Goal: Task Accomplishment & Management: Manage account settings

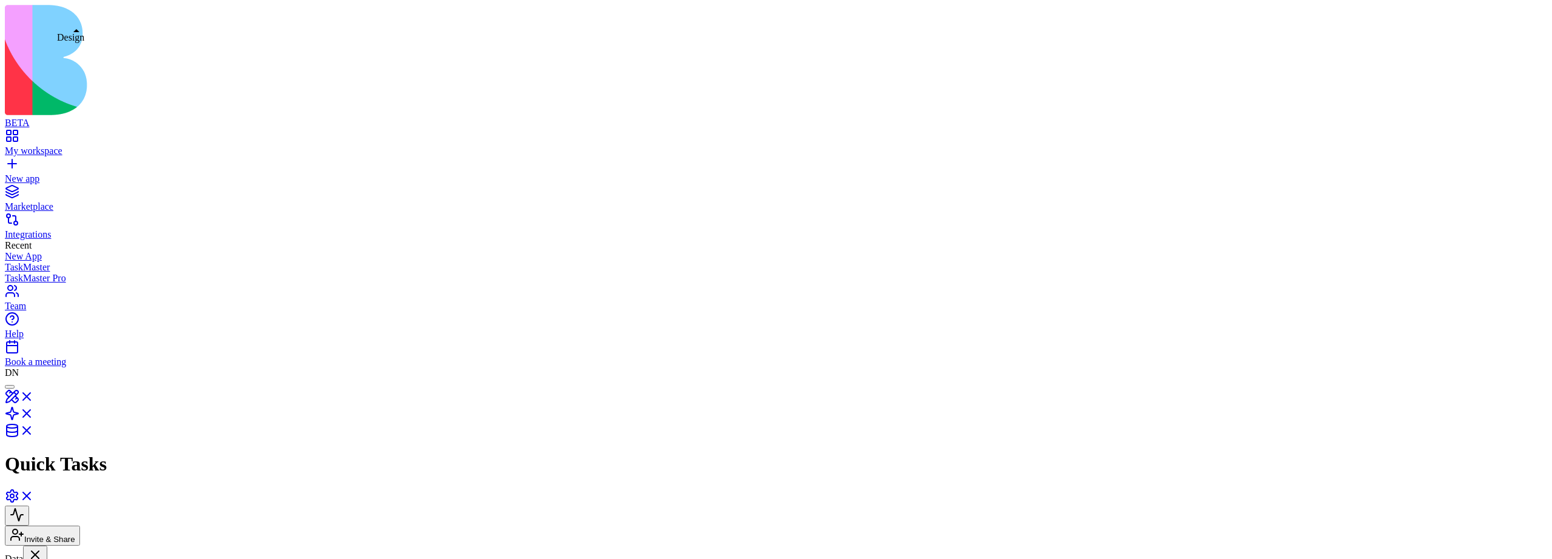
click at [10, 387] on div at bounding box center [10, 387] width 0 height 0
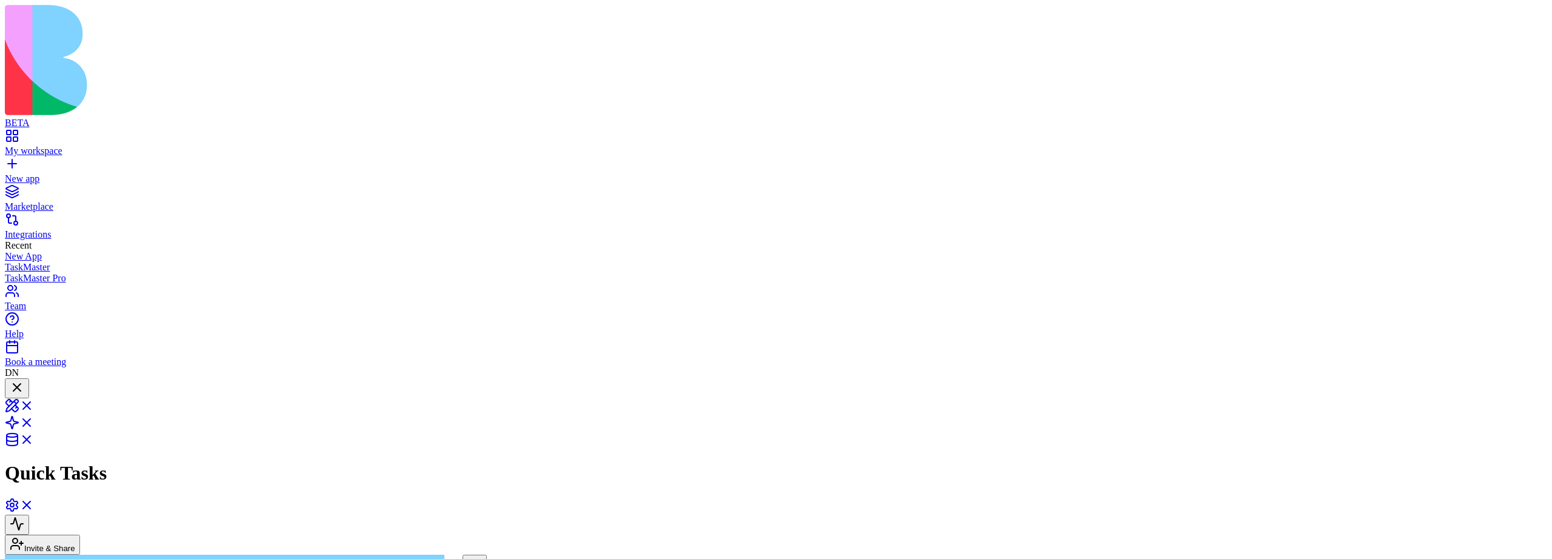
scroll to position [288, 0]
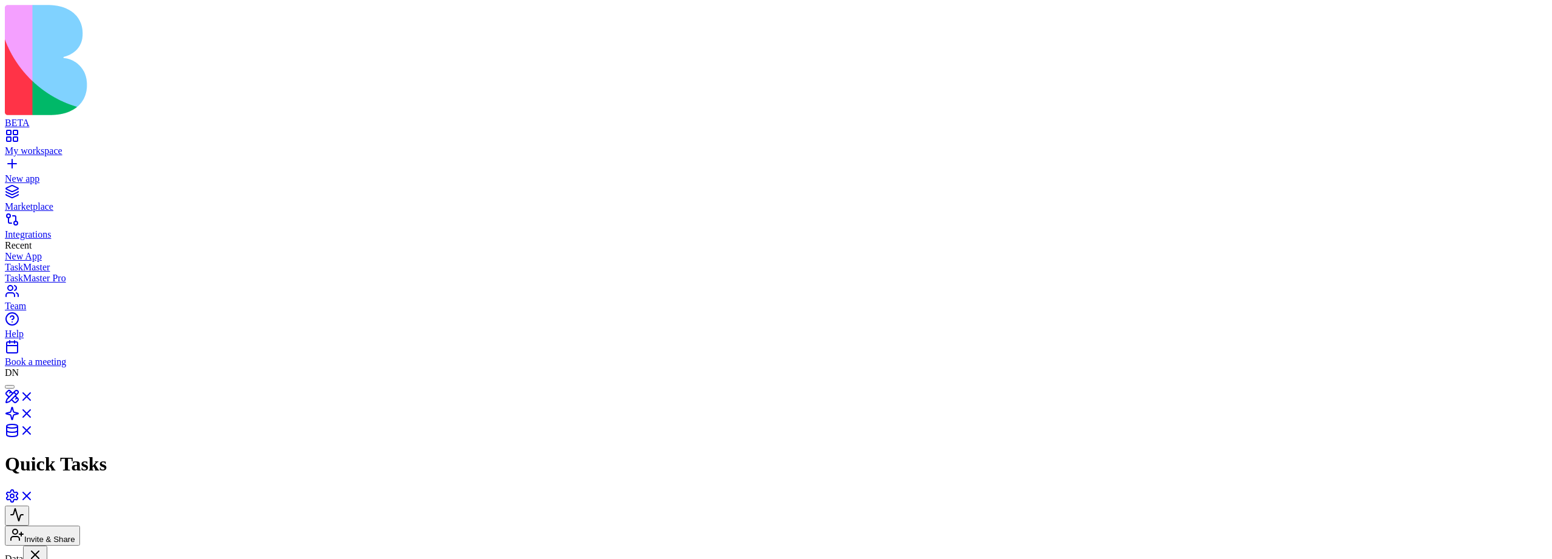
click at [10, 387] on div at bounding box center [10, 387] width 0 height 0
click at [24, 380] on div at bounding box center [17, 388] width 15 height 16
click at [10, 387] on div at bounding box center [10, 387] width 0 height 0
click at [24, 380] on div at bounding box center [17, 388] width 15 height 16
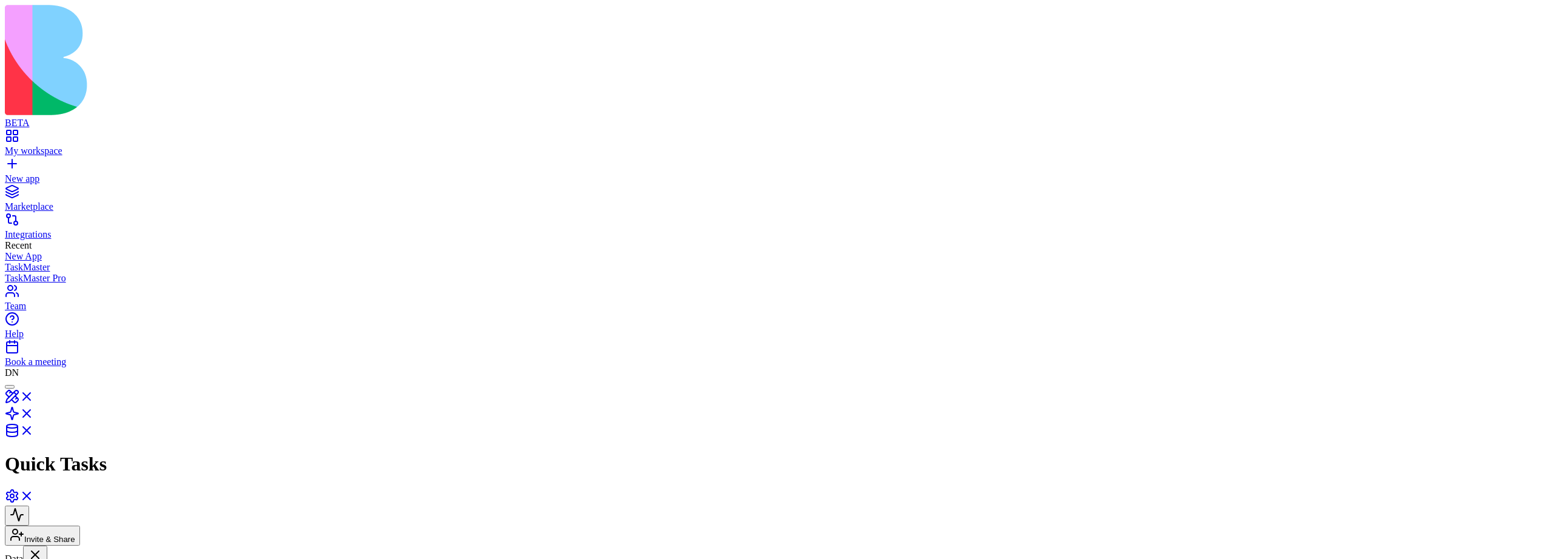
click at [10, 387] on div at bounding box center [10, 387] width 0 height 0
click at [24, 380] on div at bounding box center [17, 388] width 15 height 16
click at [10, 387] on div at bounding box center [10, 387] width 0 height 0
click at [24, 380] on div at bounding box center [17, 388] width 15 height 16
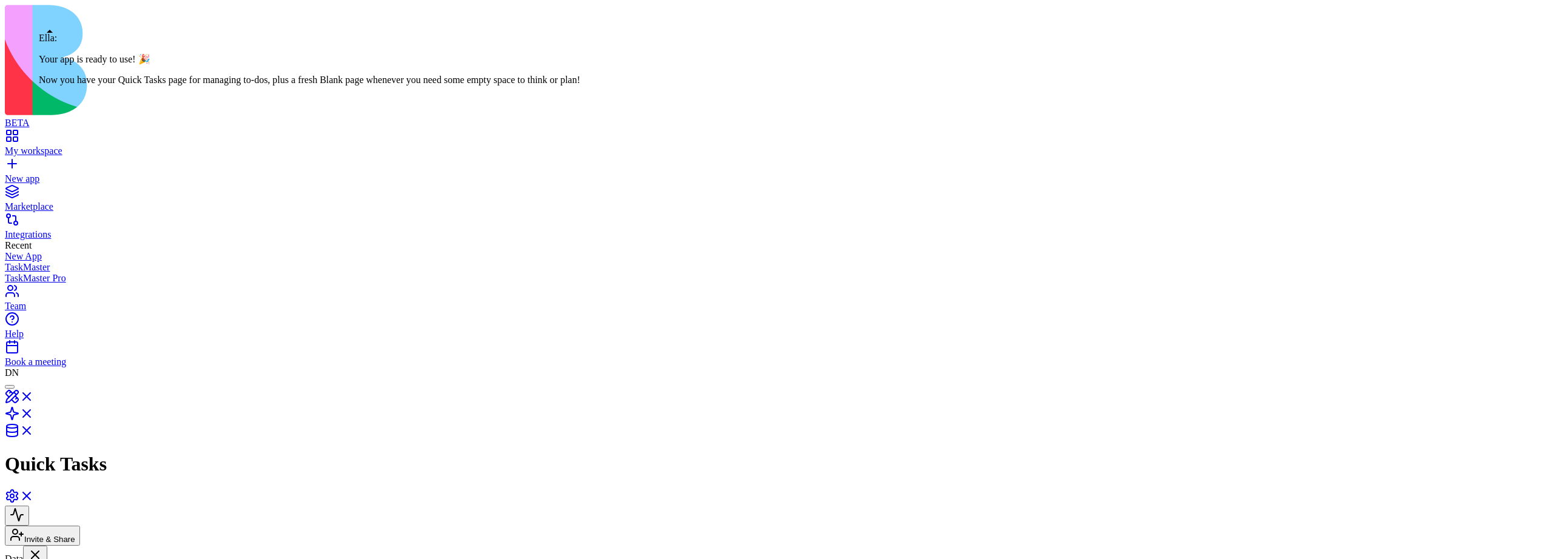
click at [10, 387] on div at bounding box center [10, 387] width 0 height 0
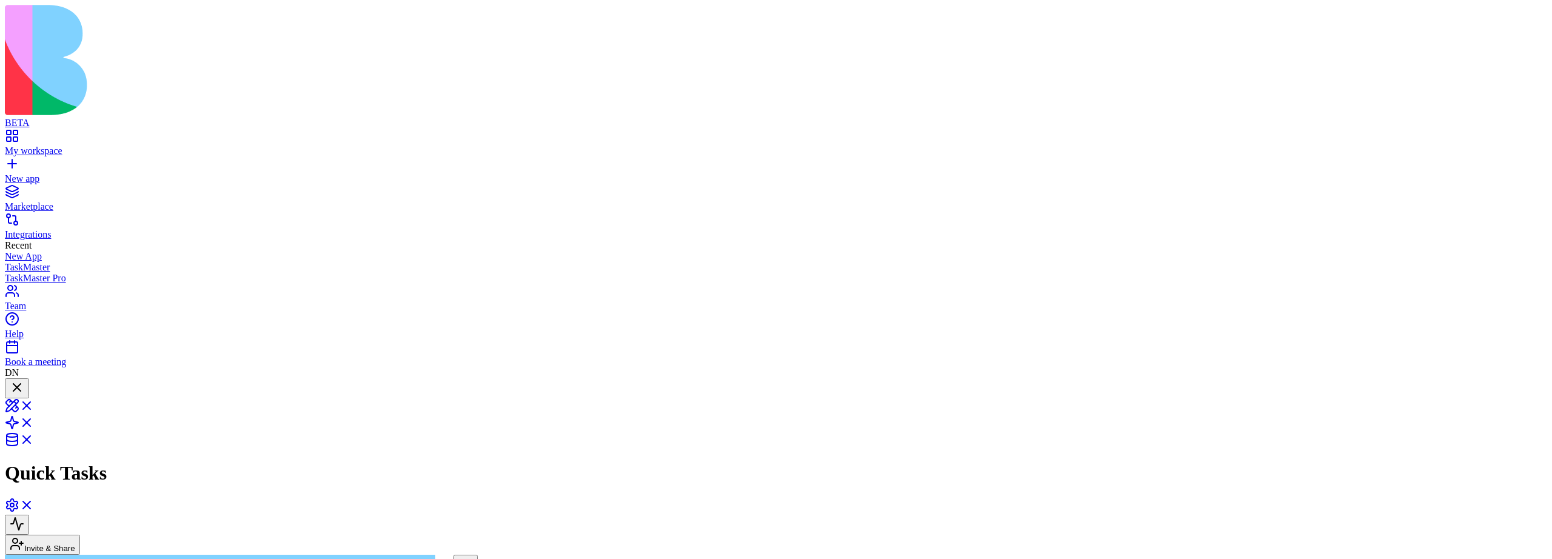
scroll to position [227, 0]
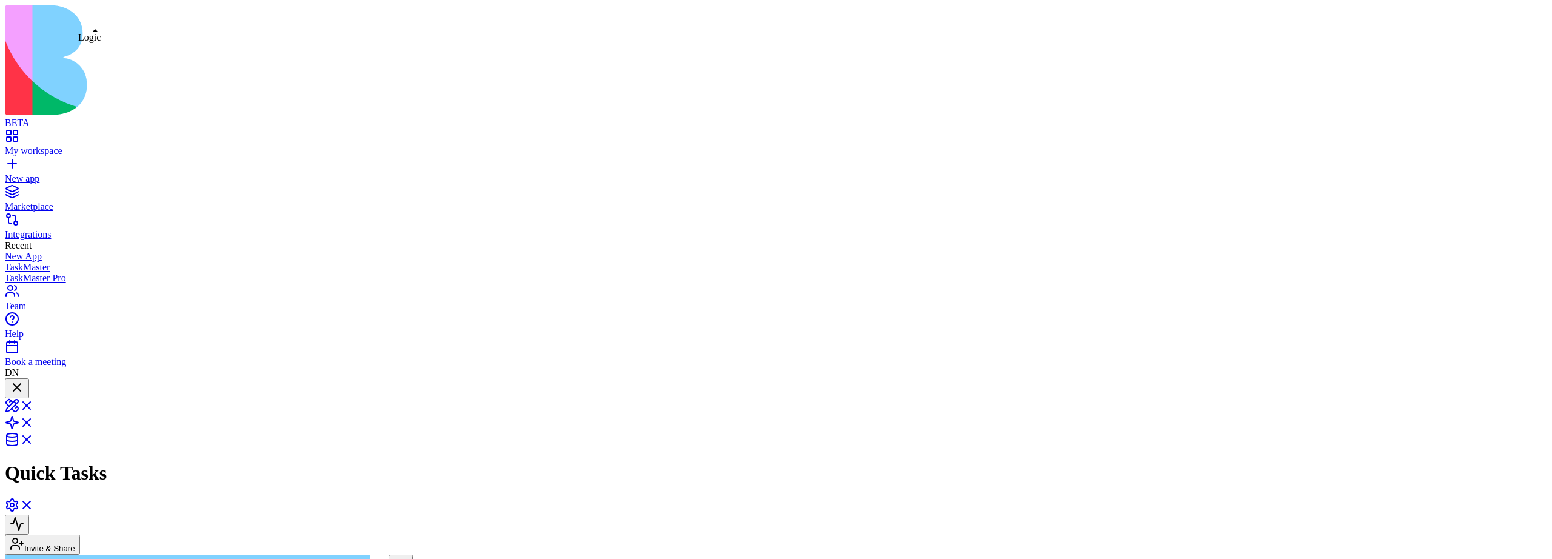
click at [34, 421] on link at bounding box center [19, 426] width 29 height 10
drag, startPoint x: 1338, startPoint y: 142, endPoint x: 1304, endPoint y: 150, distance: 34.8
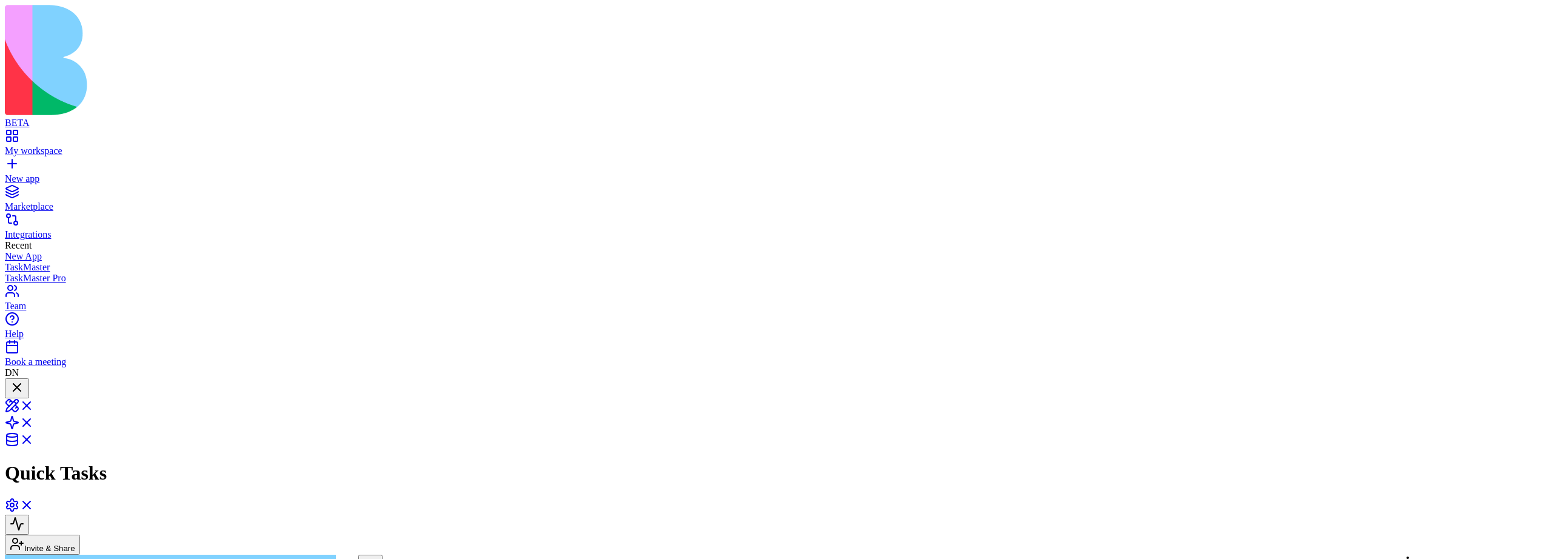
click at [29, 515] on button at bounding box center [17, 525] width 24 height 20
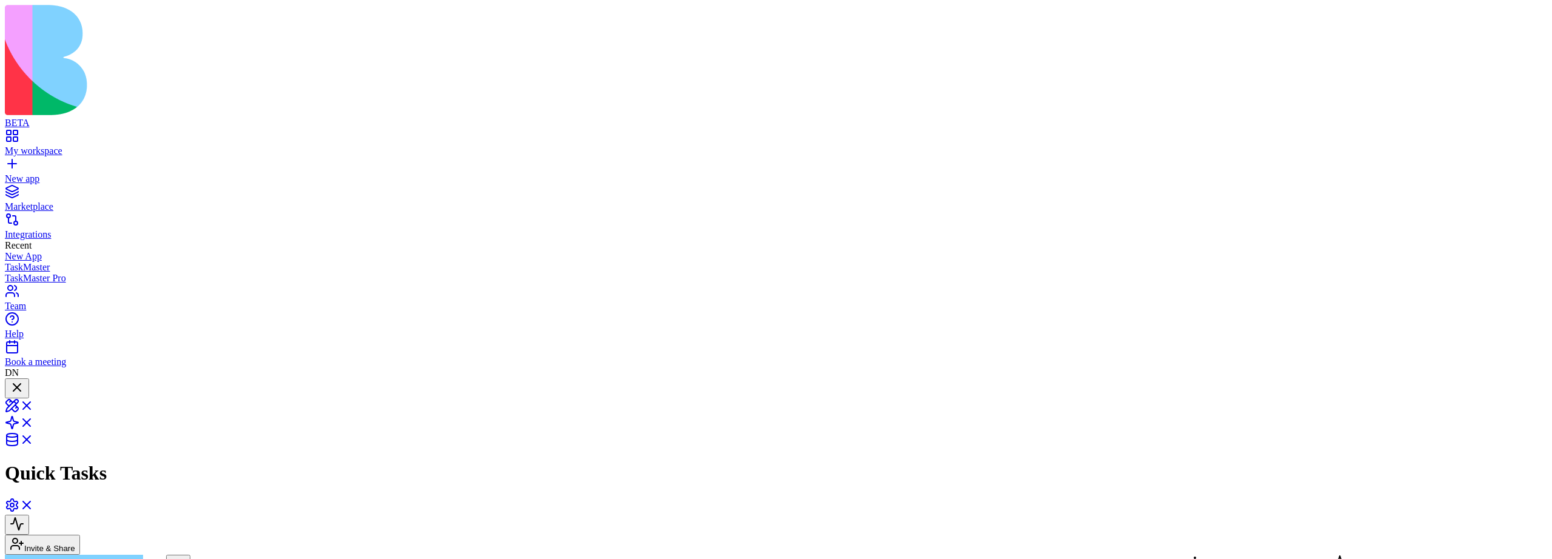
click at [10, 387] on div at bounding box center [10, 387] width 0 height 0
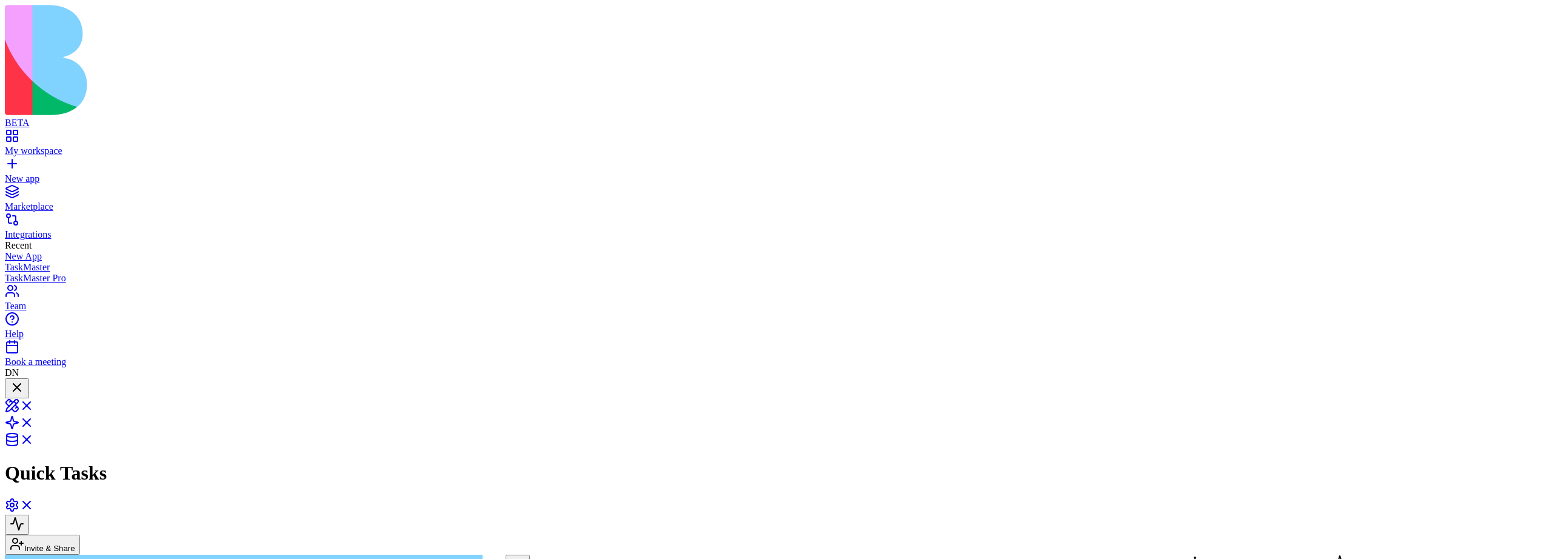
click at [24, 380] on div at bounding box center [17, 388] width 15 height 16
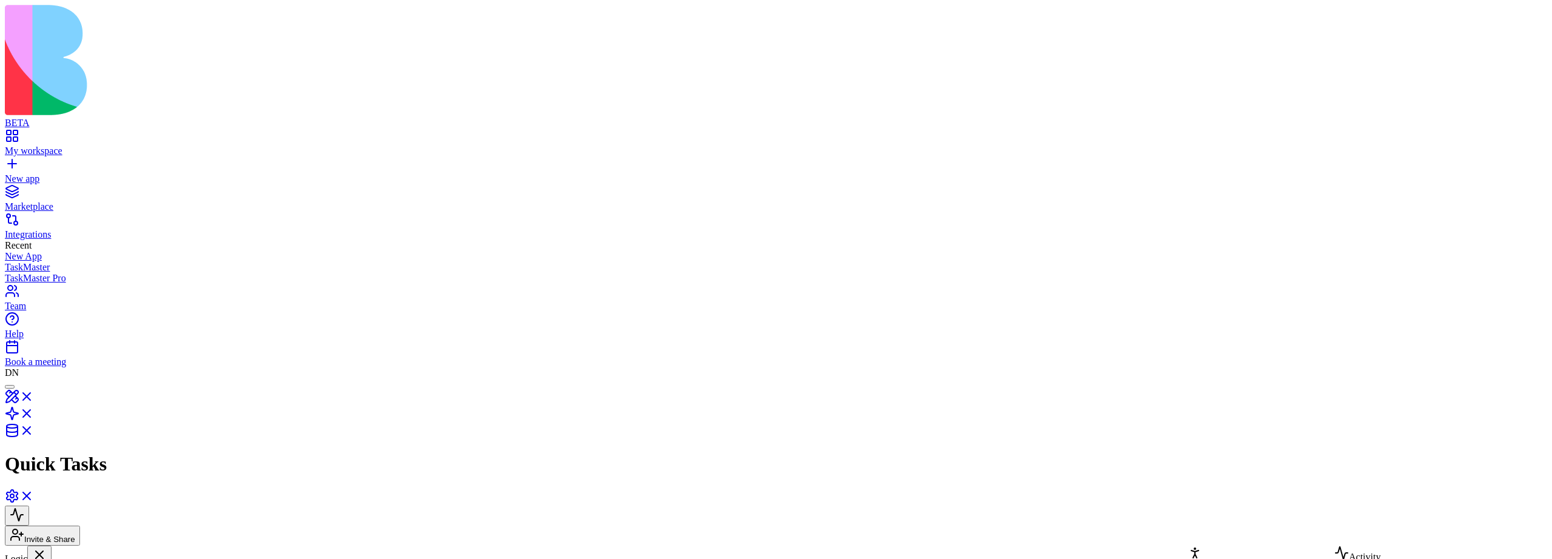
click at [34, 395] on link at bounding box center [19, 400] width 29 height 10
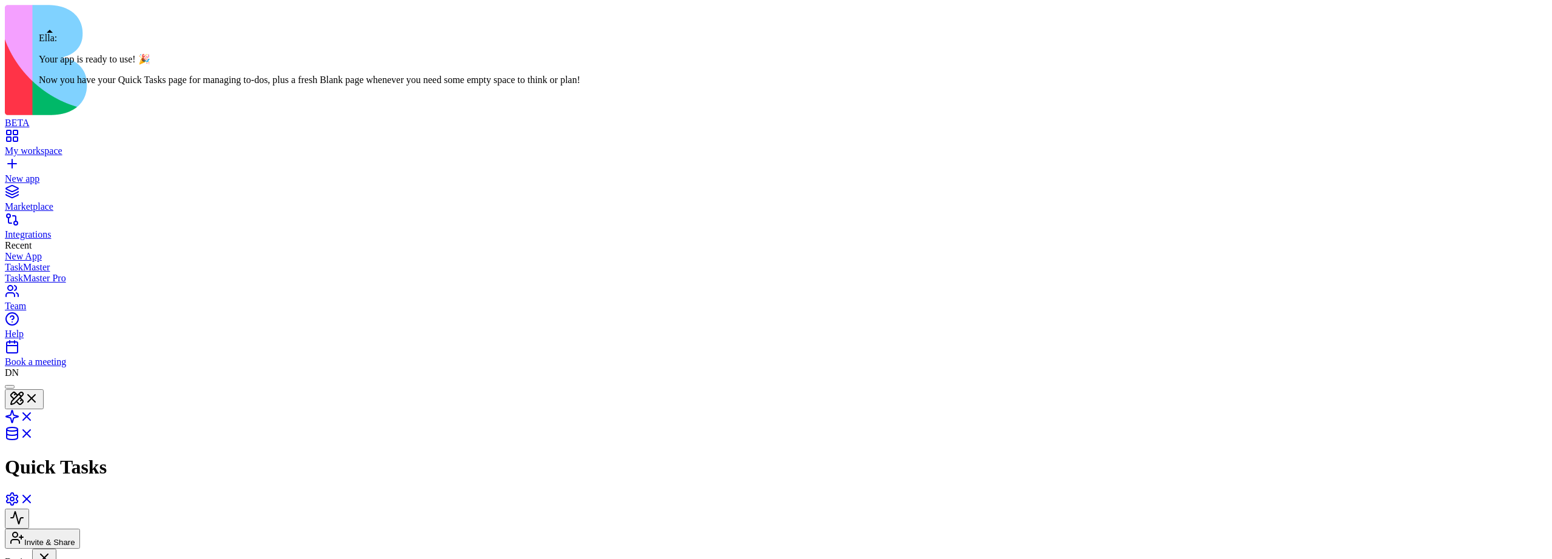
click at [10, 387] on div at bounding box center [10, 387] width 0 height 0
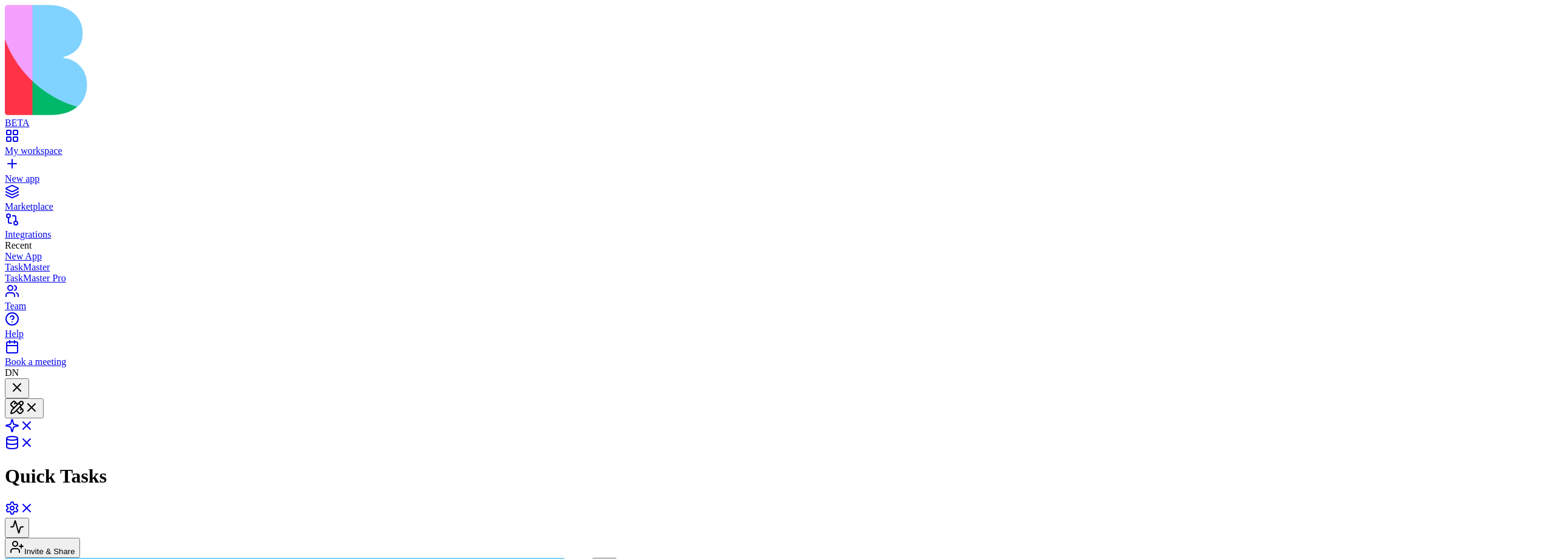
scroll to position [264, 0]
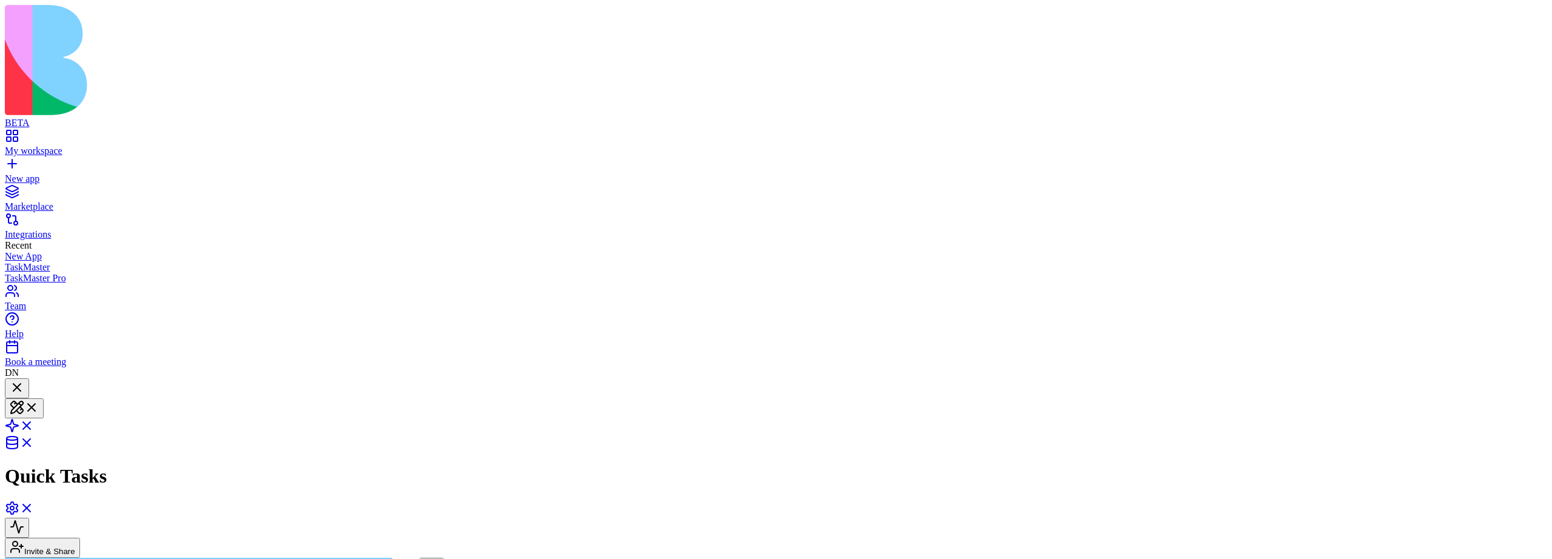
click at [34, 424] on link at bounding box center [19, 429] width 29 height 10
click at [34, 438] on link at bounding box center [19, 443] width 29 height 10
click at [34, 404] on link at bounding box center [19, 409] width 29 height 10
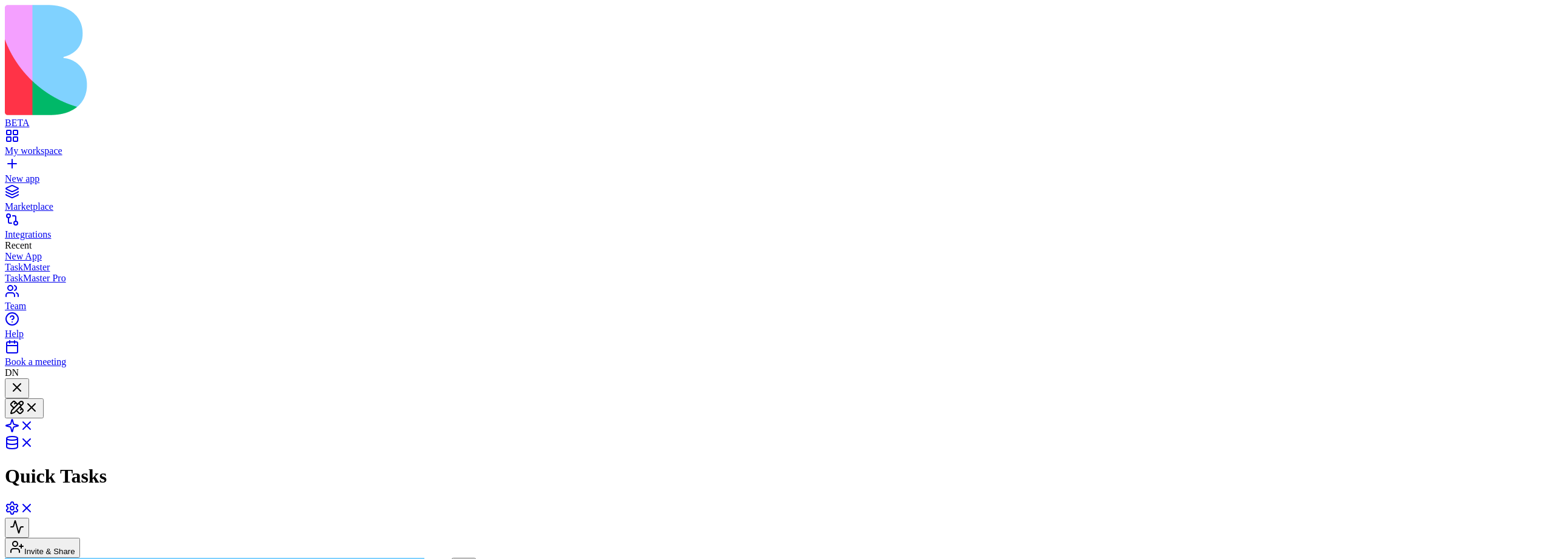
drag, startPoint x: 251, startPoint y: 90, endPoint x: 313, endPoint y: 121, distance: 69.7
drag, startPoint x: 259, startPoint y: 94, endPoint x: 350, endPoint y: 120, distance: 94.6
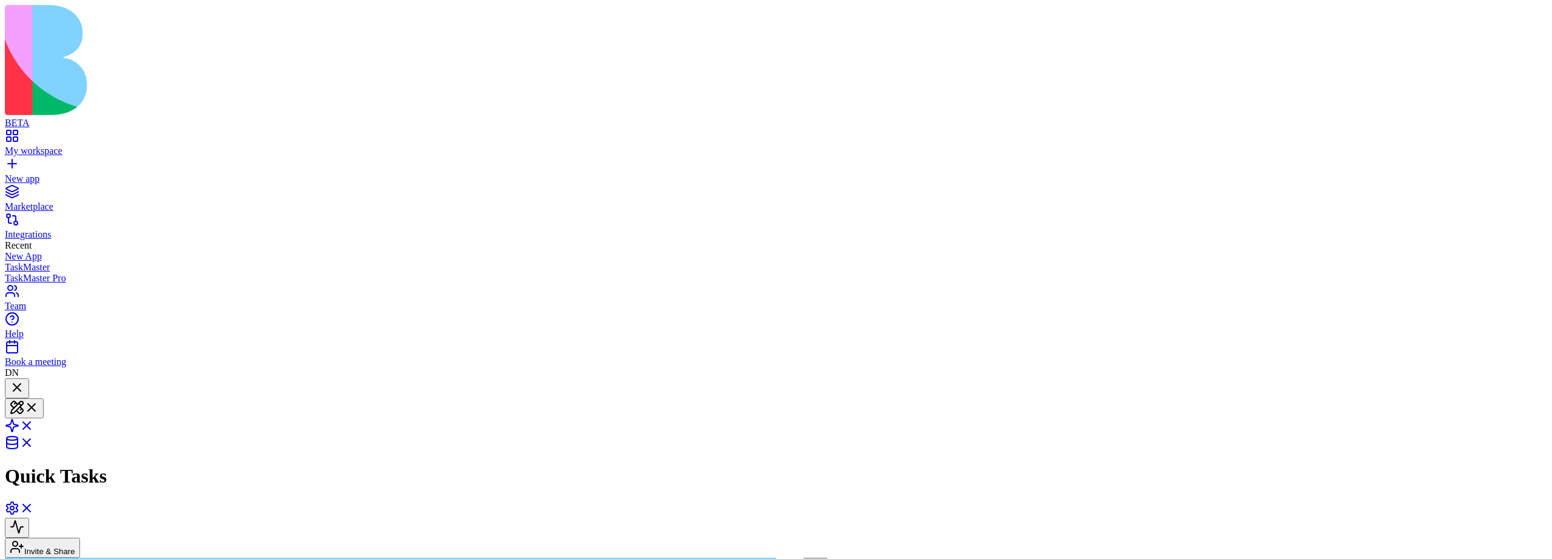
drag, startPoint x: 496, startPoint y: 240, endPoint x: 693, endPoint y: 241, distance: 197.6
click at [34, 507] on link at bounding box center [19, 512] width 29 height 10
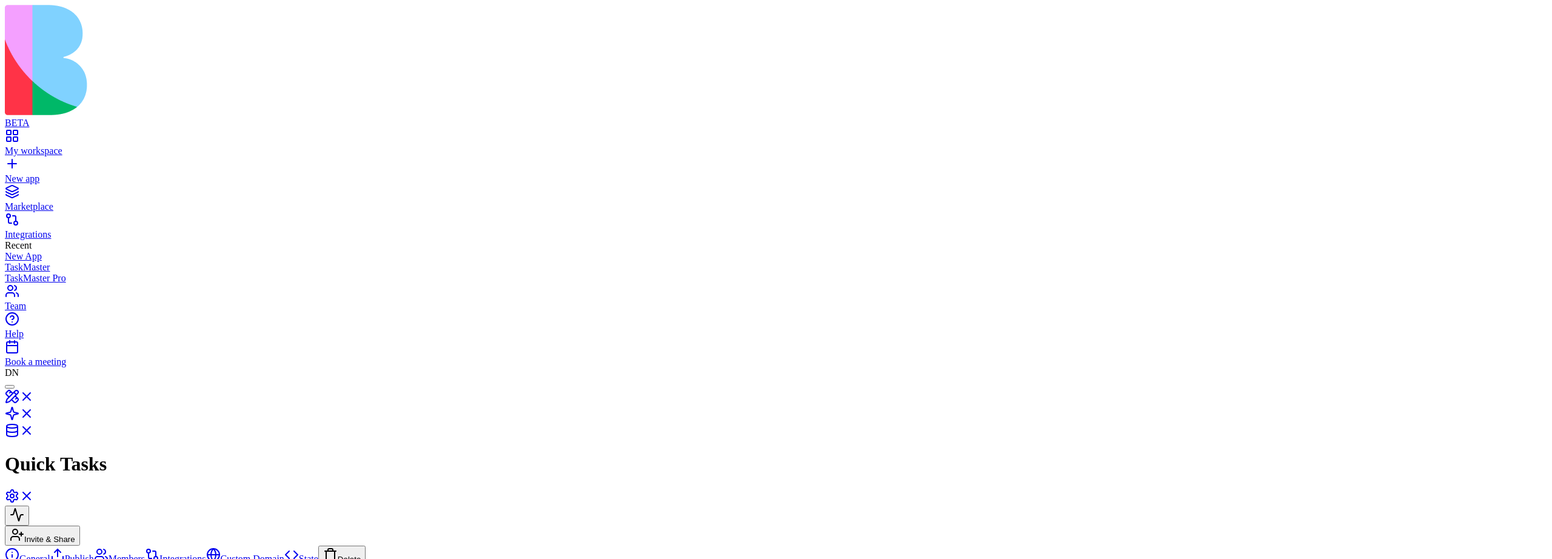
click at [94, 553] on link "Members" at bounding box center [119, 558] width 51 height 10
click at [29, 505] on button at bounding box center [17, 515] width 24 height 20
click at [10, 387] on div at bounding box center [10, 387] width 0 height 0
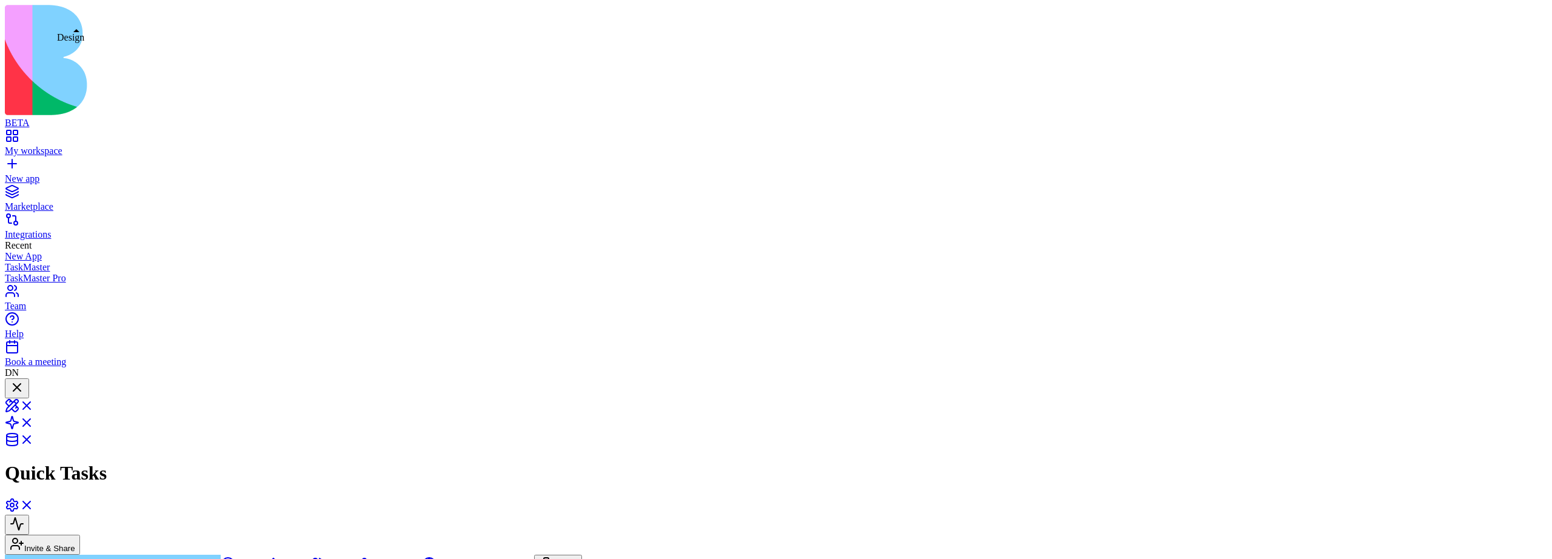
scroll to position [377, 0]
type textarea "**********"
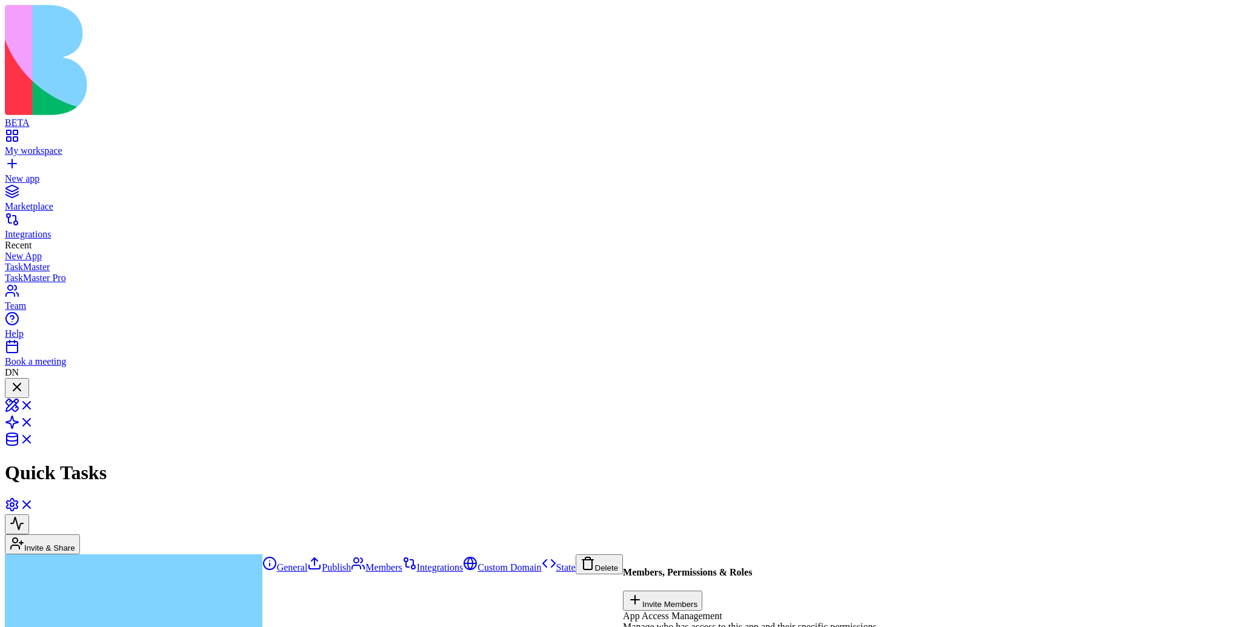
scroll to position [307, 0]
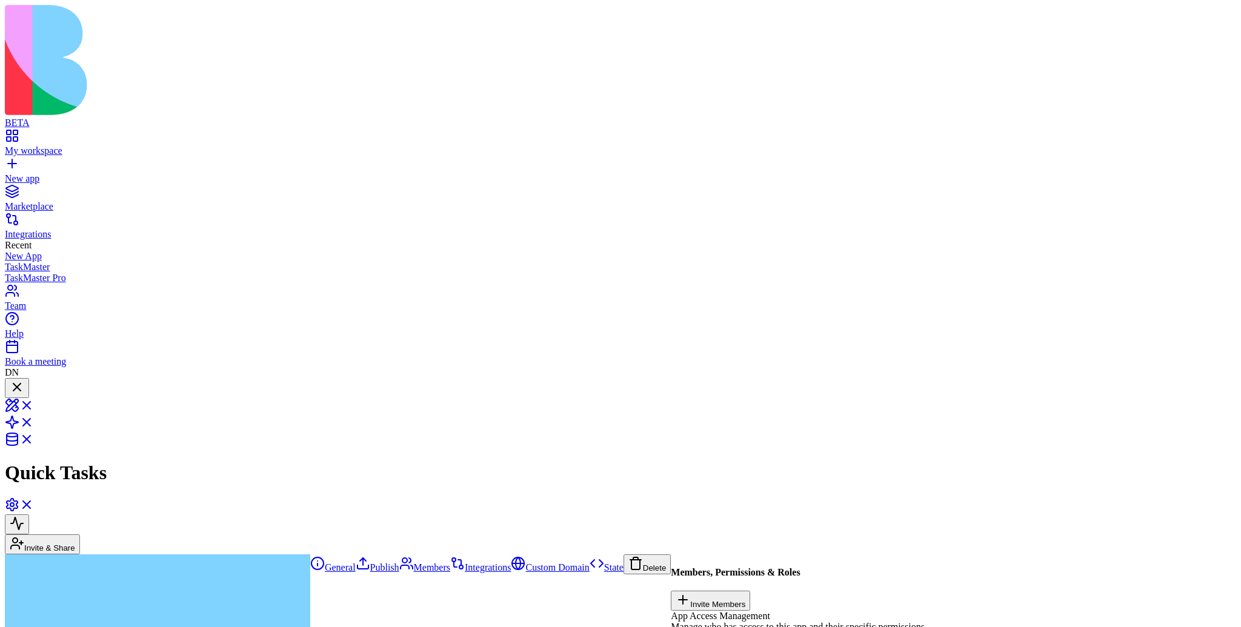
type textarea "**********"
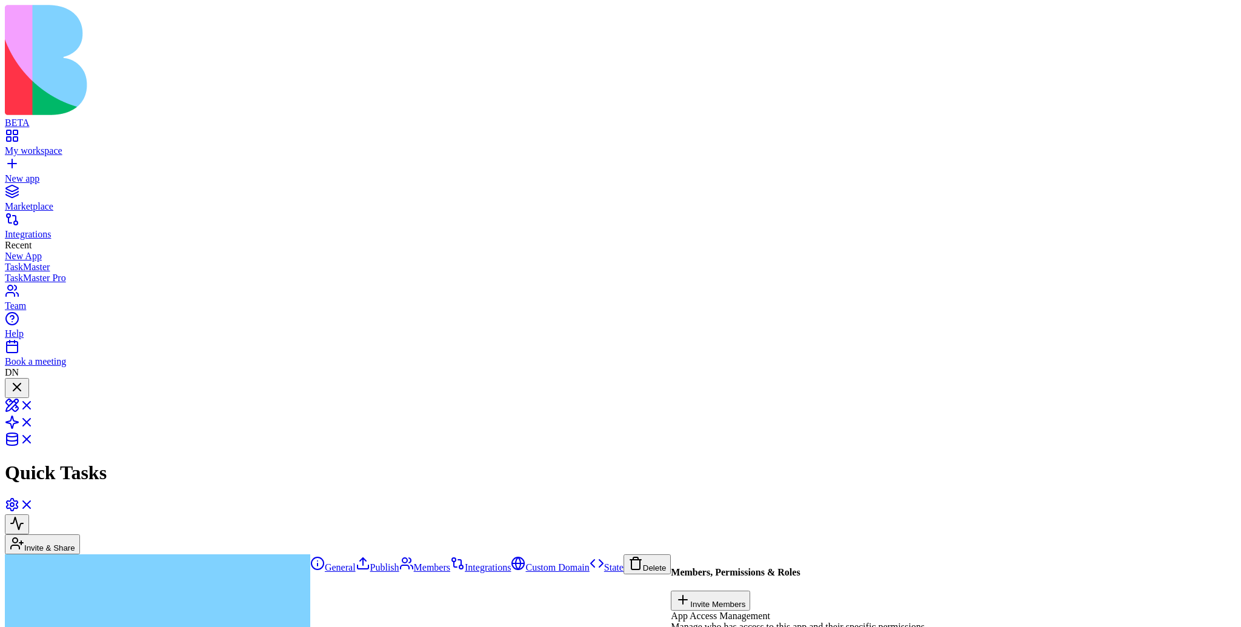
click at [24, 380] on div at bounding box center [17, 388] width 15 height 16
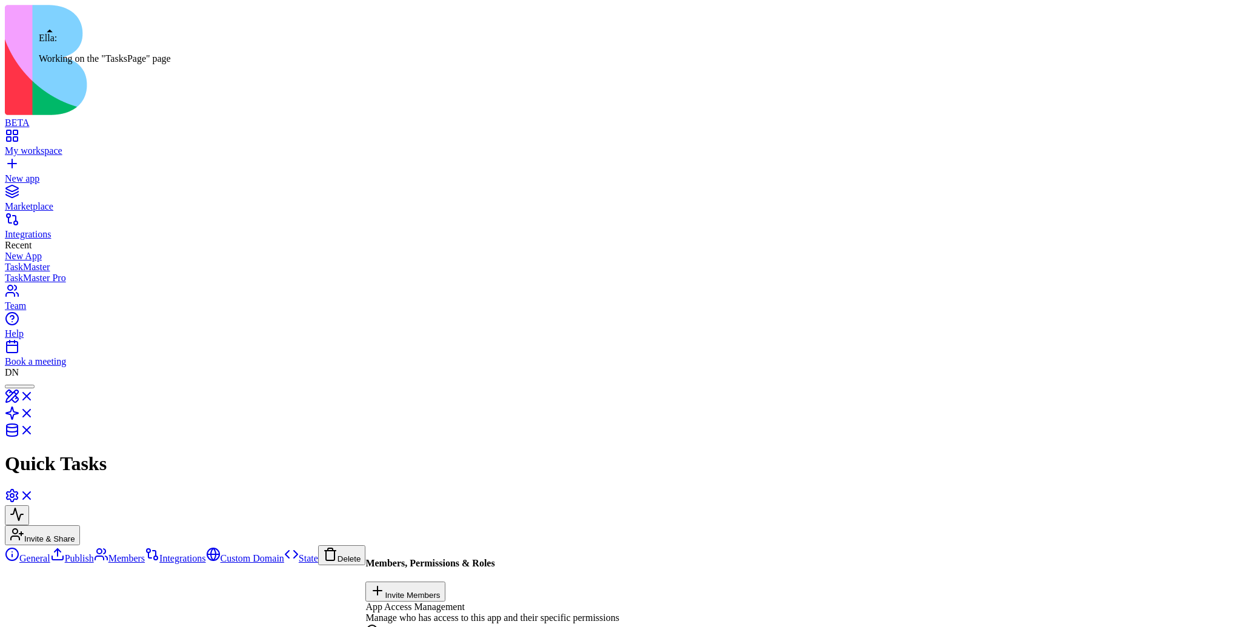
click at [30, 387] on div at bounding box center [20, 387] width 20 height 0
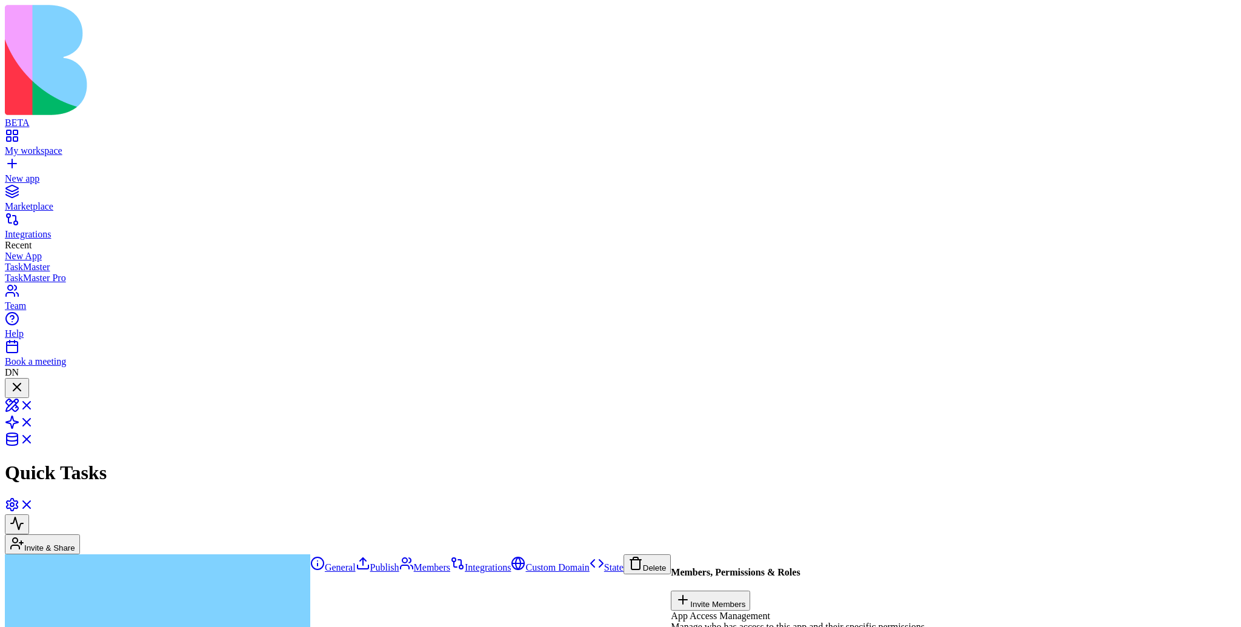
click at [24, 380] on div at bounding box center [17, 388] width 15 height 16
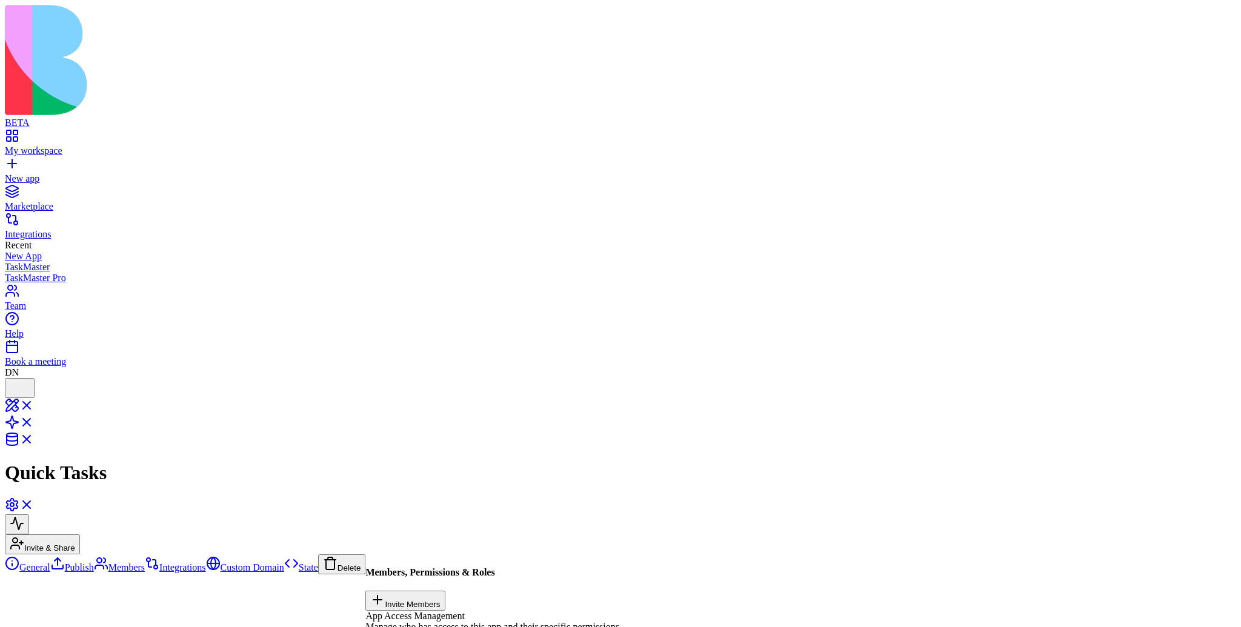
scroll to position [713, 0]
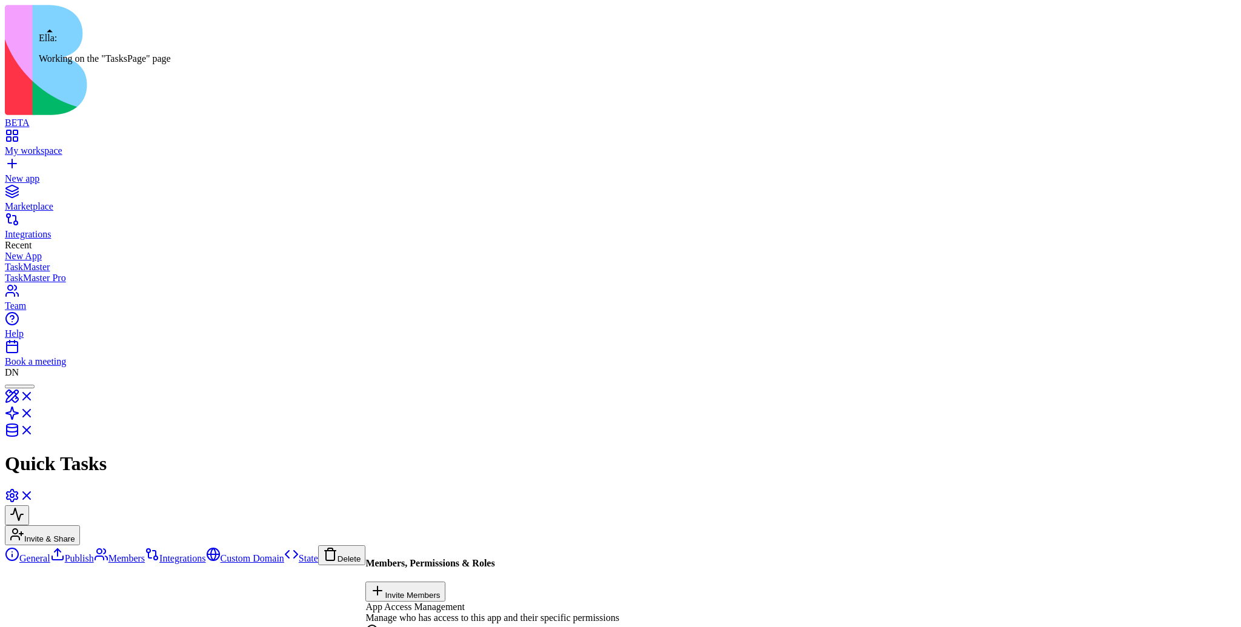
click at [30, 387] on div at bounding box center [20, 387] width 20 height 0
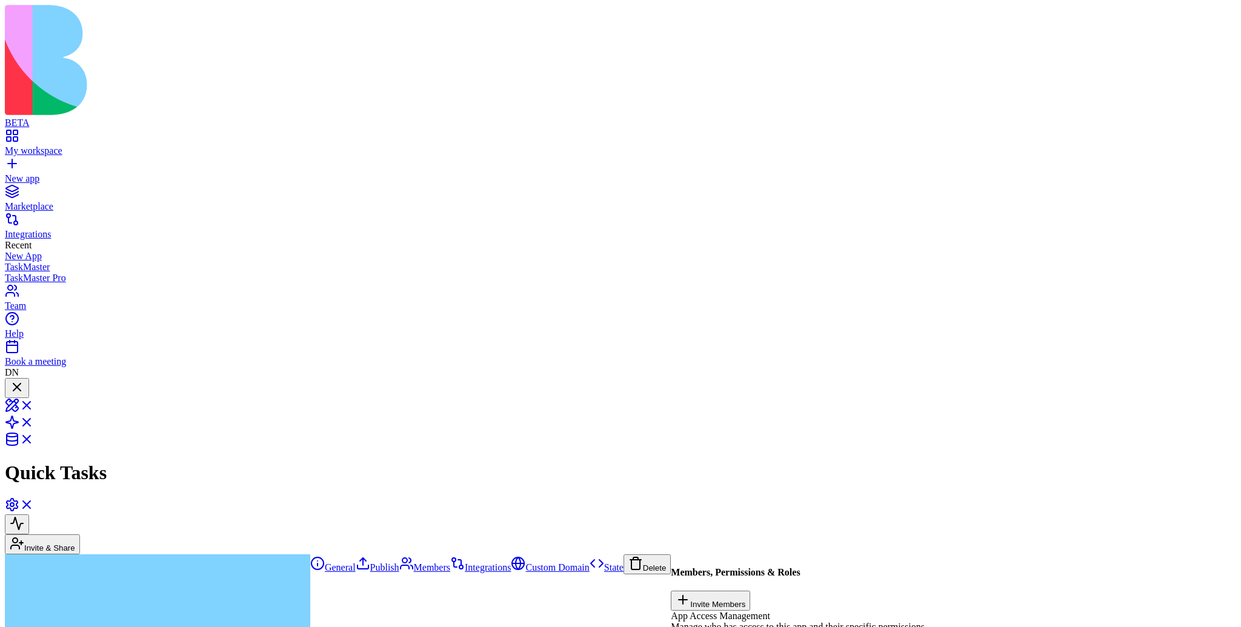
click at [24, 380] on div at bounding box center [17, 388] width 15 height 16
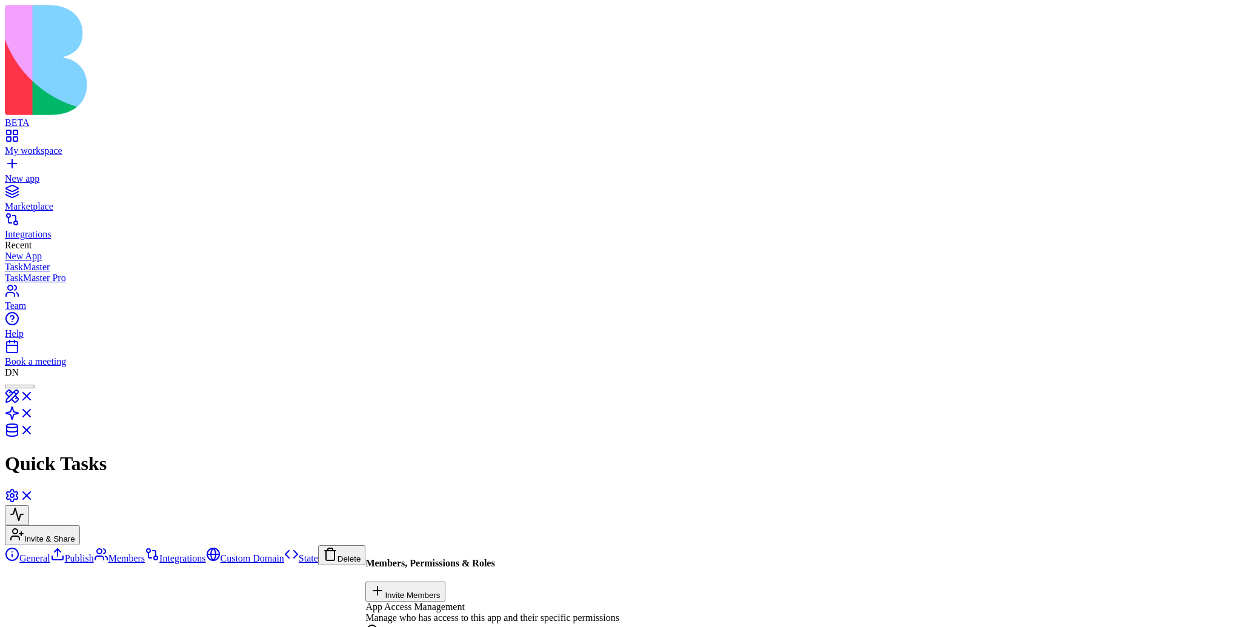
click at [145, 553] on link "Integrations" at bounding box center [175, 558] width 61 height 10
click at [50, 553] on link "General" at bounding box center [27, 558] width 45 height 10
click at [30, 387] on div at bounding box center [20, 387] width 20 height 0
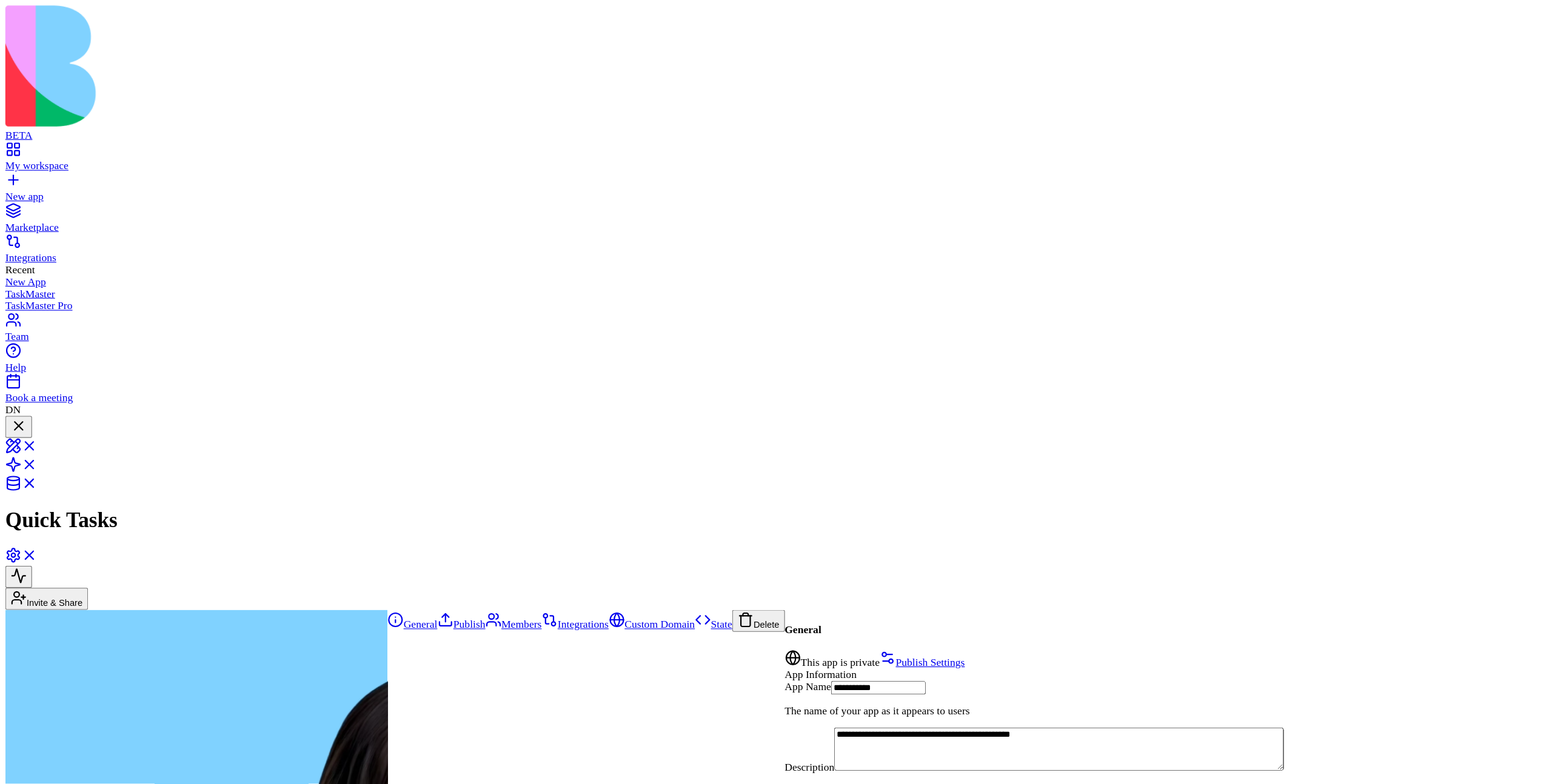
scroll to position [492, 0]
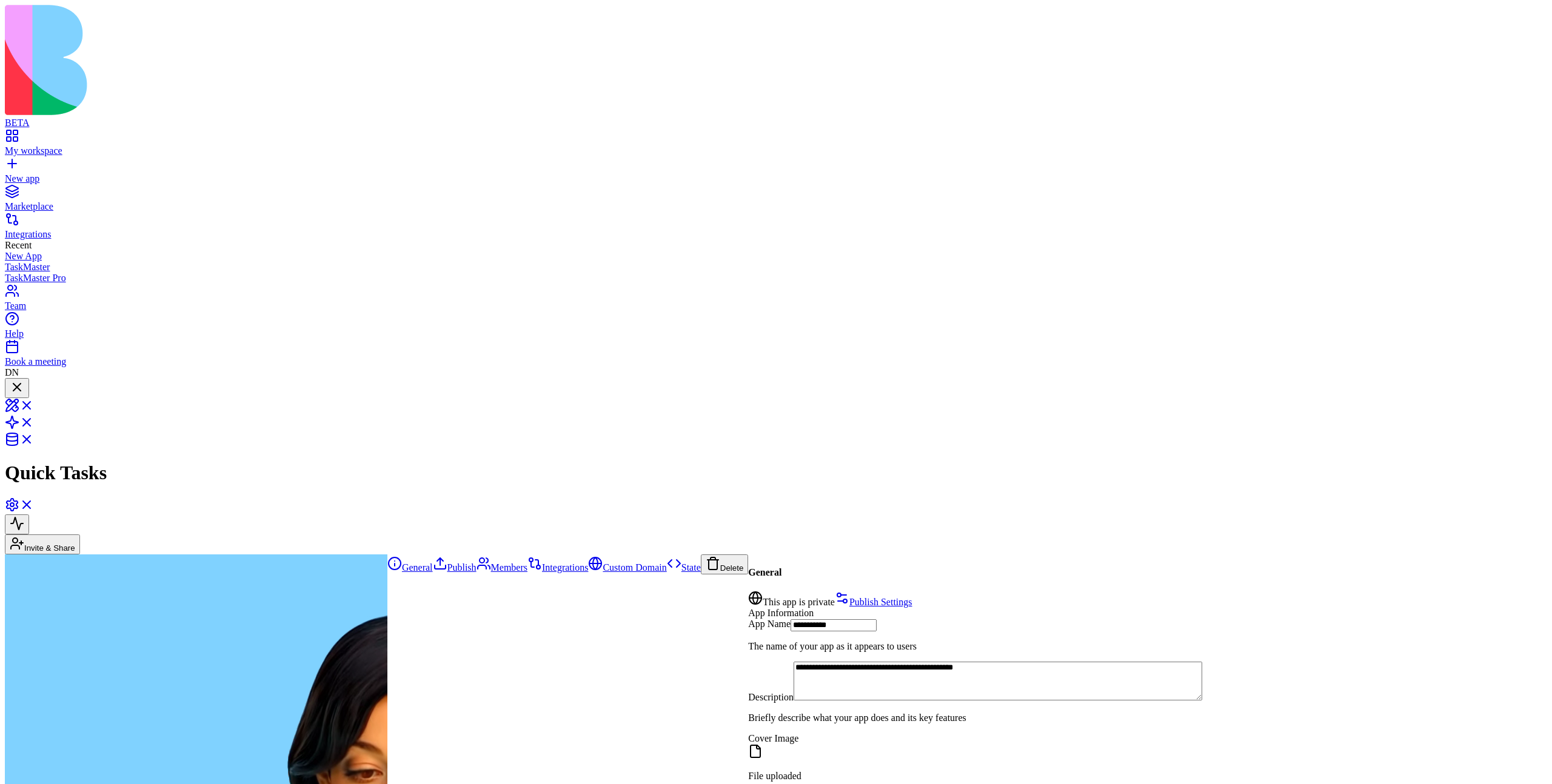
click at [1322, 378] on header "Quick Tasks Invite & Share" at bounding box center [776, 466] width 1542 height 176
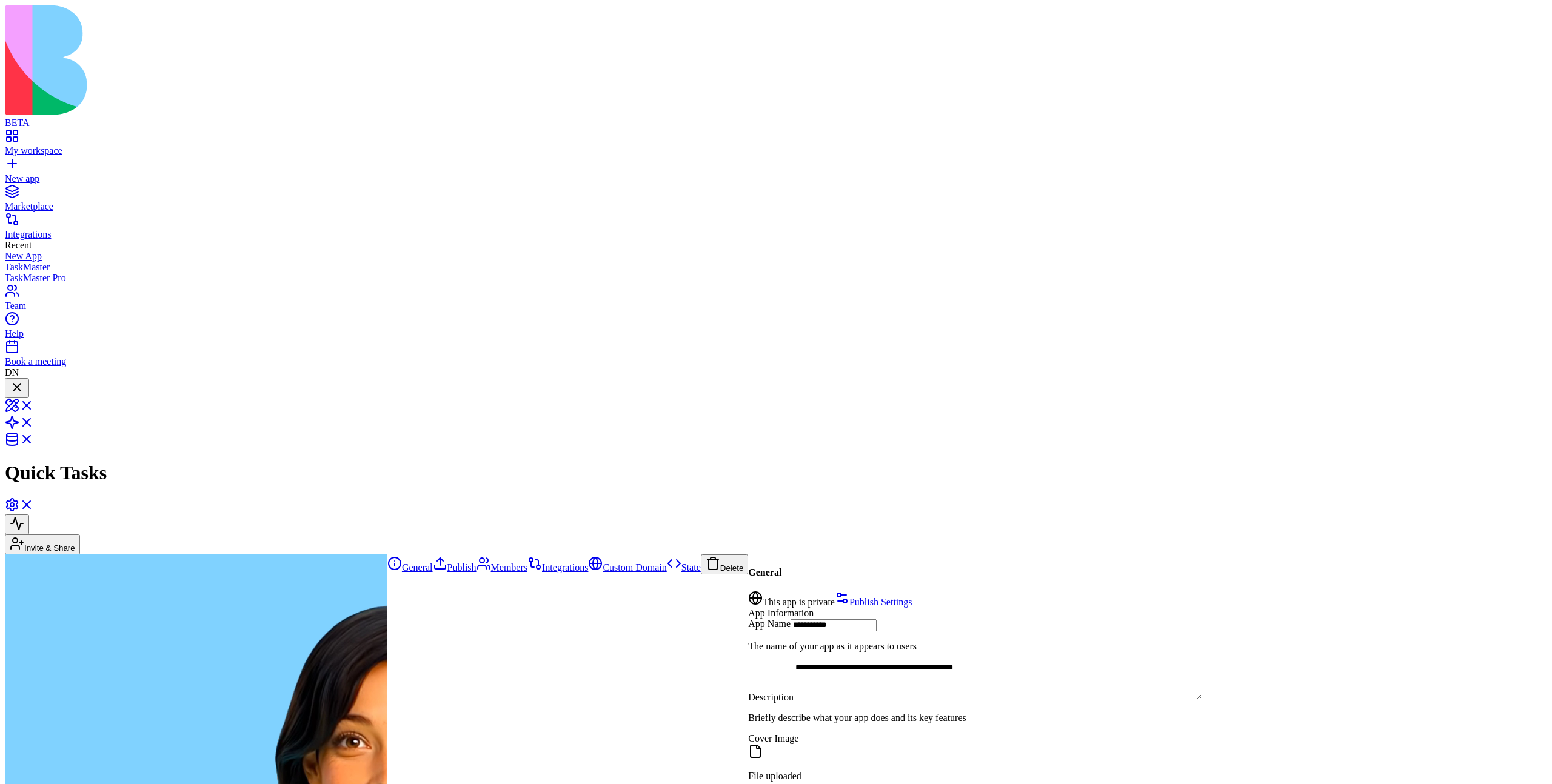
scroll to position [616, 0]
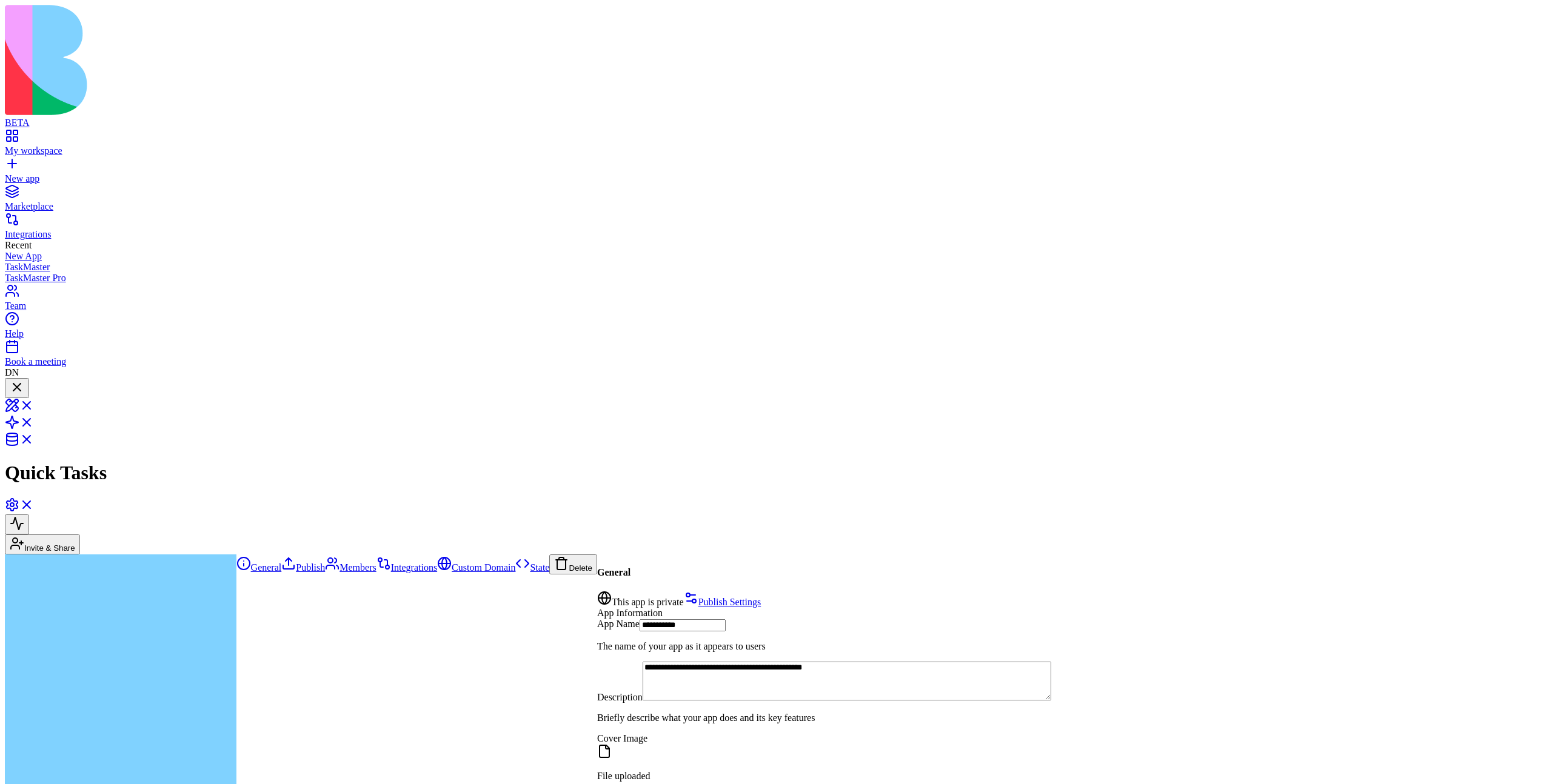
scroll to position [721, 0]
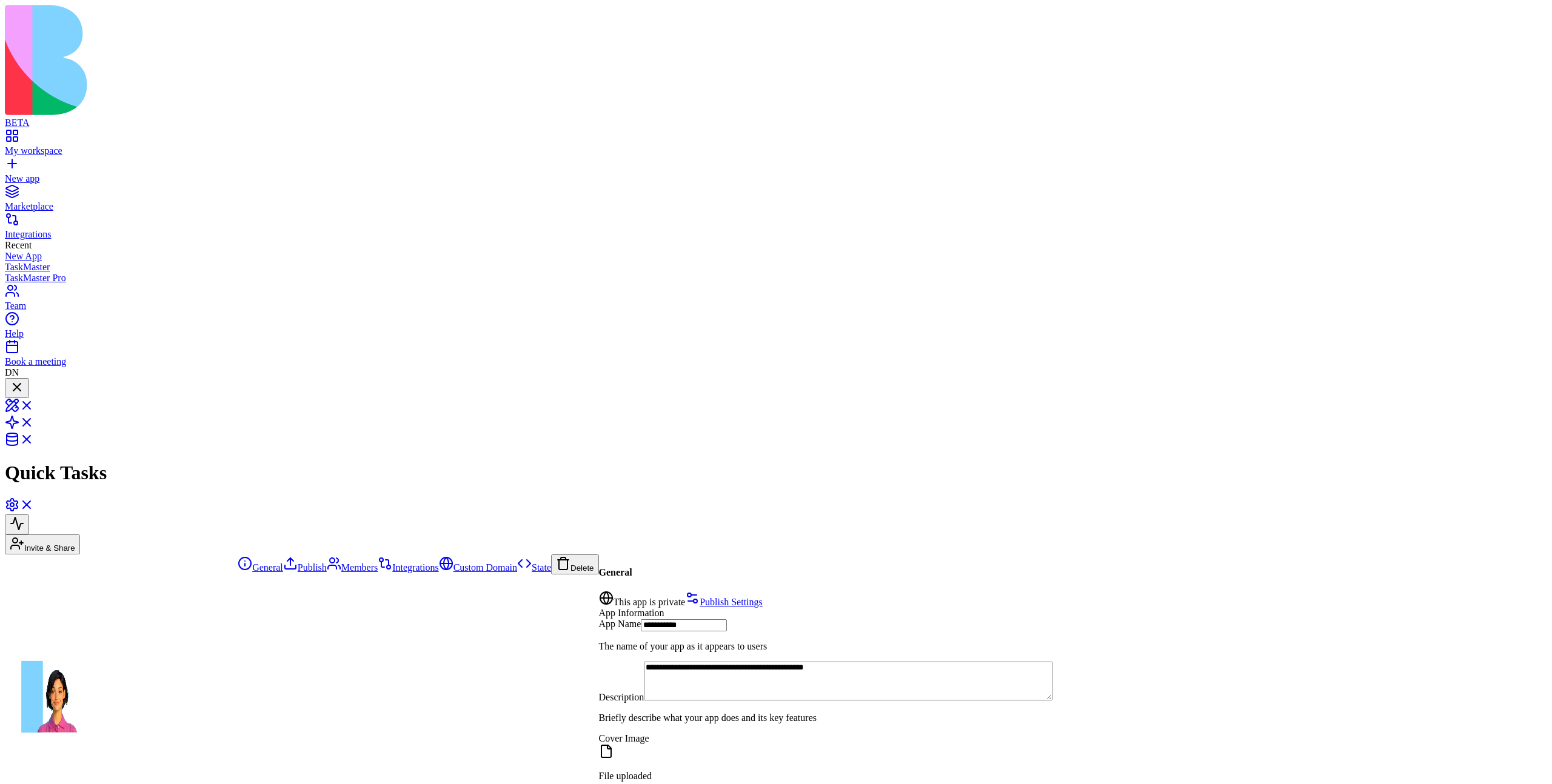
scroll to position [687, 0]
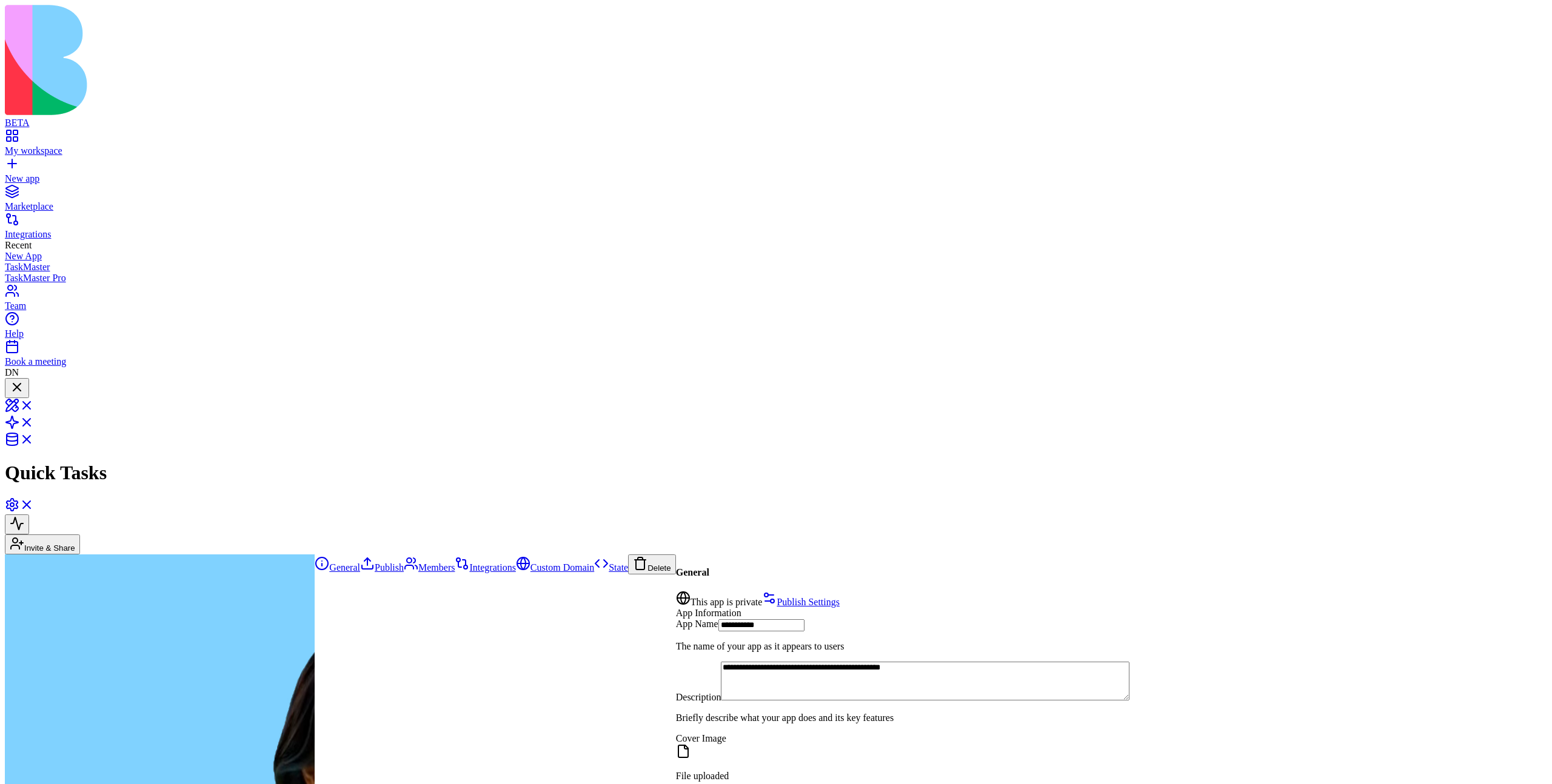
scroll to position [721, 0]
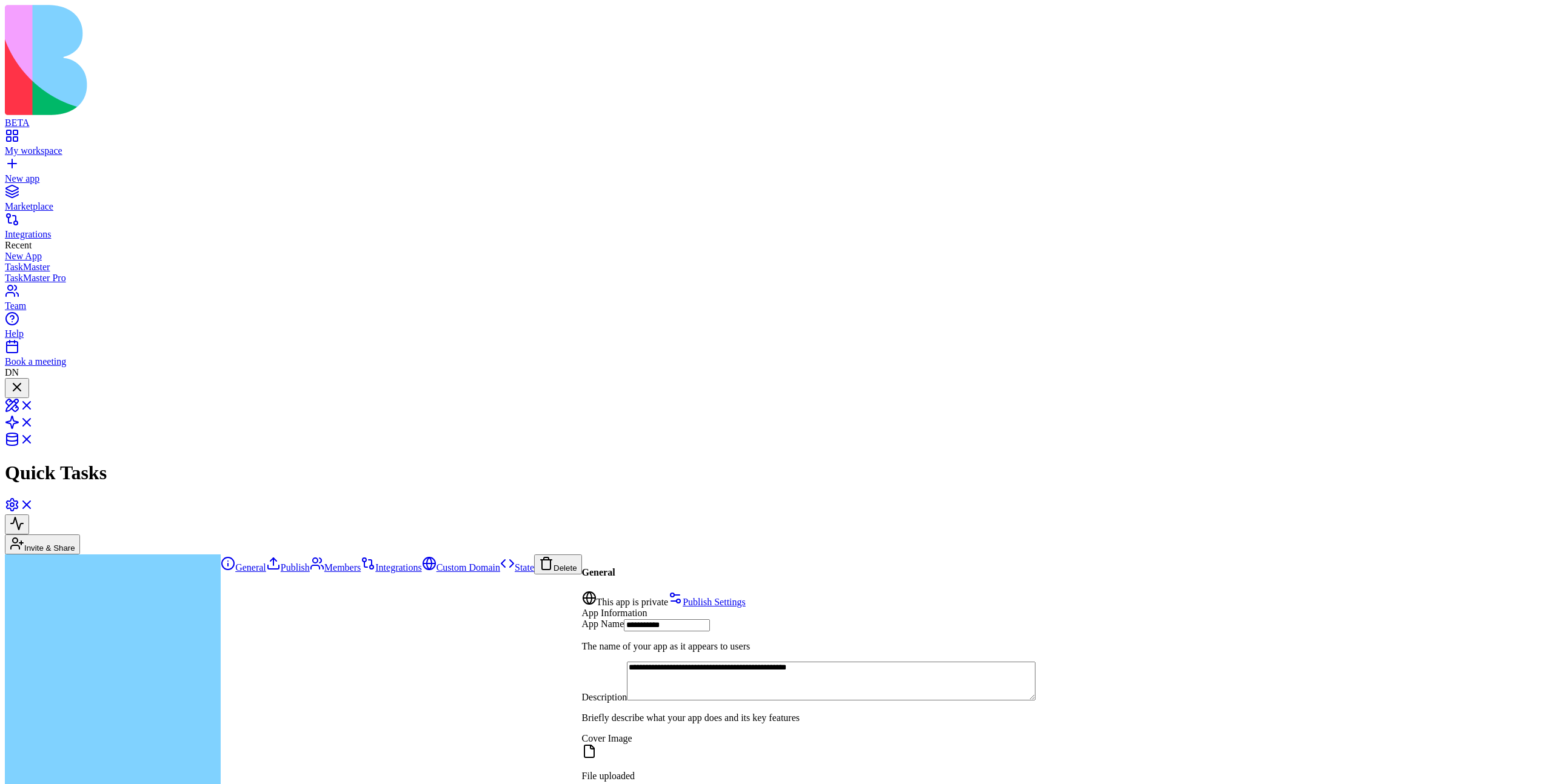
click at [24, 380] on div at bounding box center [17, 388] width 15 height 16
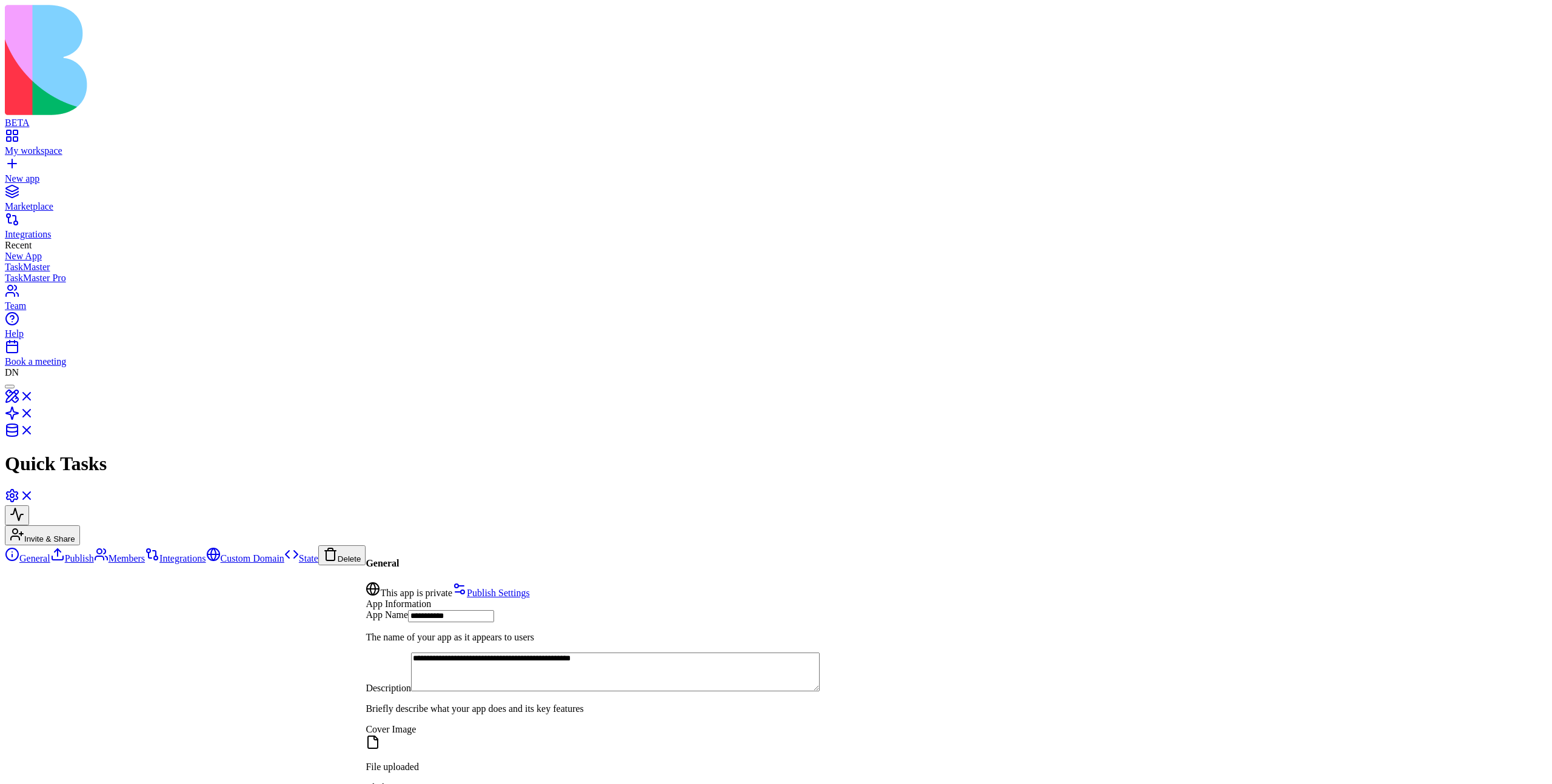
click at [10, 387] on div at bounding box center [10, 387] width 0 height 0
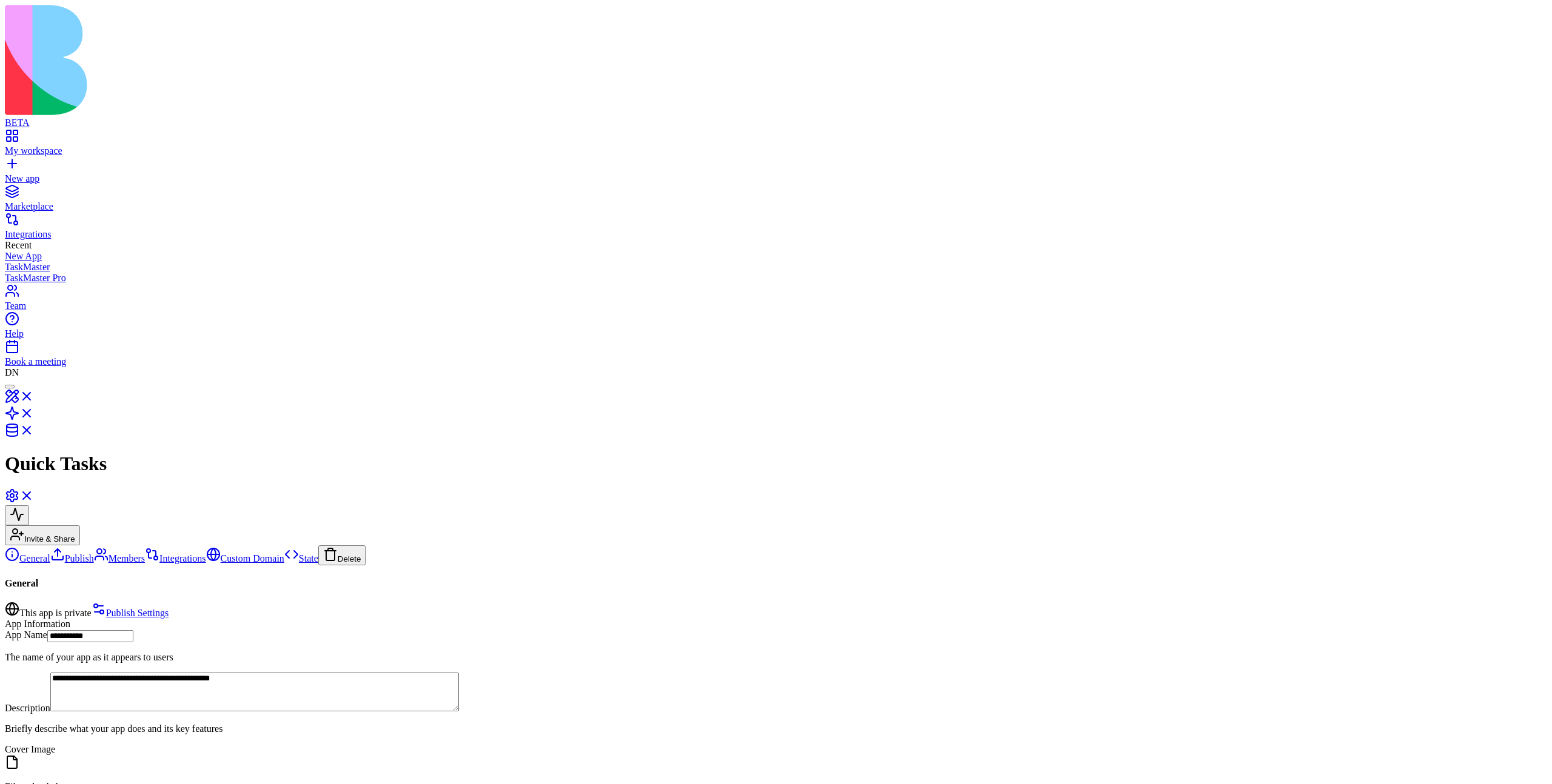
click at [10, 387] on div at bounding box center [10, 387] width 0 height 0
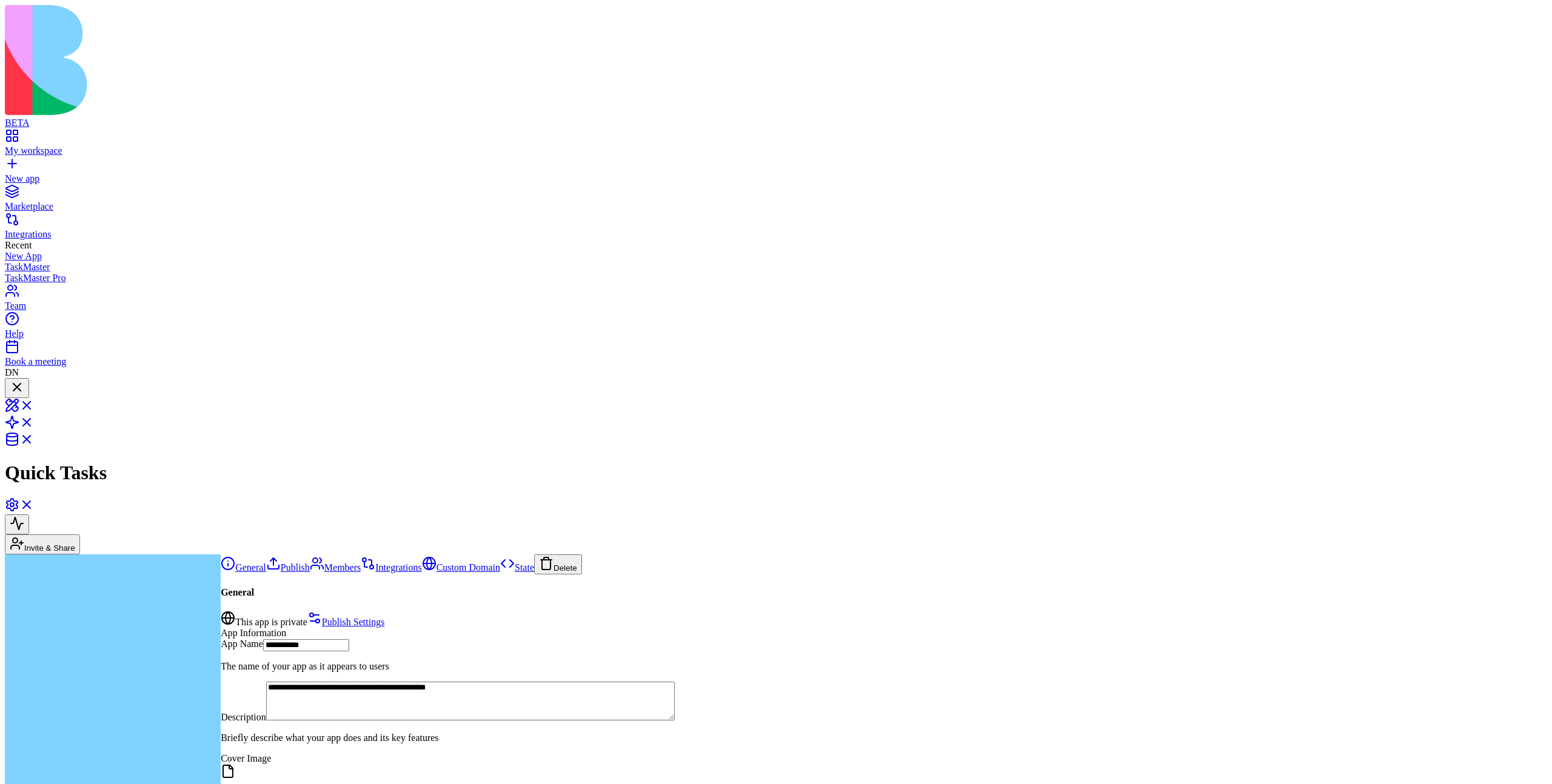
scroll to position [721, 0]
click at [24, 380] on div at bounding box center [17, 388] width 15 height 16
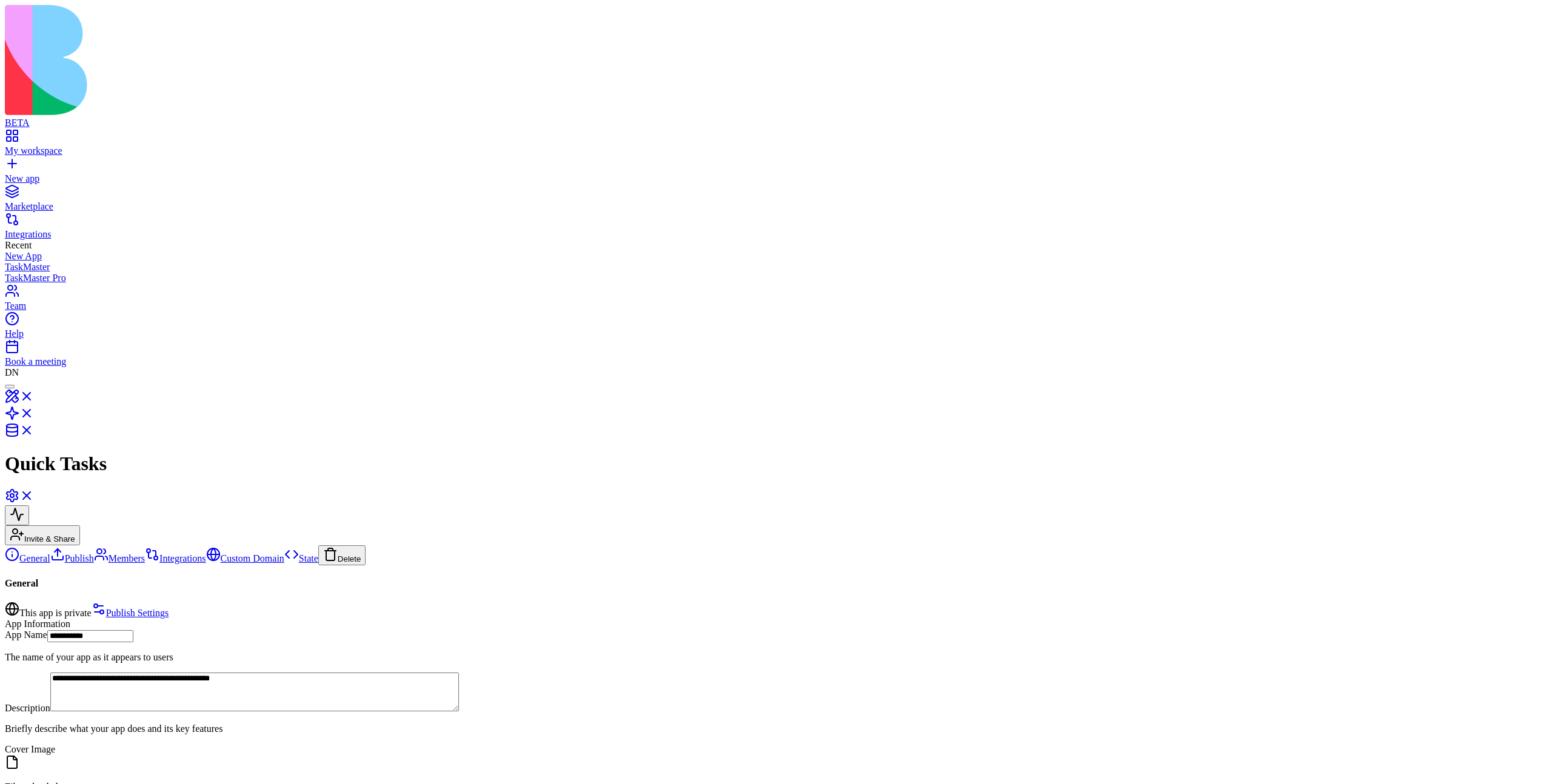
click at [10, 387] on div at bounding box center [10, 387] width 0 height 0
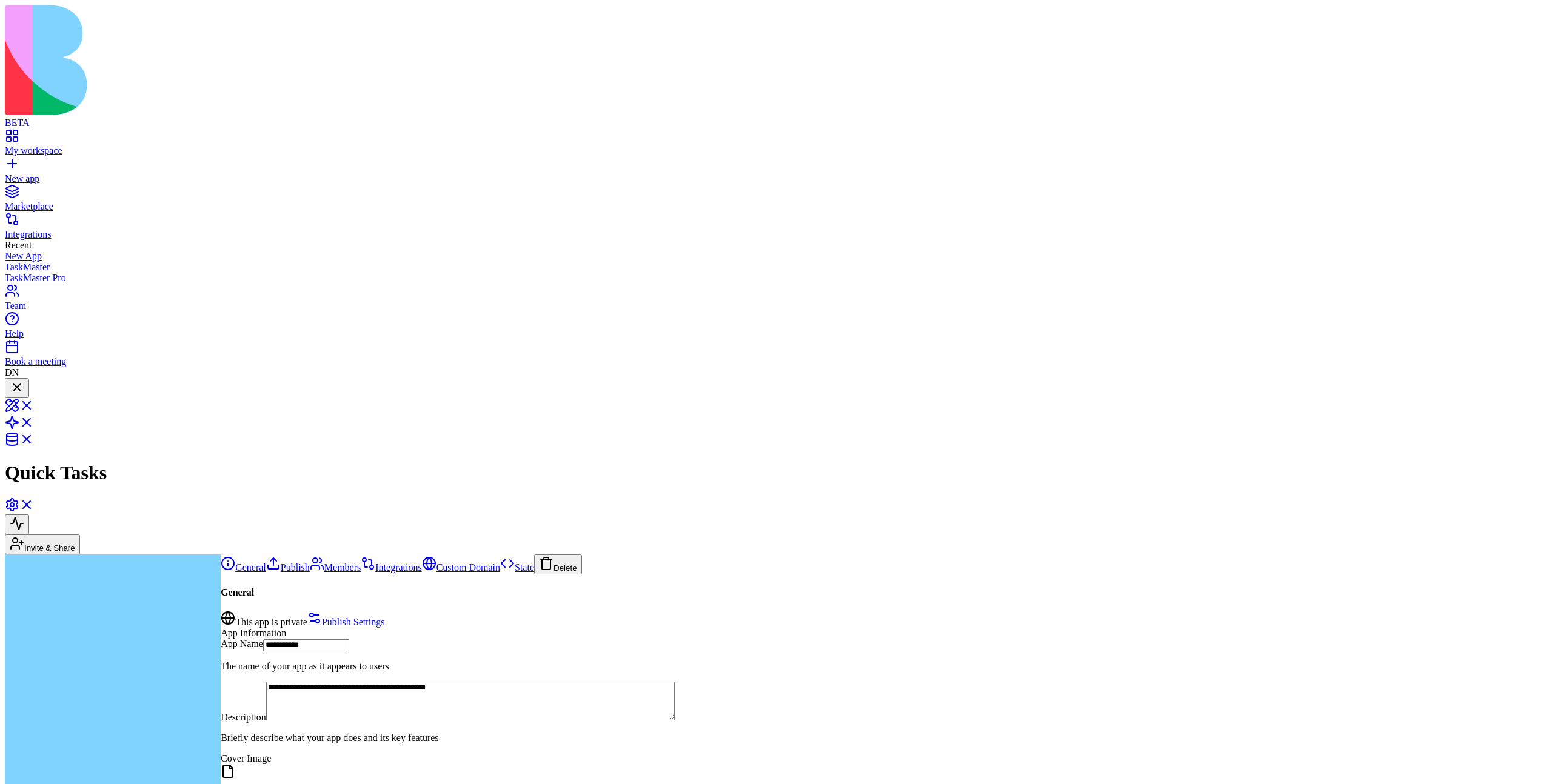
click at [24, 380] on div at bounding box center [17, 388] width 15 height 16
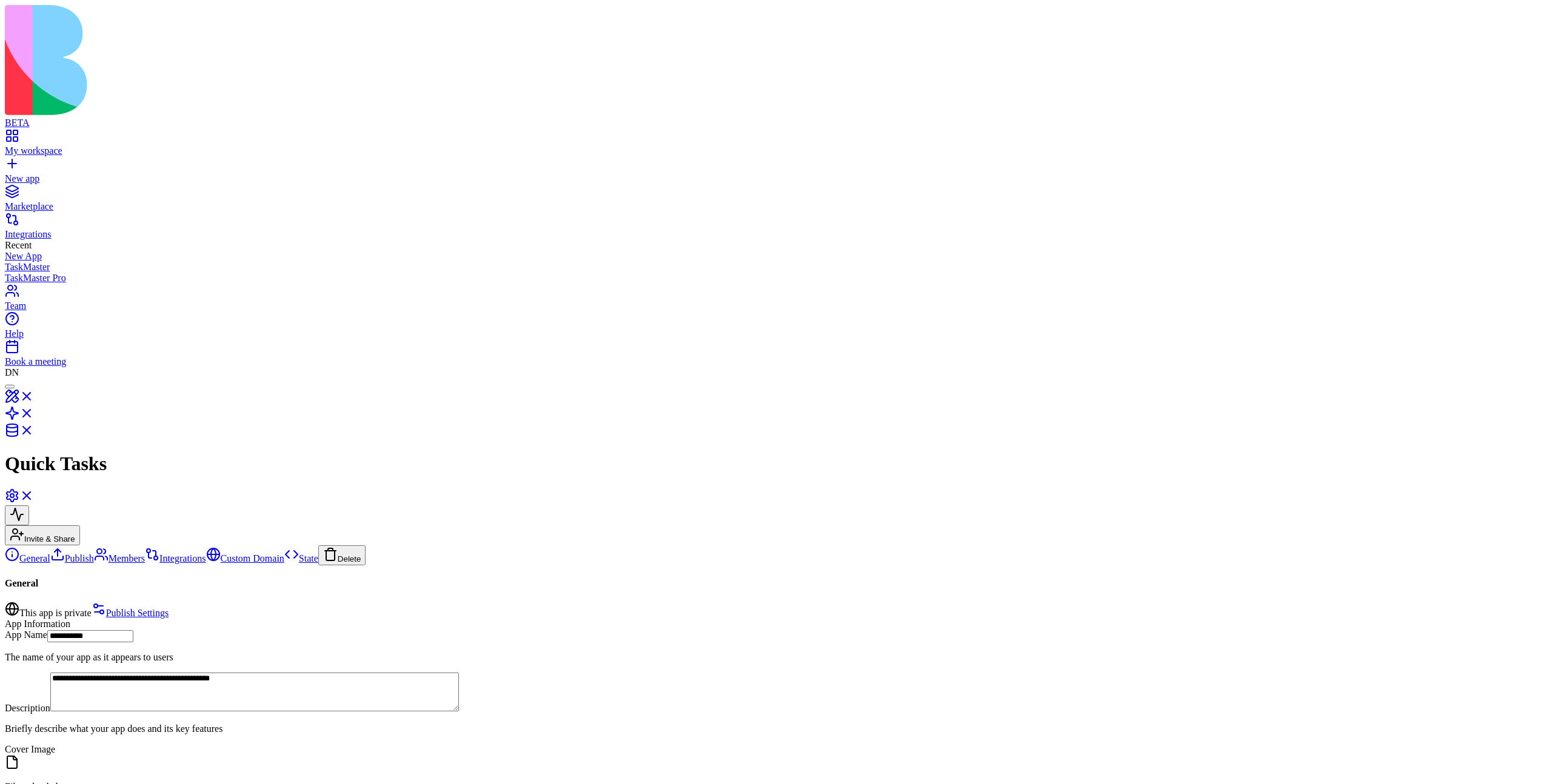
click at [10, 387] on div at bounding box center [10, 387] width 0 height 0
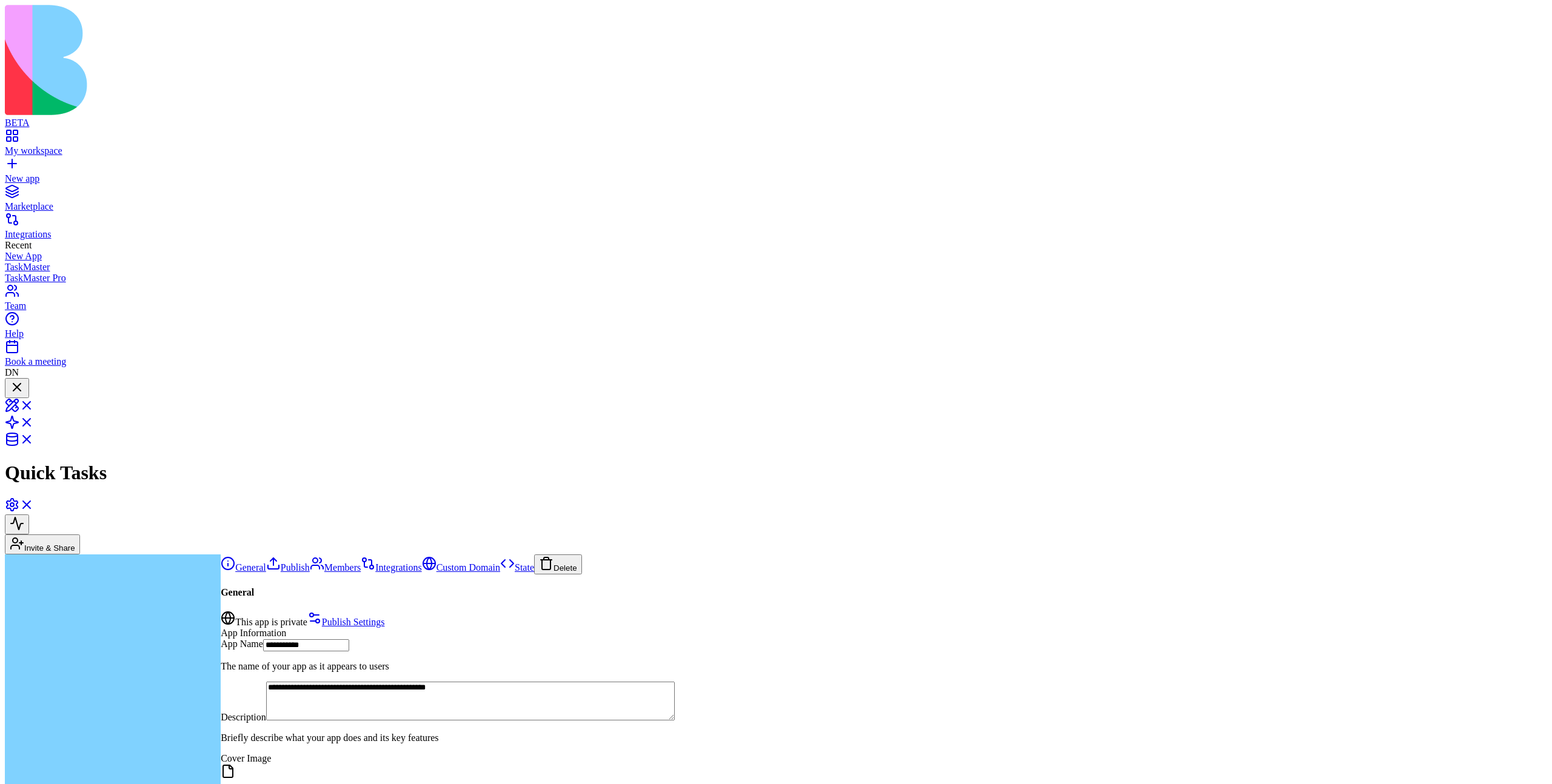
click at [24, 380] on div at bounding box center [17, 388] width 15 height 16
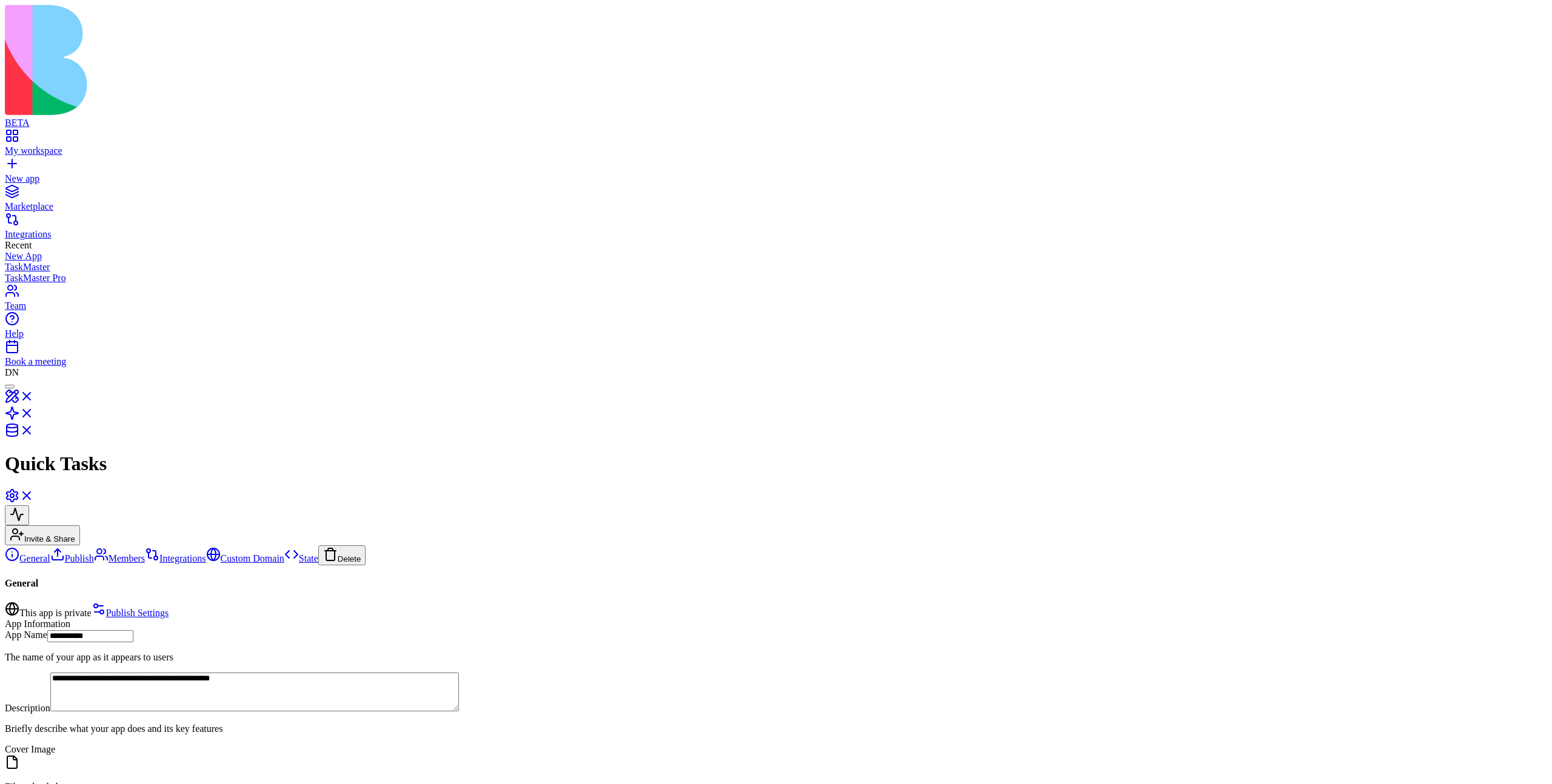
click at [10, 387] on div at bounding box center [10, 387] width 0 height 0
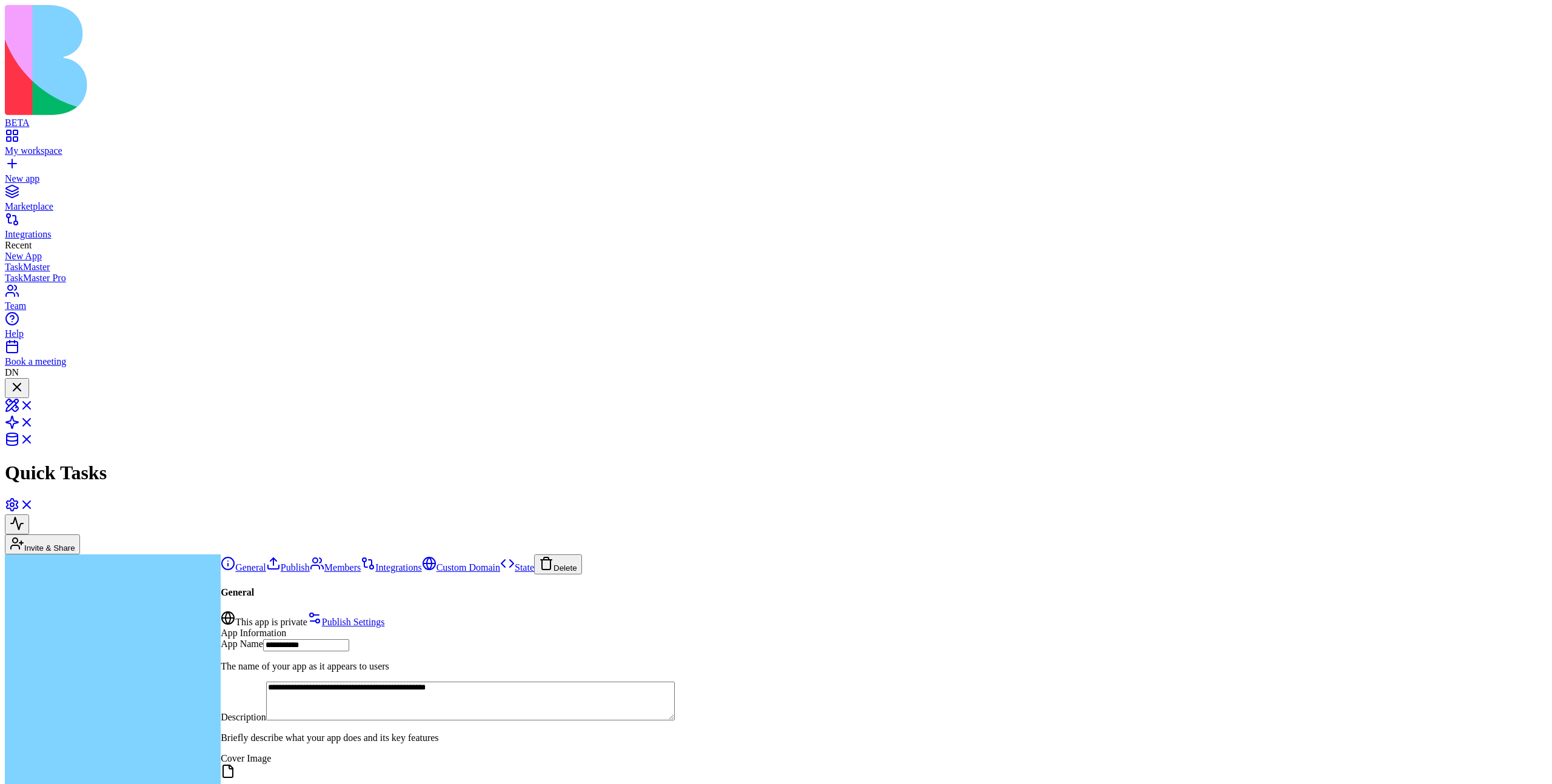
click at [24, 380] on div at bounding box center [17, 388] width 15 height 16
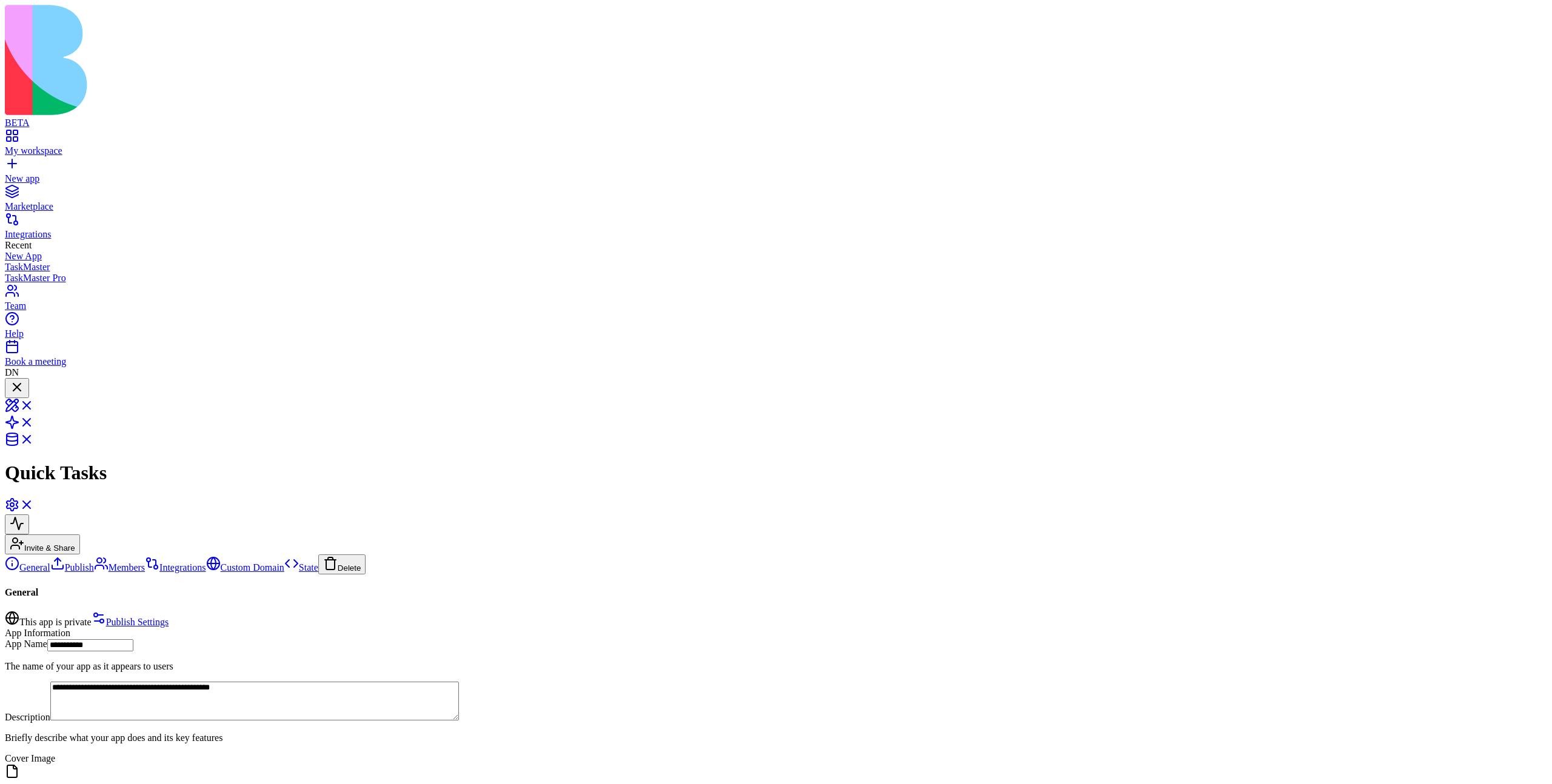
click at [24, 396] on div at bounding box center [17, 396] width 15 height 0
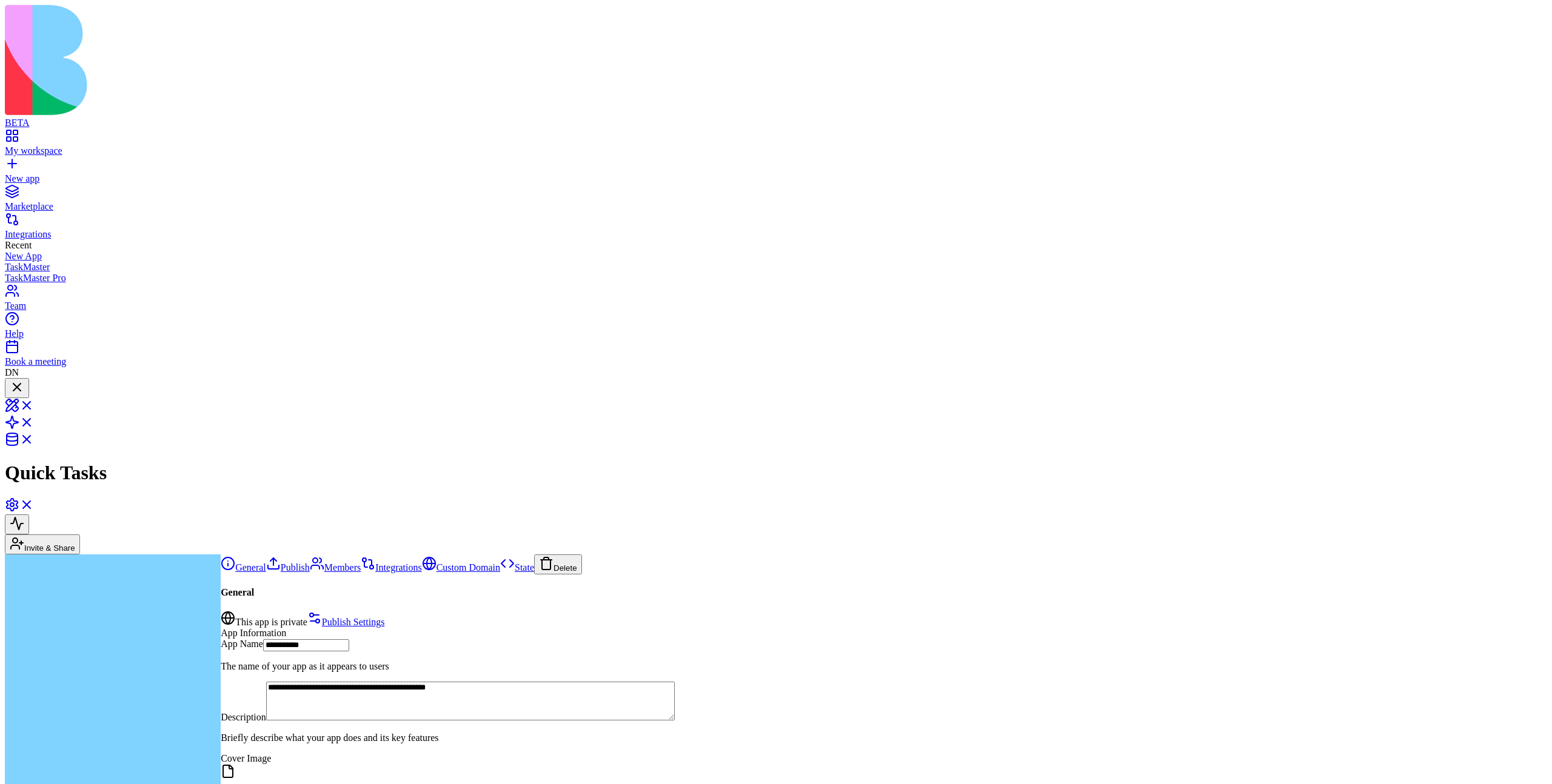
click at [24, 380] on div at bounding box center [17, 388] width 15 height 16
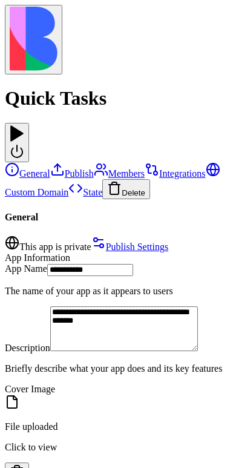
click at [24, 125] on div at bounding box center [17, 143] width 15 height 36
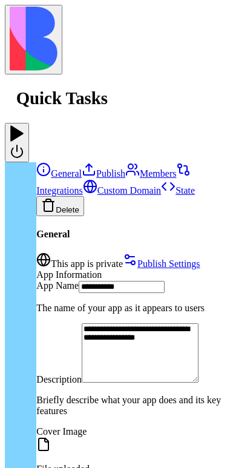
scroll to position [1078, 0]
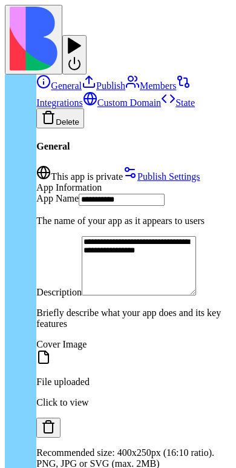
click at [82, 37] on div at bounding box center [74, 55] width 15 height 36
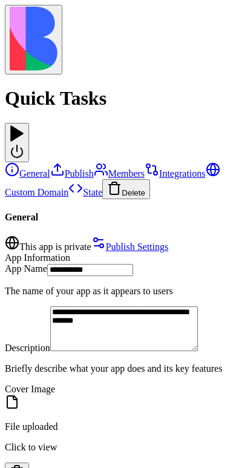
click at [24, 125] on div at bounding box center [17, 125] width 15 height 0
click at [24, 125] on div at bounding box center [17, 143] width 15 height 36
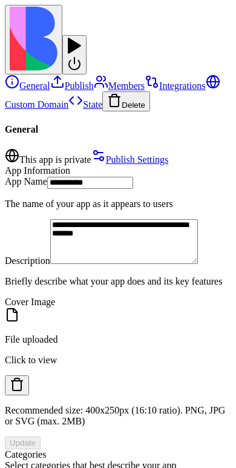
click at [82, 37] on div at bounding box center [74, 37] width 15 height 0
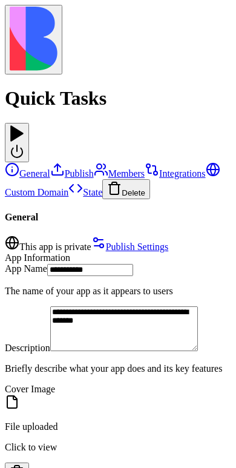
click at [24, 125] on div at bounding box center [17, 143] width 15 height 36
click at [24, 125] on div at bounding box center [17, 125] width 15 height 0
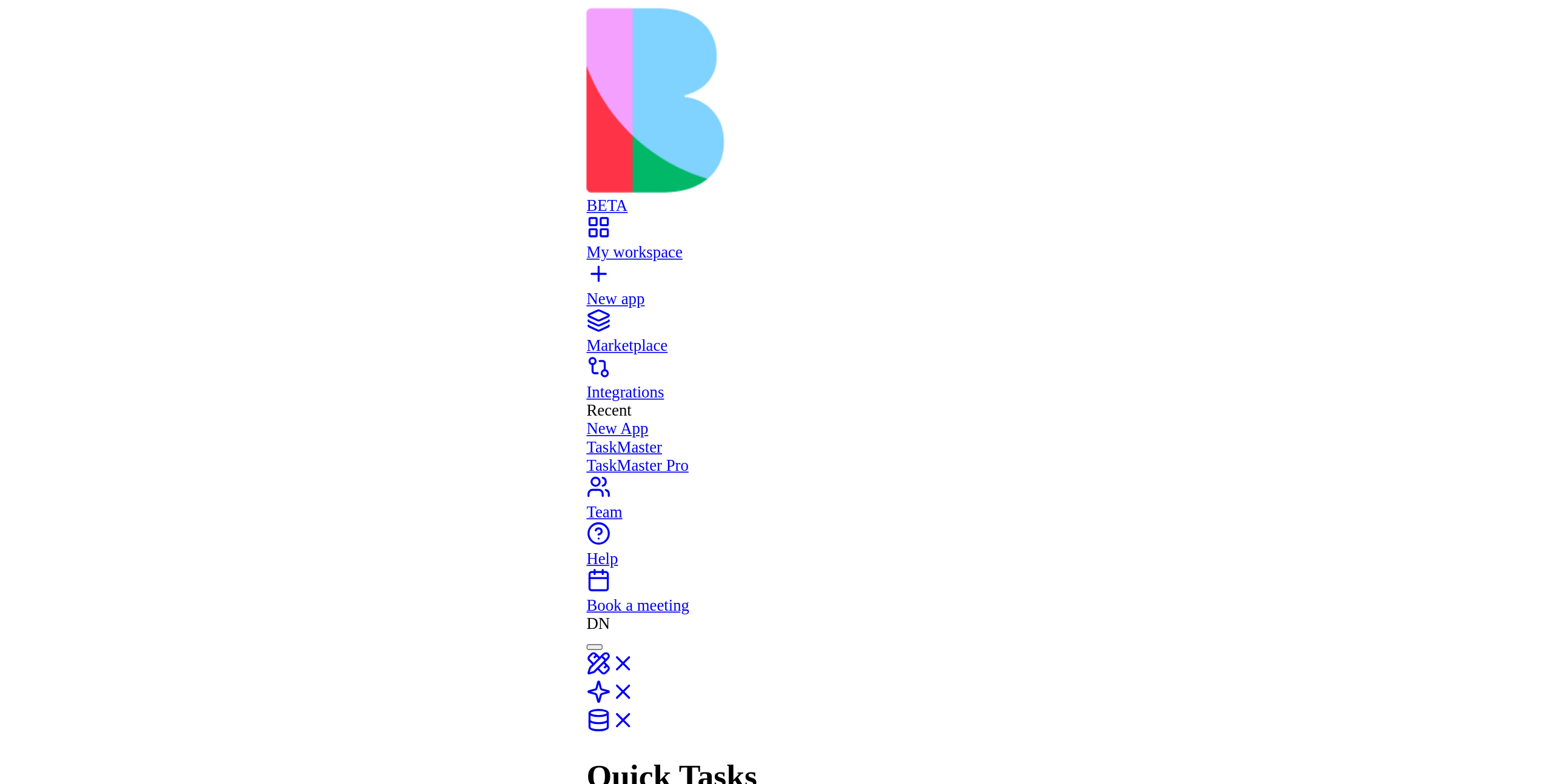
scroll to position [0, 0]
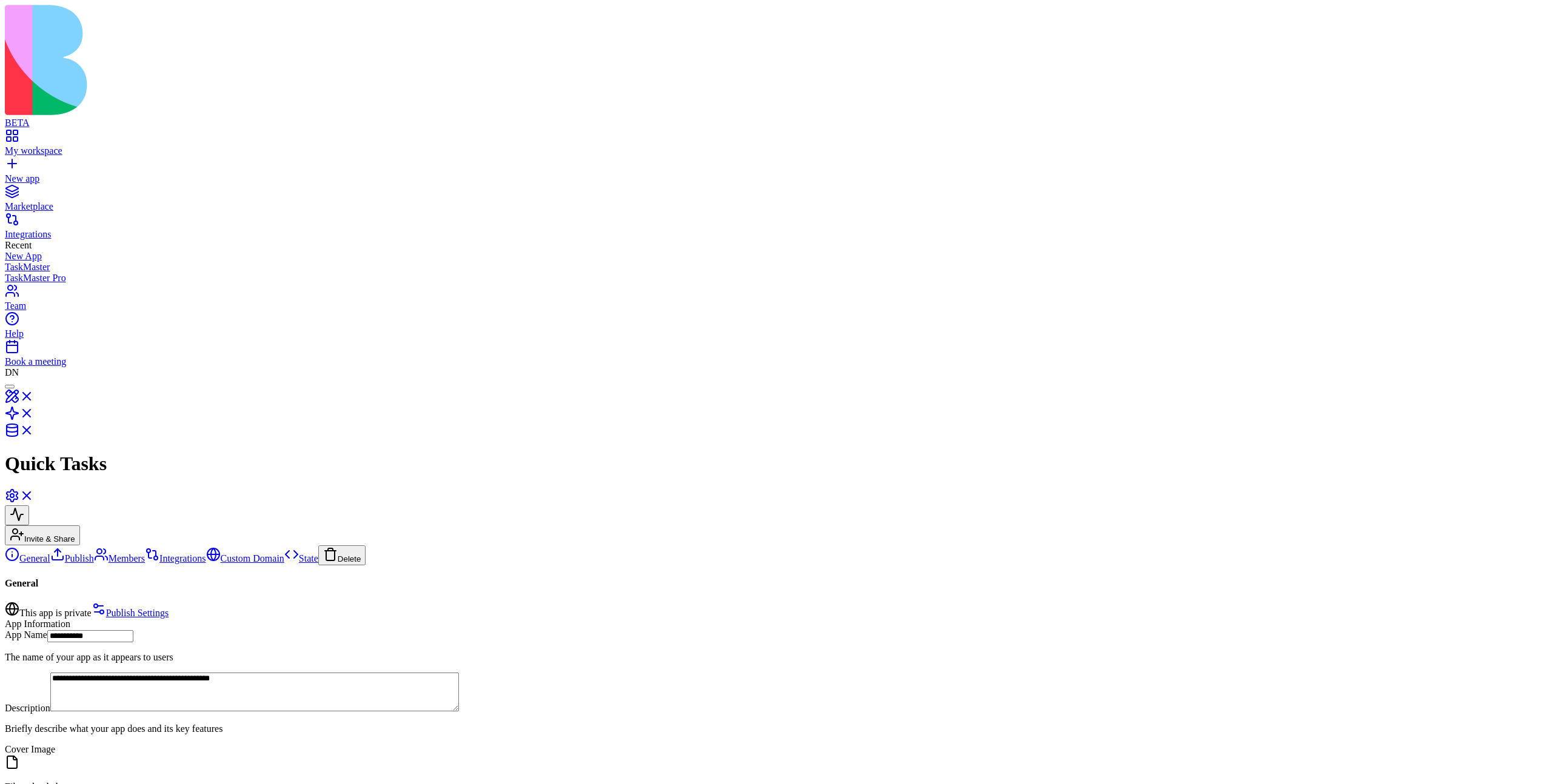
click at [10, 387] on div at bounding box center [10, 387] width 0 height 0
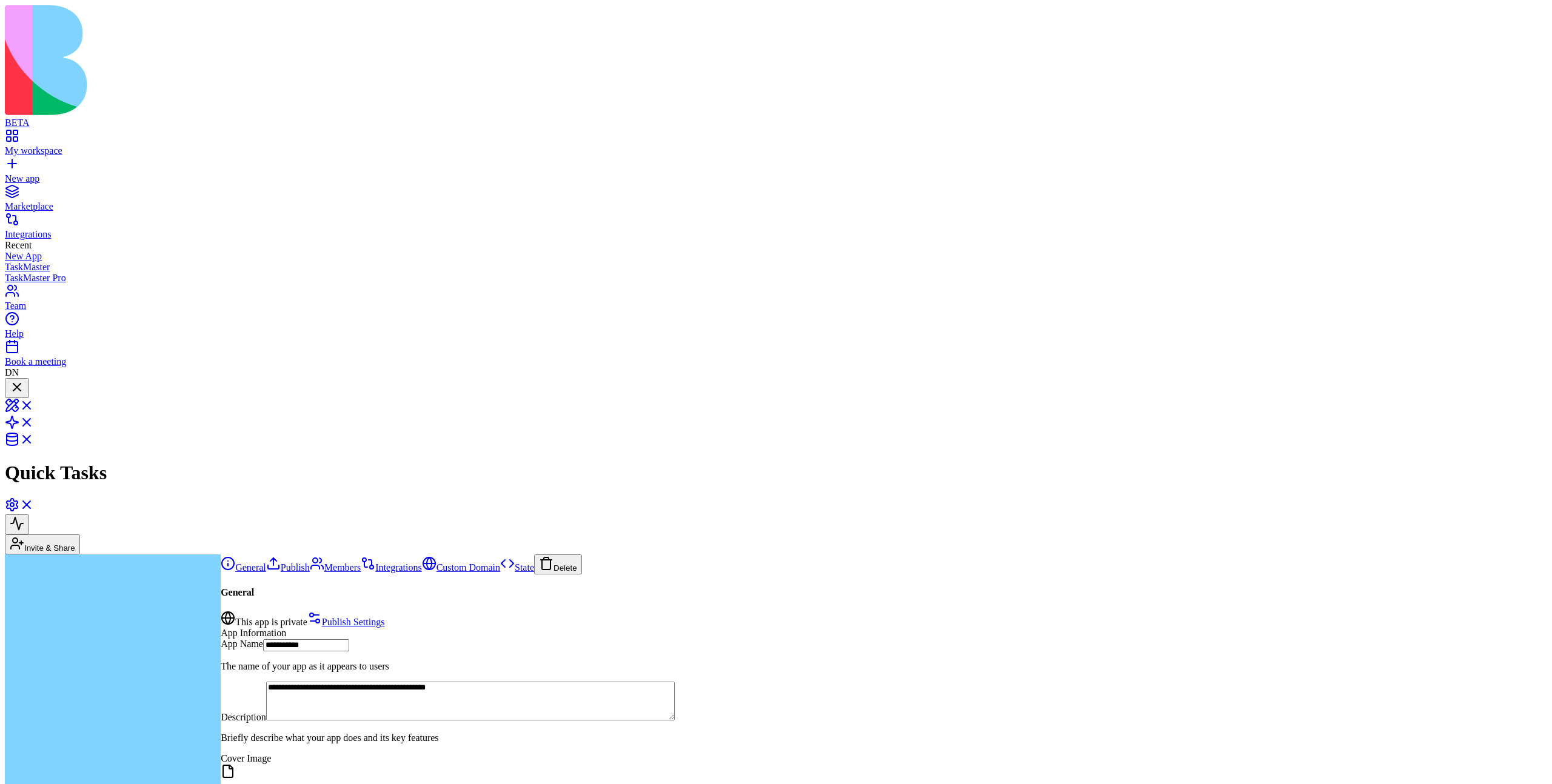
scroll to position [721, 0]
click at [24, 380] on div at bounding box center [17, 388] width 15 height 16
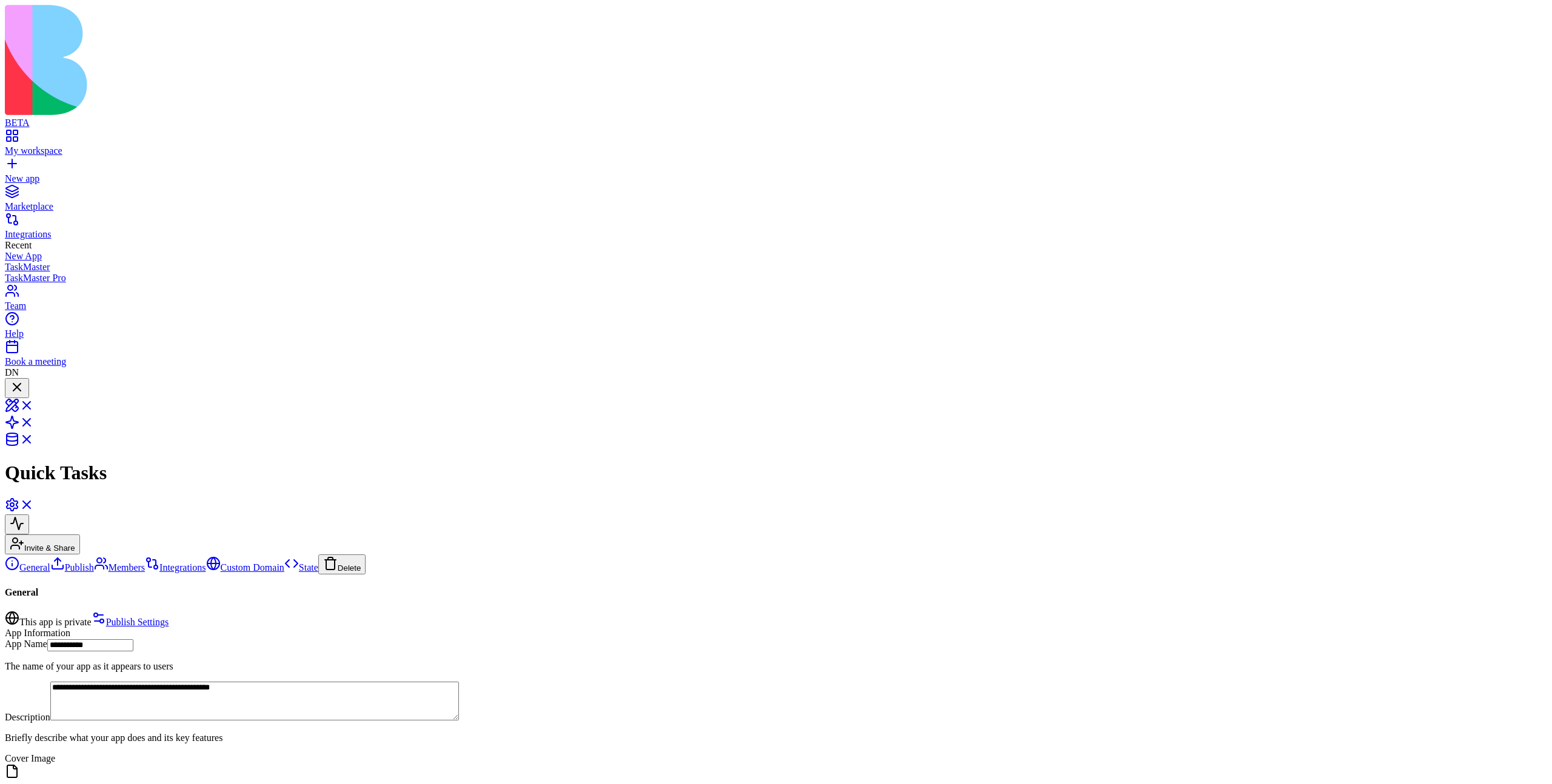
click at [24, 396] on div at bounding box center [17, 396] width 15 height 0
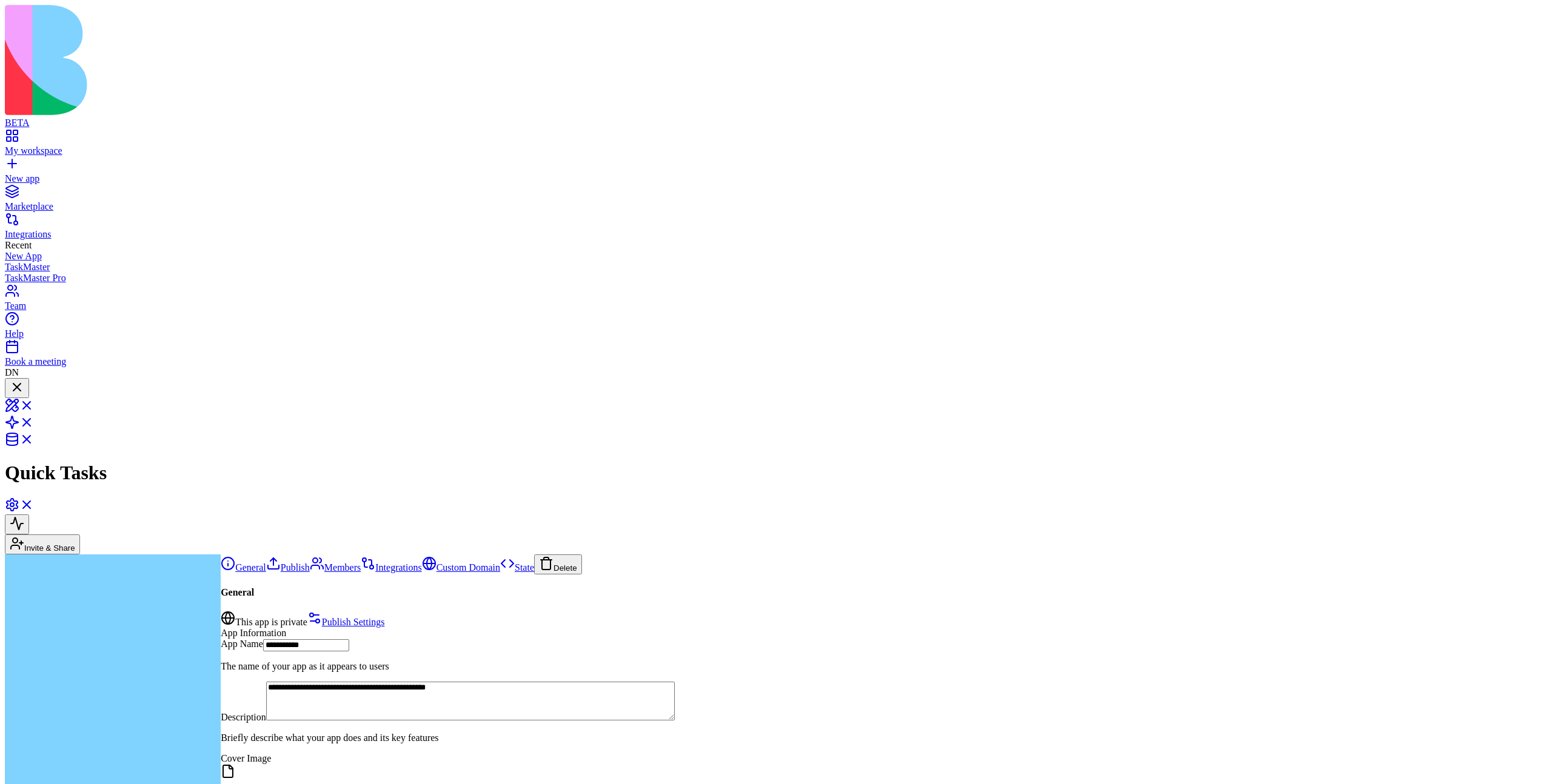
click at [24, 380] on div at bounding box center [17, 388] width 15 height 16
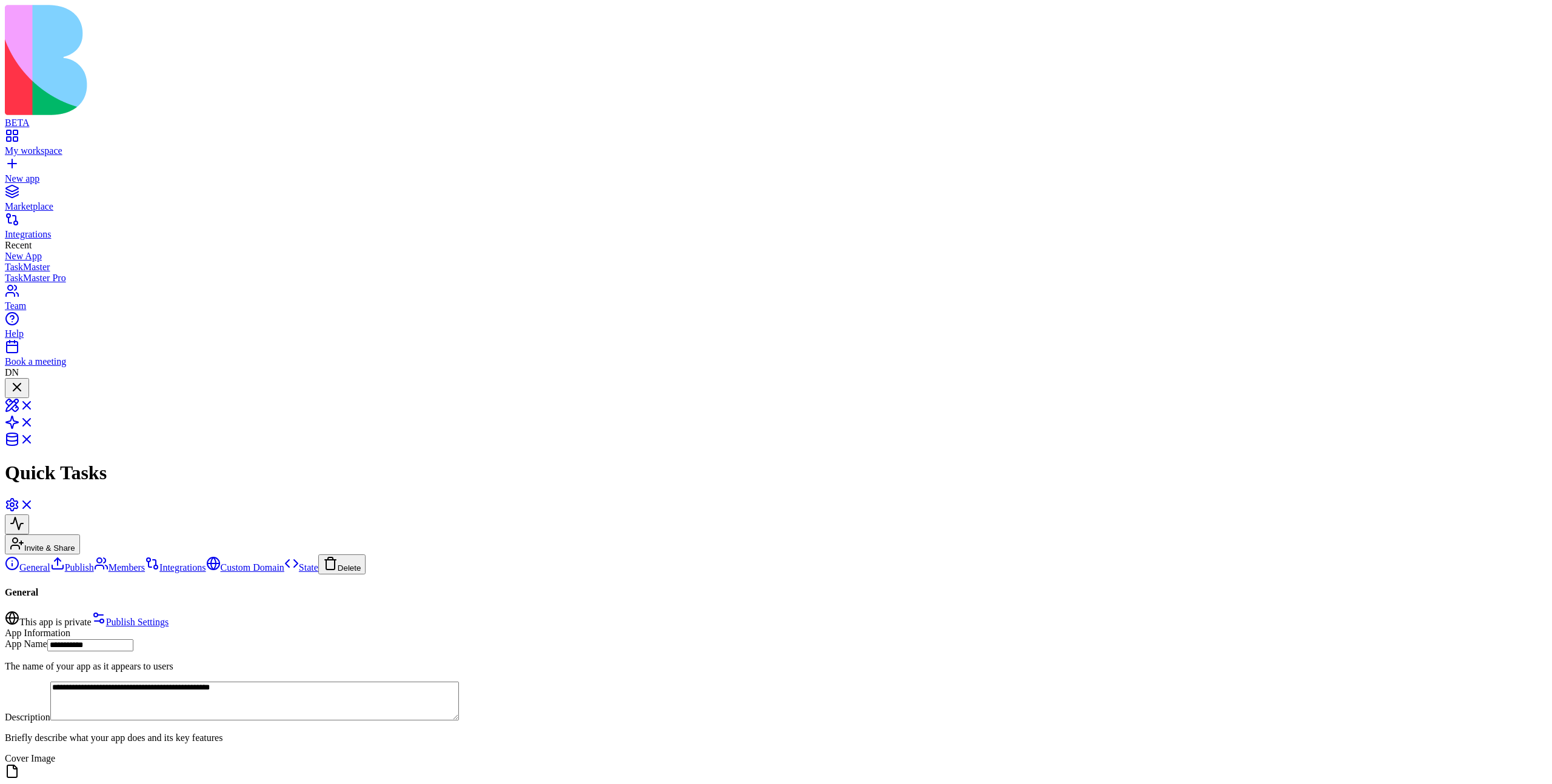
click at [24, 396] on div at bounding box center [17, 396] width 15 height 0
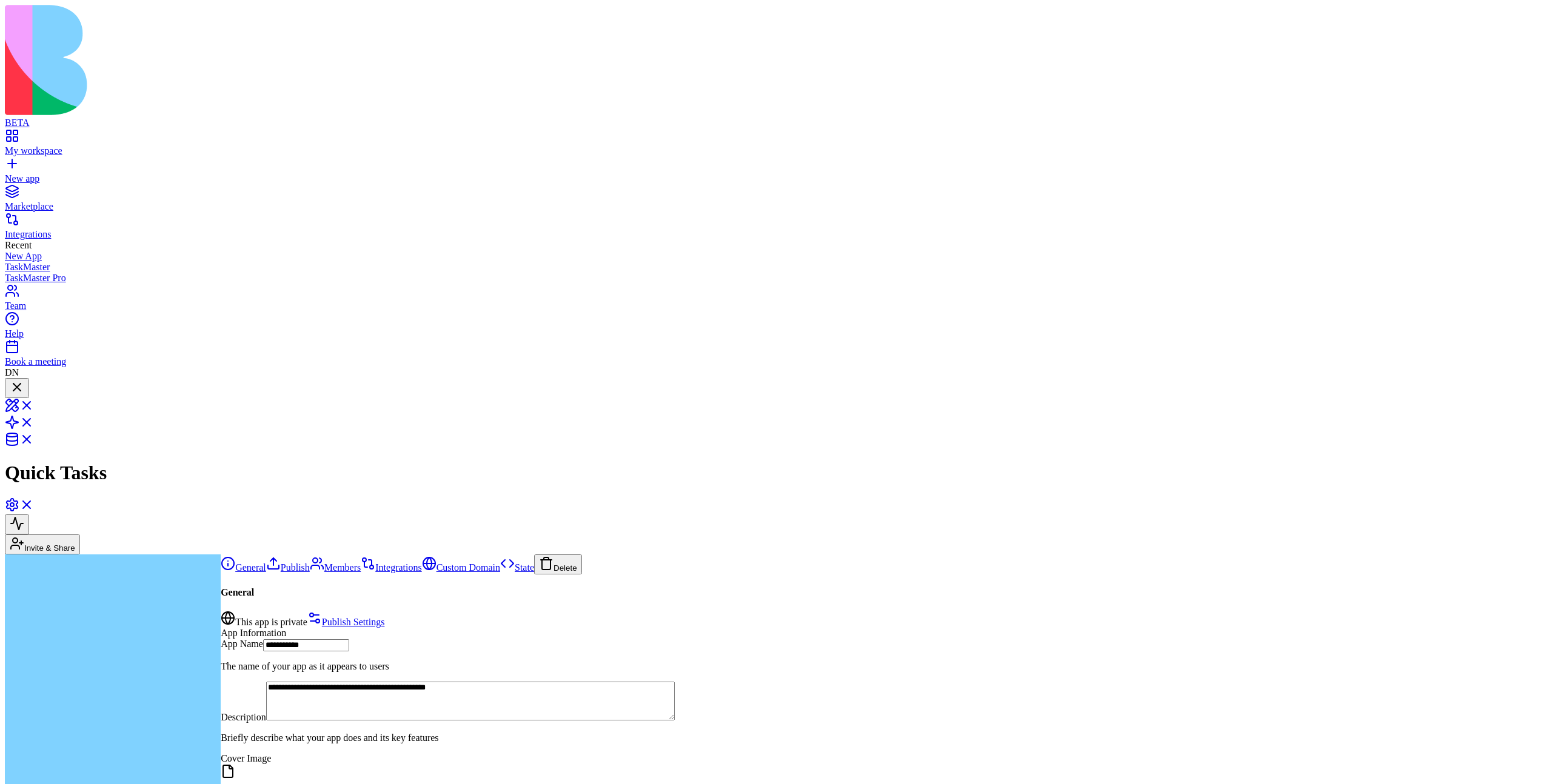
click at [24, 380] on div at bounding box center [17, 388] width 15 height 16
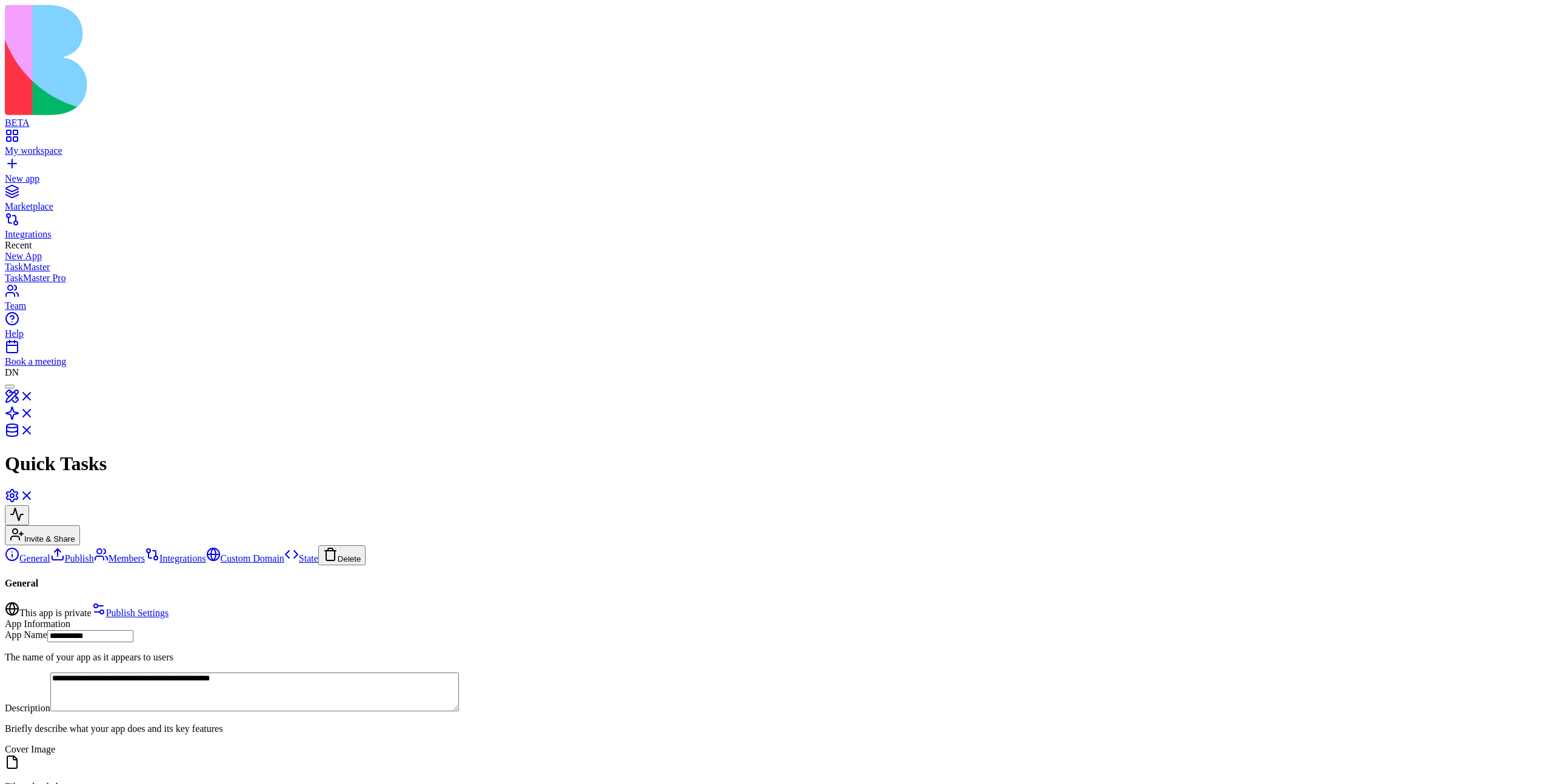
click at [10, 387] on div at bounding box center [10, 387] width 0 height 0
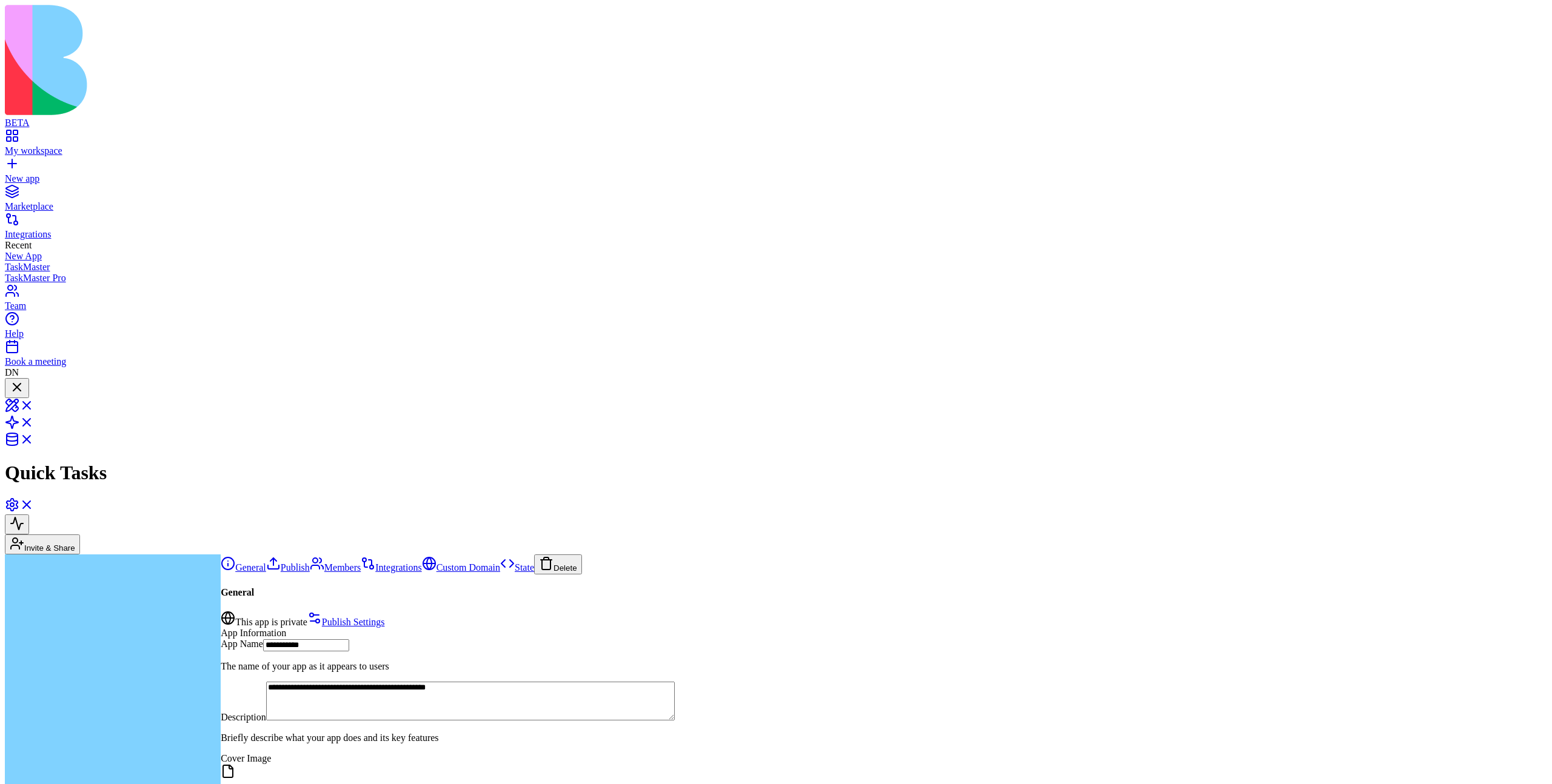
click at [24, 380] on div at bounding box center [17, 388] width 15 height 16
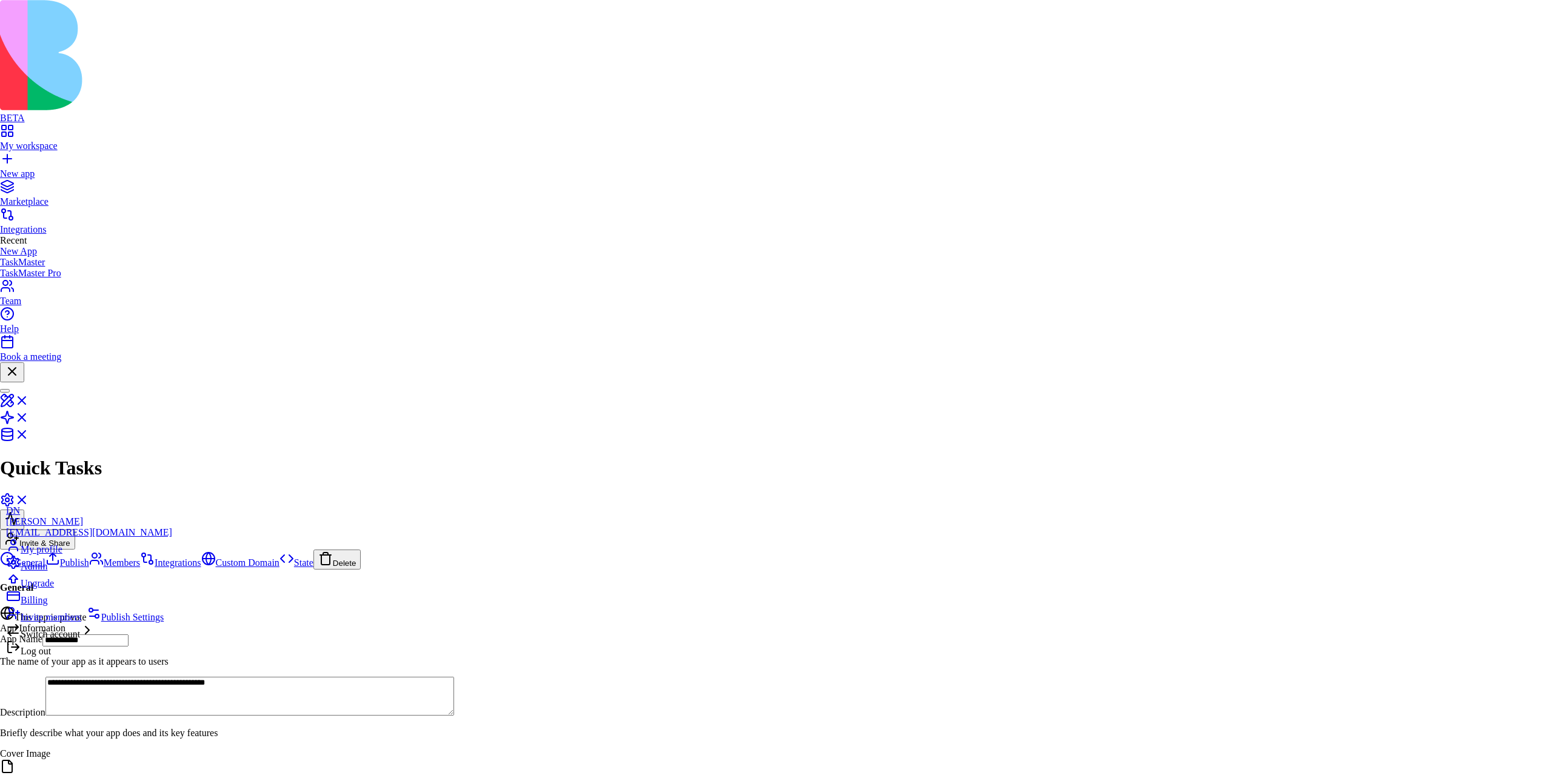
click at [93, 555] on div "My profile" at bounding box center [89, 546] width 166 height 17
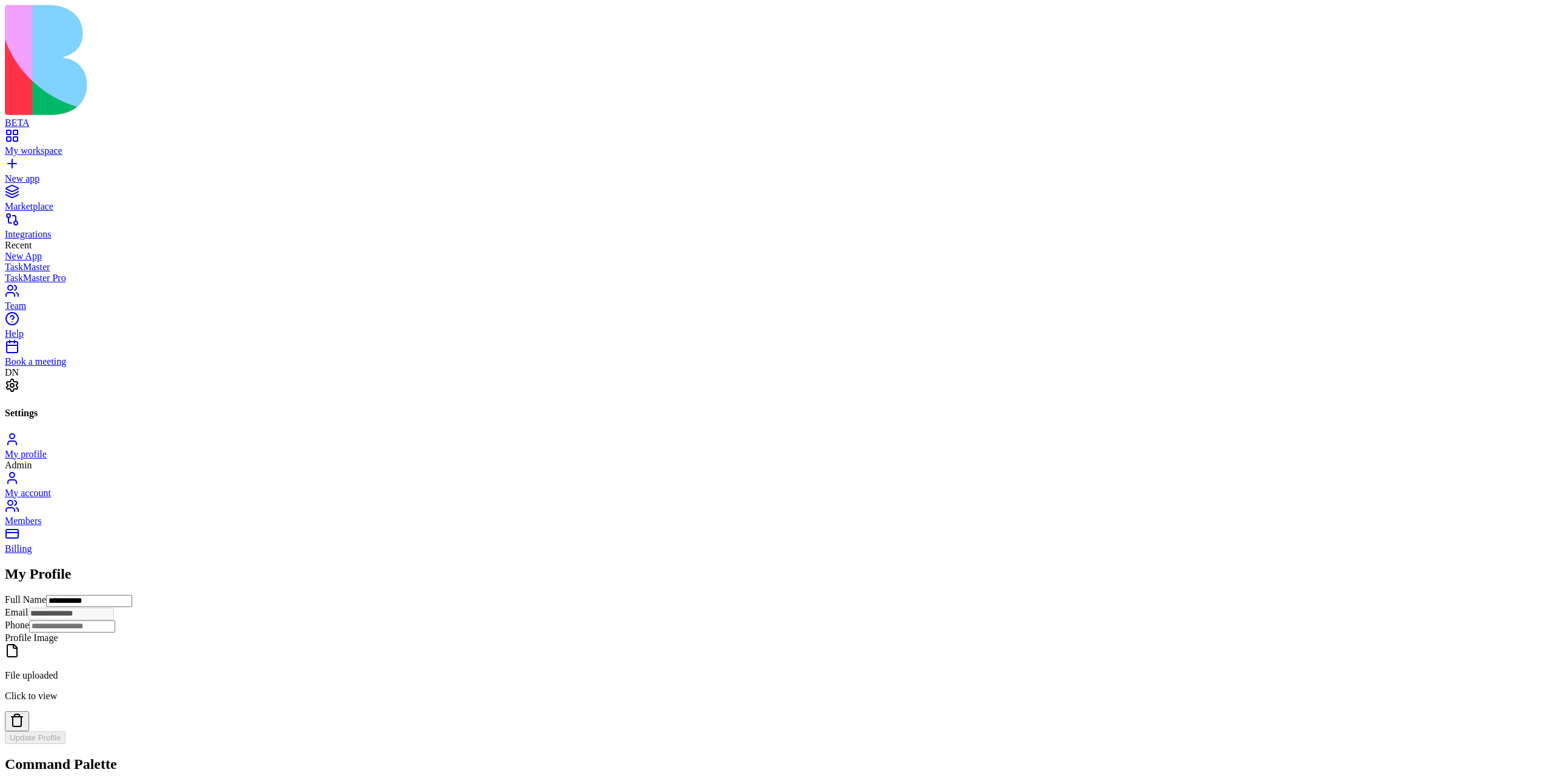
click at [385, 566] on h2 "My Profile" at bounding box center [776, 574] width 1542 height 16
click at [357, 566] on h2 "My Profile" at bounding box center [776, 574] width 1542 height 16
click at [415, 566] on h2 "My Profile" at bounding box center [776, 574] width 1542 height 16
click at [384, 566] on h2 "My Profile" at bounding box center [776, 574] width 1542 height 16
click at [390, 566] on h2 "My Profile" at bounding box center [776, 574] width 1542 height 16
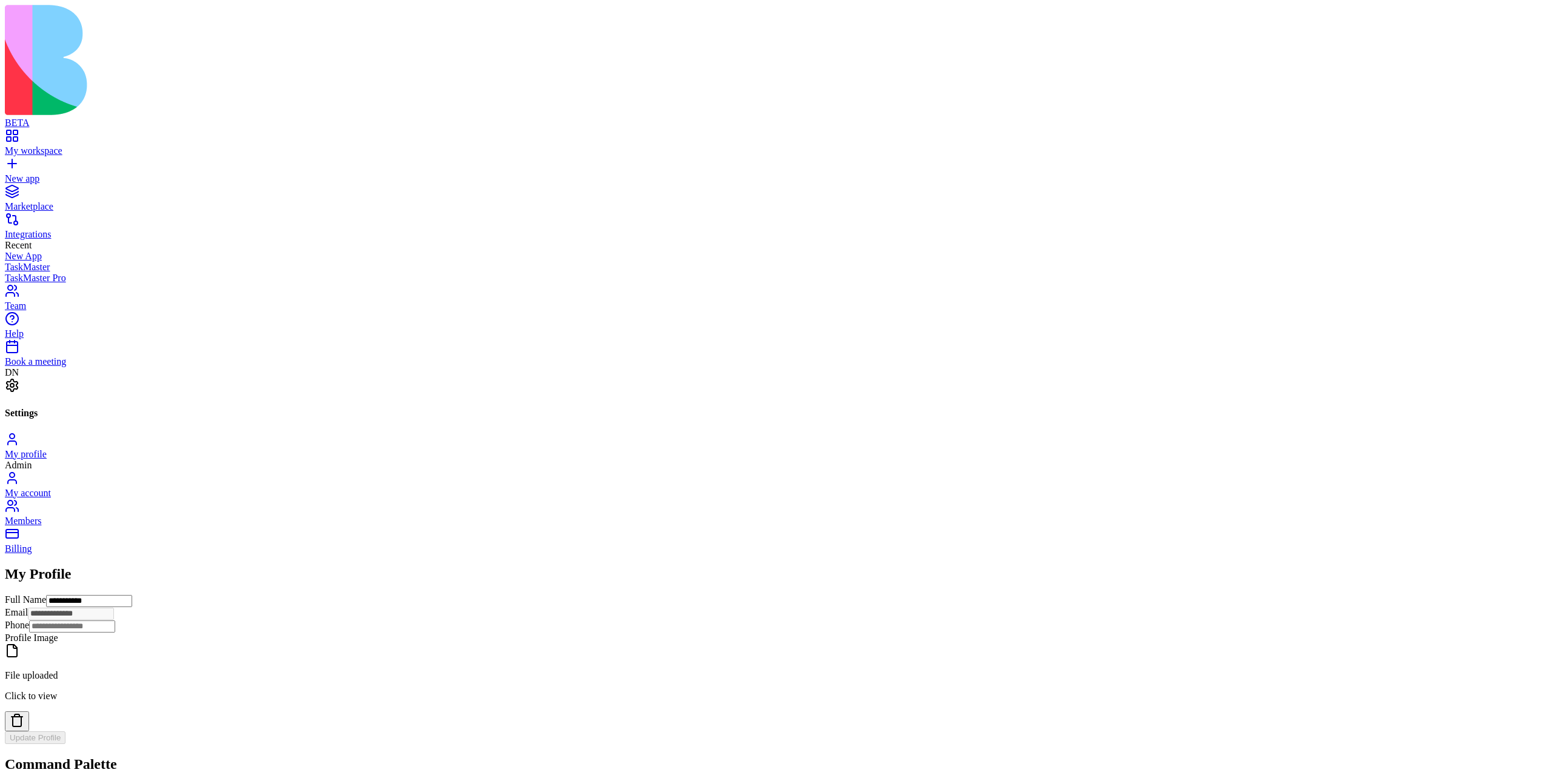
click at [382, 566] on h2 "My Profile" at bounding box center [776, 574] width 1542 height 16
click at [253, 477] on link "My account" at bounding box center [776, 488] width 1542 height 22
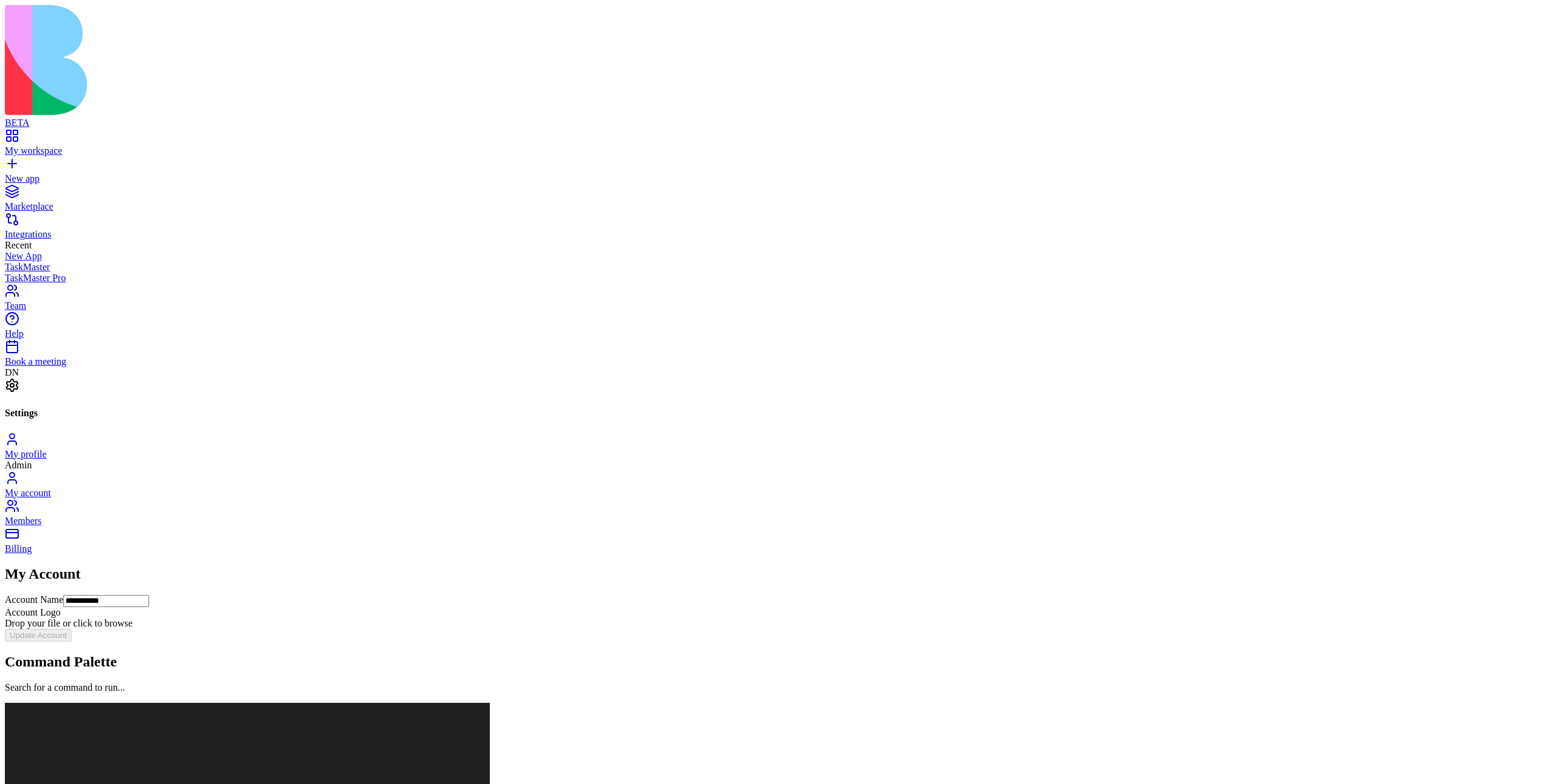
click at [245, 505] on link "Members" at bounding box center [776, 516] width 1542 height 22
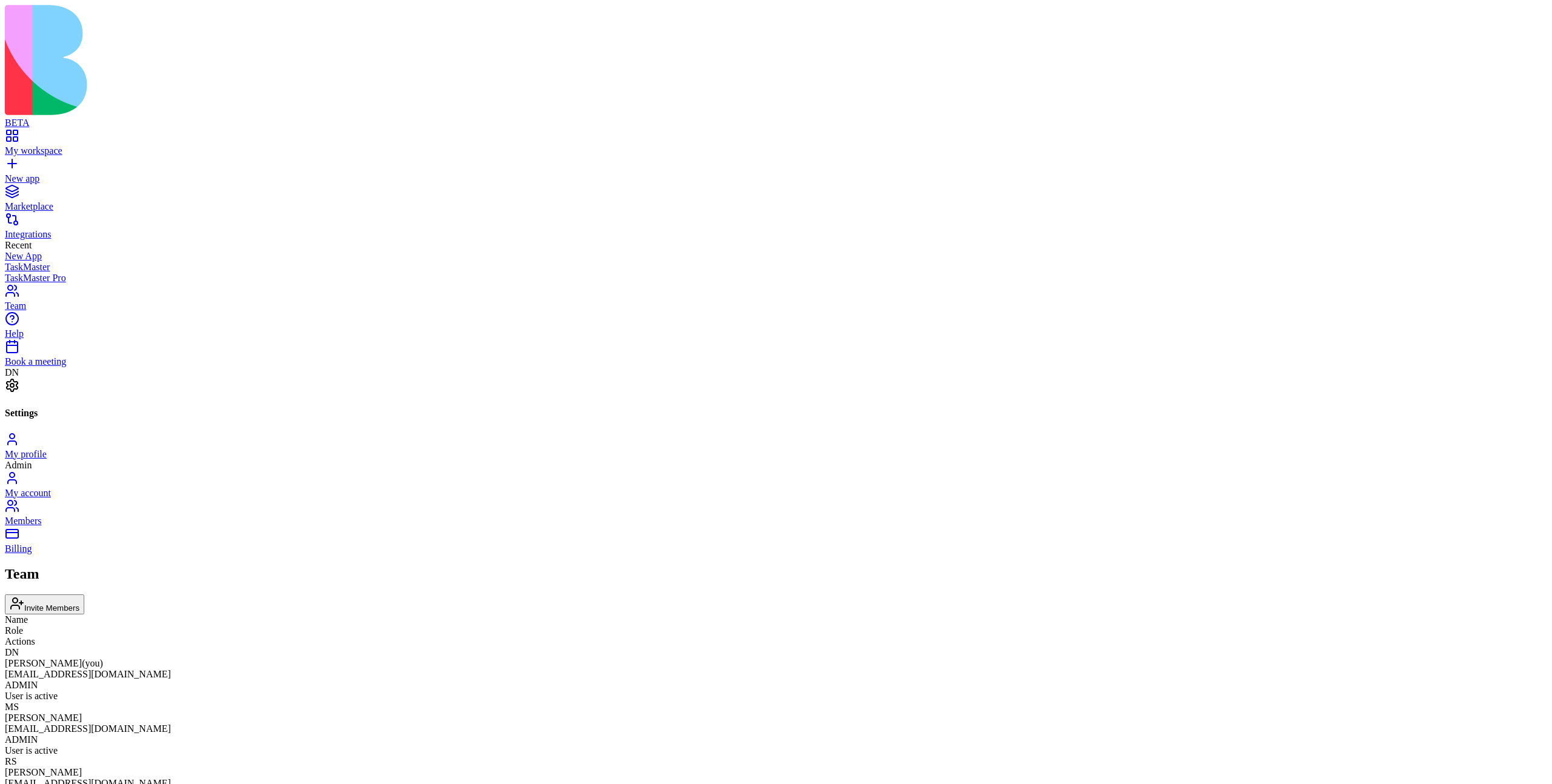
click at [253, 516] on div "Members" at bounding box center [776, 521] width 1542 height 11
click at [260, 488] on div "My account" at bounding box center [776, 493] width 1542 height 11
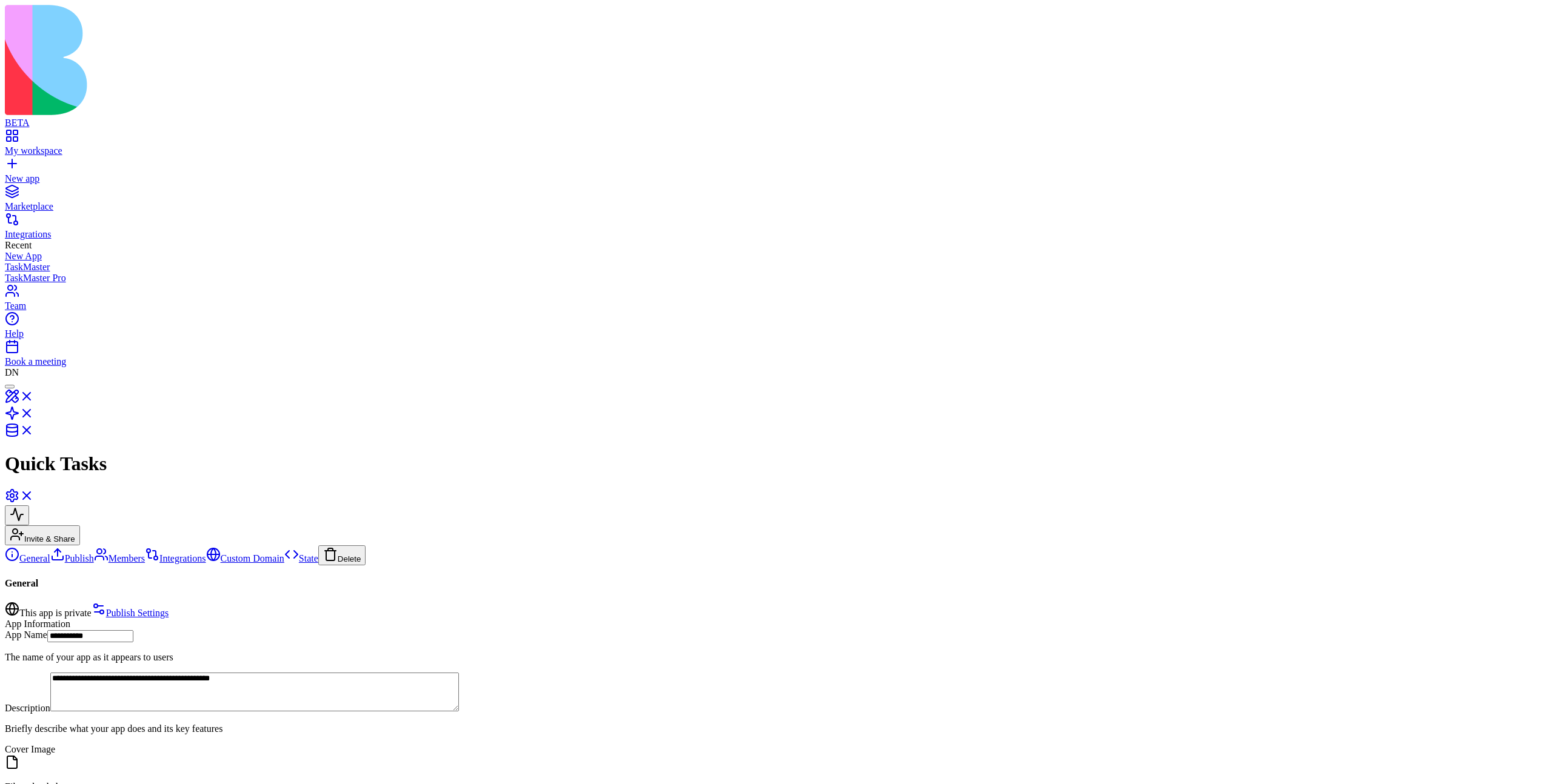
click at [87, 553] on link "Publish" at bounding box center [72, 558] width 44 height 10
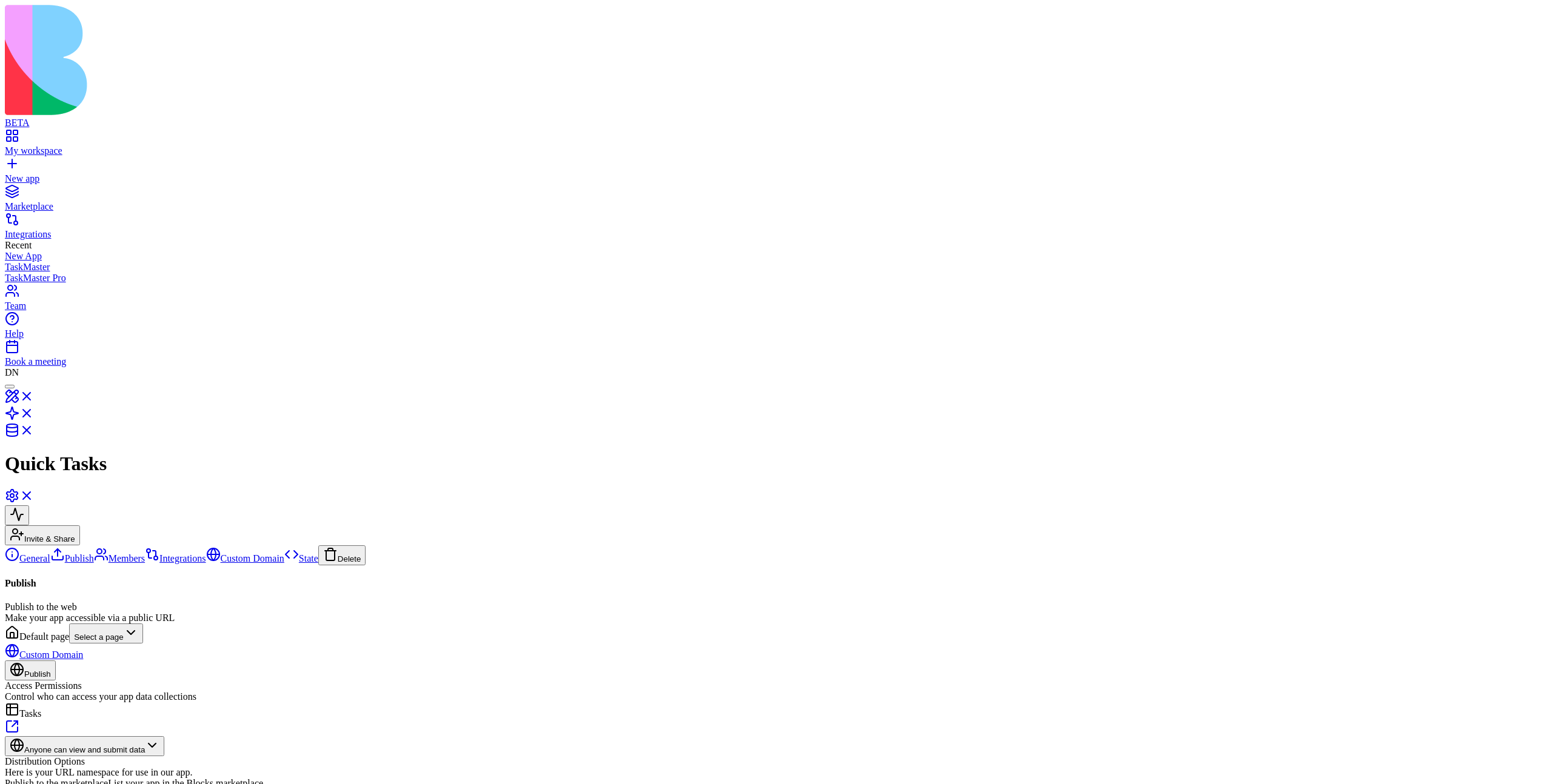
click at [99, 553] on link "Members" at bounding box center [119, 558] width 51 height 10
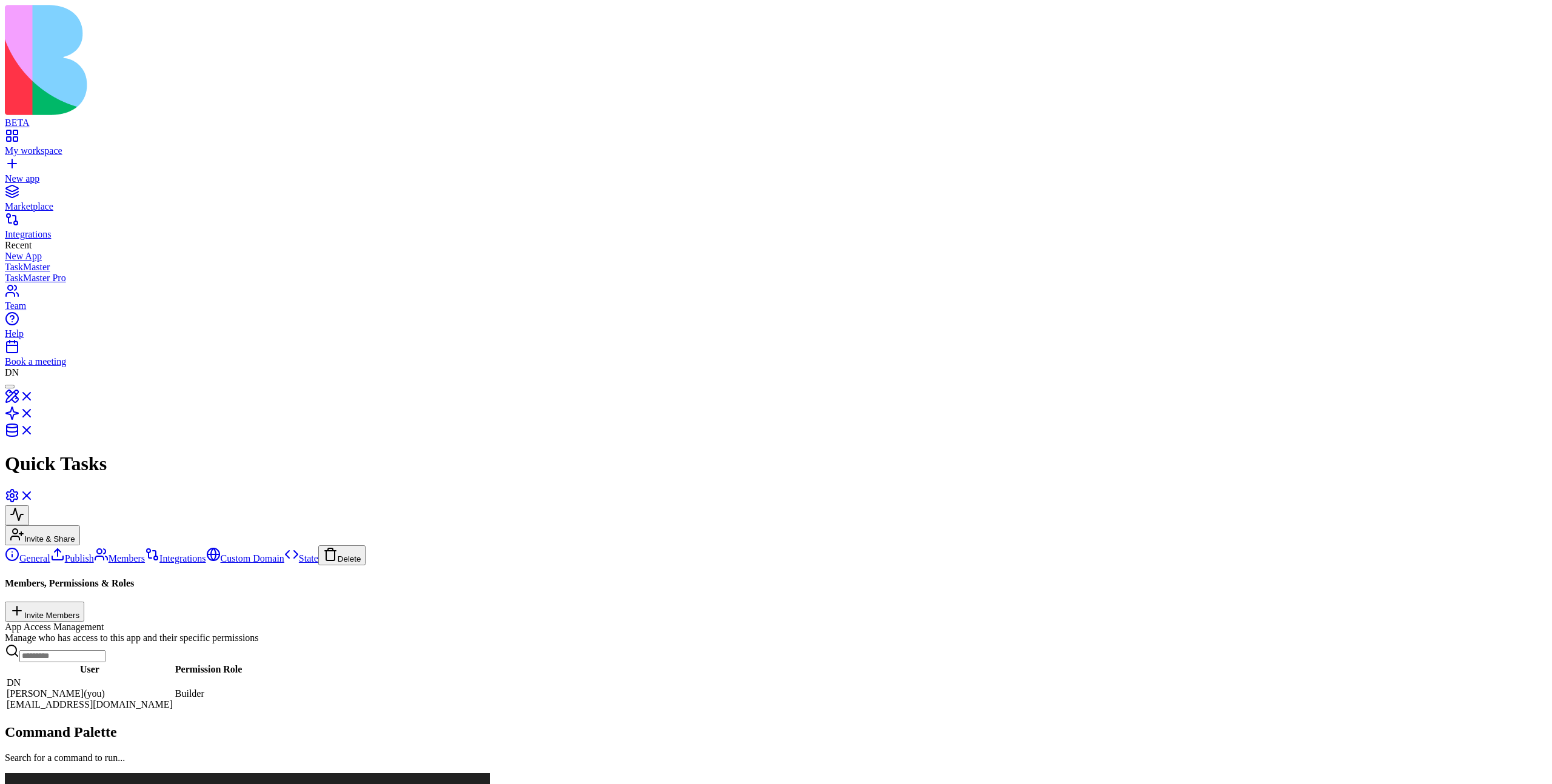
click at [145, 553] on link "Integrations" at bounding box center [175, 558] width 61 height 10
click at [50, 553] on link "General" at bounding box center [27, 558] width 45 height 10
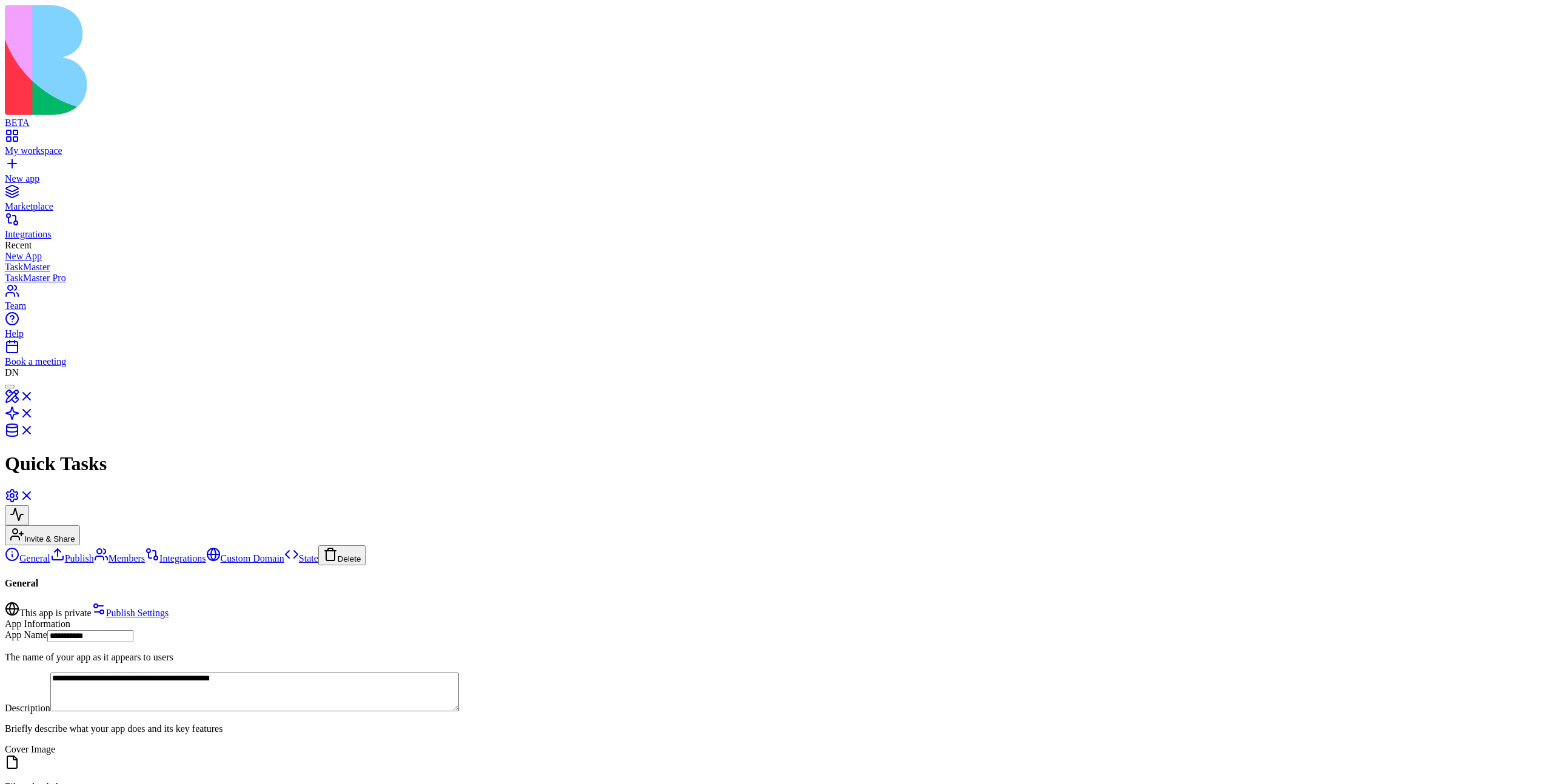
click at [145, 553] on link "Integrations" at bounding box center [175, 558] width 61 height 10
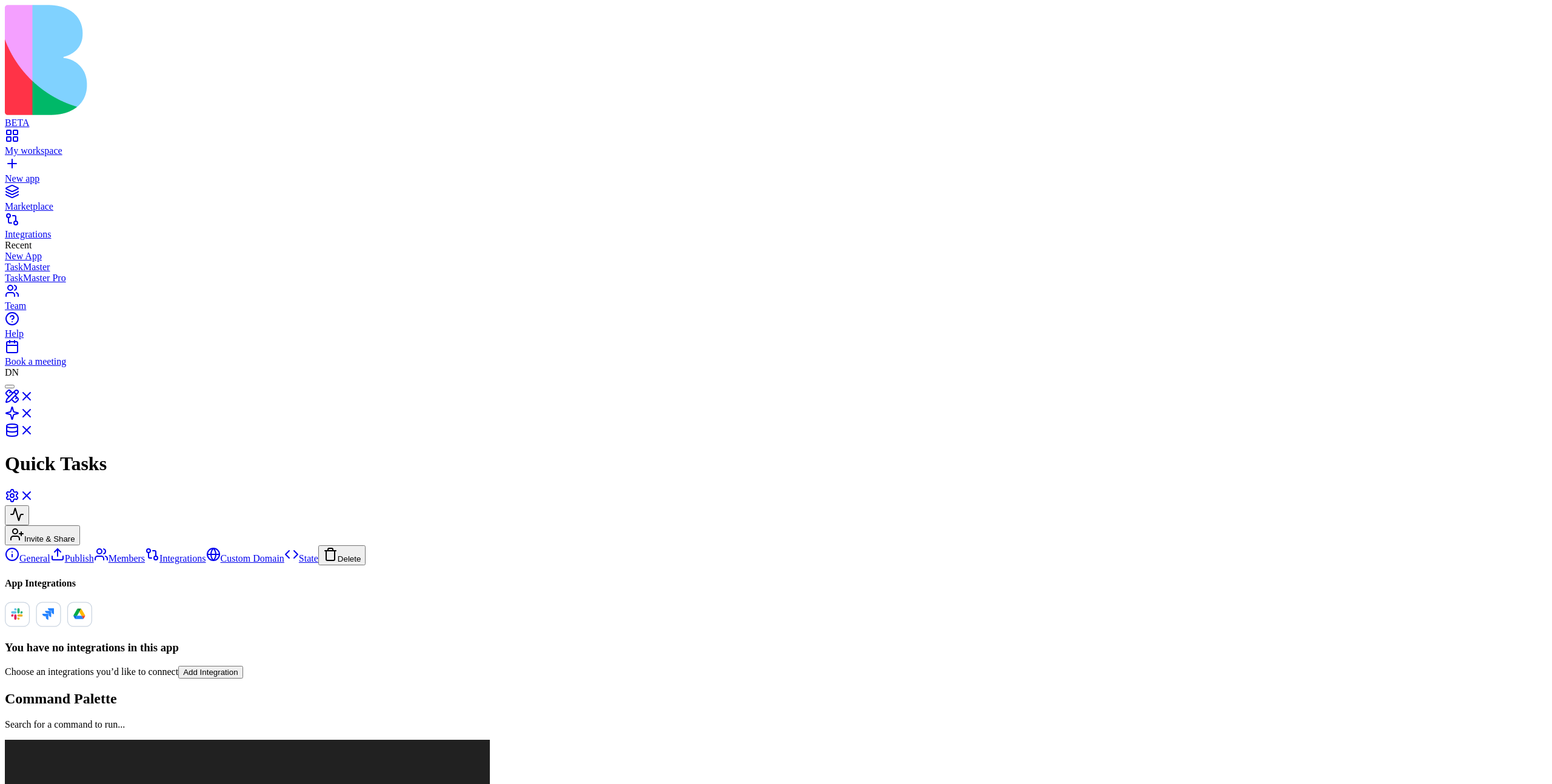
click at [50, 553] on link "General" at bounding box center [27, 558] width 45 height 10
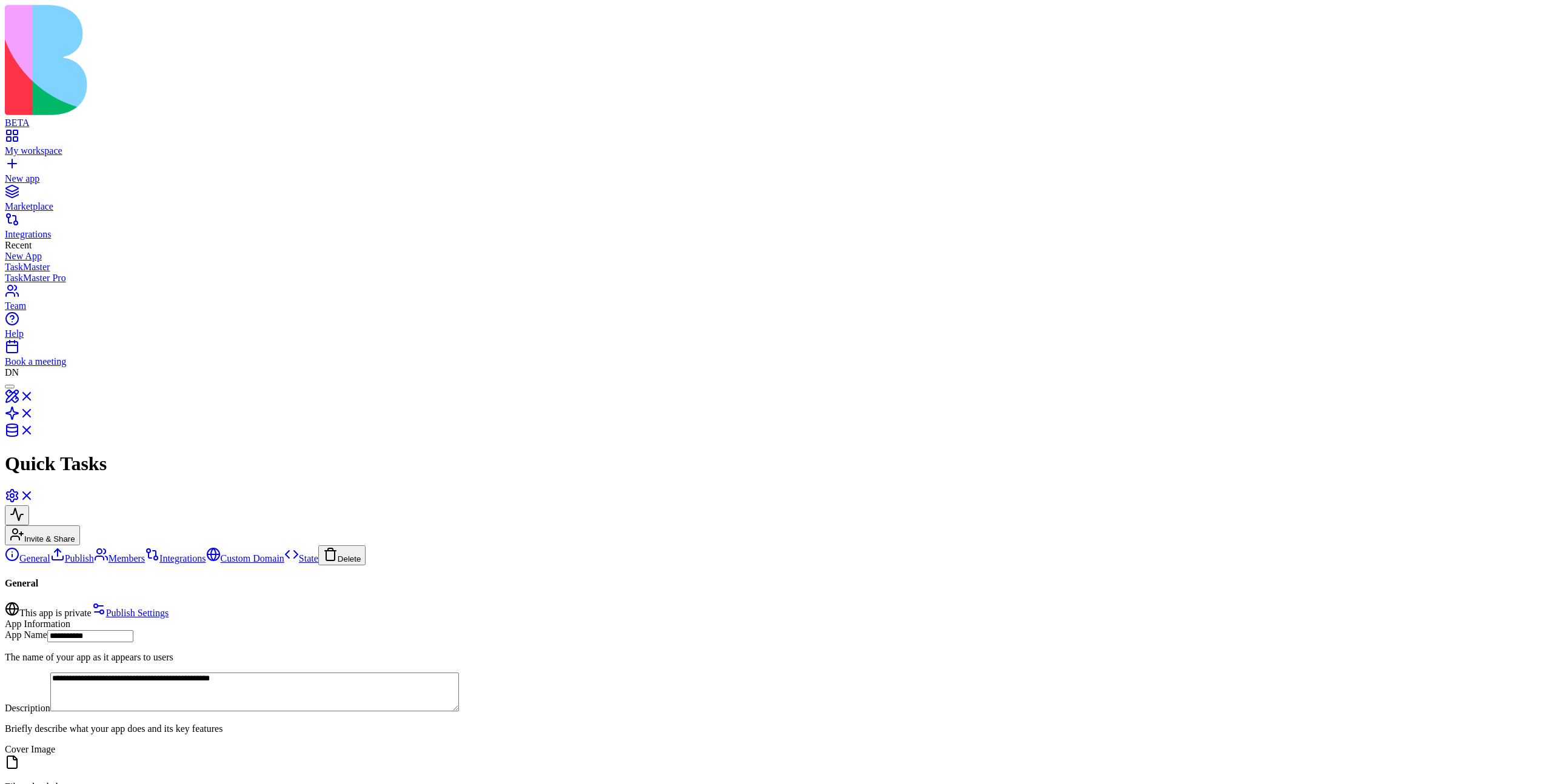
click at [102, 553] on link "Members" at bounding box center [119, 558] width 51 height 10
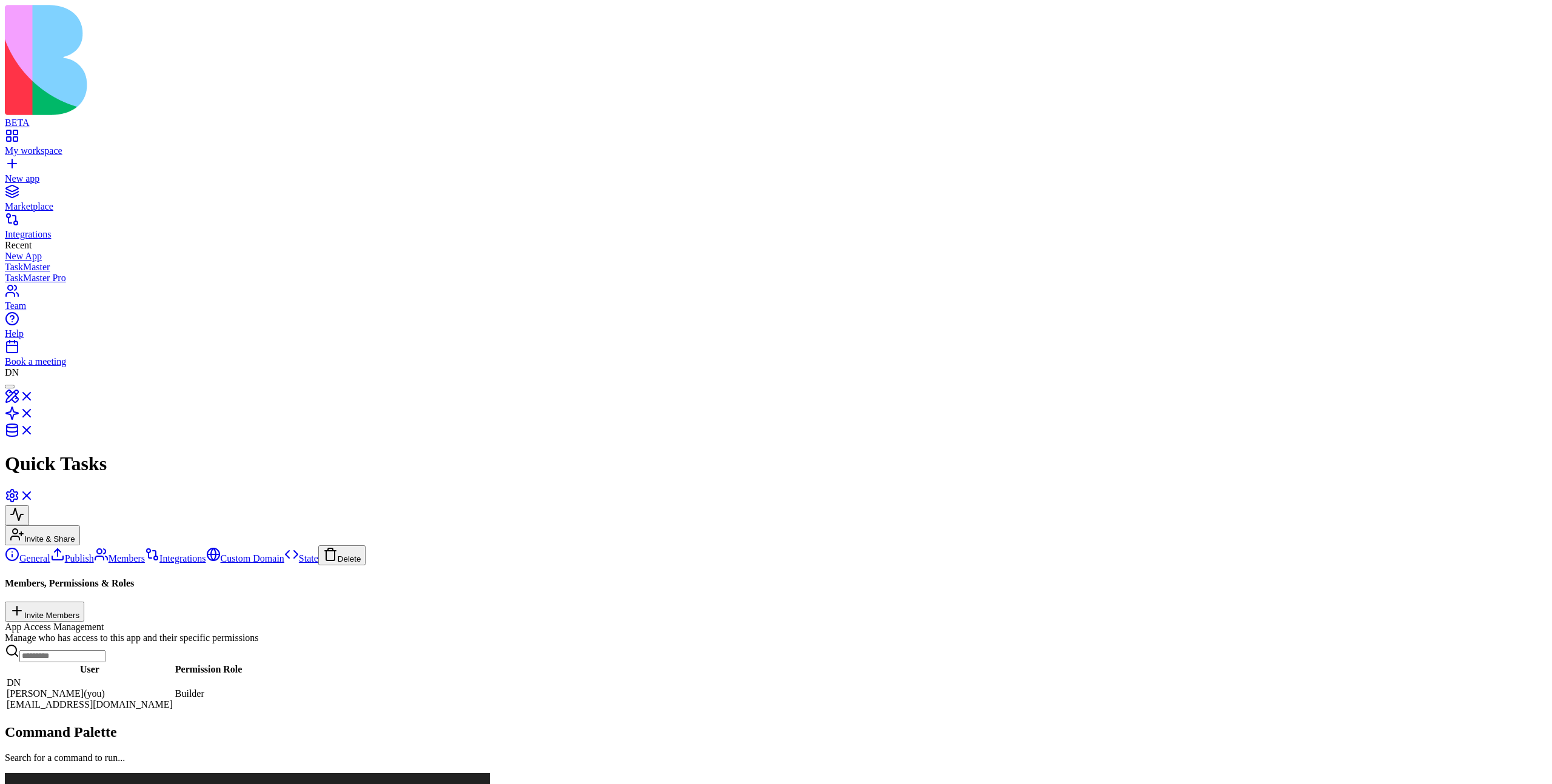
click at [50, 553] on link "General" at bounding box center [27, 558] width 45 height 10
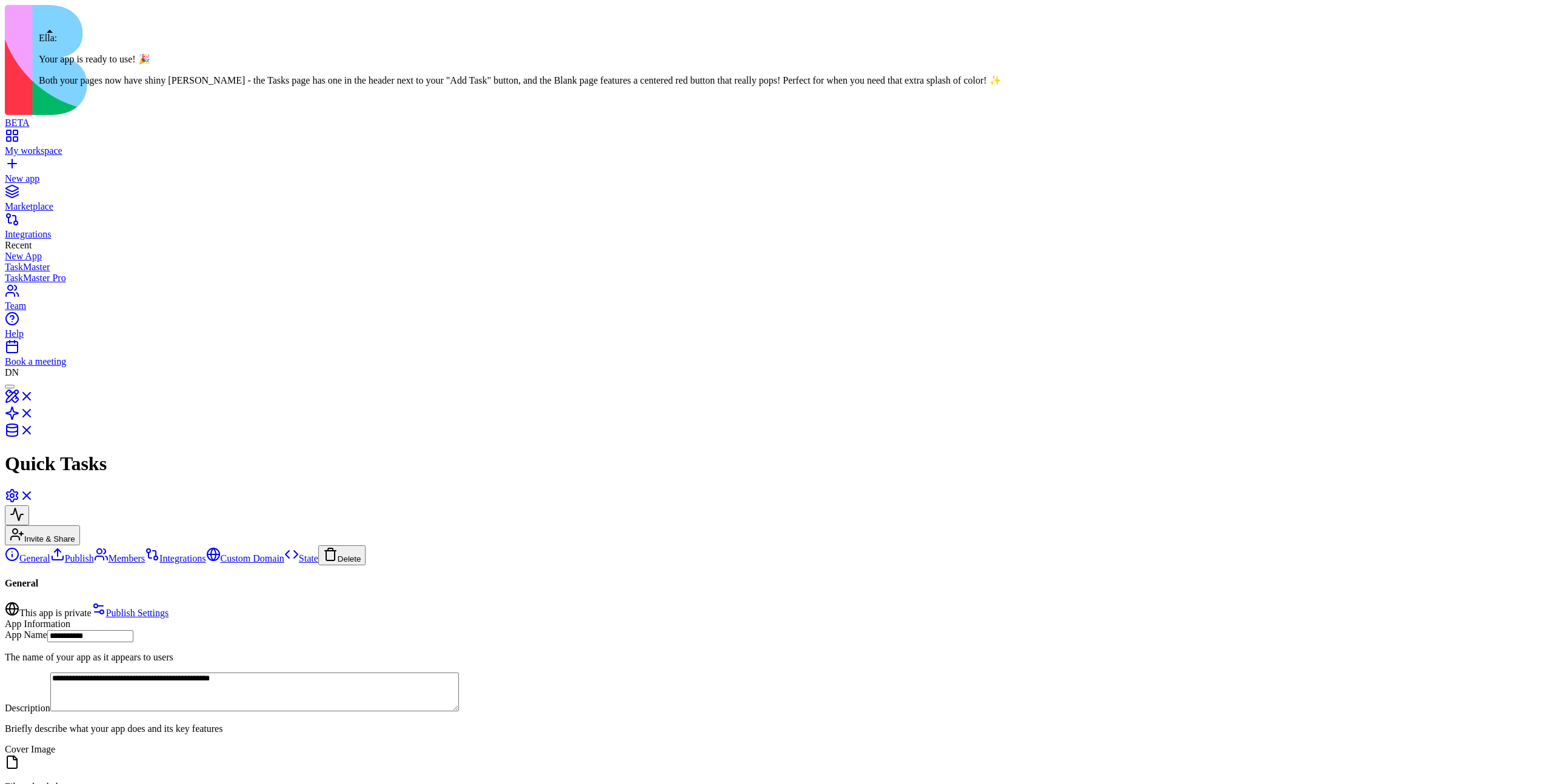
click at [10, 387] on div at bounding box center [10, 387] width 0 height 0
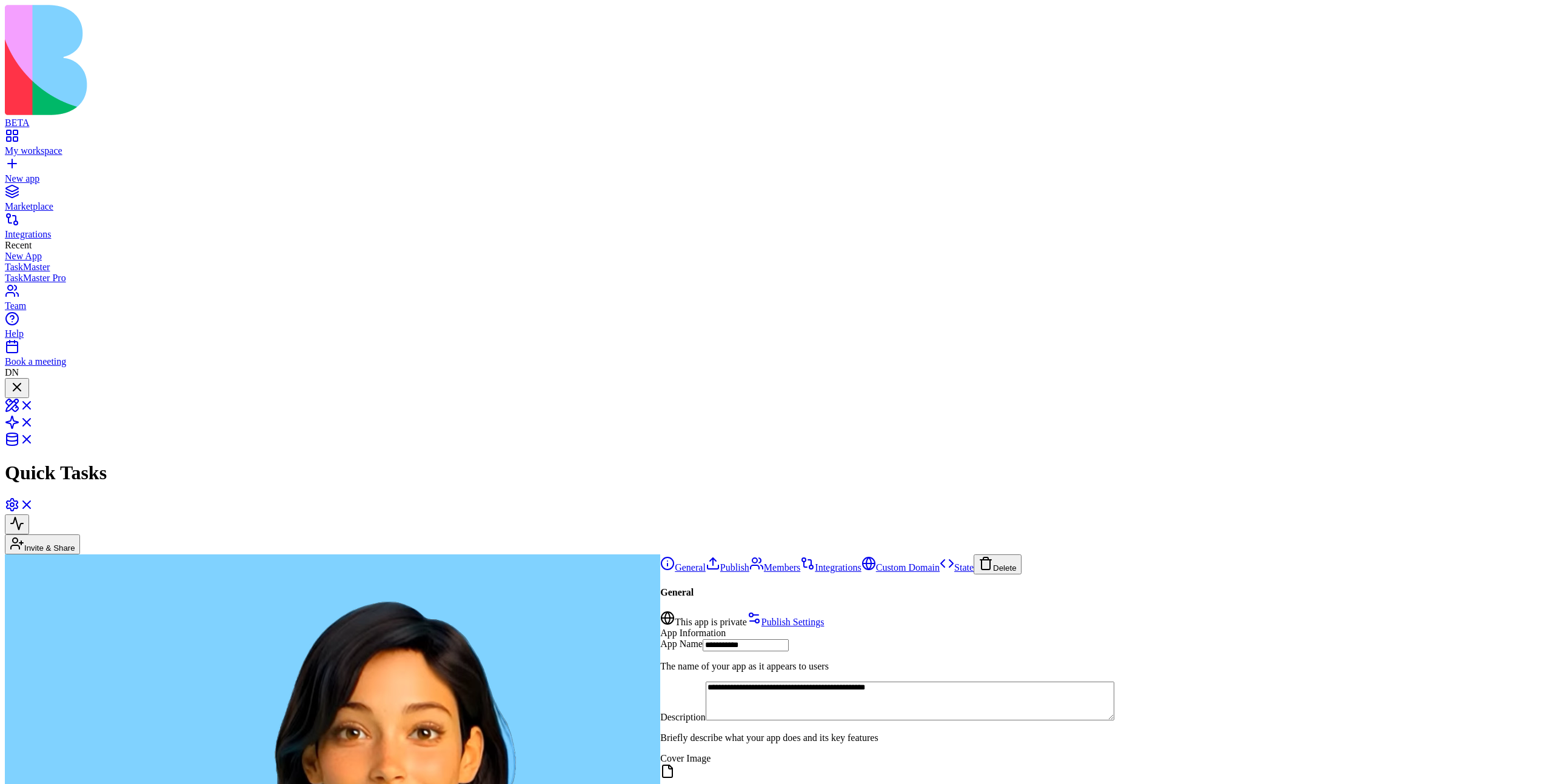
scroll to position [519, 0]
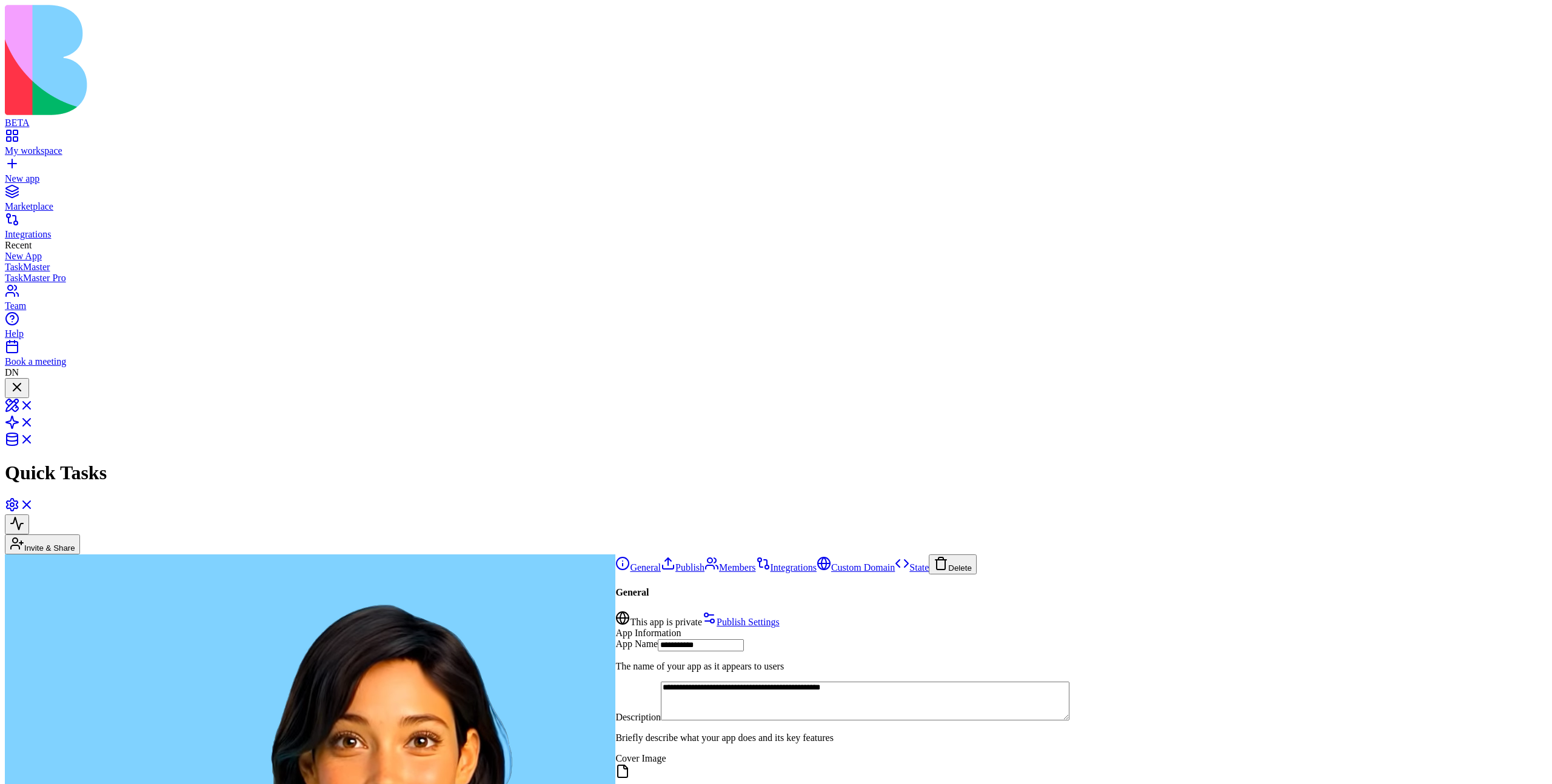
scroll to position [612, 0]
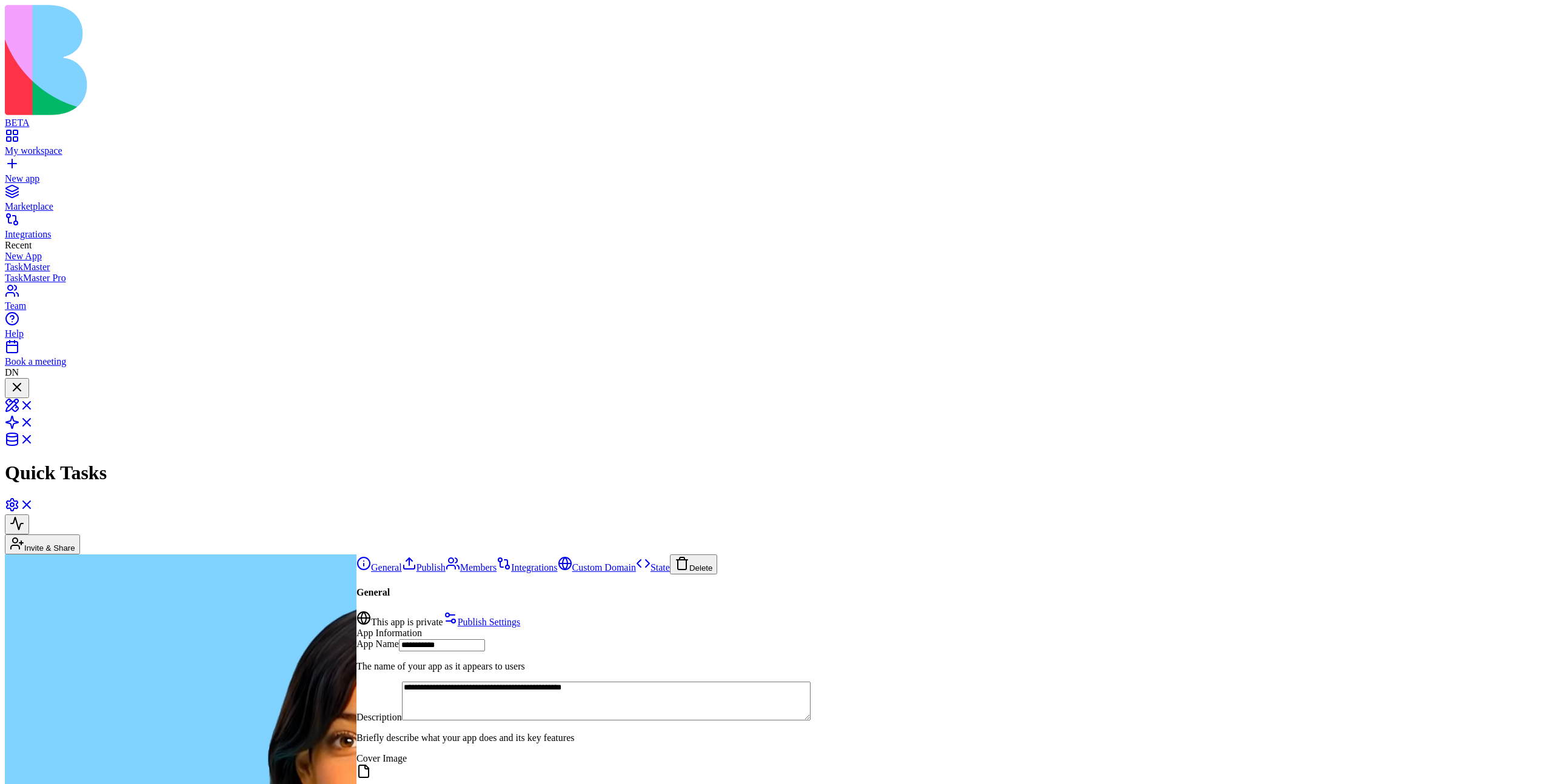
click at [24, 380] on div at bounding box center [17, 388] width 15 height 16
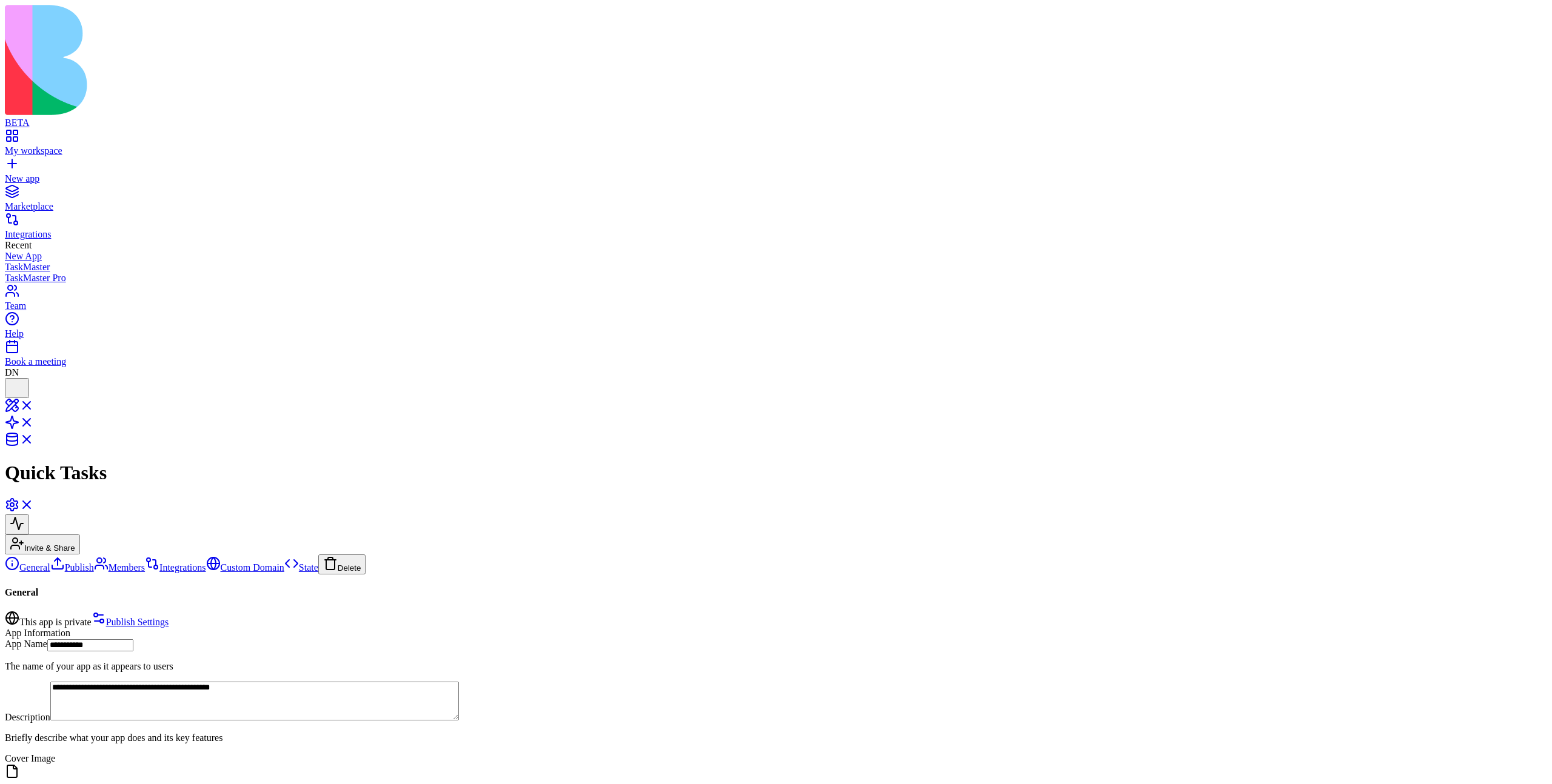
scroll to position [721, 0]
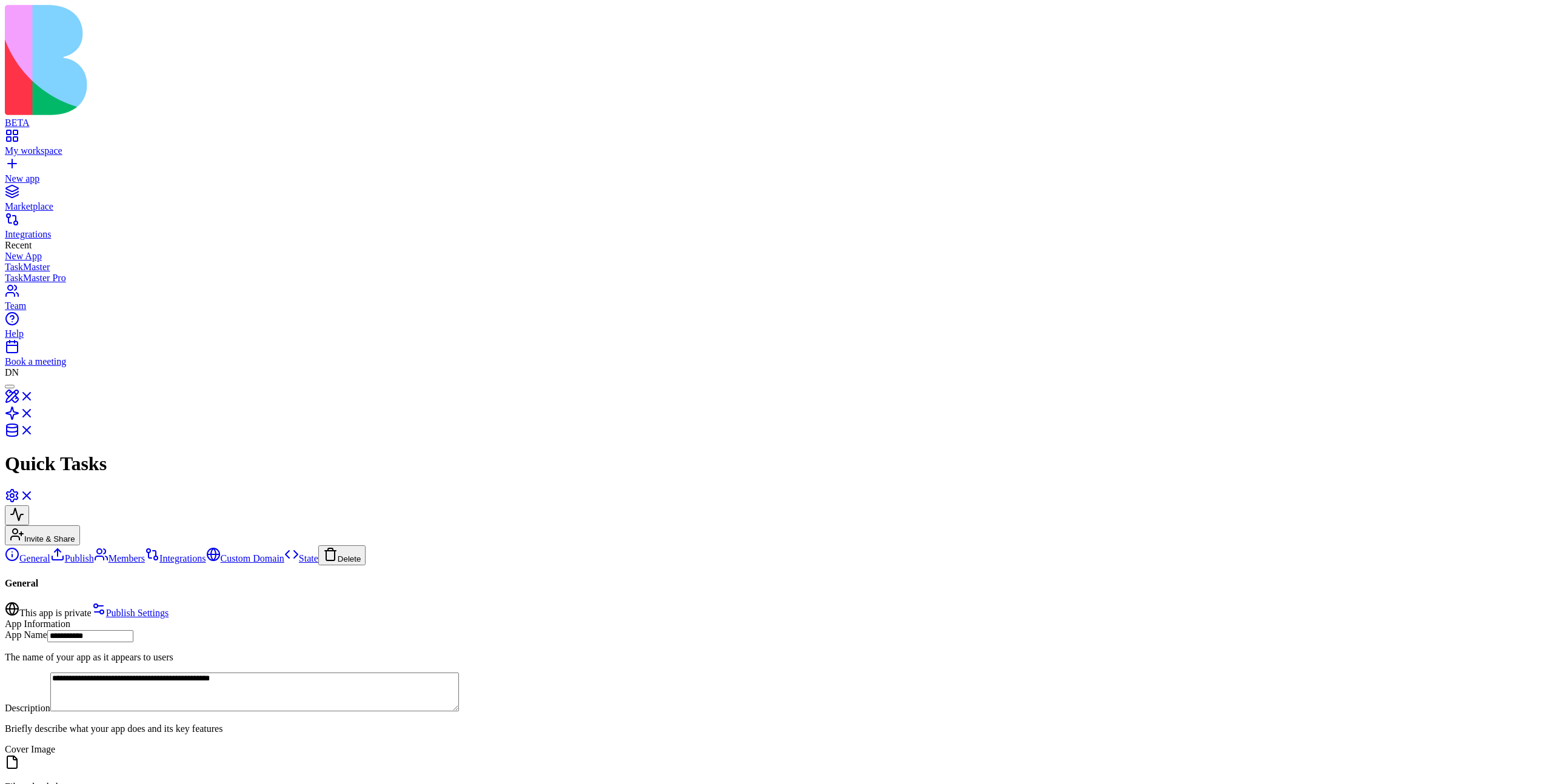
click at [10, 387] on div at bounding box center [10, 387] width 0 height 0
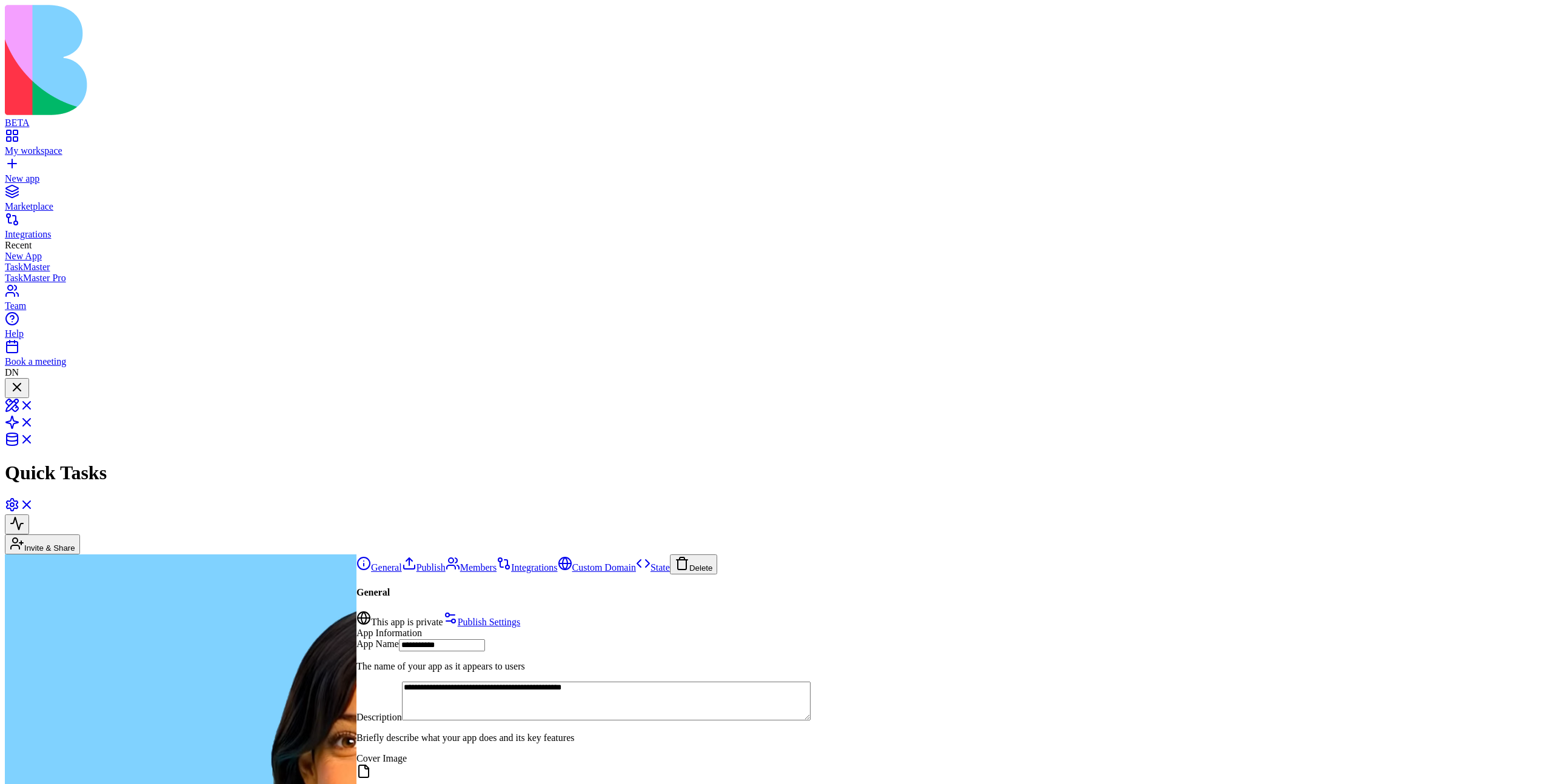
click at [24, 380] on div at bounding box center [17, 388] width 15 height 16
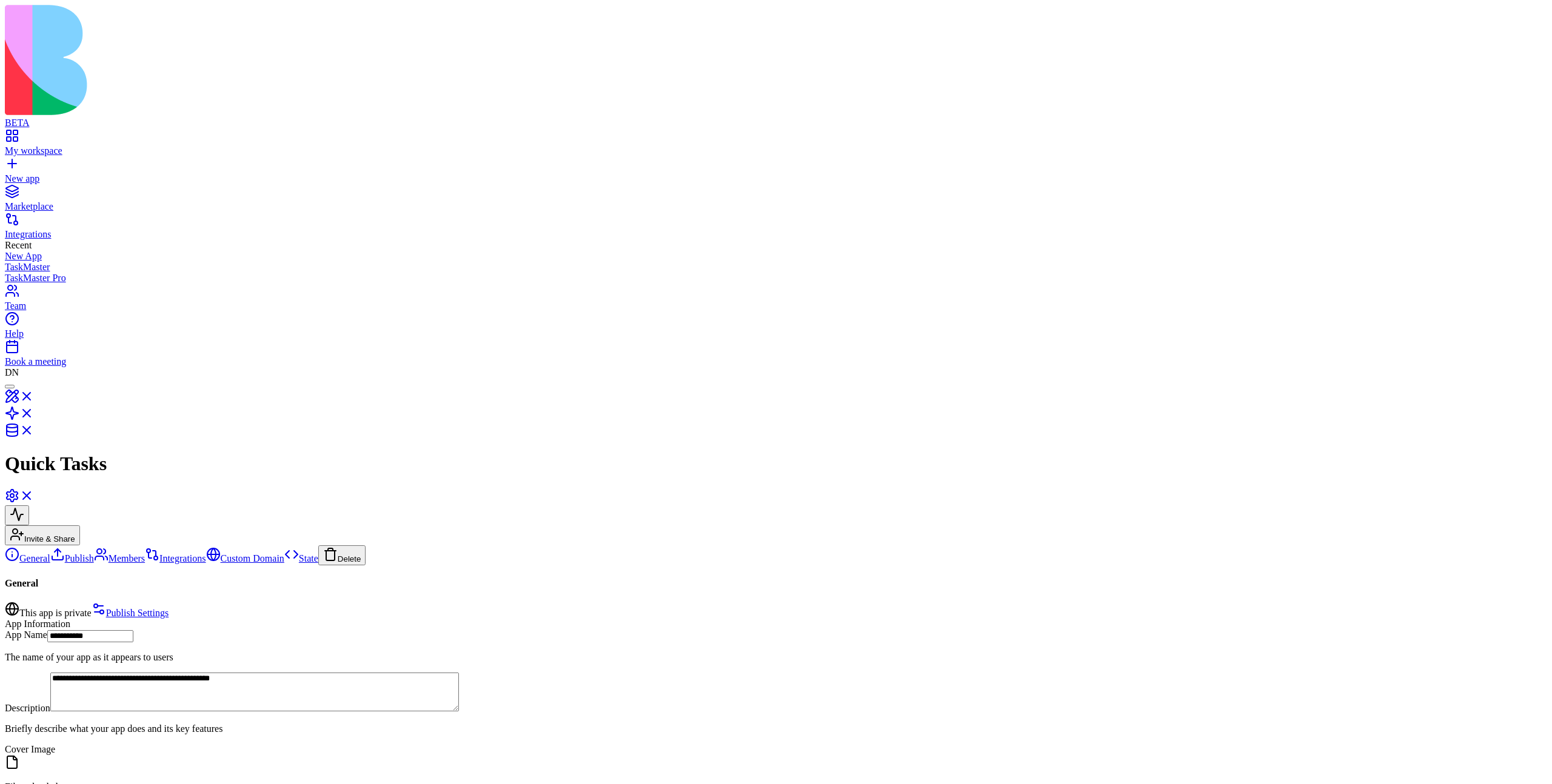
click at [10, 387] on div at bounding box center [10, 387] width 0 height 0
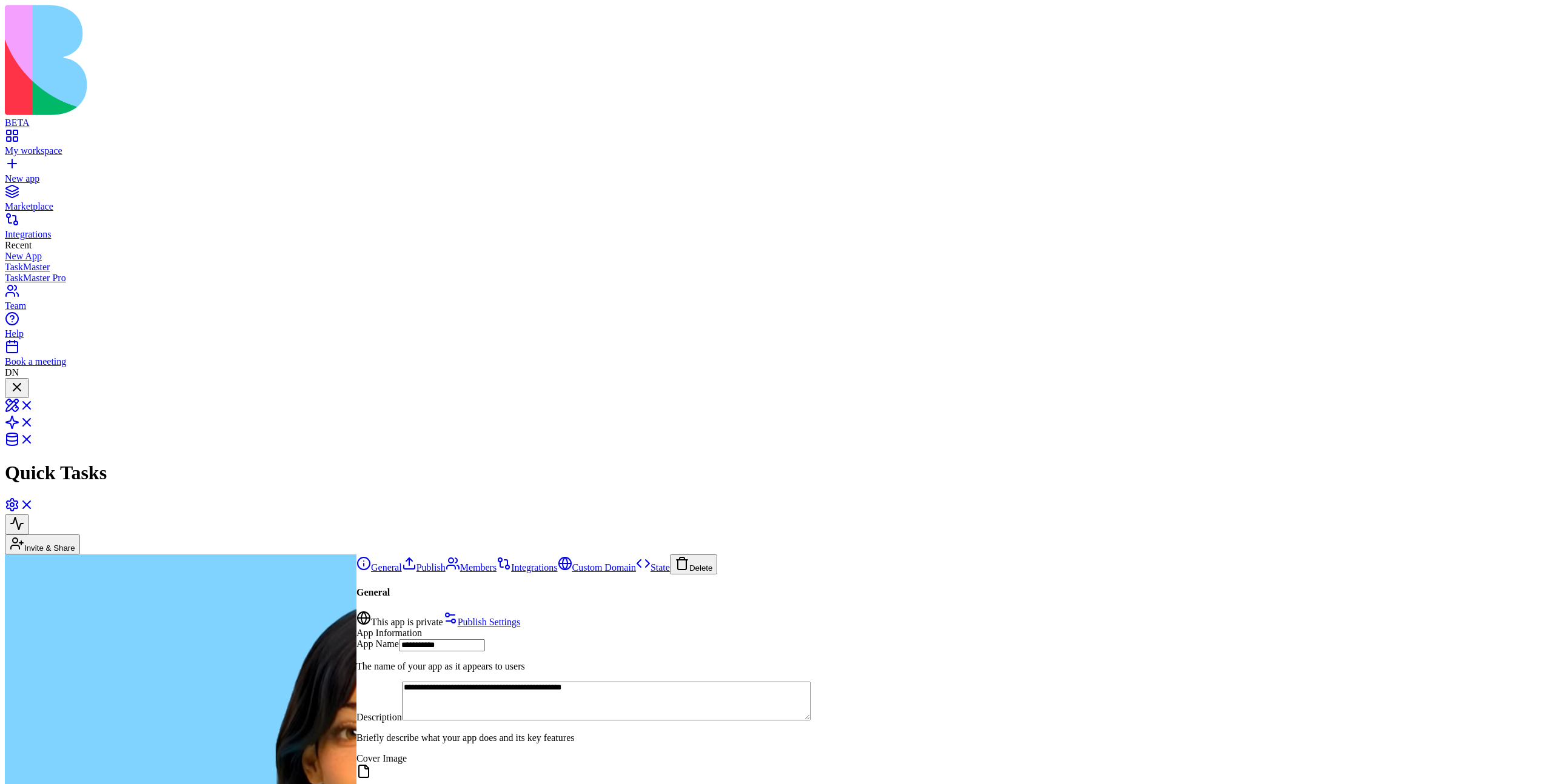
click at [24, 380] on div at bounding box center [17, 388] width 15 height 16
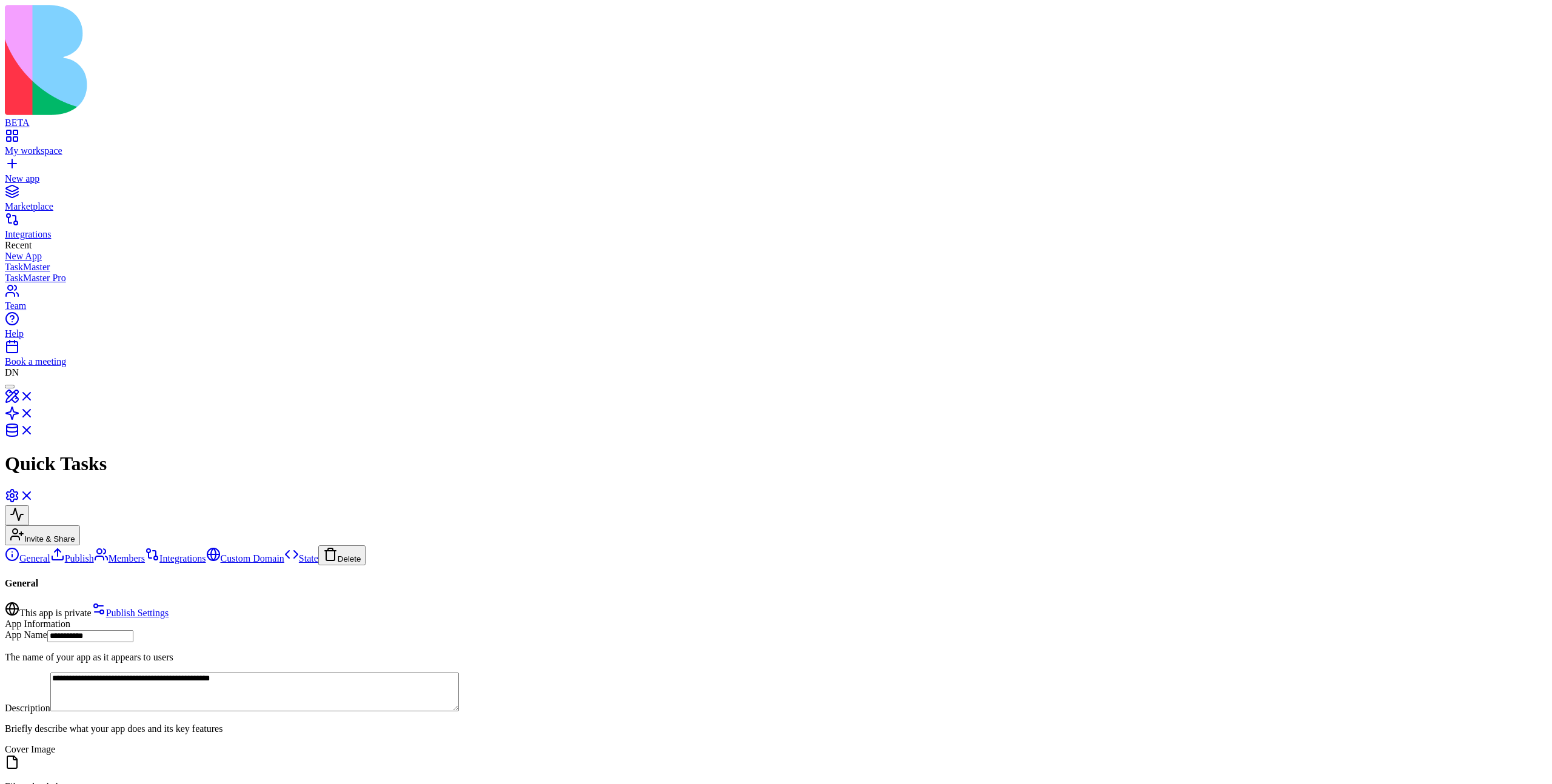
click at [10, 387] on div at bounding box center [10, 387] width 0 height 0
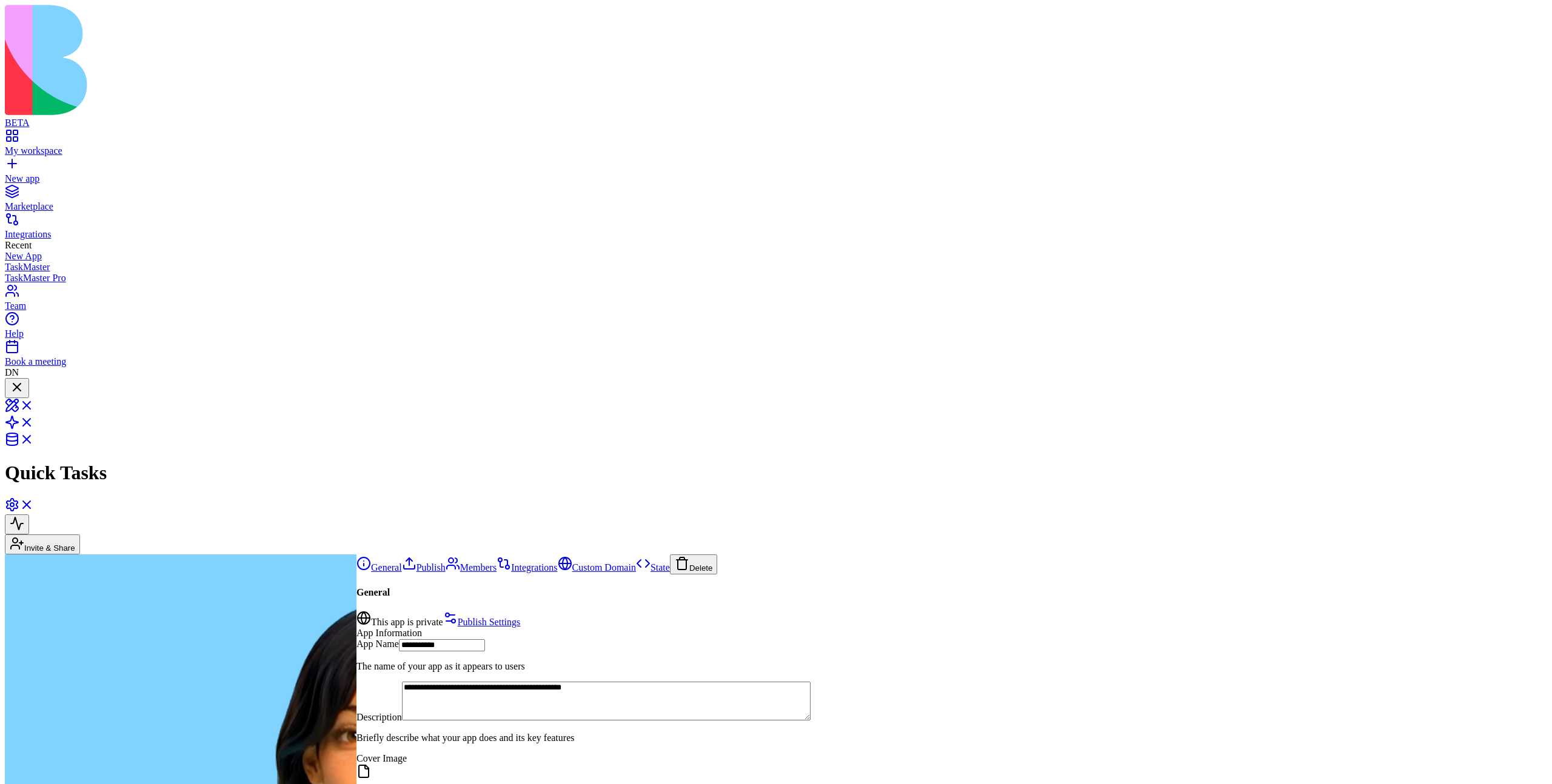
scroll to position [624, 0]
click at [24, 380] on div at bounding box center [17, 388] width 15 height 16
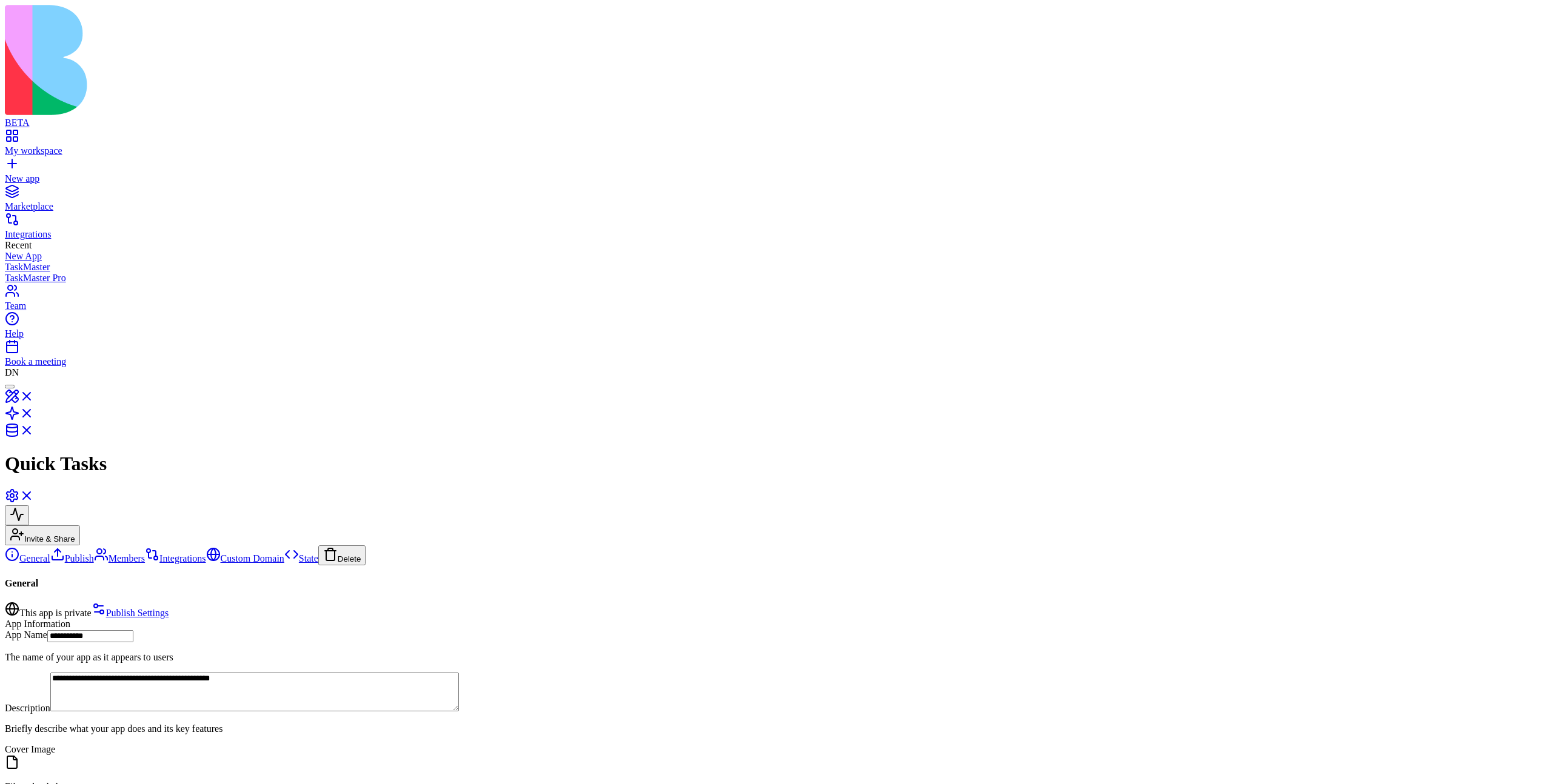
click at [10, 387] on div at bounding box center [10, 387] width 0 height 0
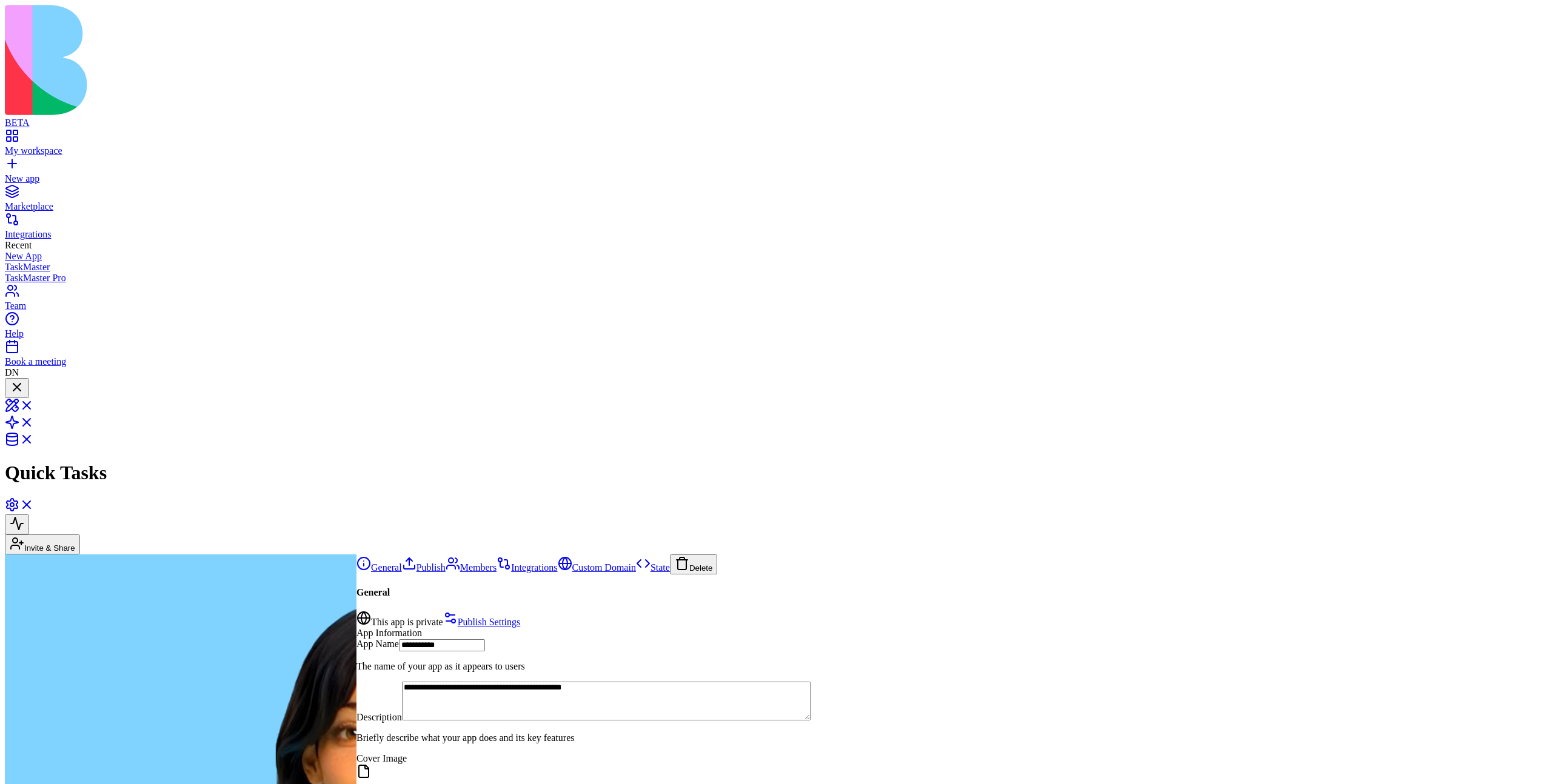
click at [24, 380] on div at bounding box center [17, 388] width 15 height 16
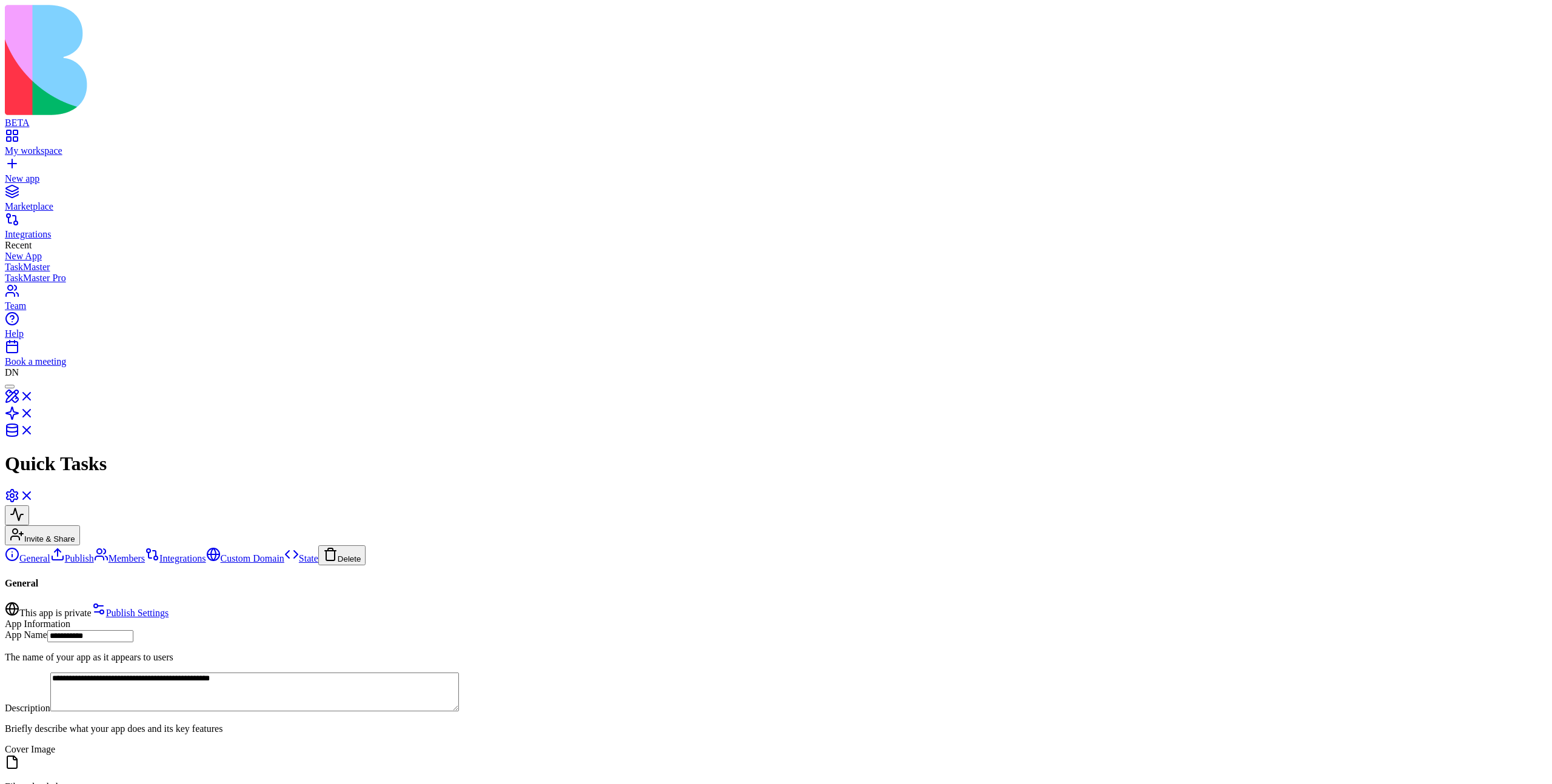
click at [10, 387] on div at bounding box center [10, 387] width 0 height 0
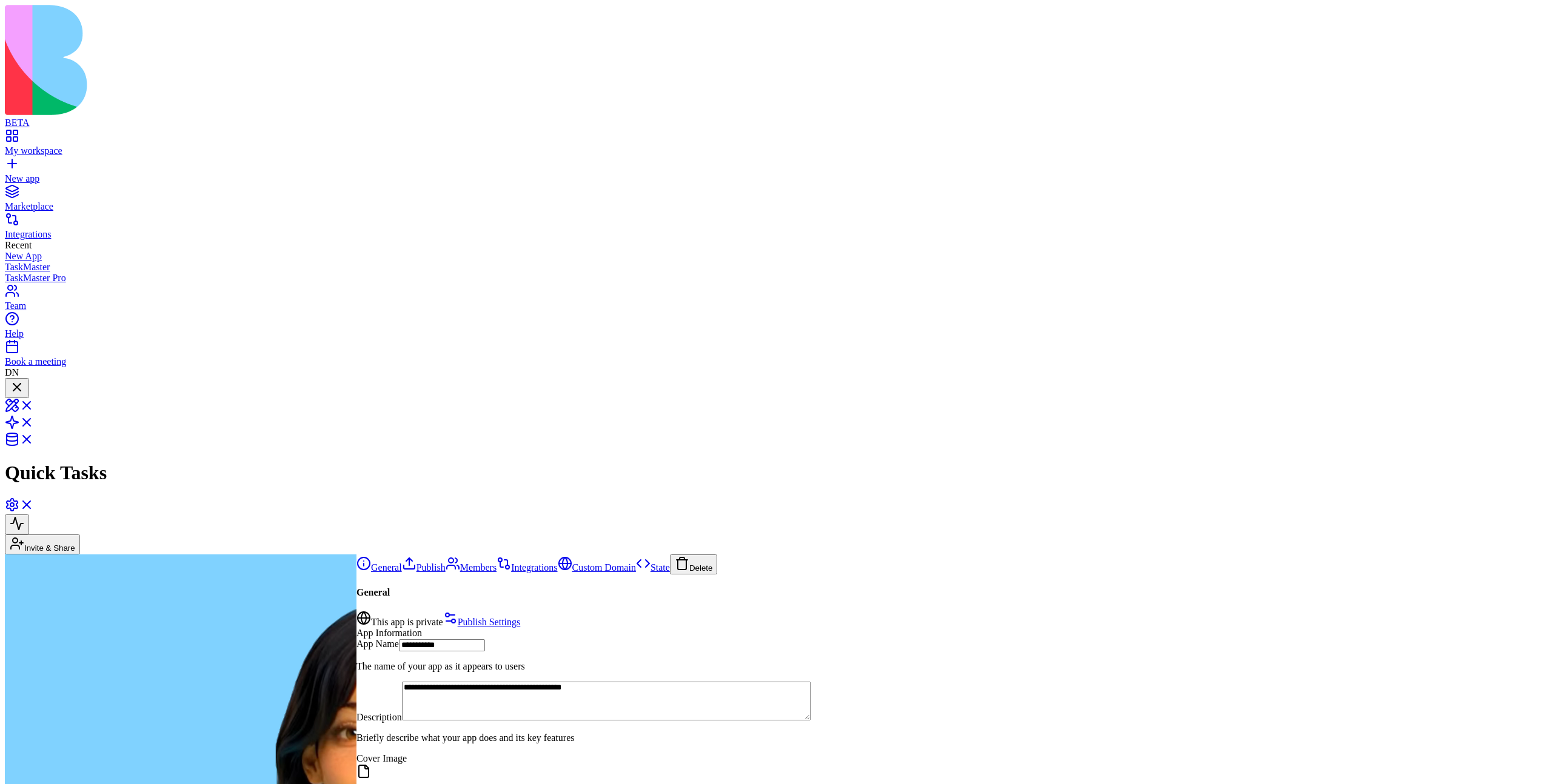
click at [24, 380] on div at bounding box center [17, 388] width 15 height 16
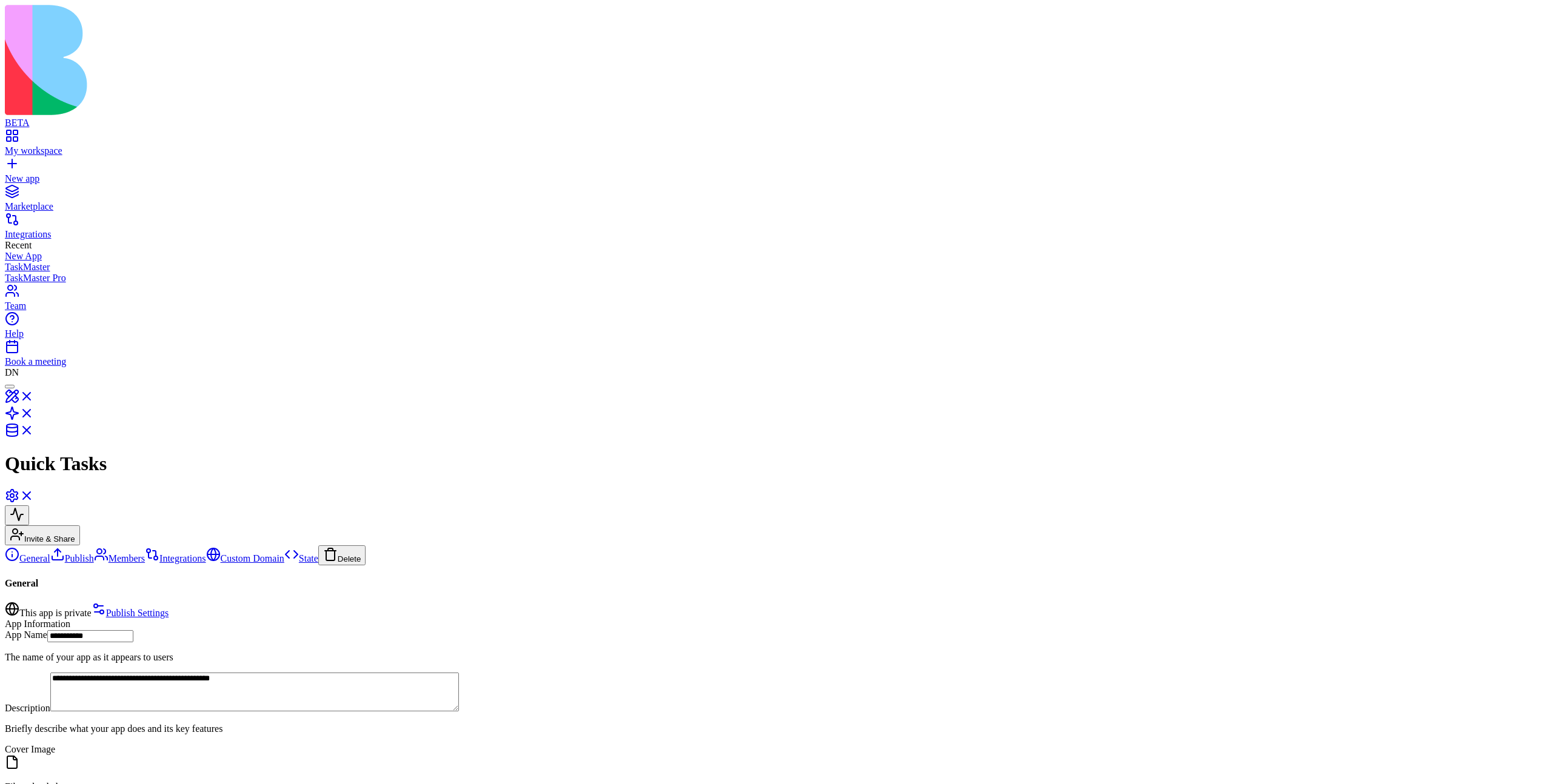
click at [10, 387] on div at bounding box center [10, 387] width 0 height 0
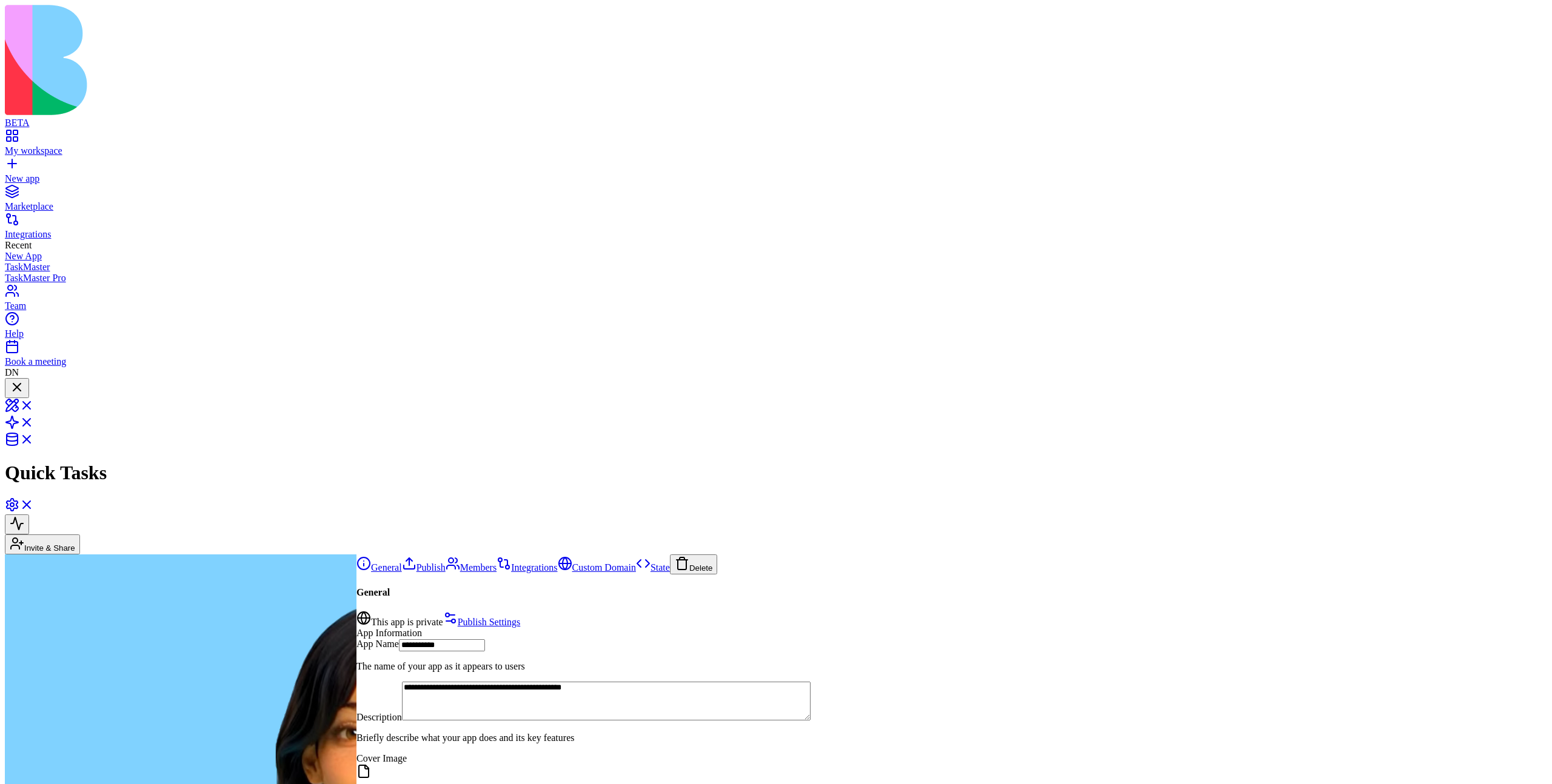
scroll to position [624, 0]
click at [24, 380] on div at bounding box center [17, 388] width 15 height 16
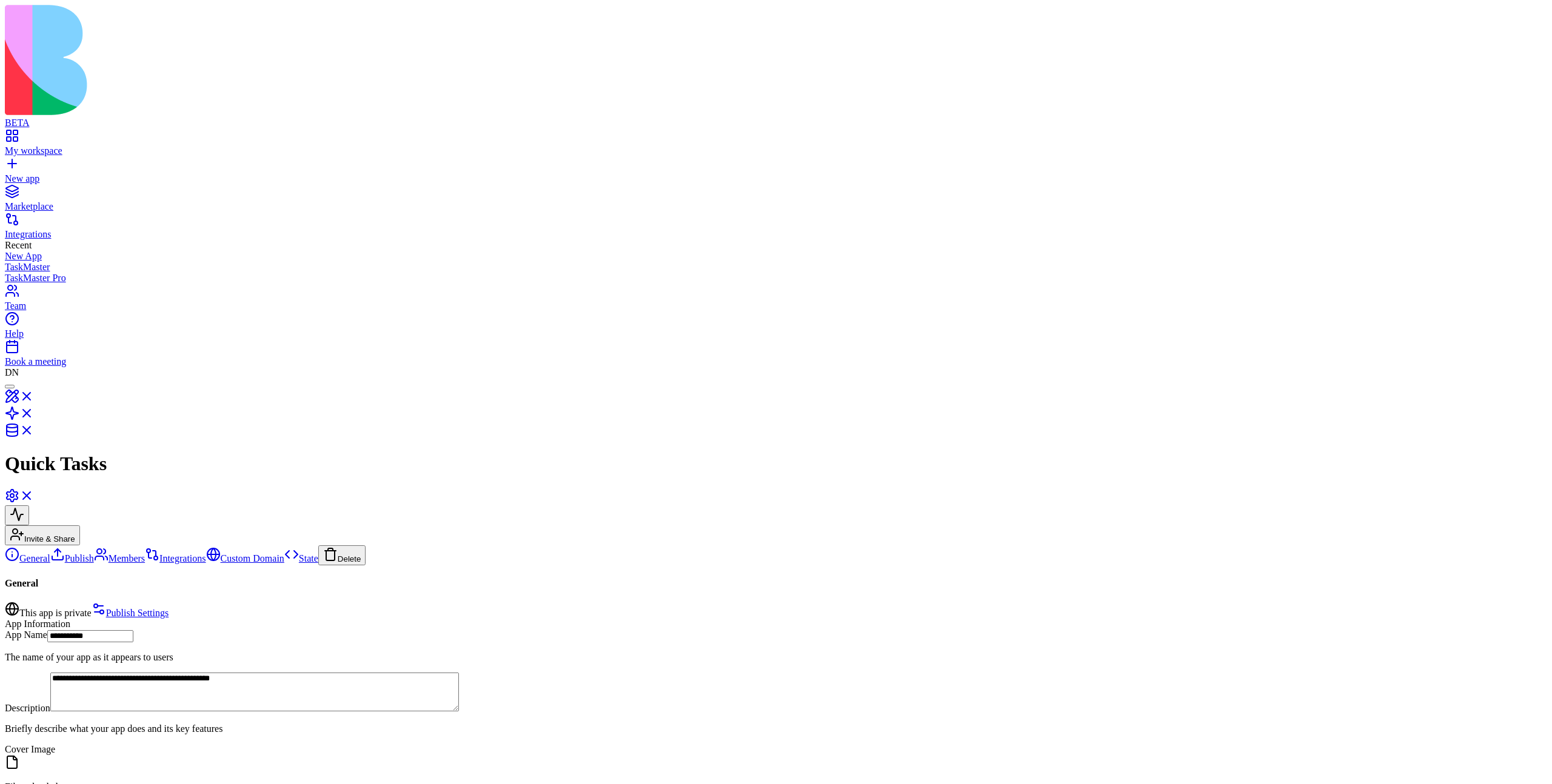
click at [10, 387] on div at bounding box center [10, 387] width 0 height 0
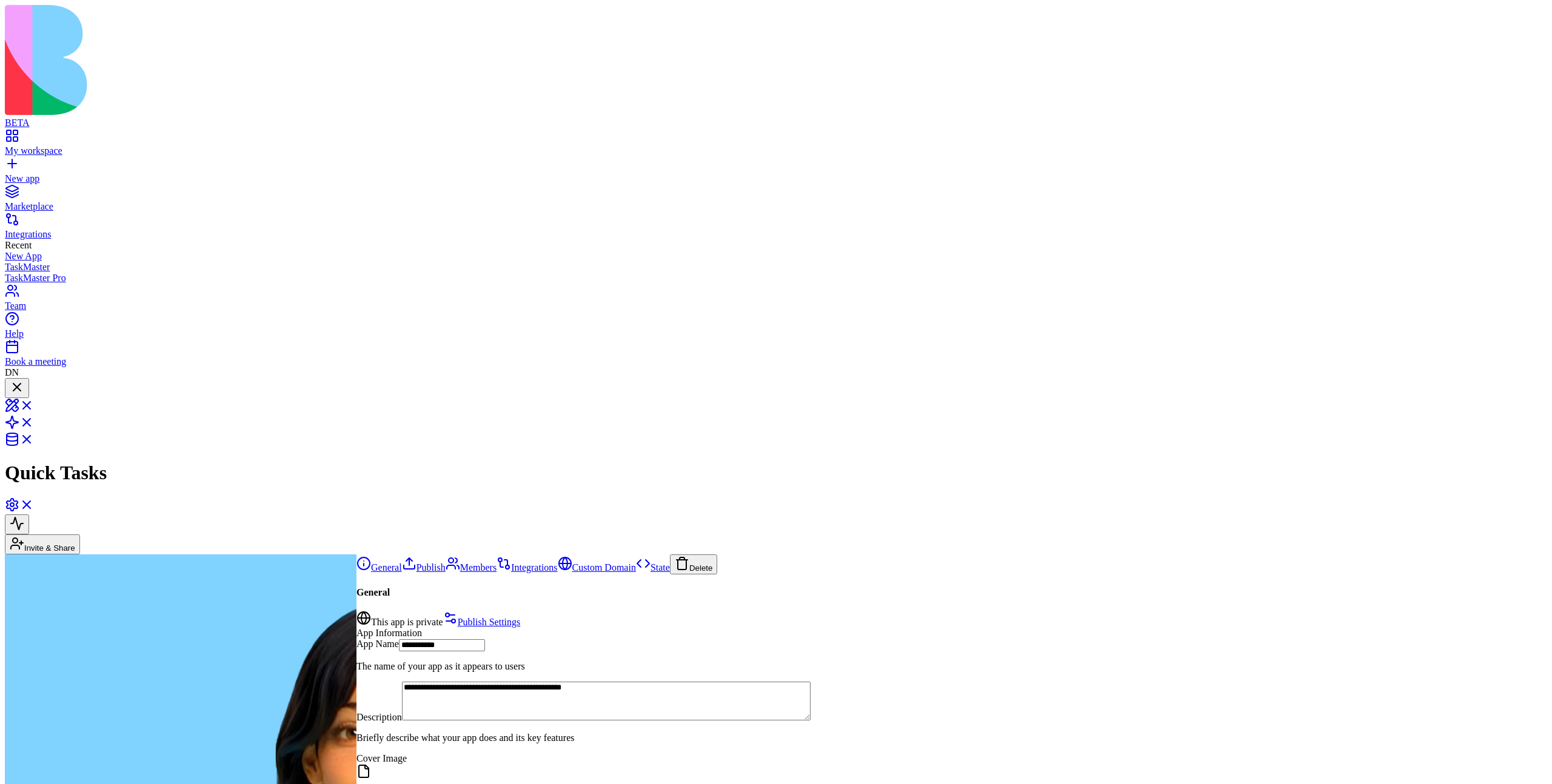
click at [24, 380] on div at bounding box center [17, 388] width 15 height 16
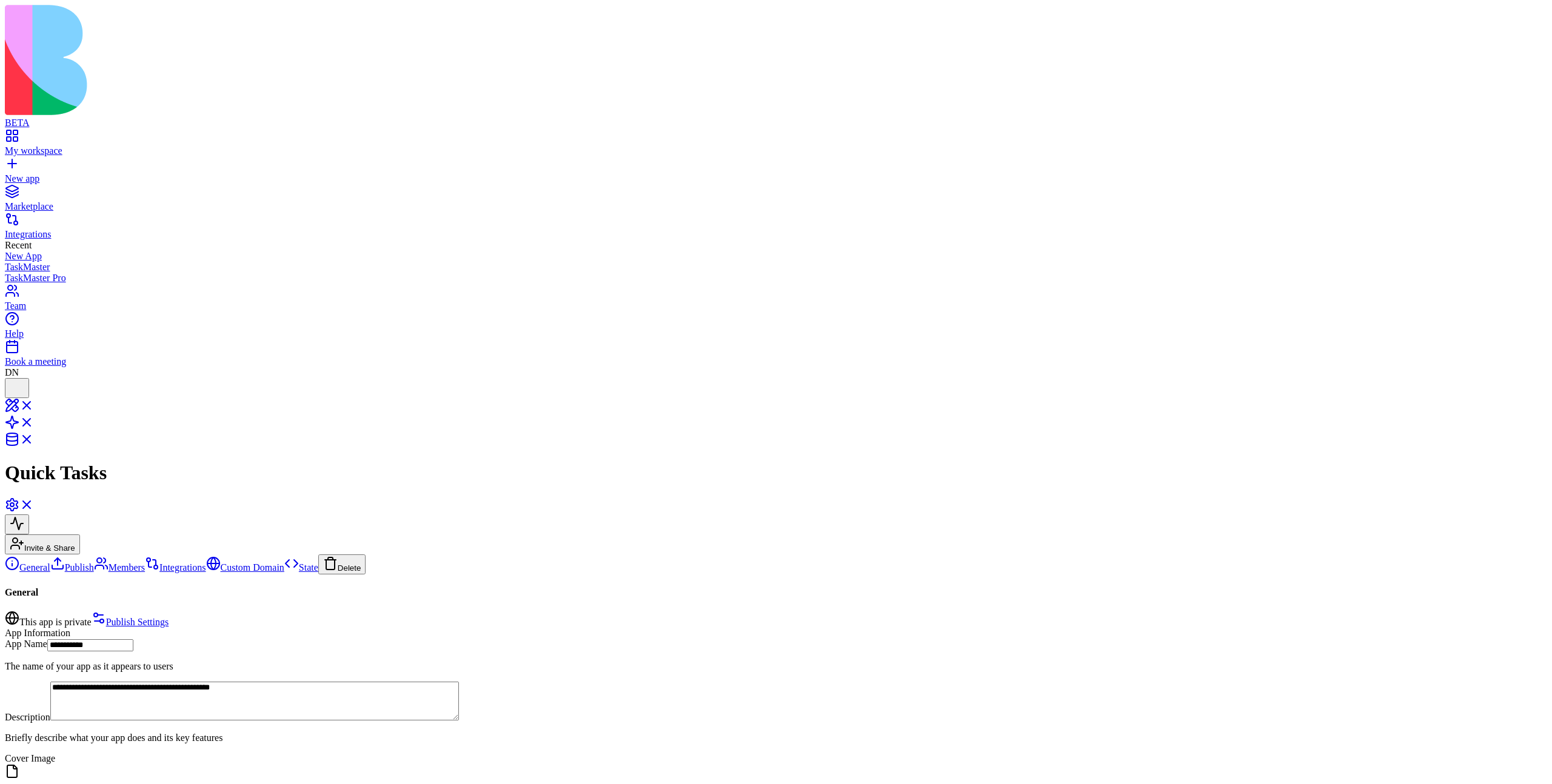
scroll to position [721, 0]
click at [24, 396] on div at bounding box center [17, 396] width 15 height 0
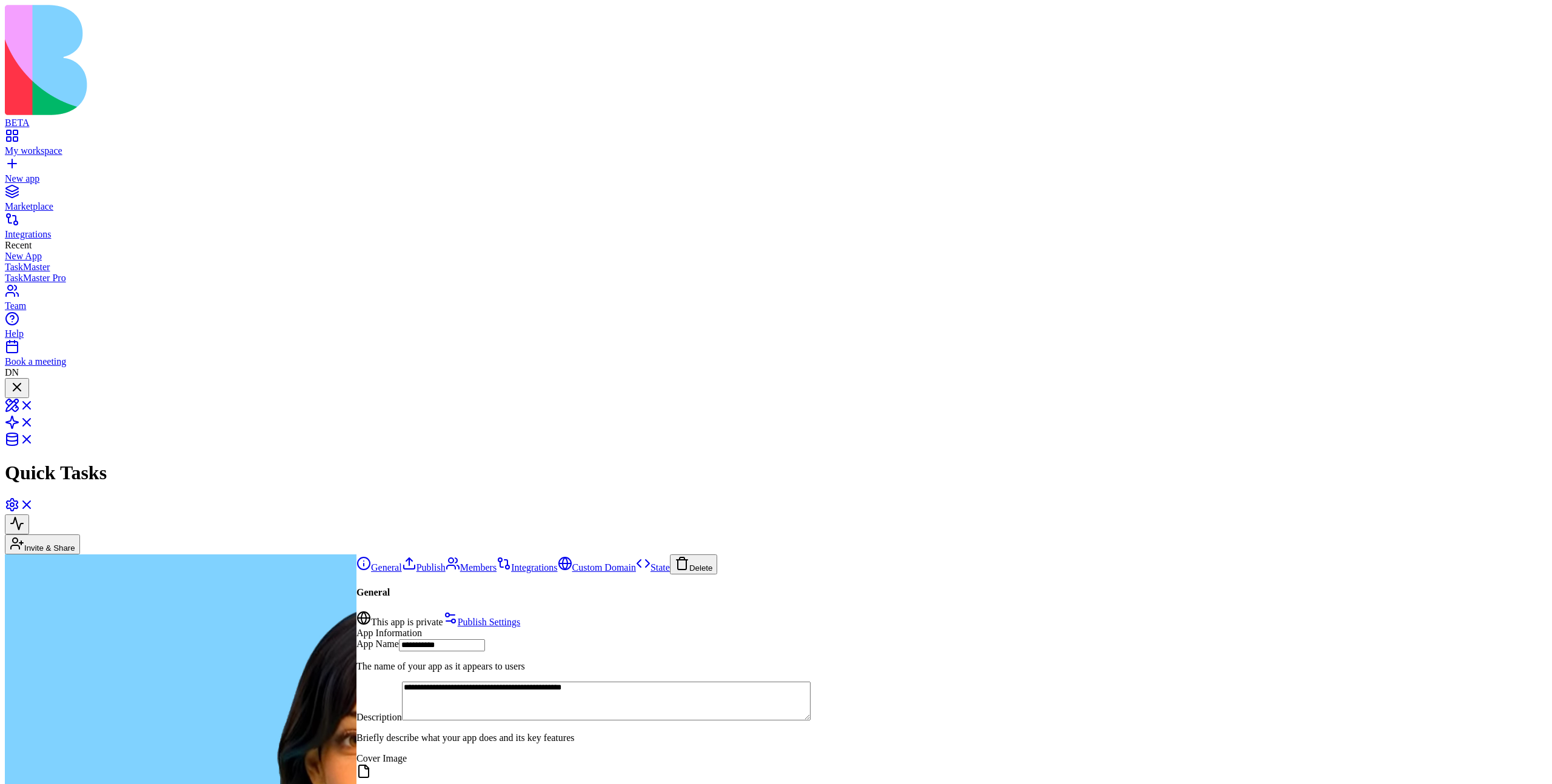
click at [24, 380] on div at bounding box center [17, 388] width 15 height 16
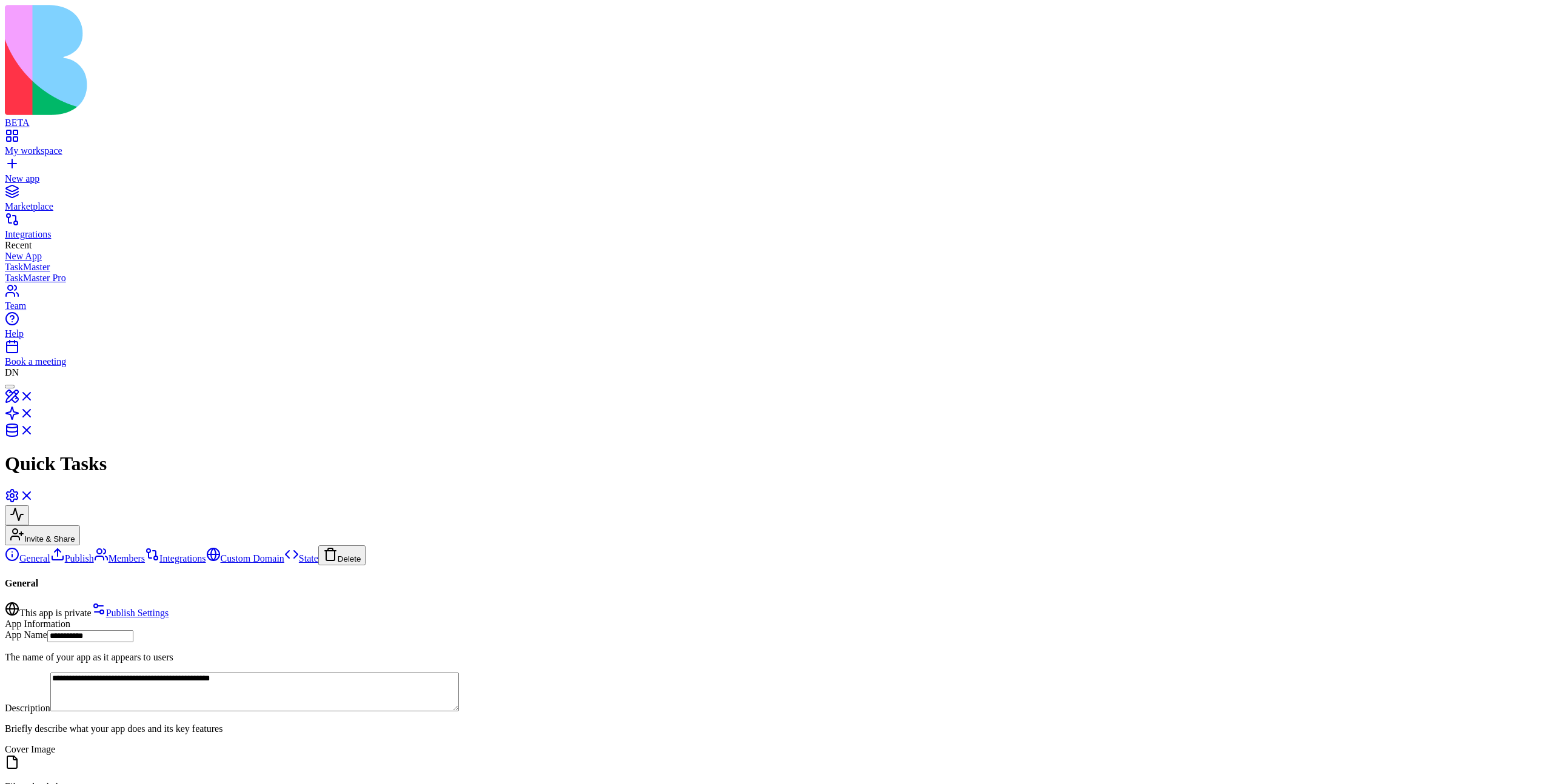
click at [10, 387] on div at bounding box center [10, 387] width 0 height 0
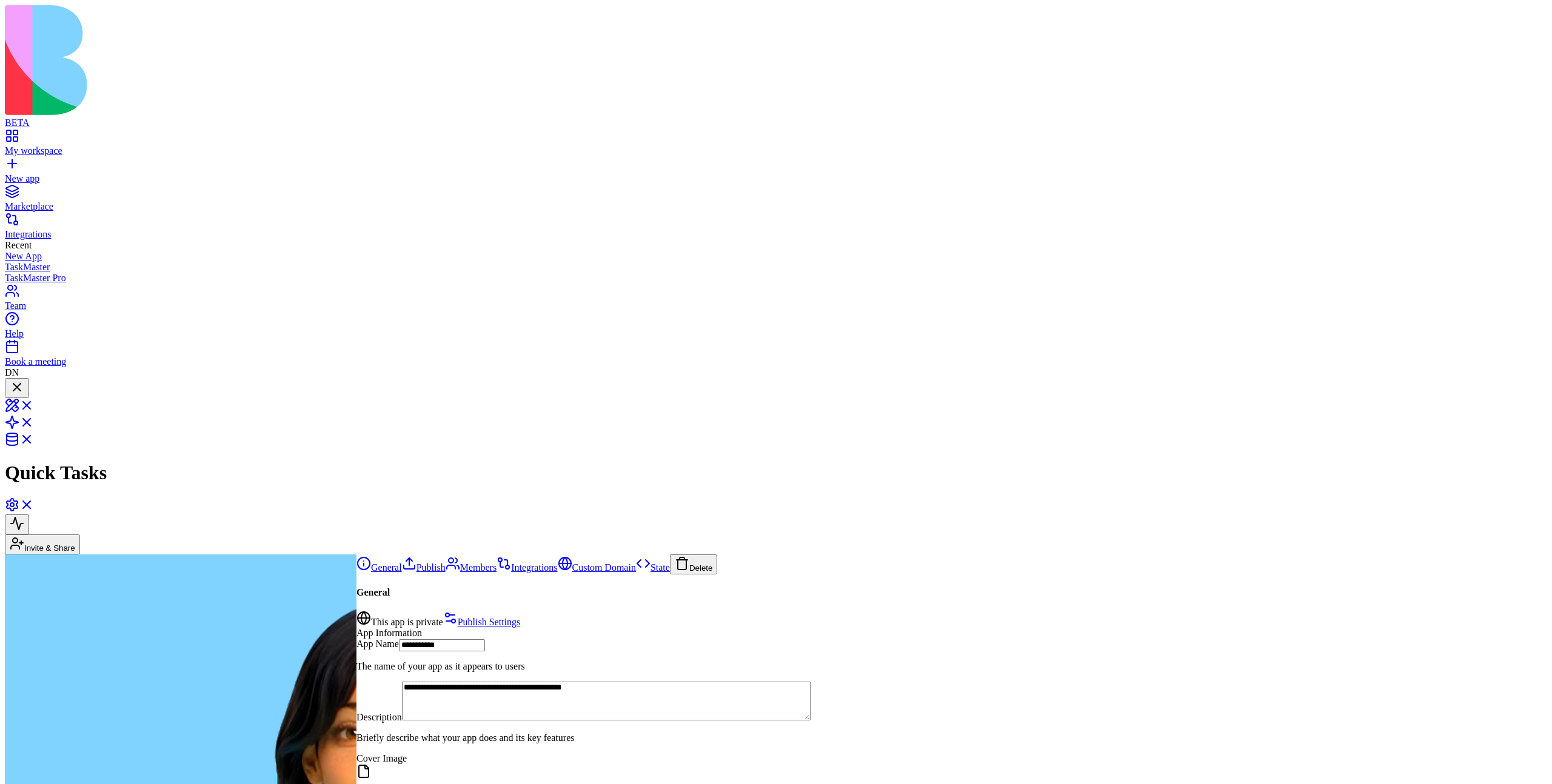
click at [24, 380] on div at bounding box center [17, 388] width 15 height 16
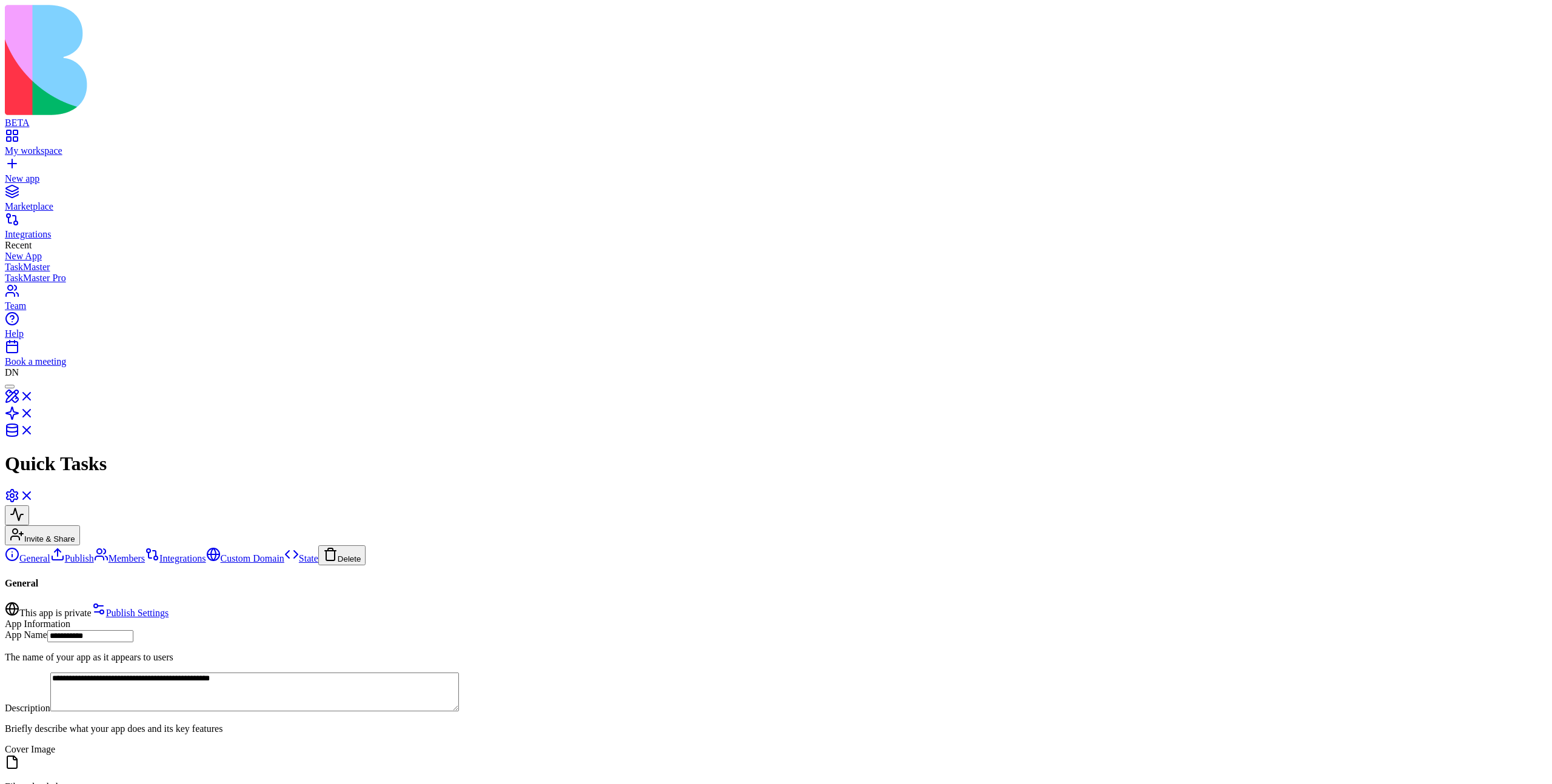
click at [10, 387] on div at bounding box center [10, 387] width 0 height 0
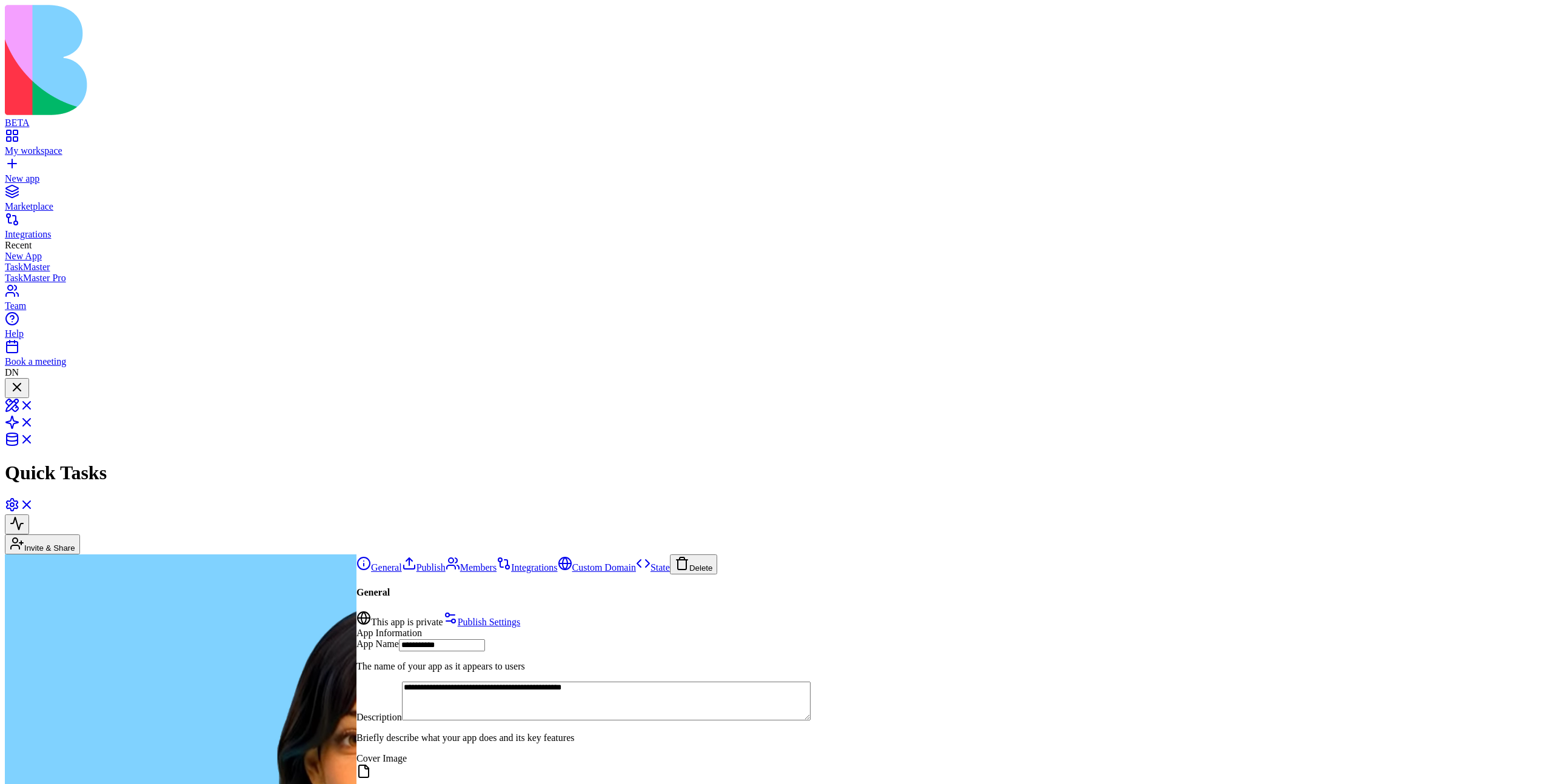
click at [24, 380] on div at bounding box center [17, 388] width 15 height 16
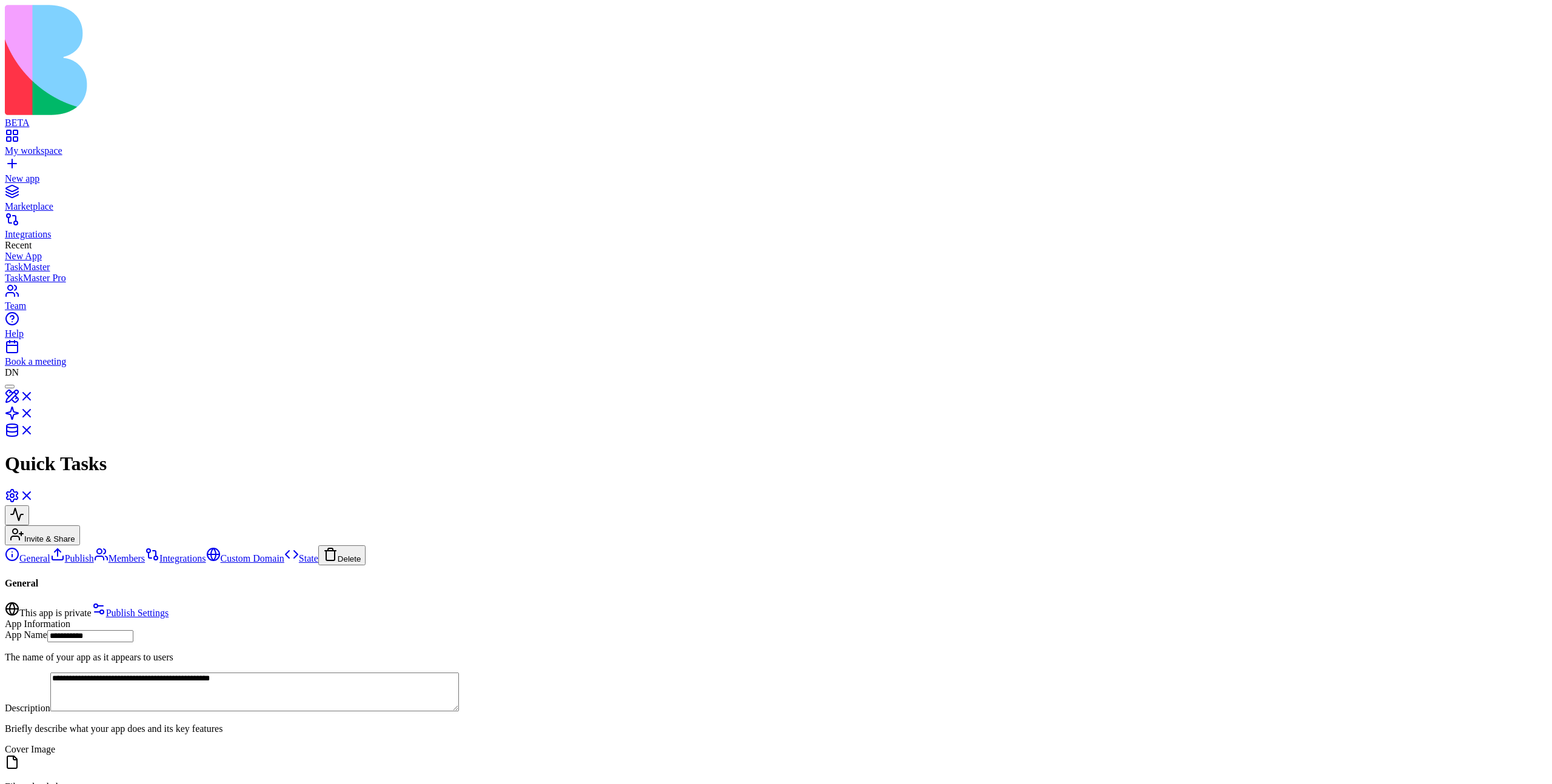
click at [10, 387] on div at bounding box center [10, 387] width 0 height 0
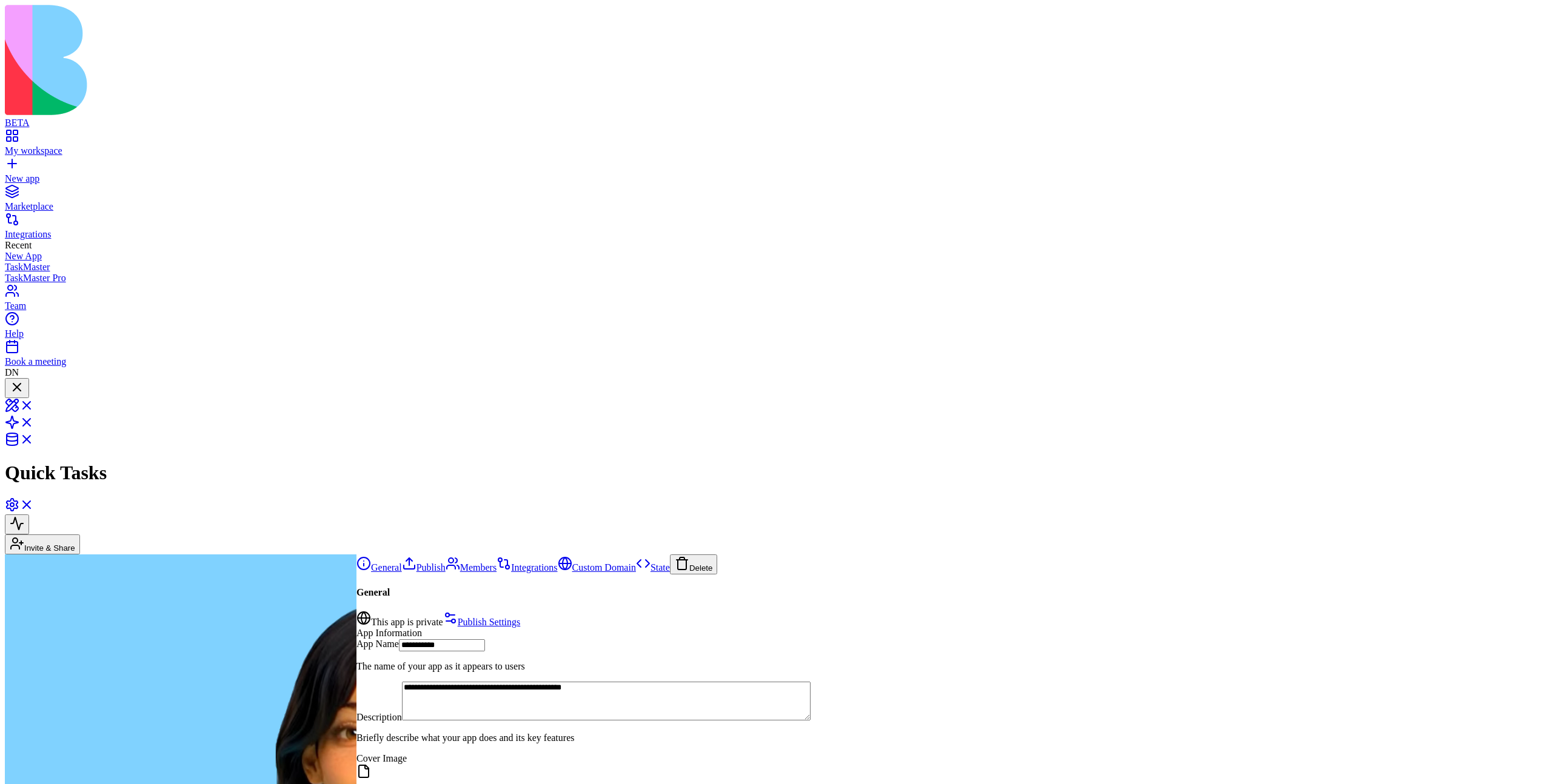
click at [24, 380] on div at bounding box center [17, 388] width 15 height 16
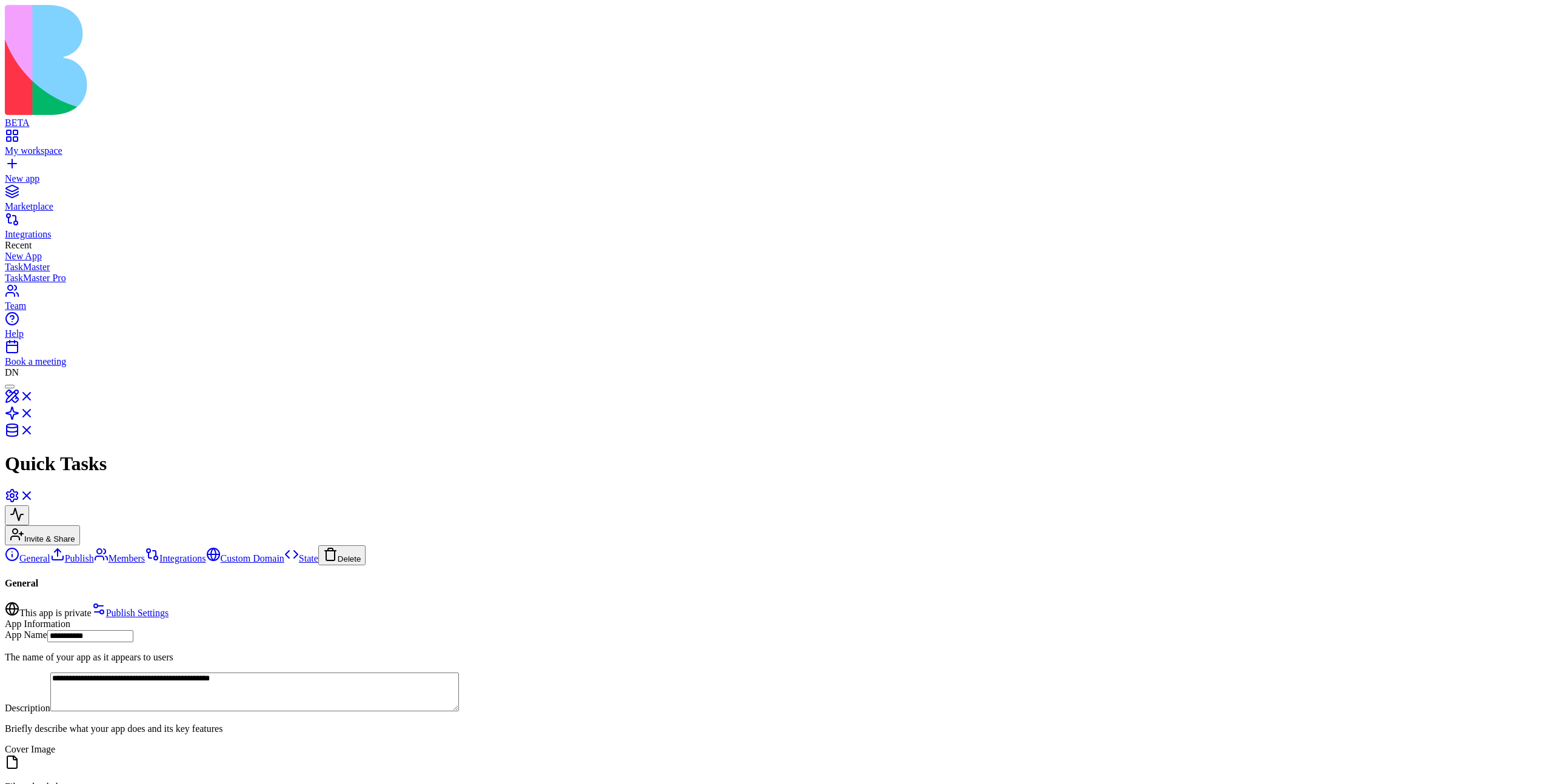
click at [10, 387] on div at bounding box center [10, 387] width 0 height 0
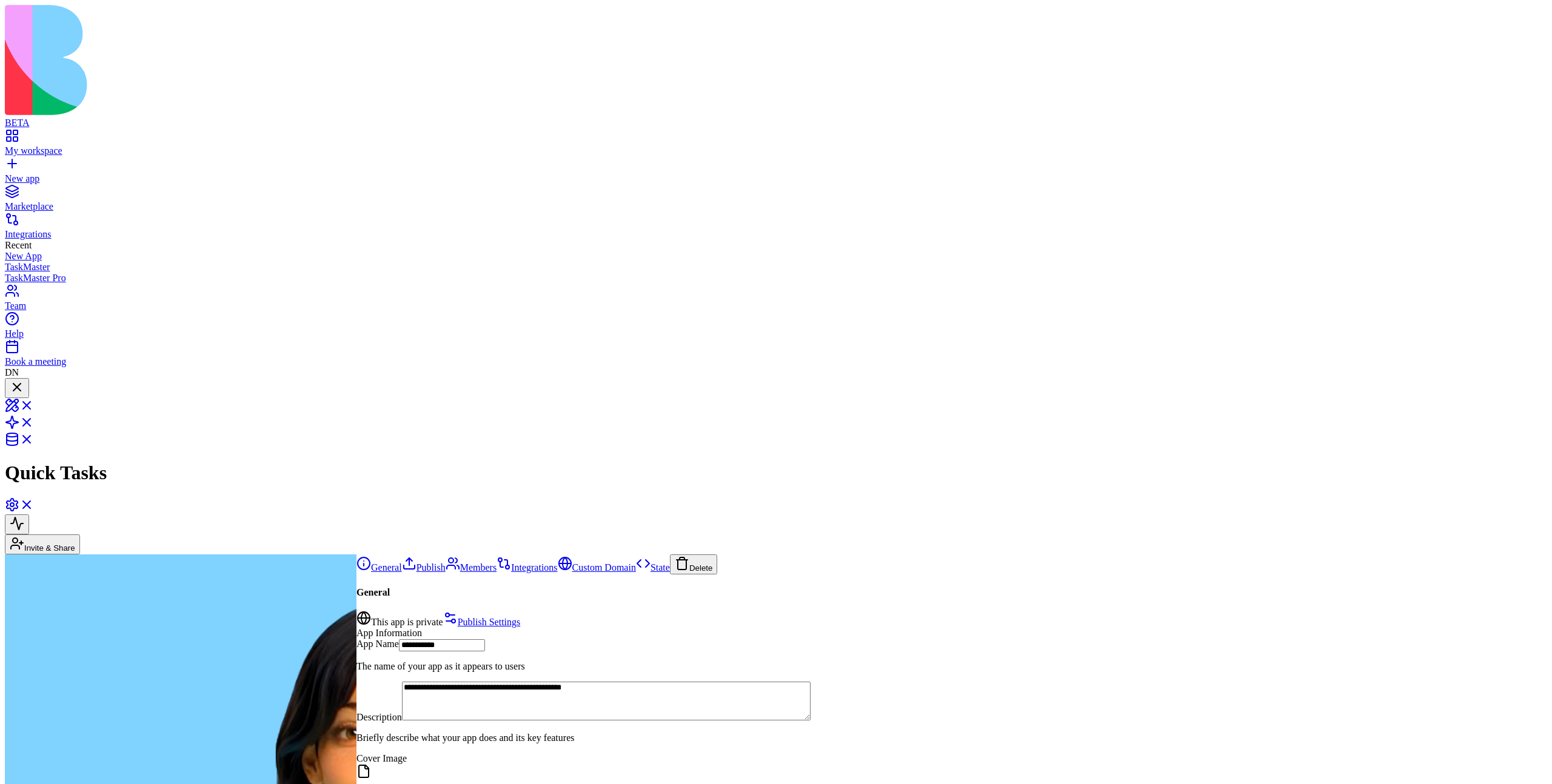
click at [24, 380] on div at bounding box center [17, 388] width 15 height 16
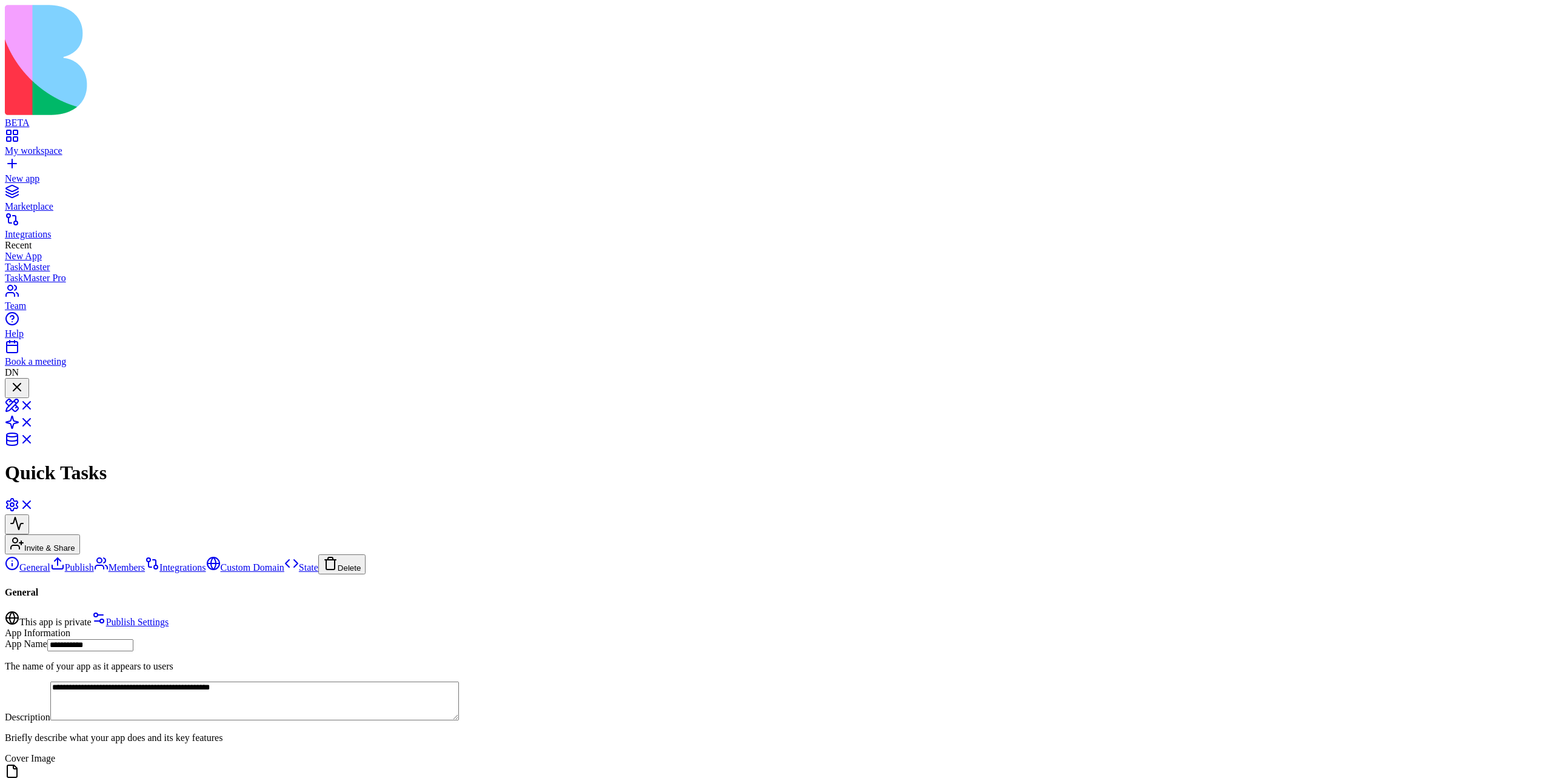
click at [24, 396] on div at bounding box center [17, 396] width 15 height 0
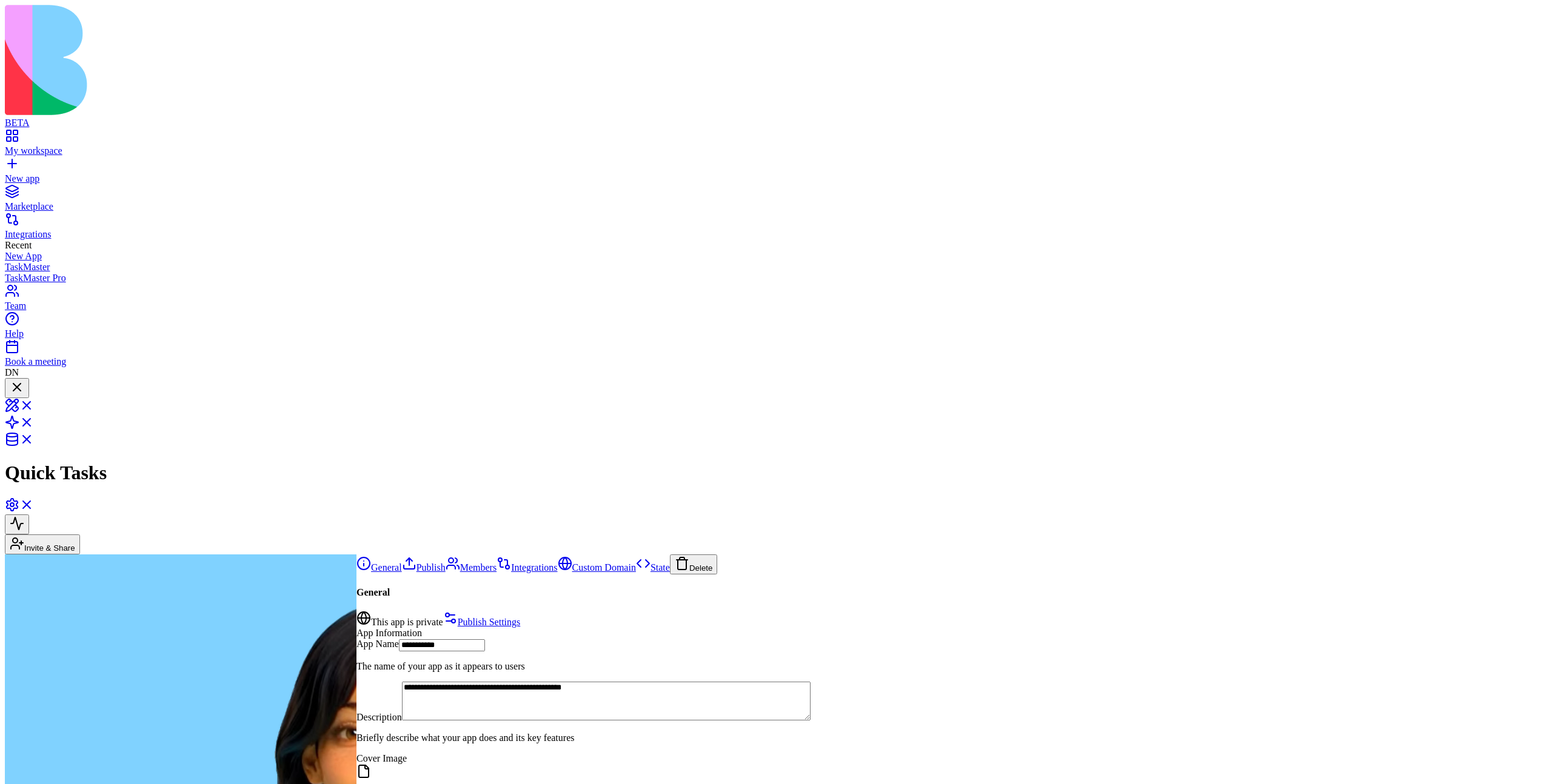
click at [24, 380] on div at bounding box center [17, 388] width 15 height 16
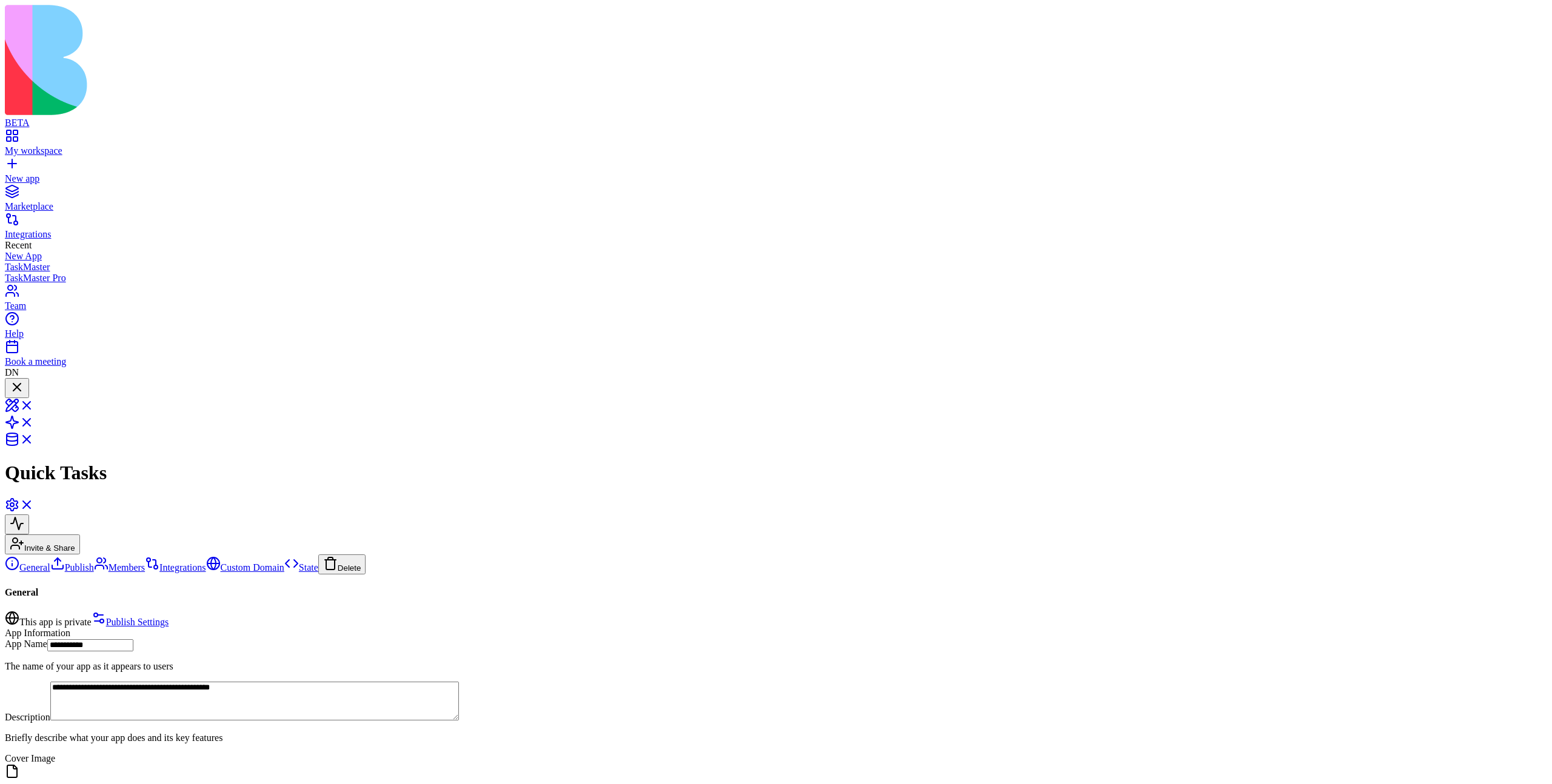
click at [24, 396] on div at bounding box center [17, 396] width 15 height 0
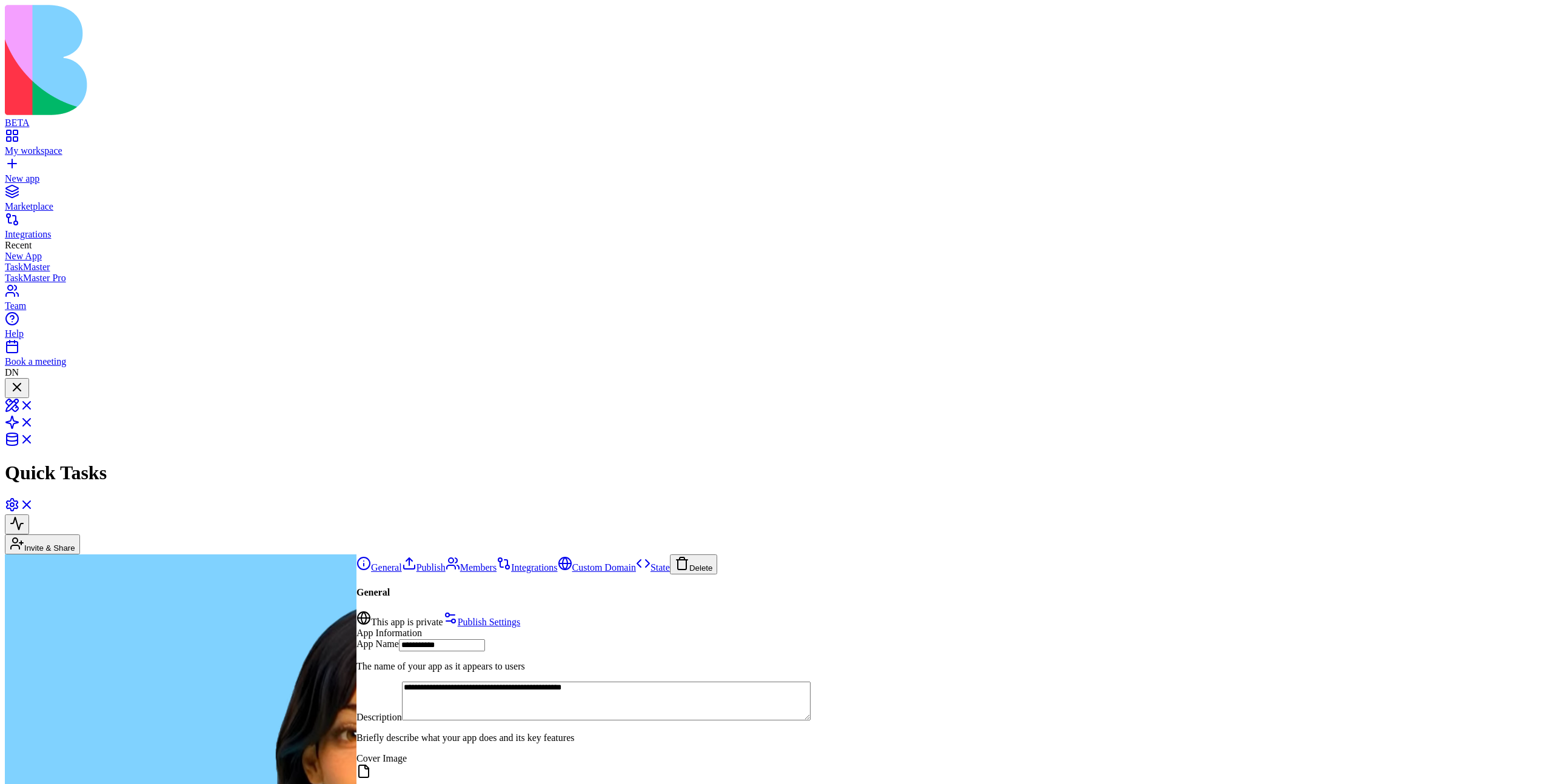
click at [24, 380] on div at bounding box center [17, 388] width 15 height 16
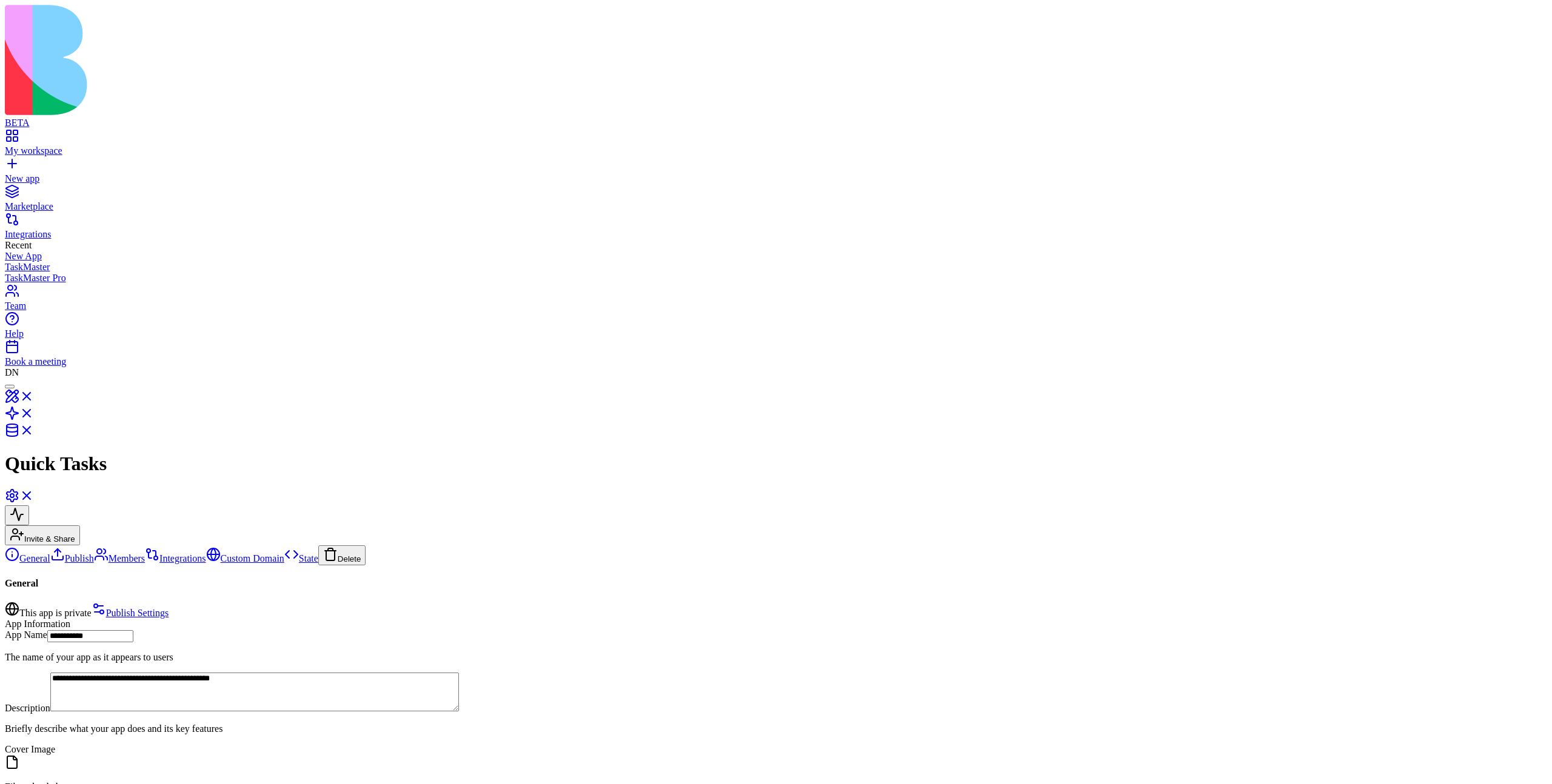
click at [10, 387] on div at bounding box center [10, 387] width 0 height 0
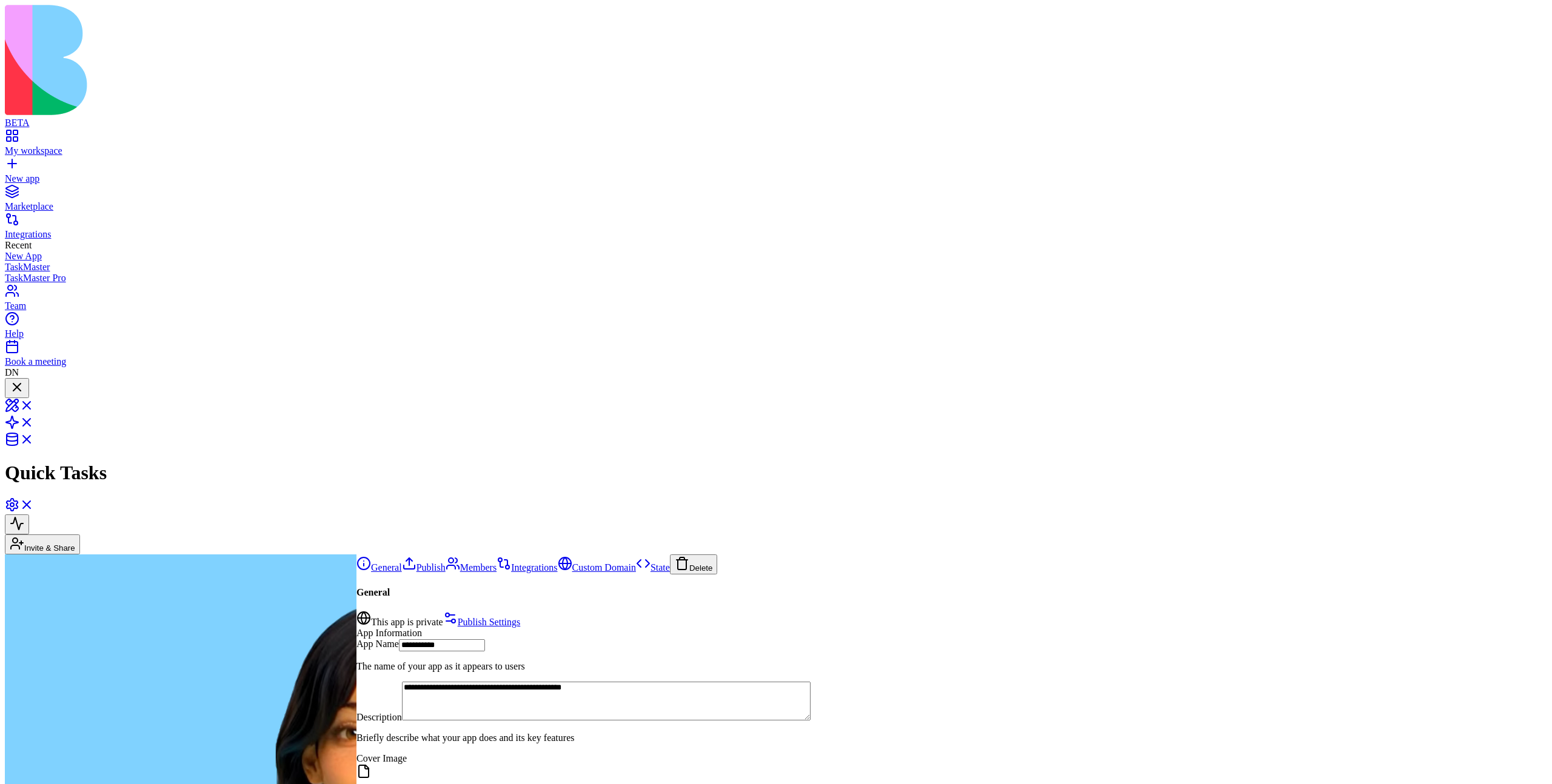
click at [24, 380] on div at bounding box center [17, 388] width 15 height 16
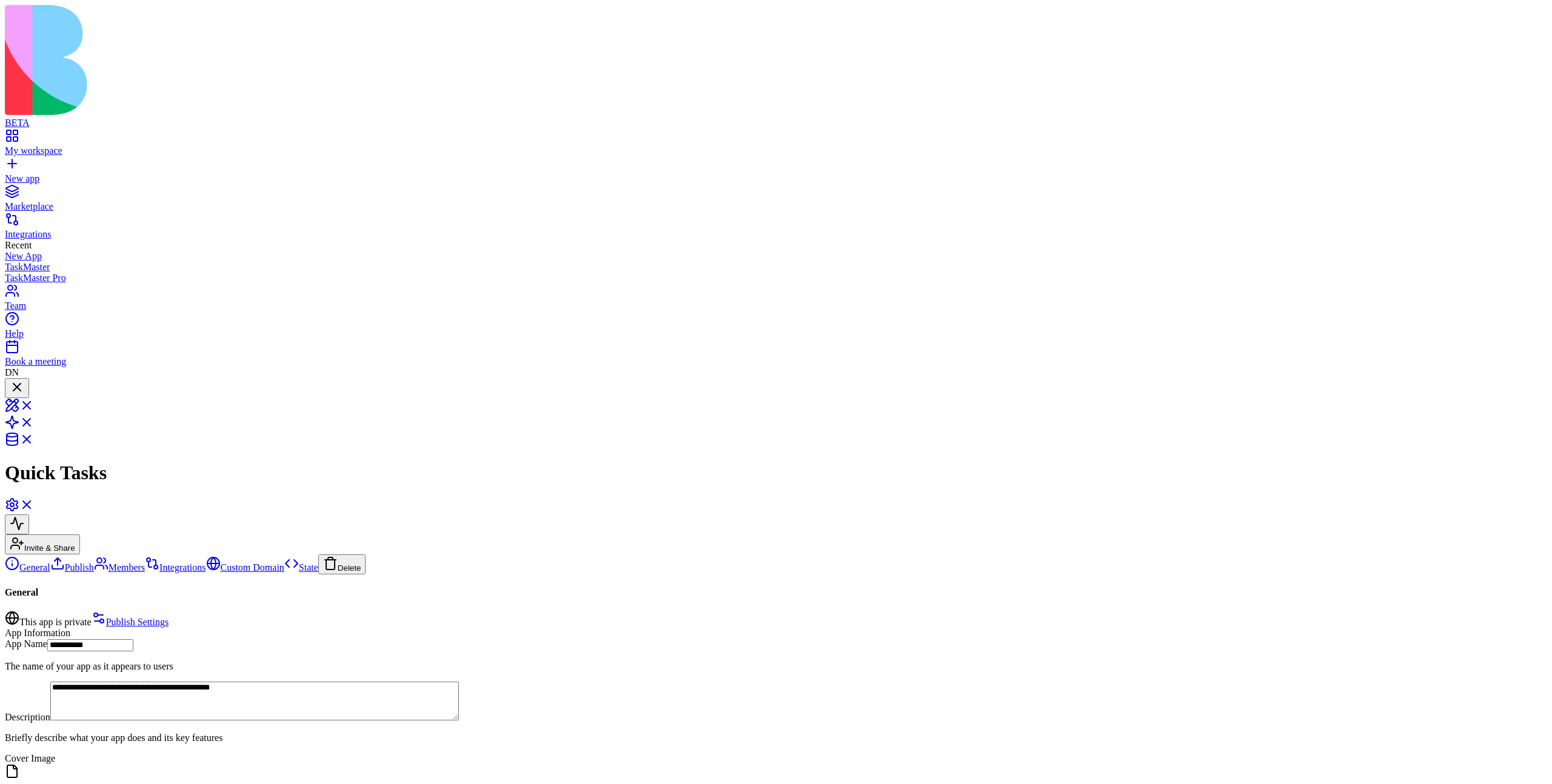
click at [24, 396] on div at bounding box center [17, 396] width 15 height 0
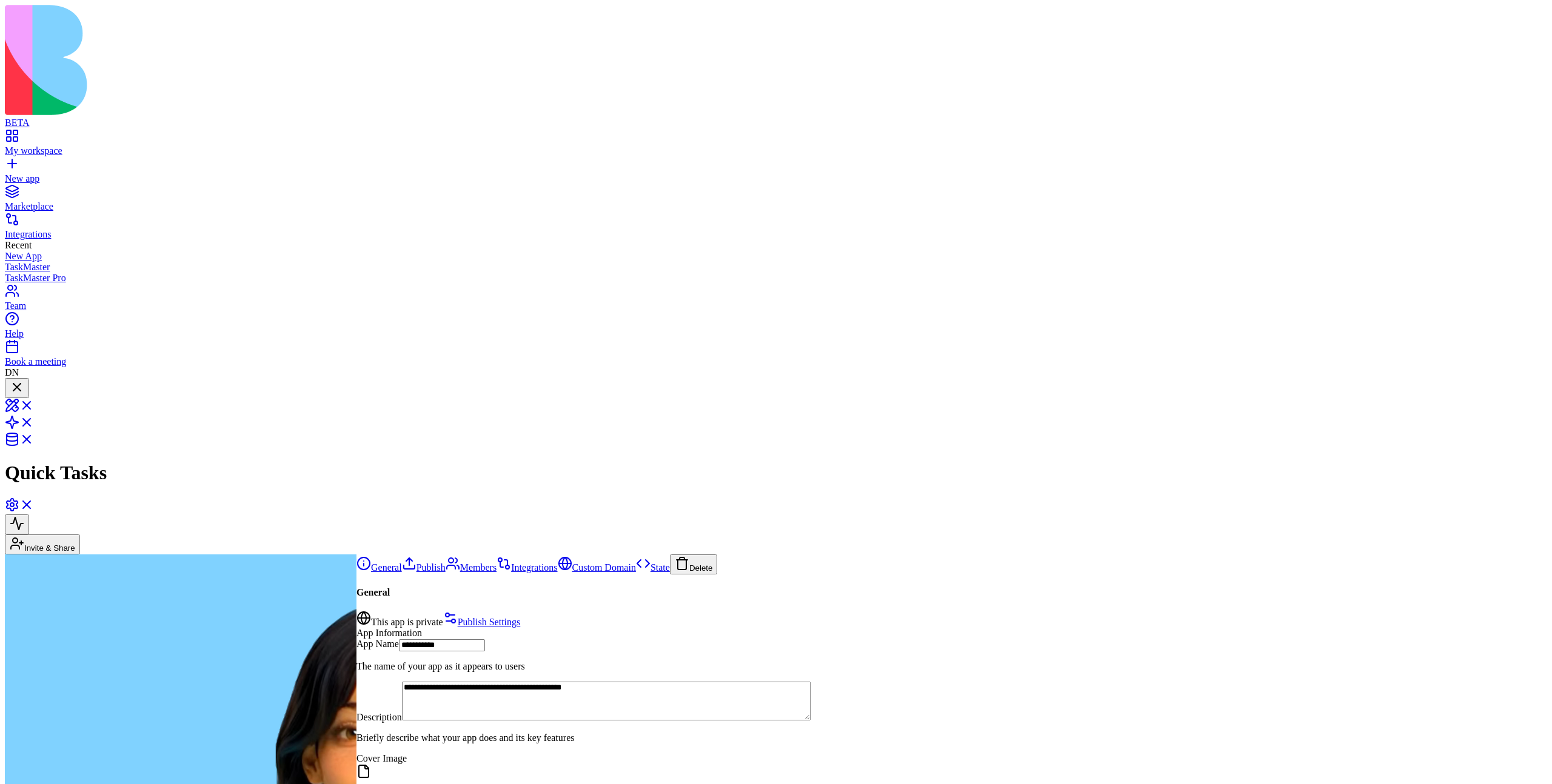
scroll to position [624, 0]
click at [24, 380] on div at bounding box center [17, 388] width 15 height 16
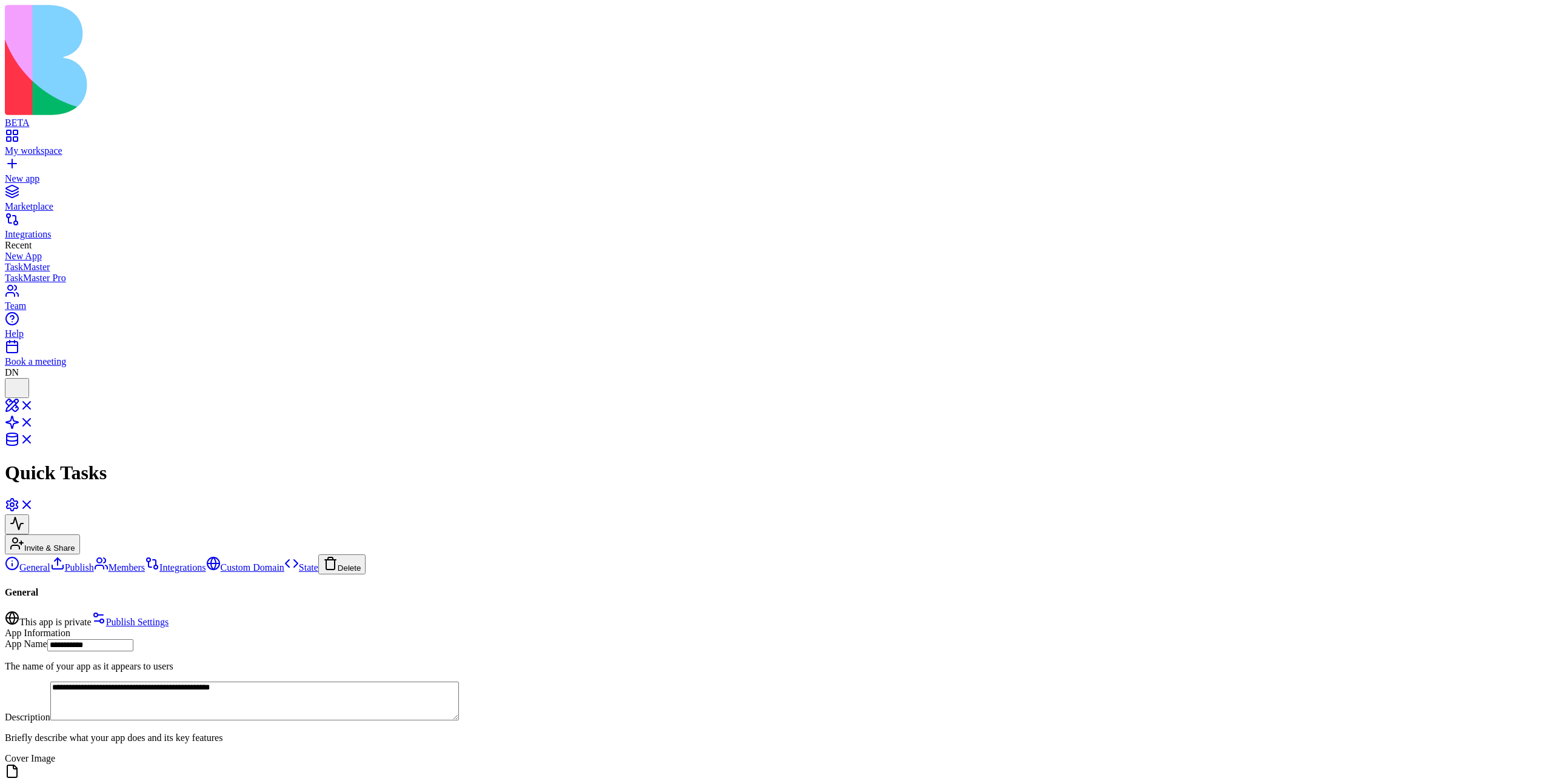
scroll to position [721, 0]
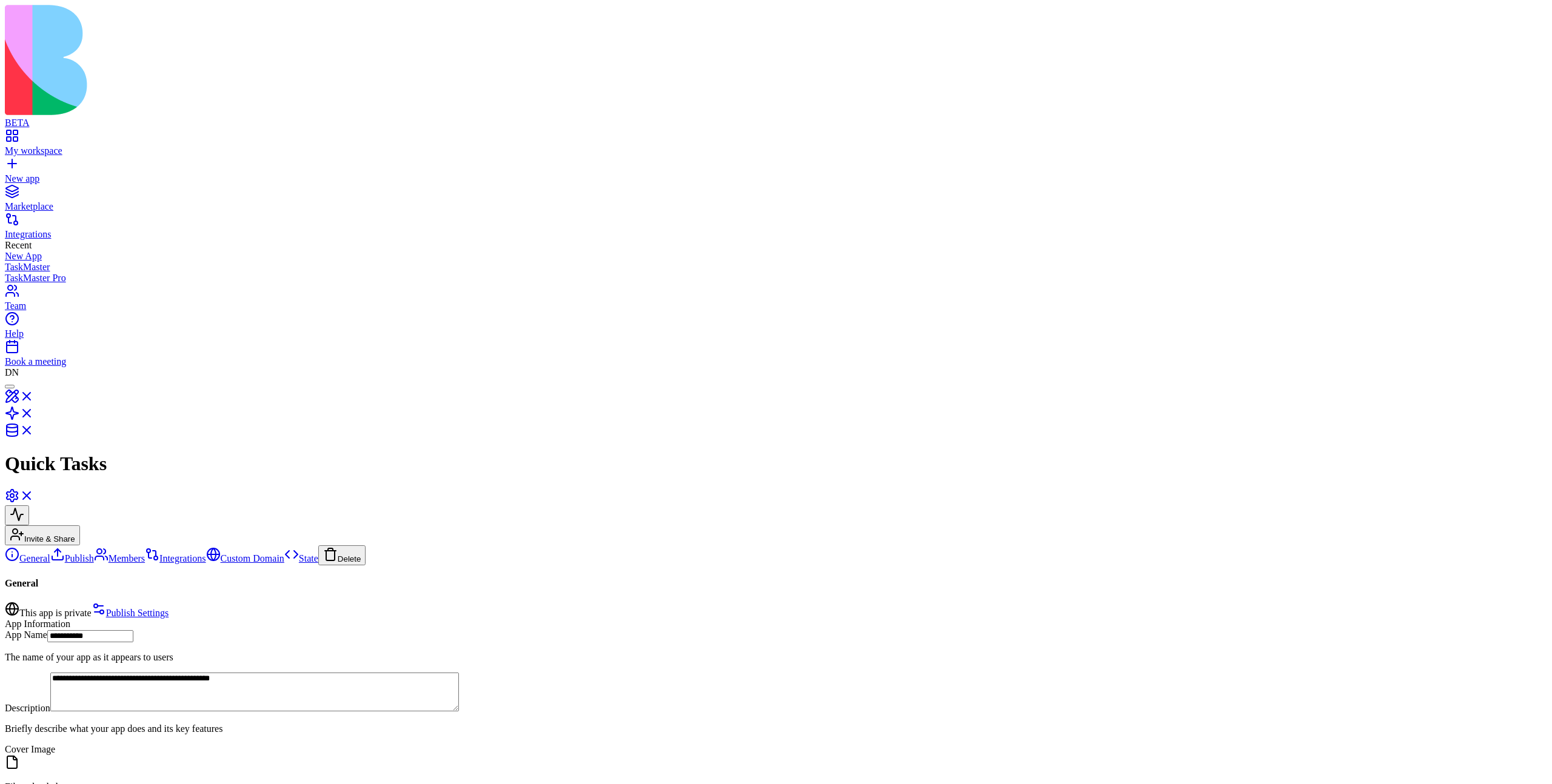
click at [75, 135] on link "My workspace" at bounding box center [776, 146] width 1542 height 22
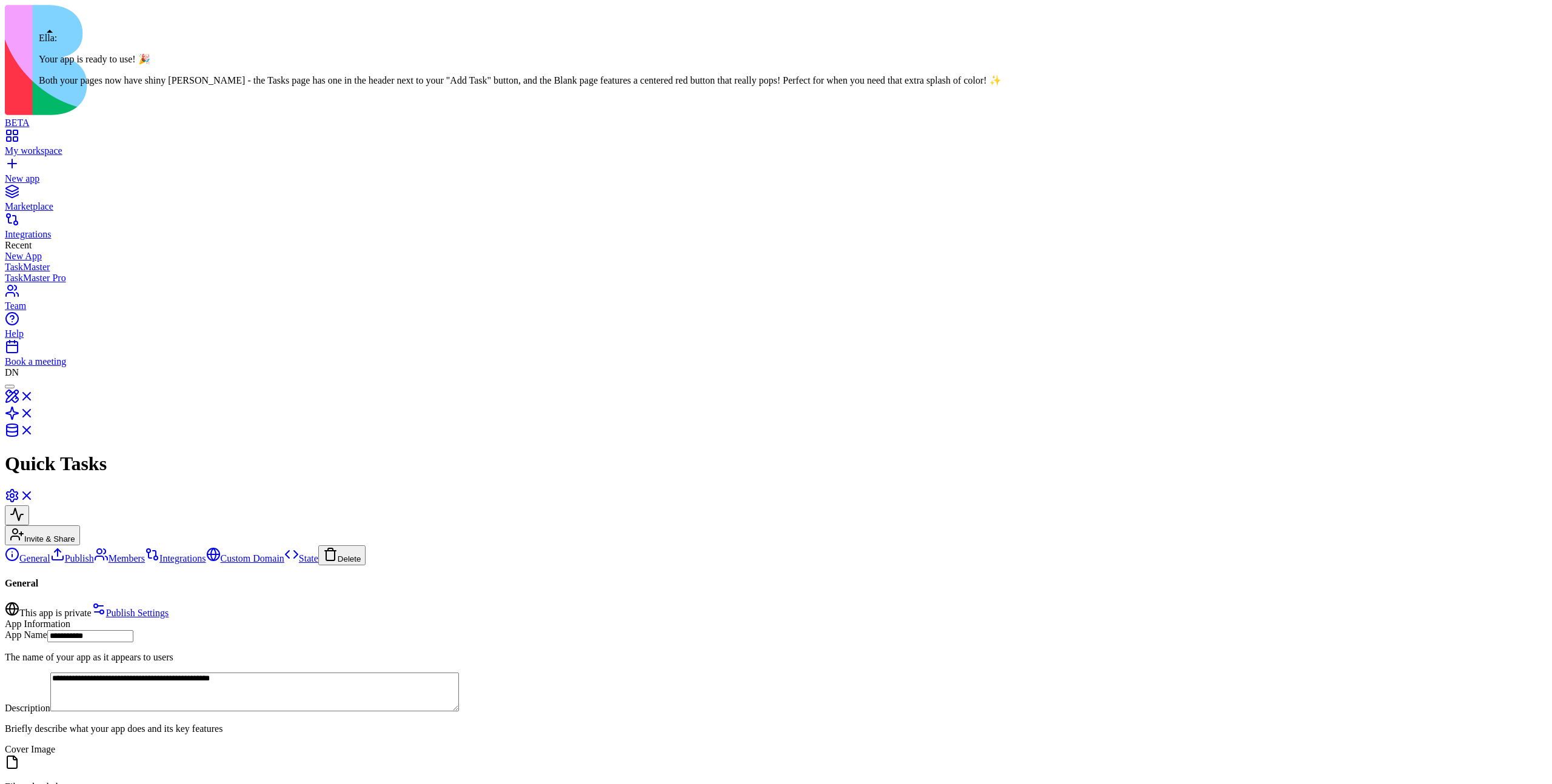
click at [50, 378] on header "Quick Tasks Invite & Share" at bounding box center [776, 461] width 1542 height 167
click at [10, 387] on div at bounding box center [10, 387] width 0 height 0
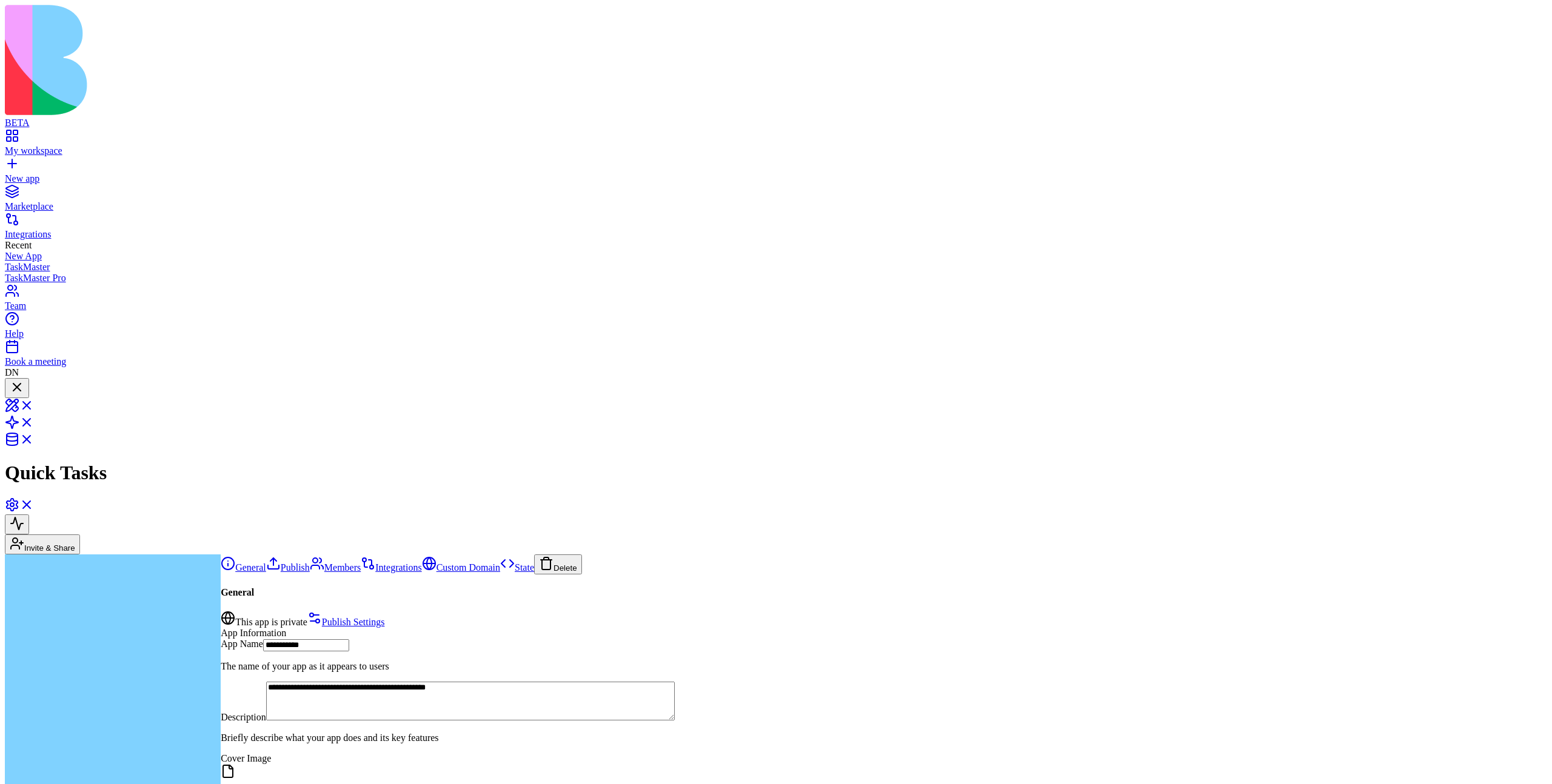
scroll to position [721, 0]
click at [24, 380] on div at bounding box center [17, 388] width 15 height 16
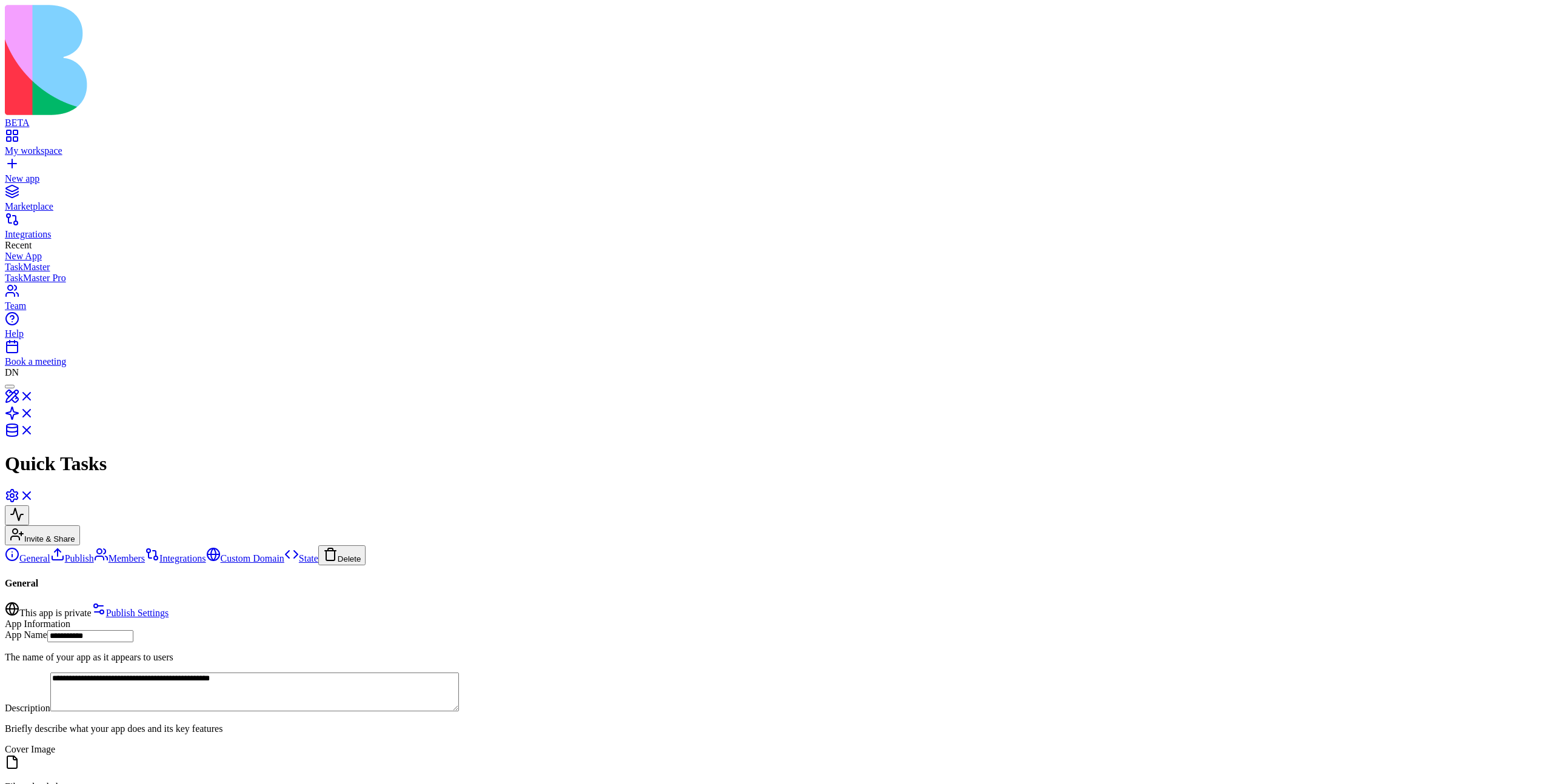
click at [10, 387] on div at bounding box center [10, 387] width 0 height 0
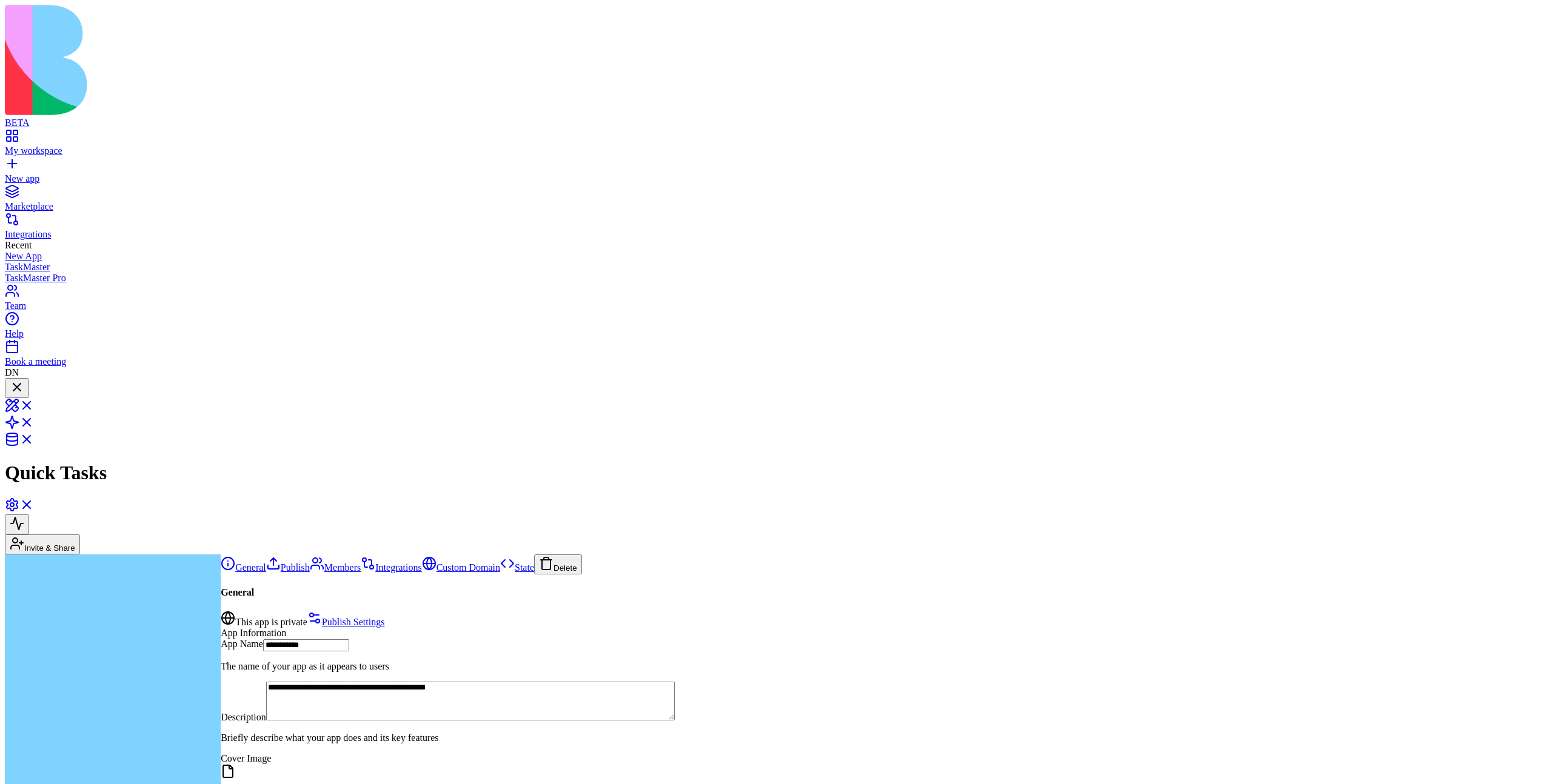
click at [24, 380] on div at bounding box center [17, 388] width 15 height 16
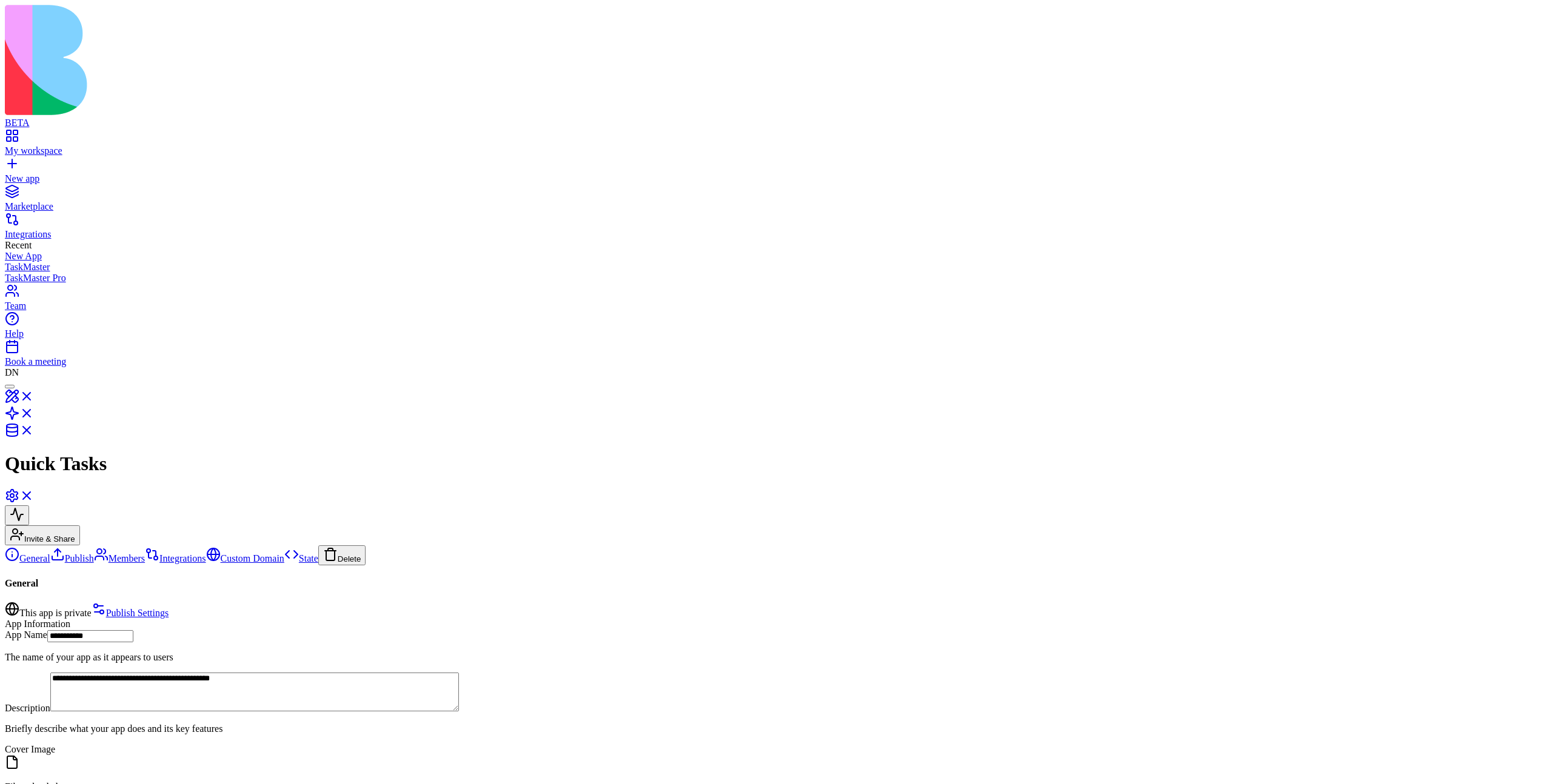
click at [10, 387] on div at bounding box center [10, 387] width 0 height 0
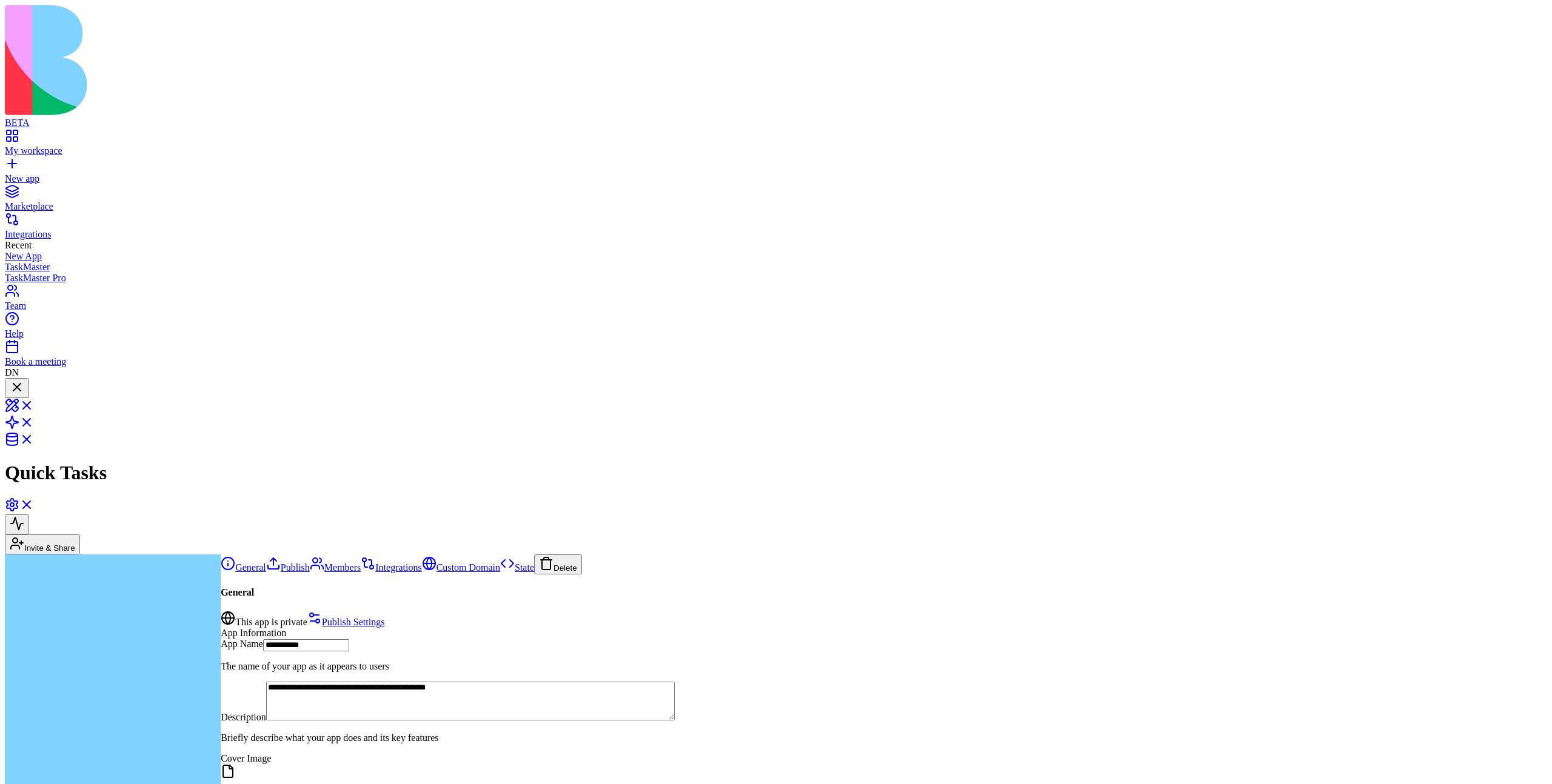
click at [24, 380] on div at bounding box center [17, 388] width 15 height 16
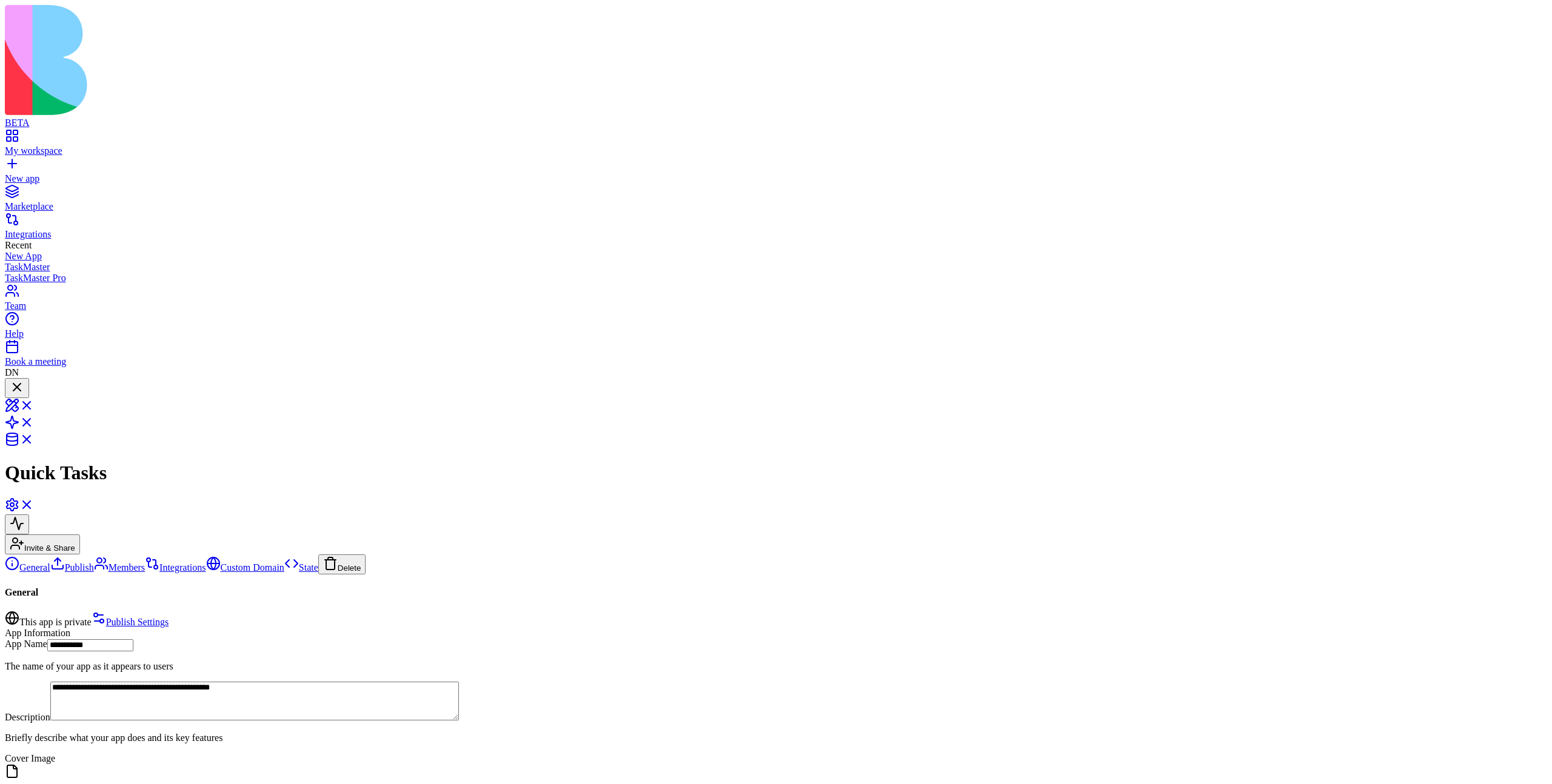
click at [24, 396] on div at bounding box center [17, 396] width 15 height 0
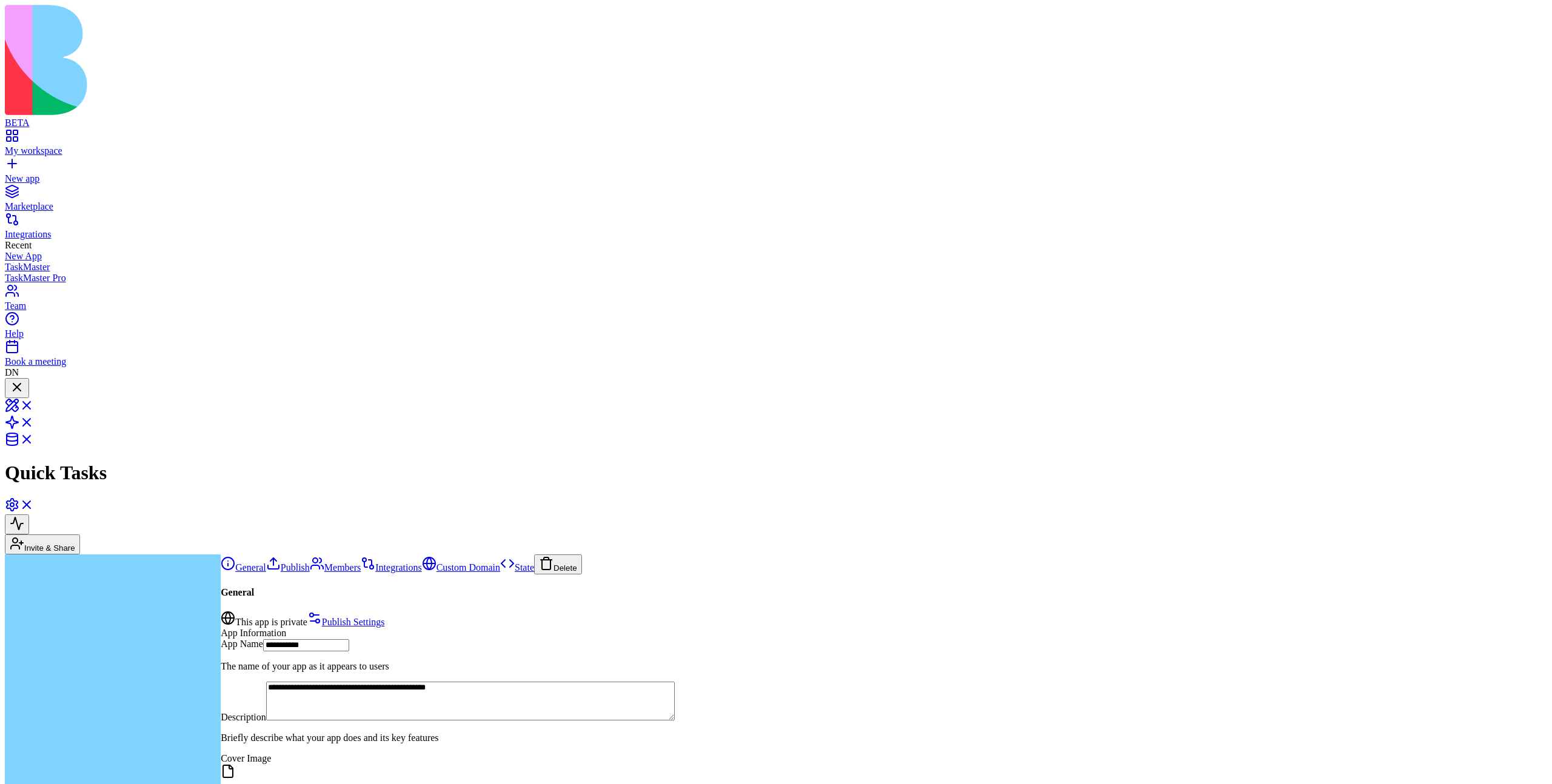
click at [24, 380] on div at bounding box center [17, 388] width 15 height 16
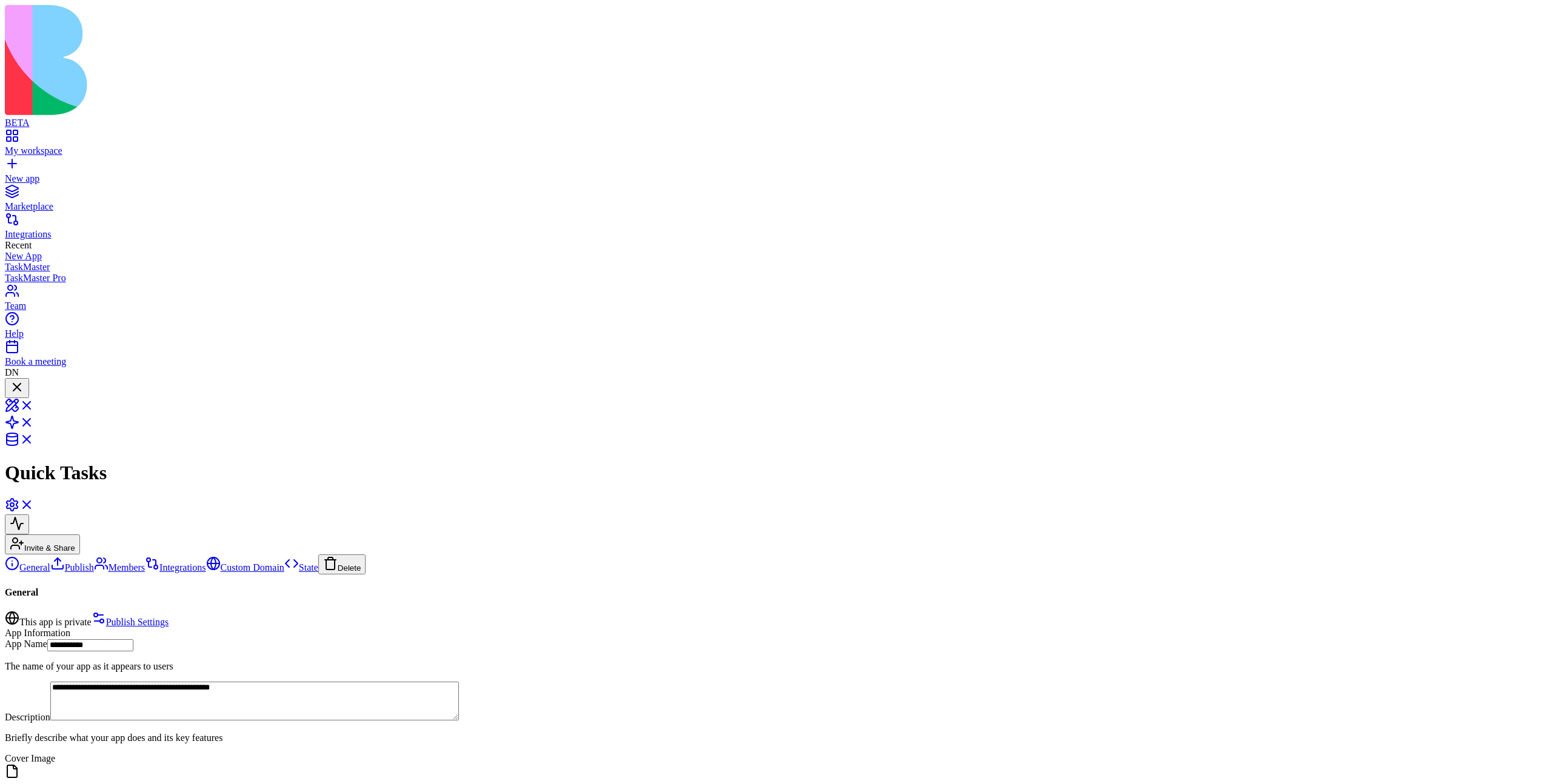
click at [24, 396] on div at bounding box center [17, 396] width 15 height 0
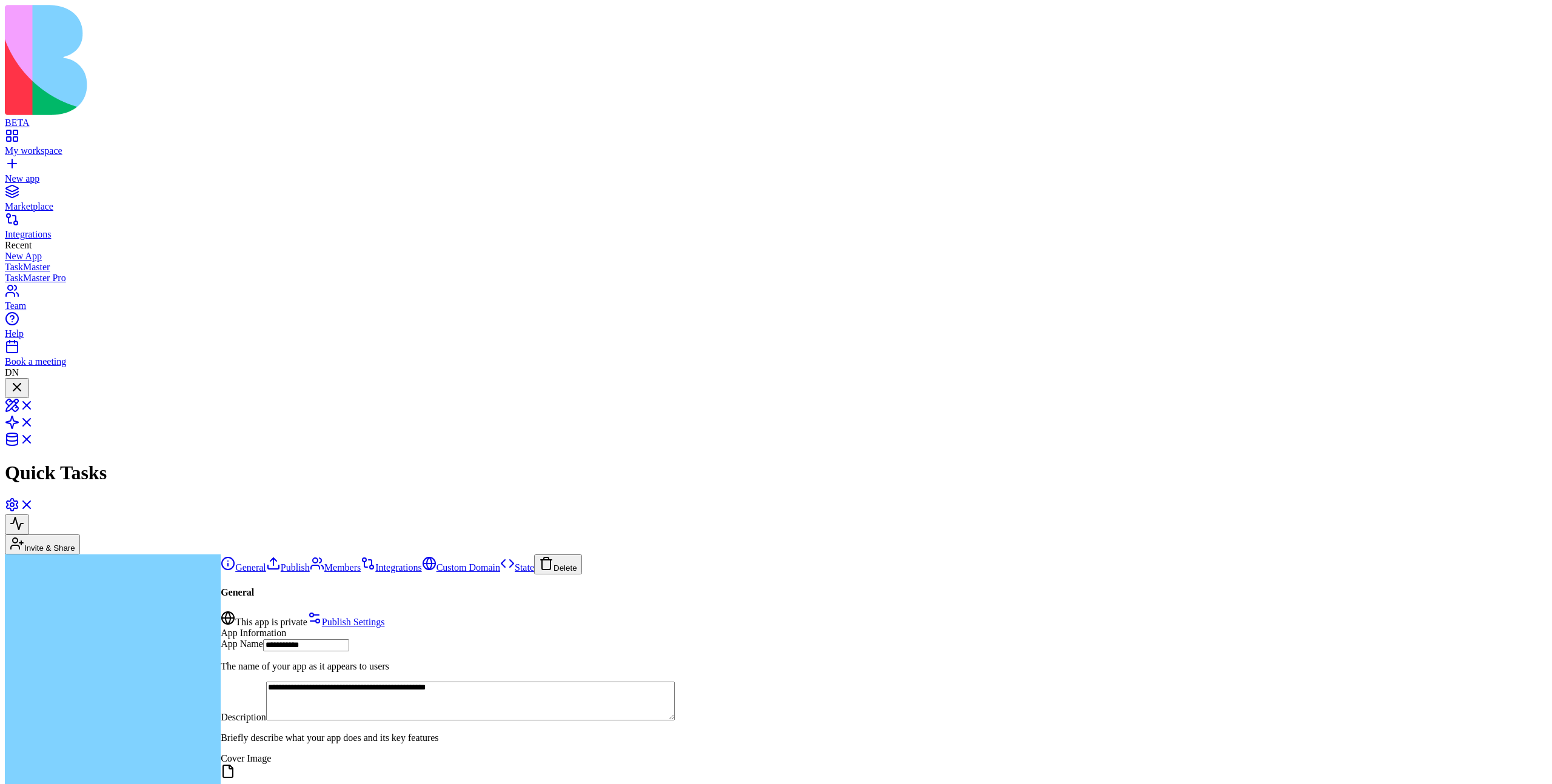
click at [24, 380] on div at bounding box center [17, 388] width 15 height 16
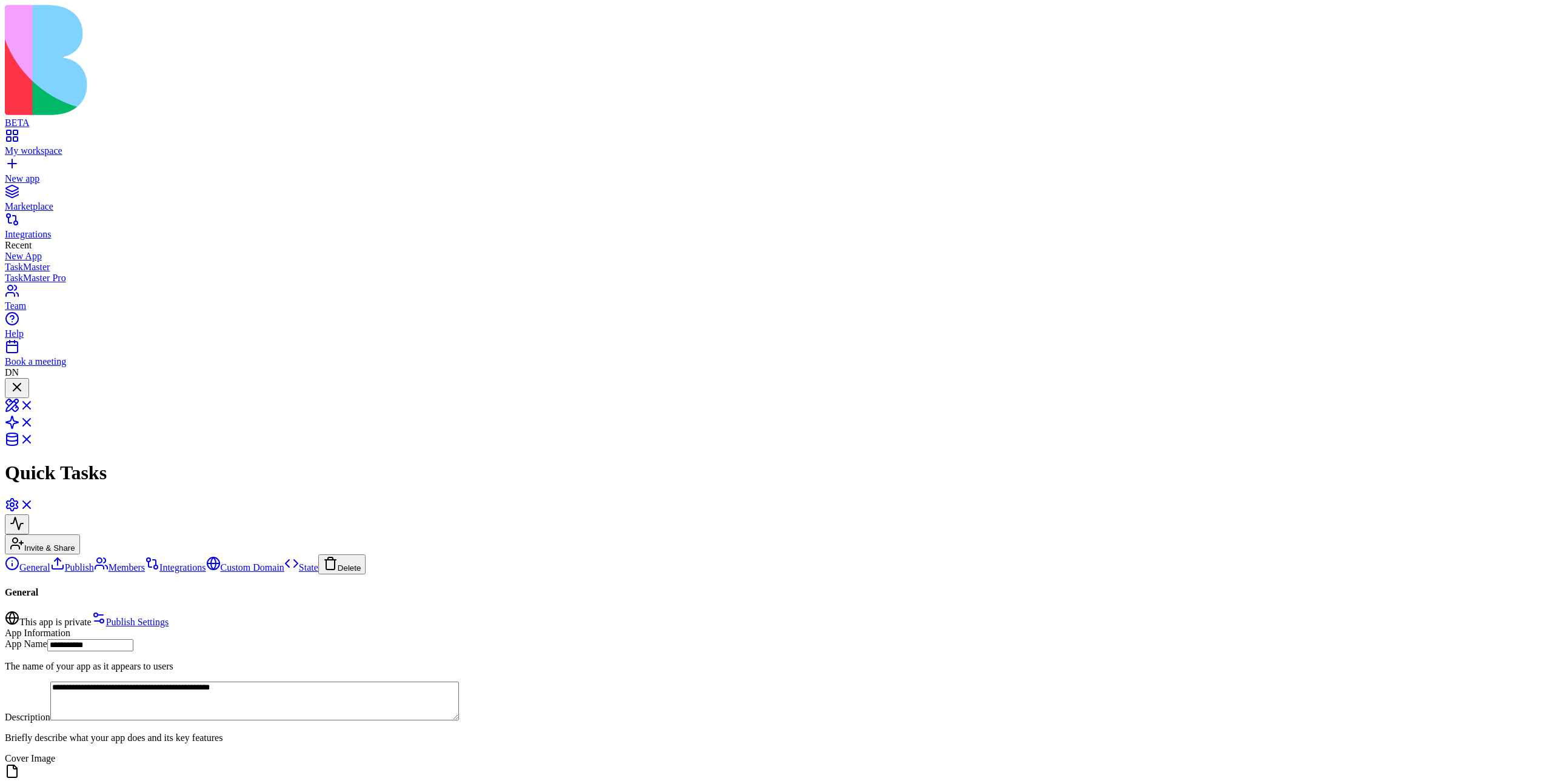
click at [24, 396] on div at bounding box center [17, 396] width 15 height 0
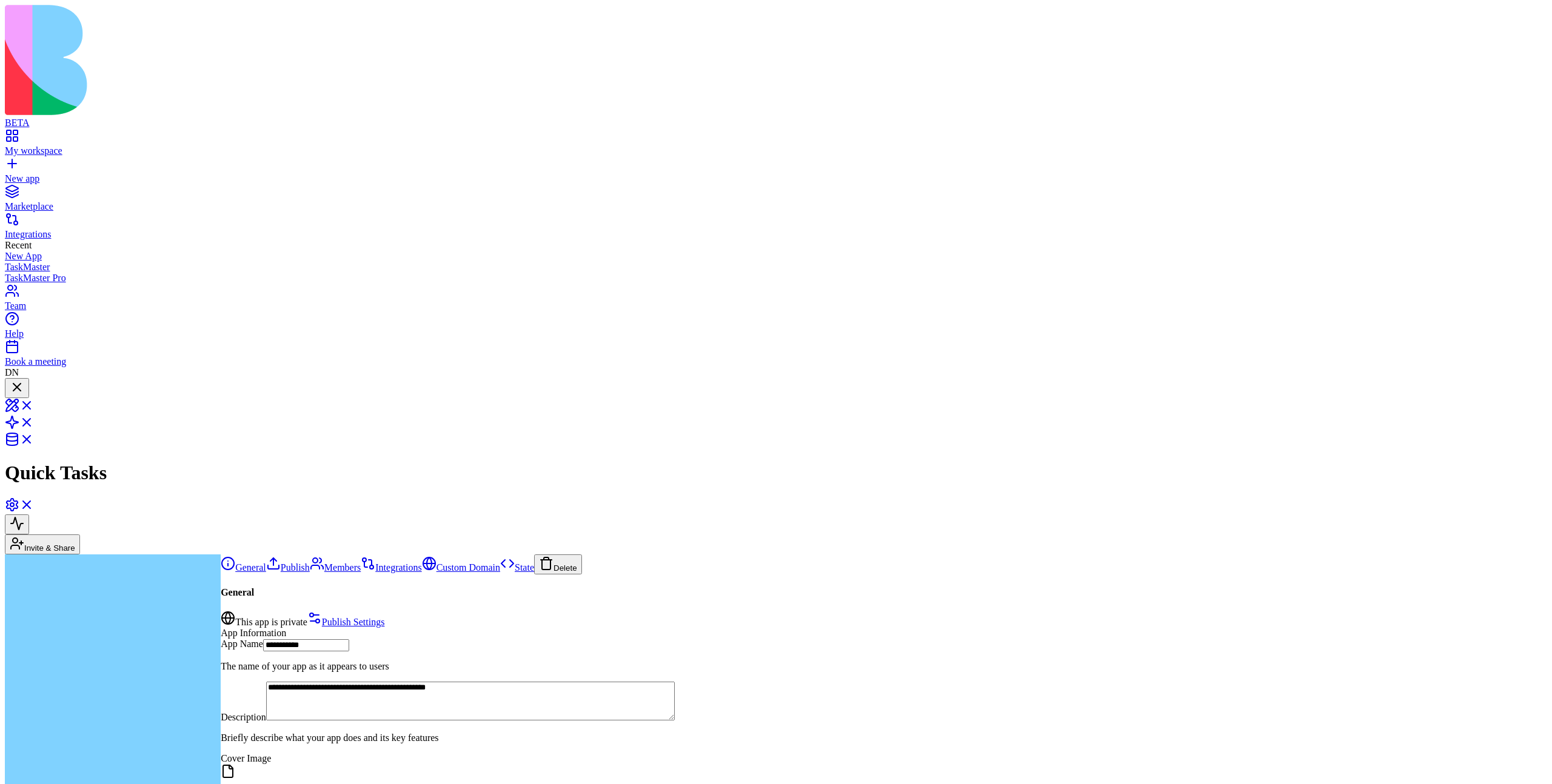
click at [259, 555] on div "General Publish Members Integrations Custom Domain State Delete" at bounding box center [884, 565] width 1326 height 20
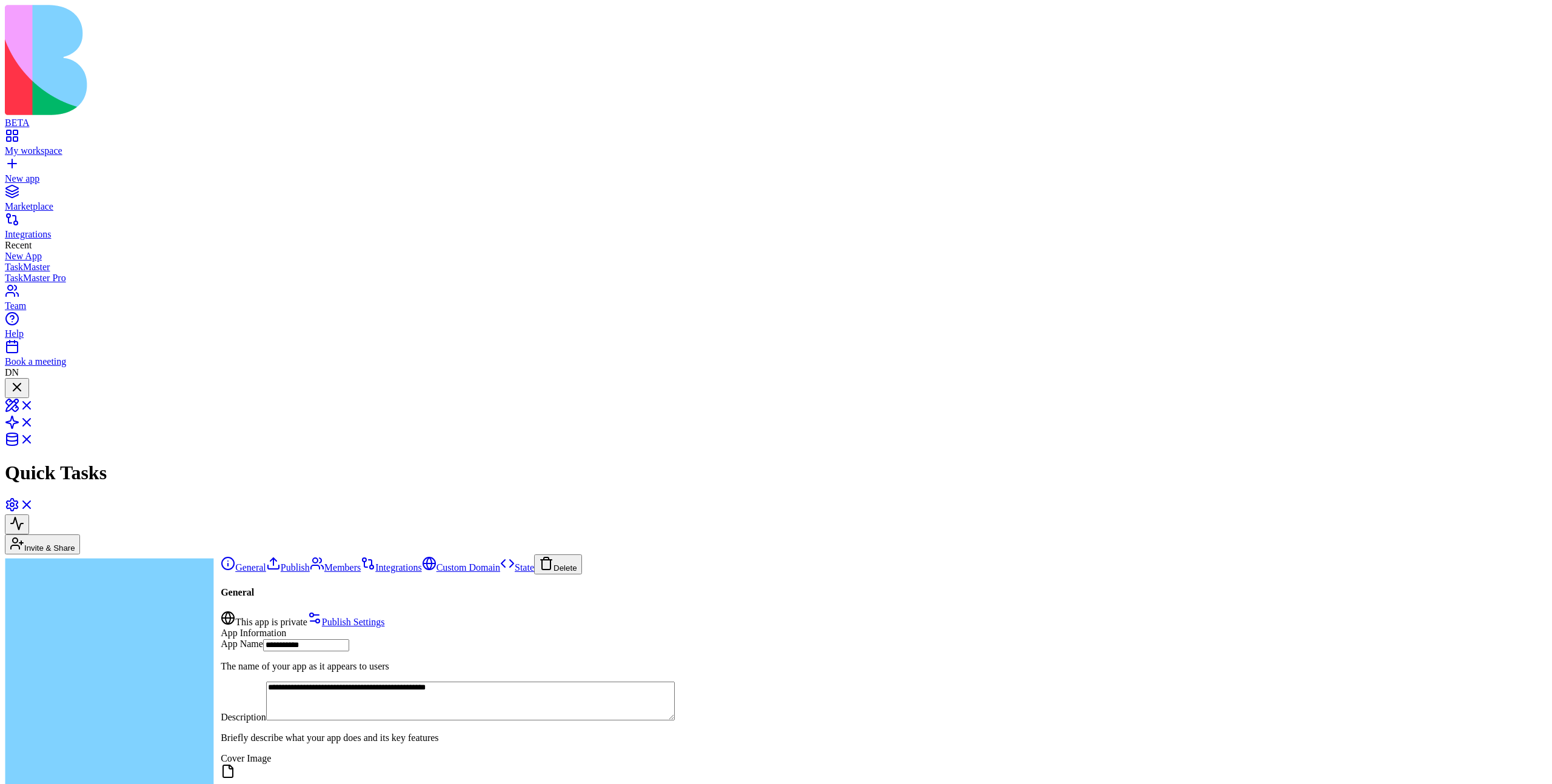
click at [24, 380] on div at bounding box center [17, 388] width 15 height 16
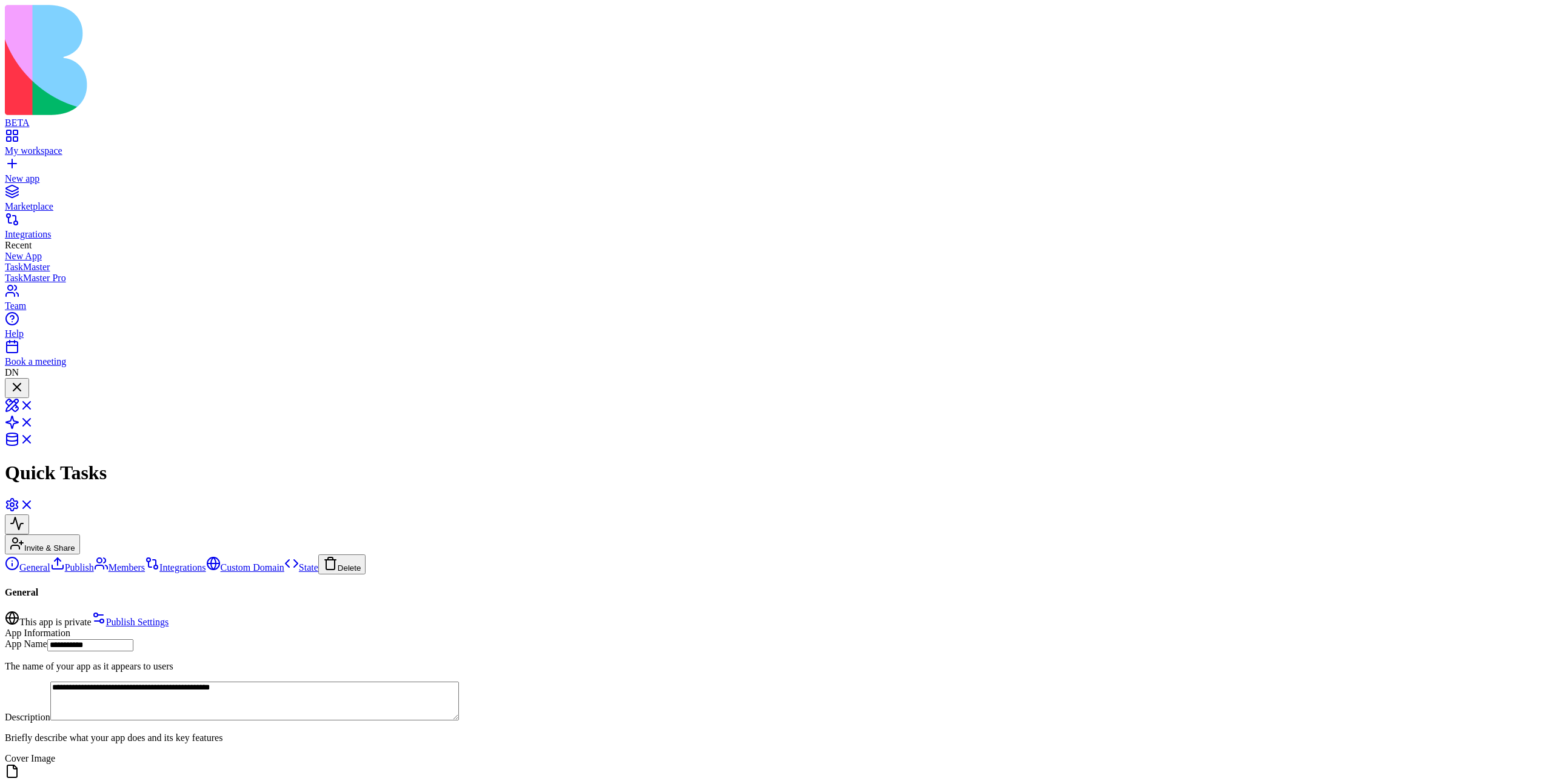
click at [24, 396] on div at bounding box center [17, 396] width 15 height 0
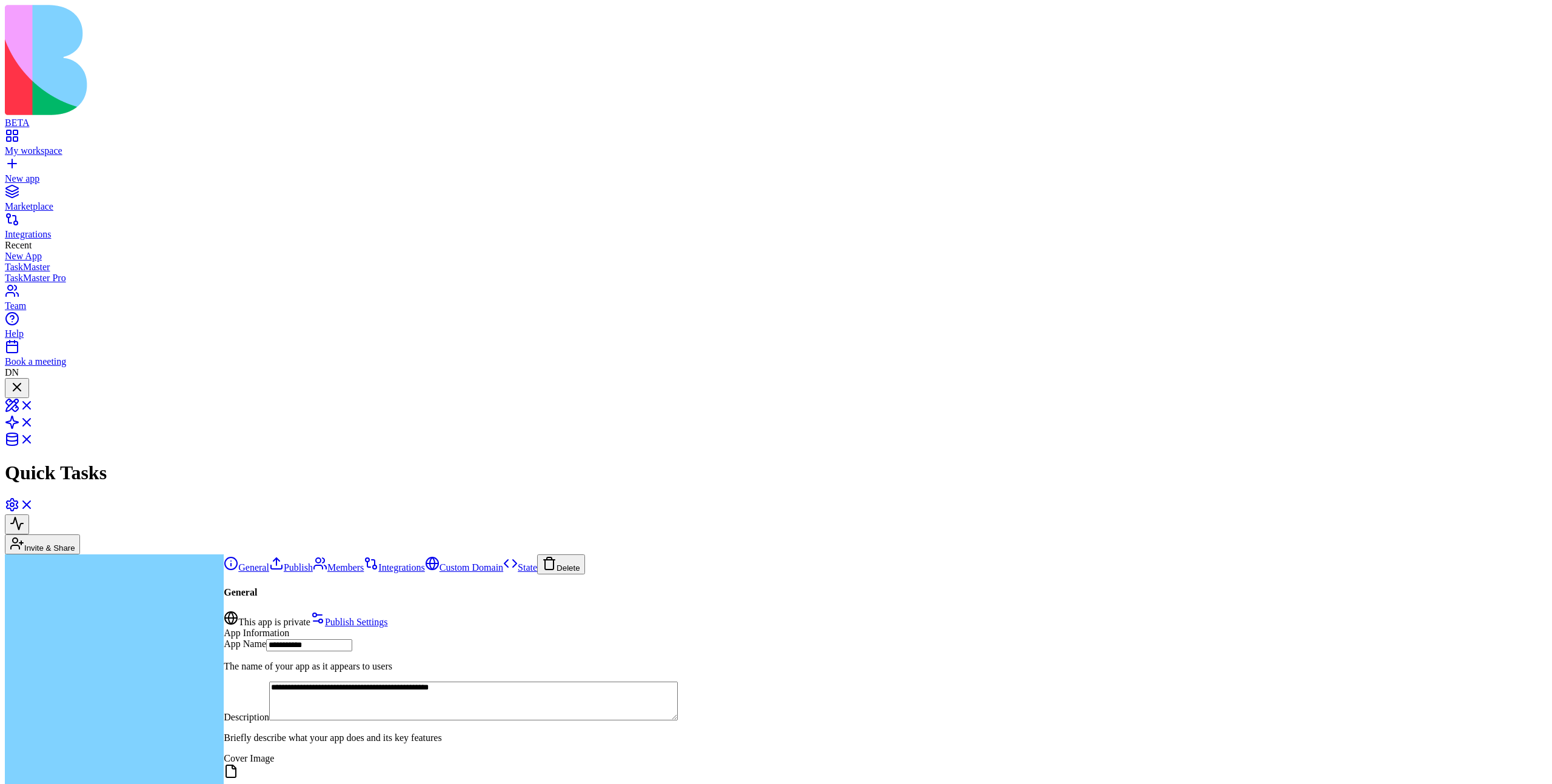
click at [24, 380] on div at bounding box center [17, 388] width 15 height 16
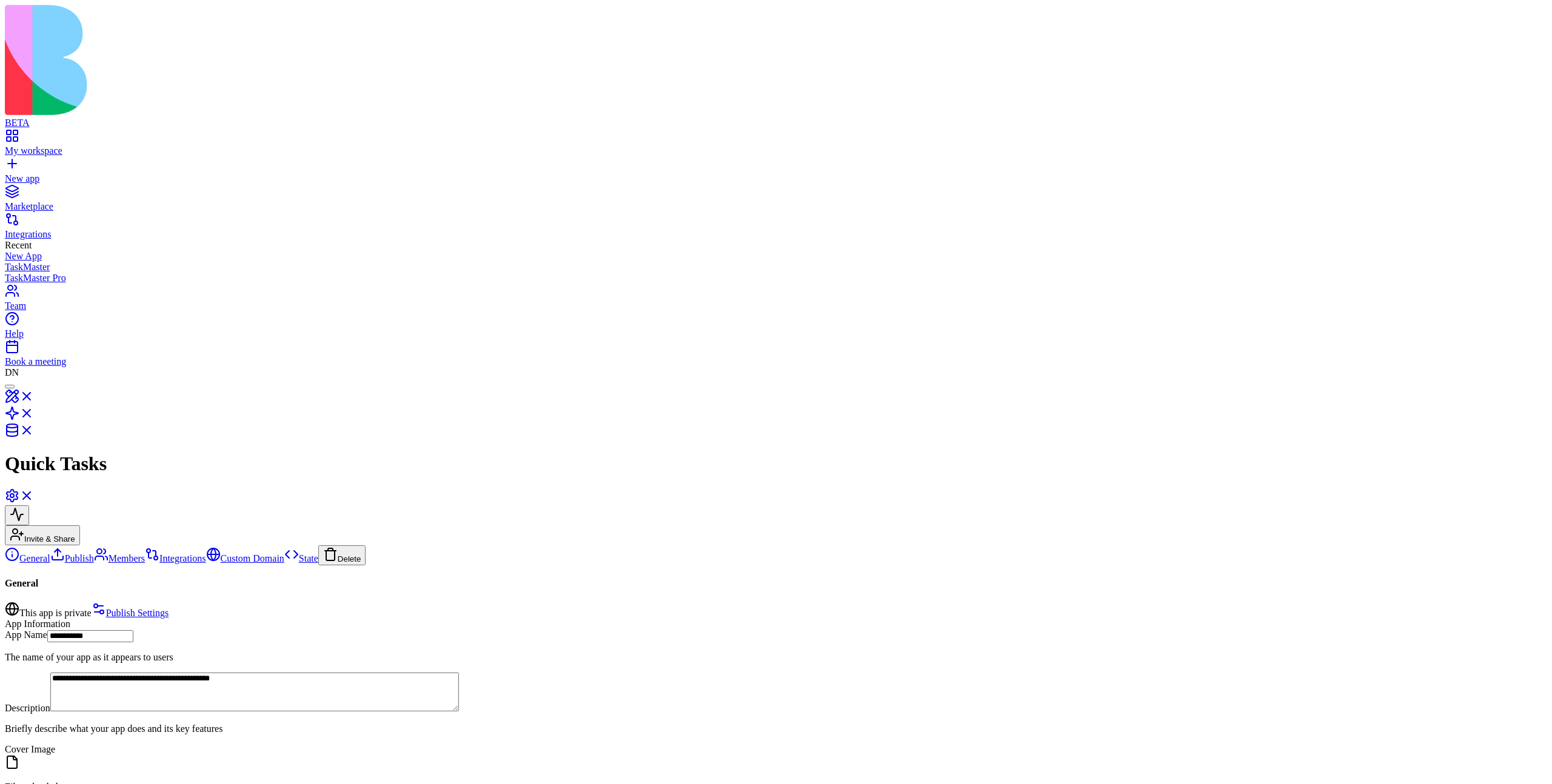
click at [10, 387] on div at bounding box center [10, 387] width 0 height 0
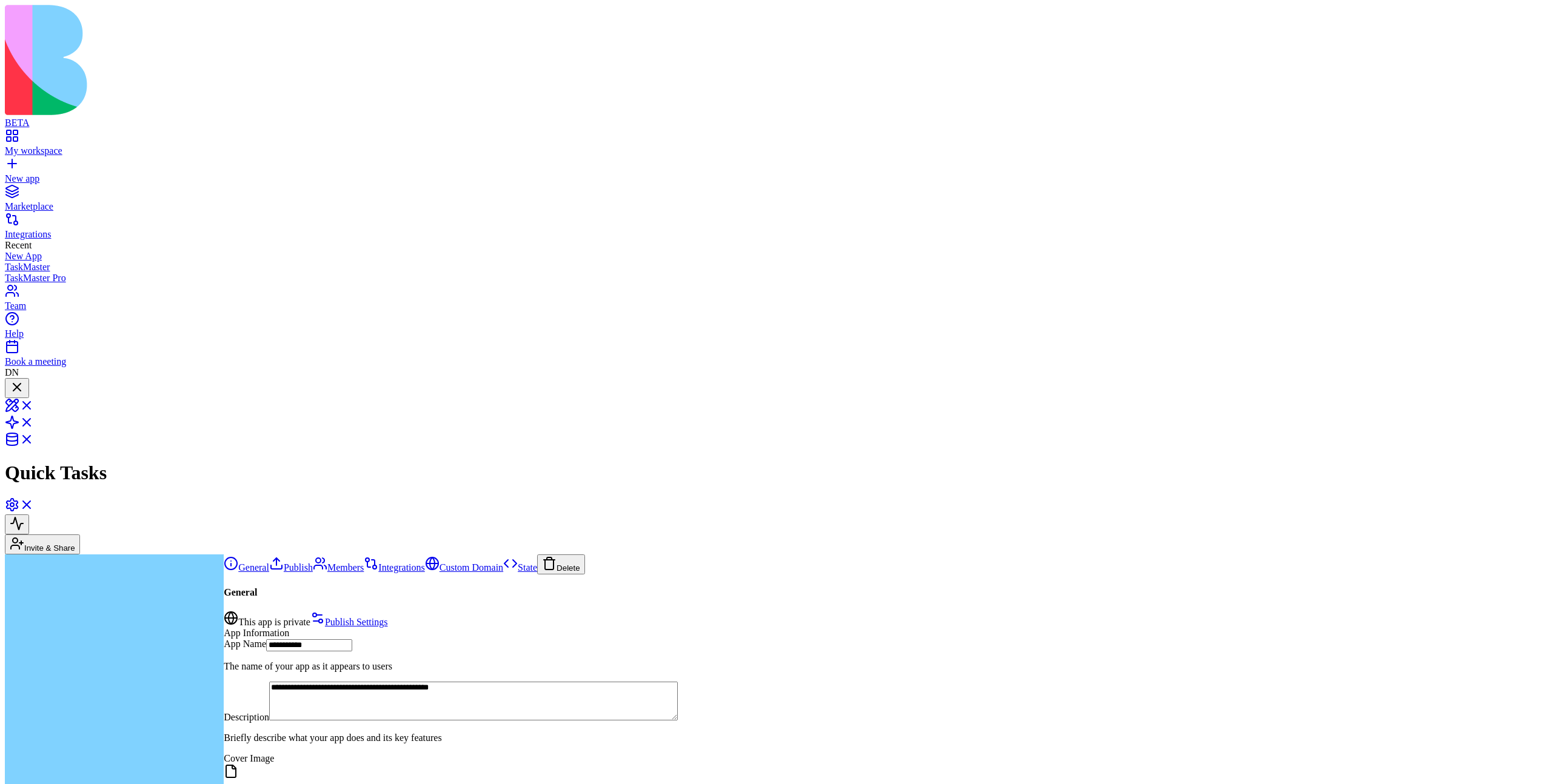
click at [24, 380] on div at bounding box center [17, 388] width 15 height 16
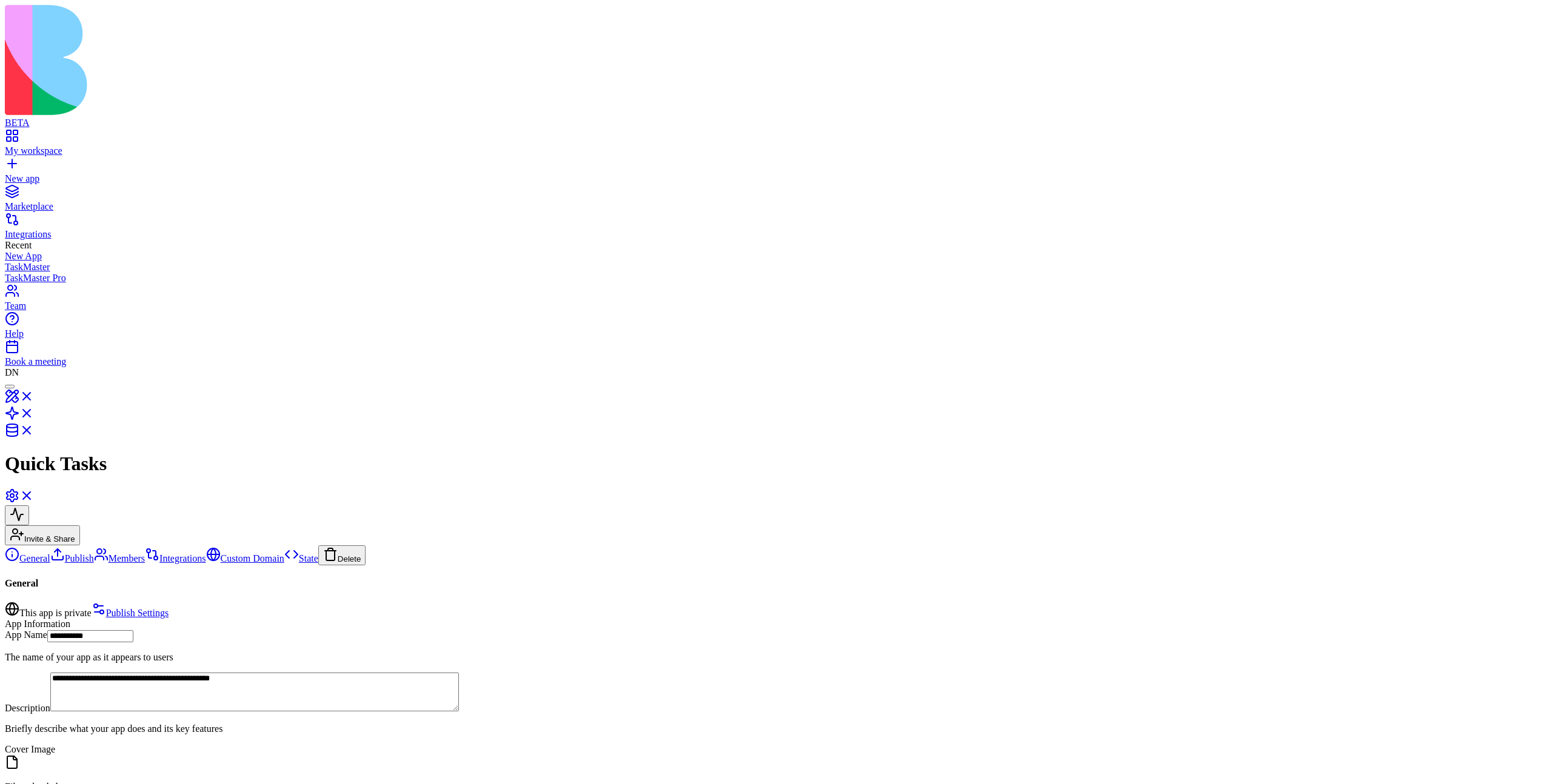
click at [10, 387] on div at bounding box center [10, 387] width 0 height 0
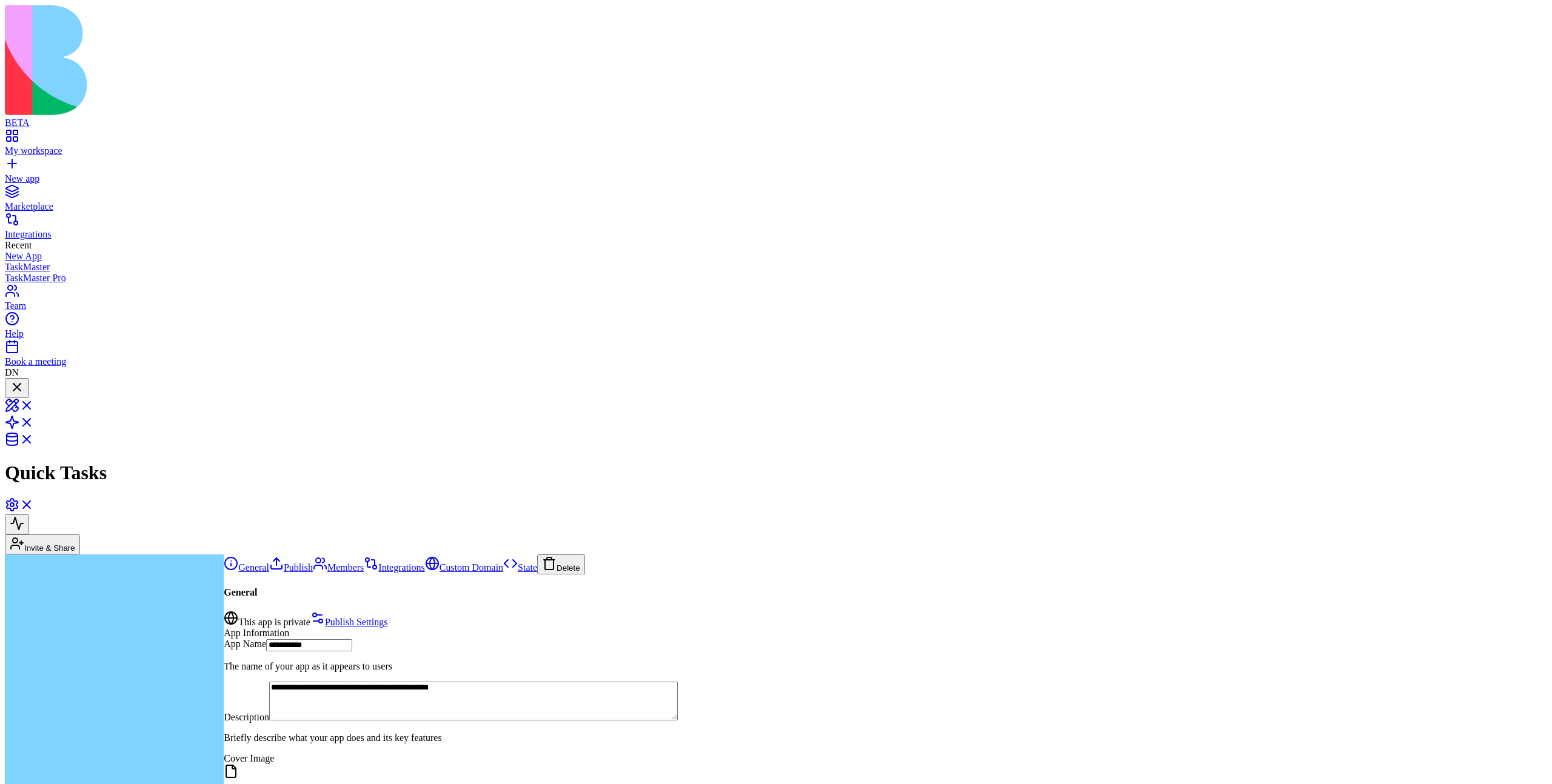
click at [252, 555] on div "General Publish Members Integrations Custom Domain State Delete" at bounding box center [885, 565] width 1323 height 20
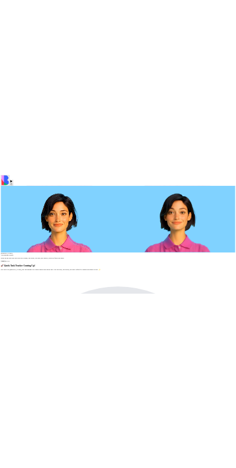
scroll to position [804, 0]
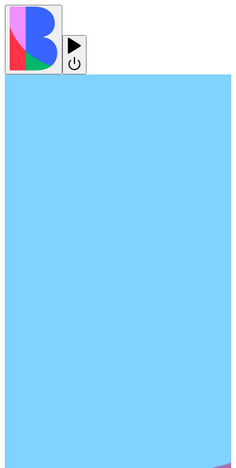
click at [82, 37] on div at bounding box center [74, 55] width 15 height 36
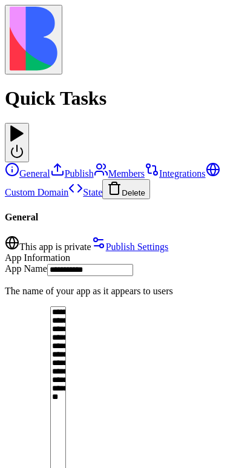
click at [24, 125] on div at bounding box center [17, 143] width 15 height 36
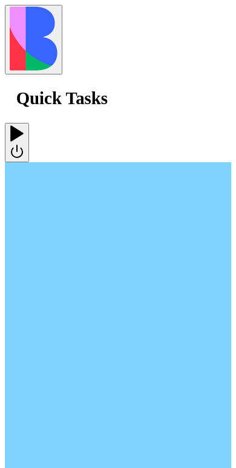
scroll to position [1078, 0]
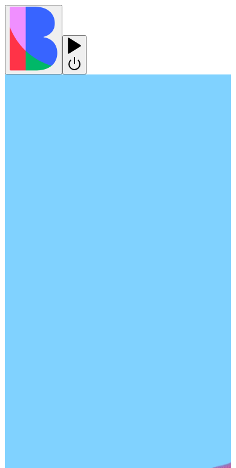
click at [82, 37] on div at bounding box center [74, 37] width 15 height 0
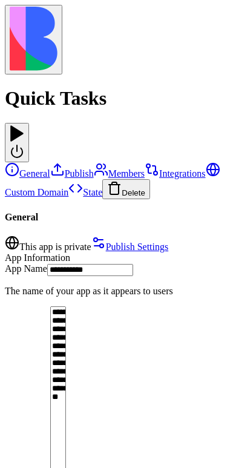
click at [24, 125] on div at bounding box center [17, 143] width 15 height 36
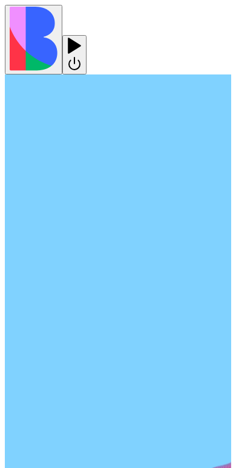
click at [82, 37] on div at bounding box center [74, 37] width 15 height 0
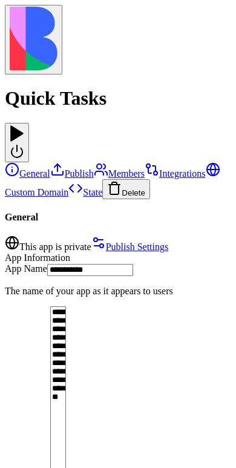
click at [24, 125] on div at bounding box center [17, 143] width 15 height 36
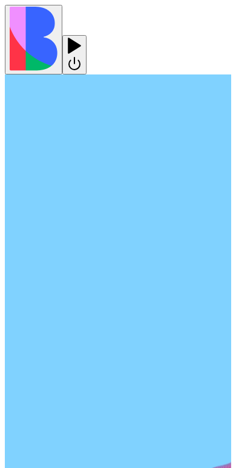
click at [82, 37] on div at bounding box center [74, 37] width 15 height 0
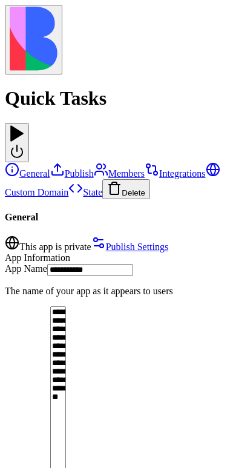
click at [24, 125] on div at bounding box center [17, 143] width 15 height 36
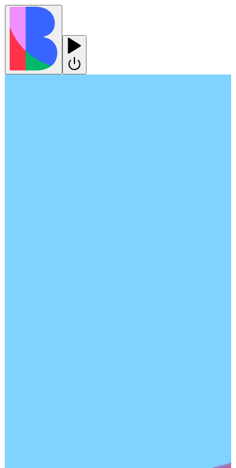
click at [82, 37] on div at bounding box center [74, 37] width 15 height 0
